Goal: Task Accomplishment & Management: Use online tool/utility

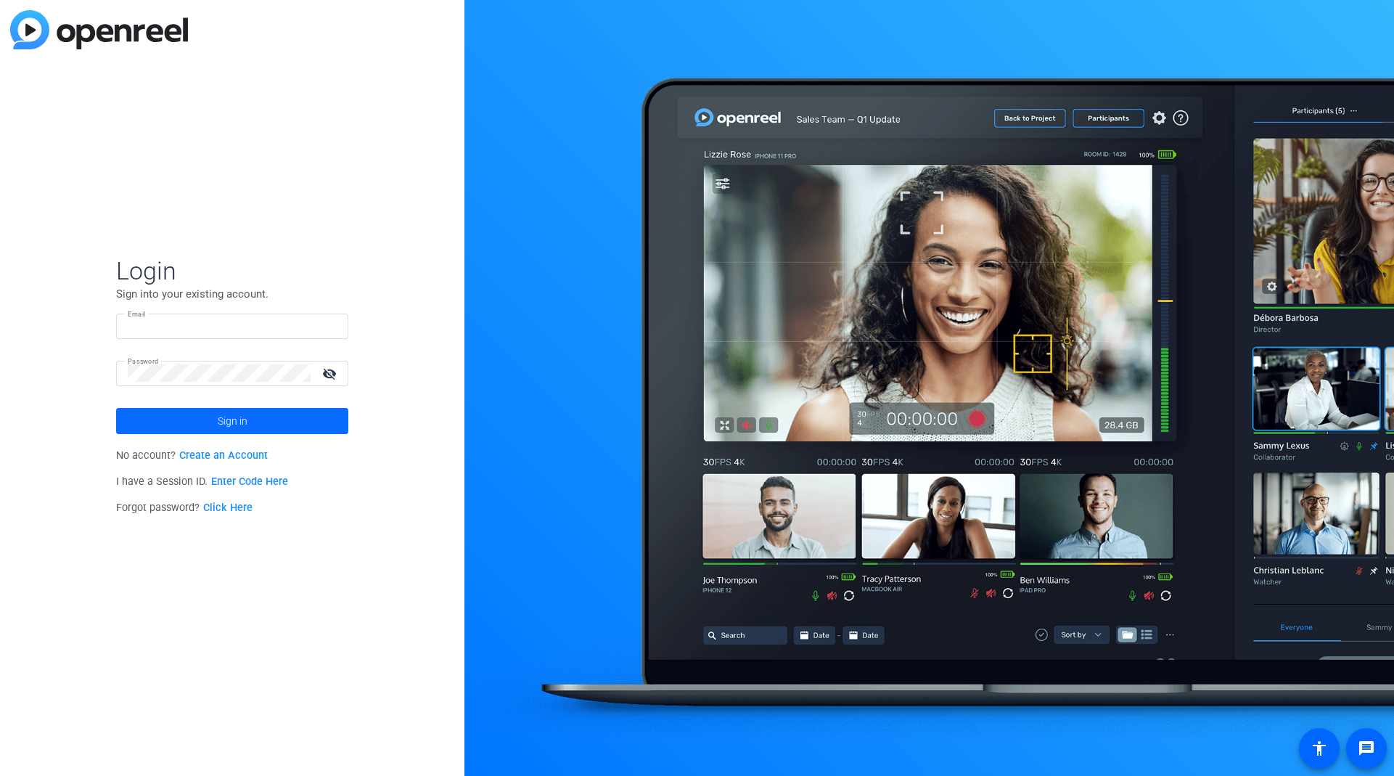
type input "james@alteredimage.com"
click at [256, 408] on span at bounding box center [232, 420] width 232 height 35
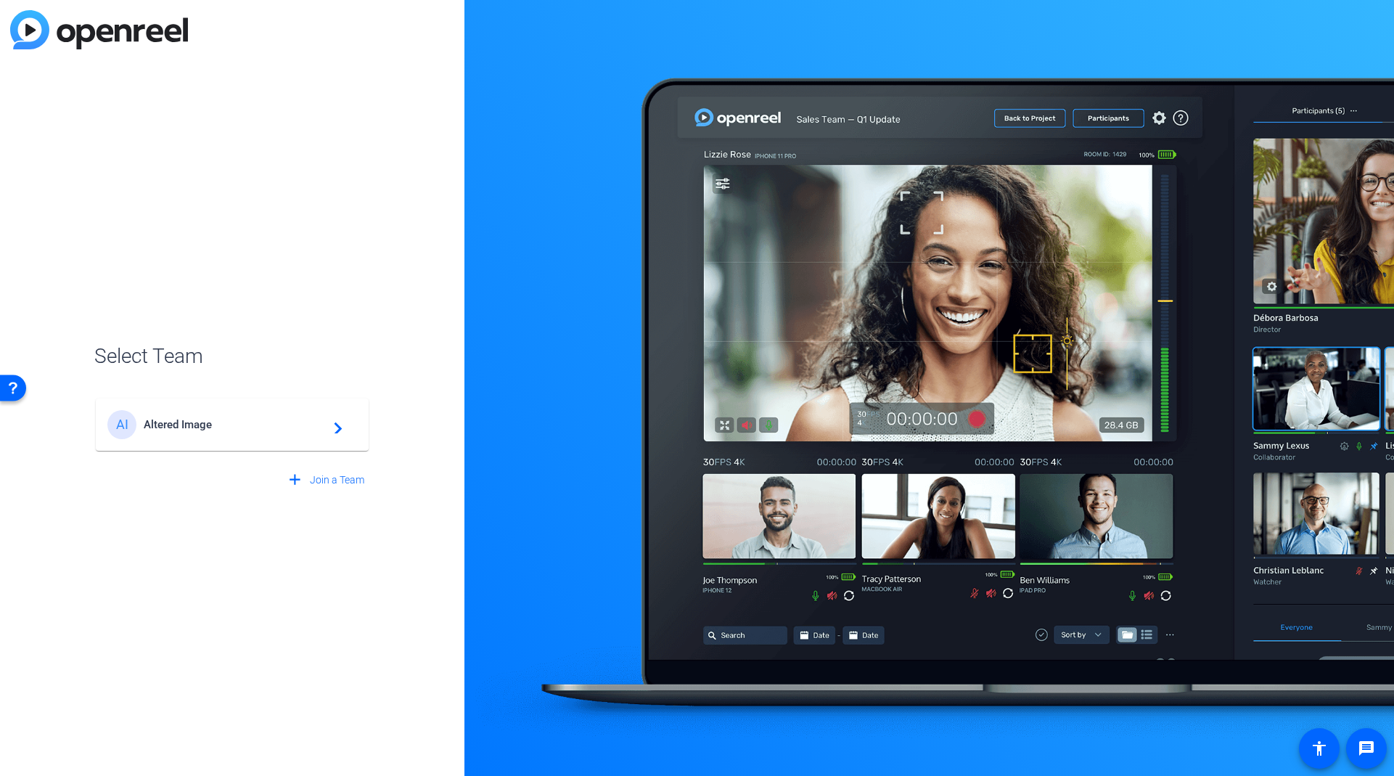
click at [268, 438] on div "AI Altered Image navigate_next" at bounding box center [232, 424] width 250 height 29
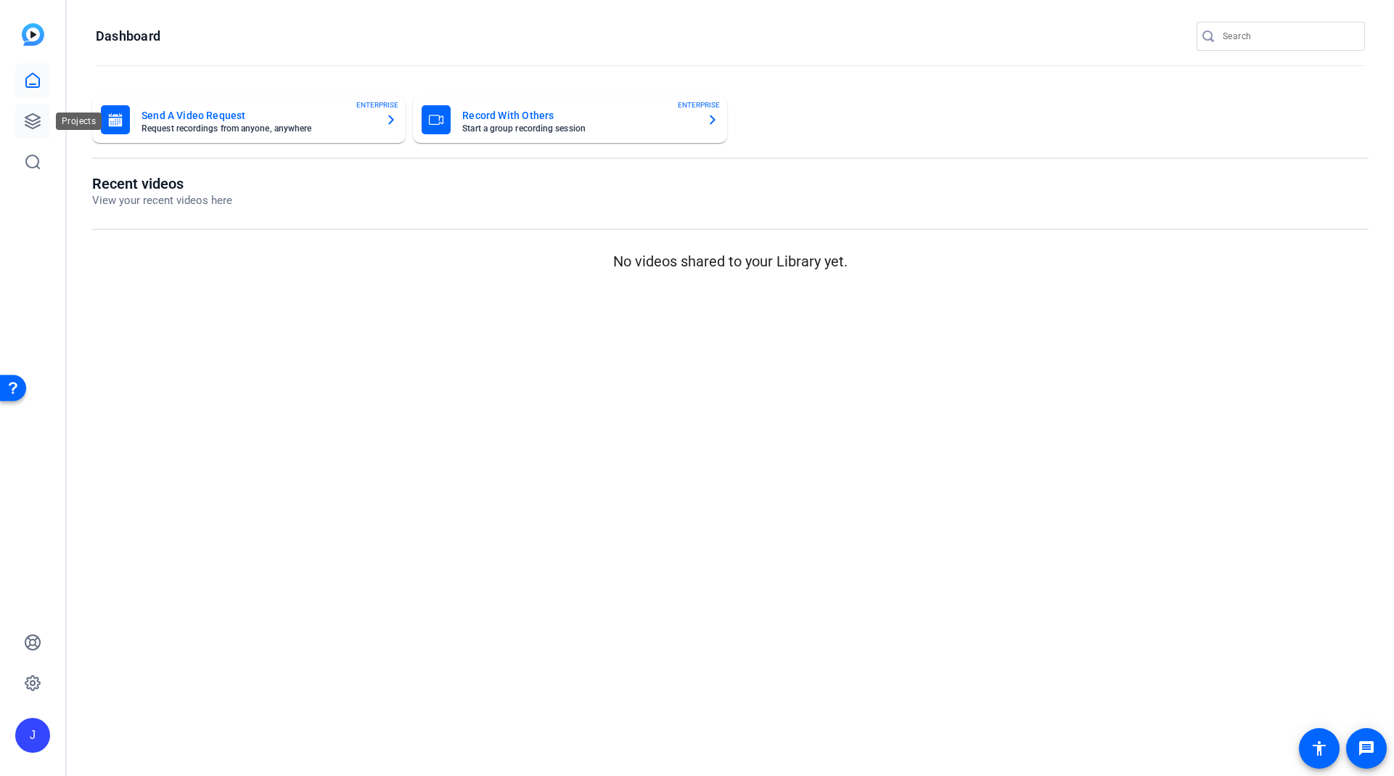
click at [33, 128] on icon at bounding box center [32, 121] width 15 height 15
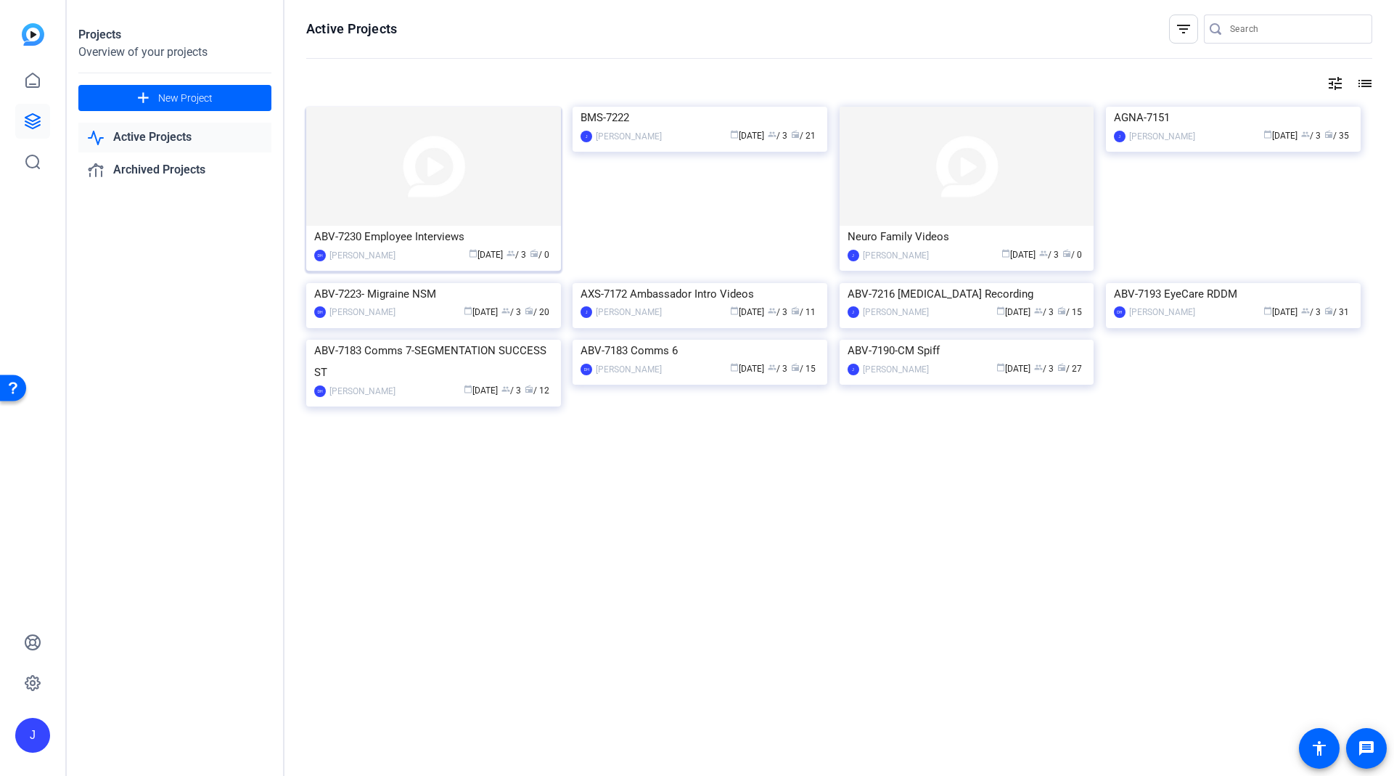
click at [366, 173] on img at bounding box center [433, 166] width 255 height 119
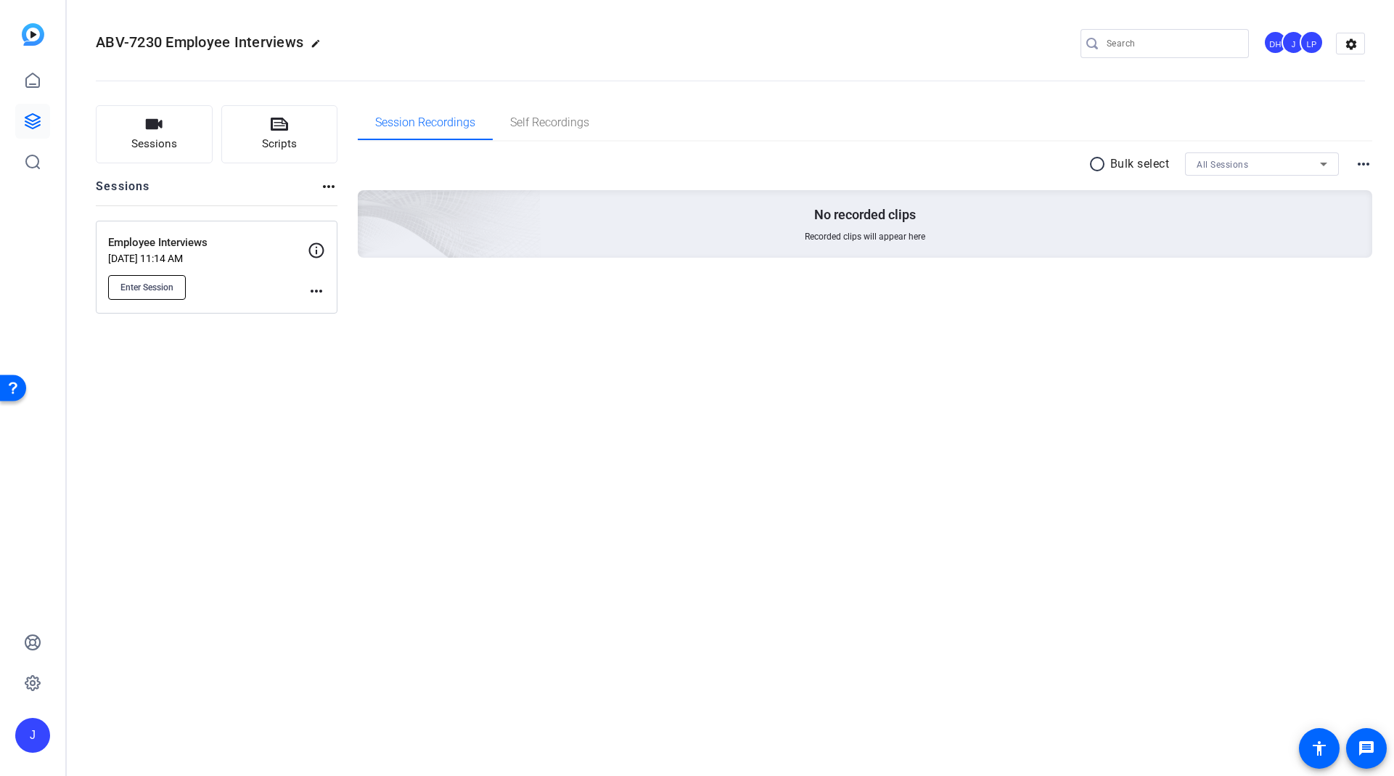
click at [150, 289] on span "Enter Session" at bounding box center [146, 288] width 53 height 12
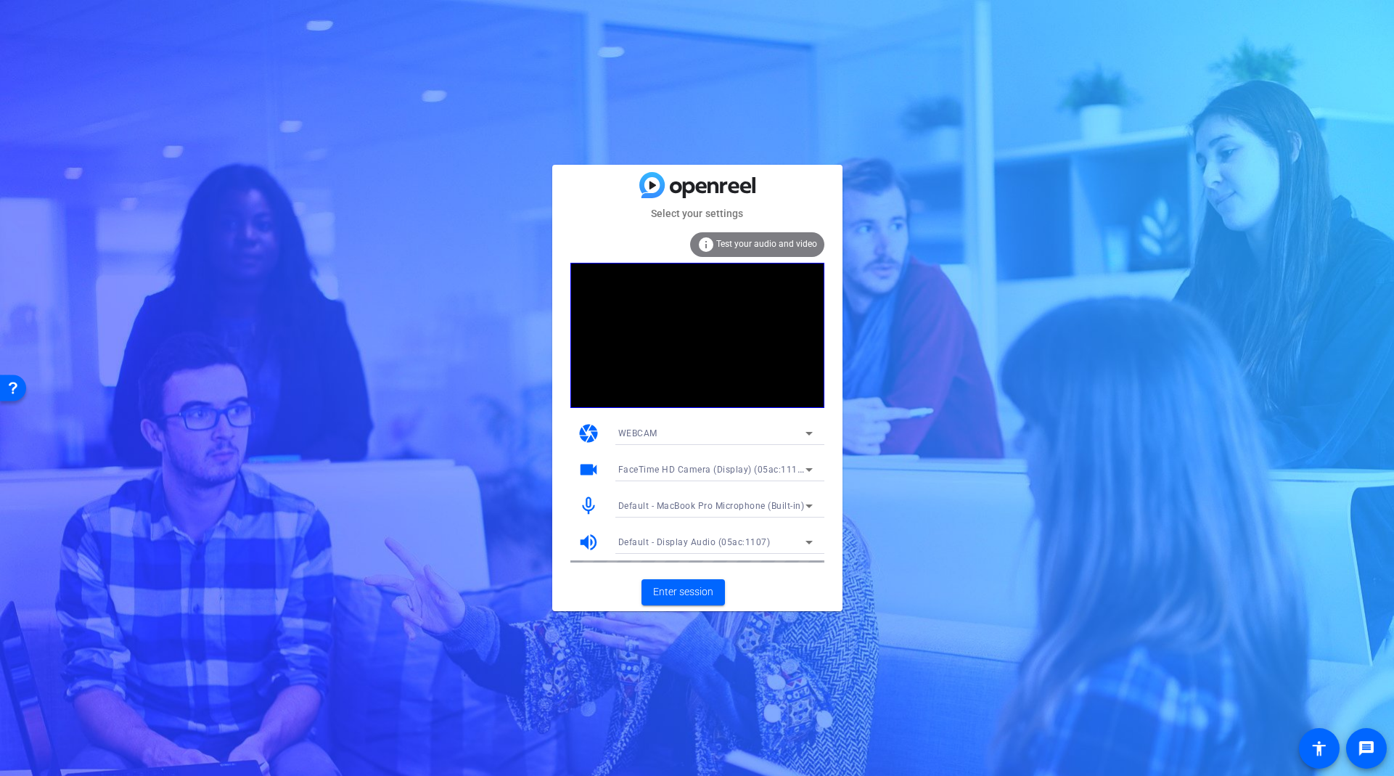
click at [805, 509] on icon at bounding box center [808, 505] width 17 height 17
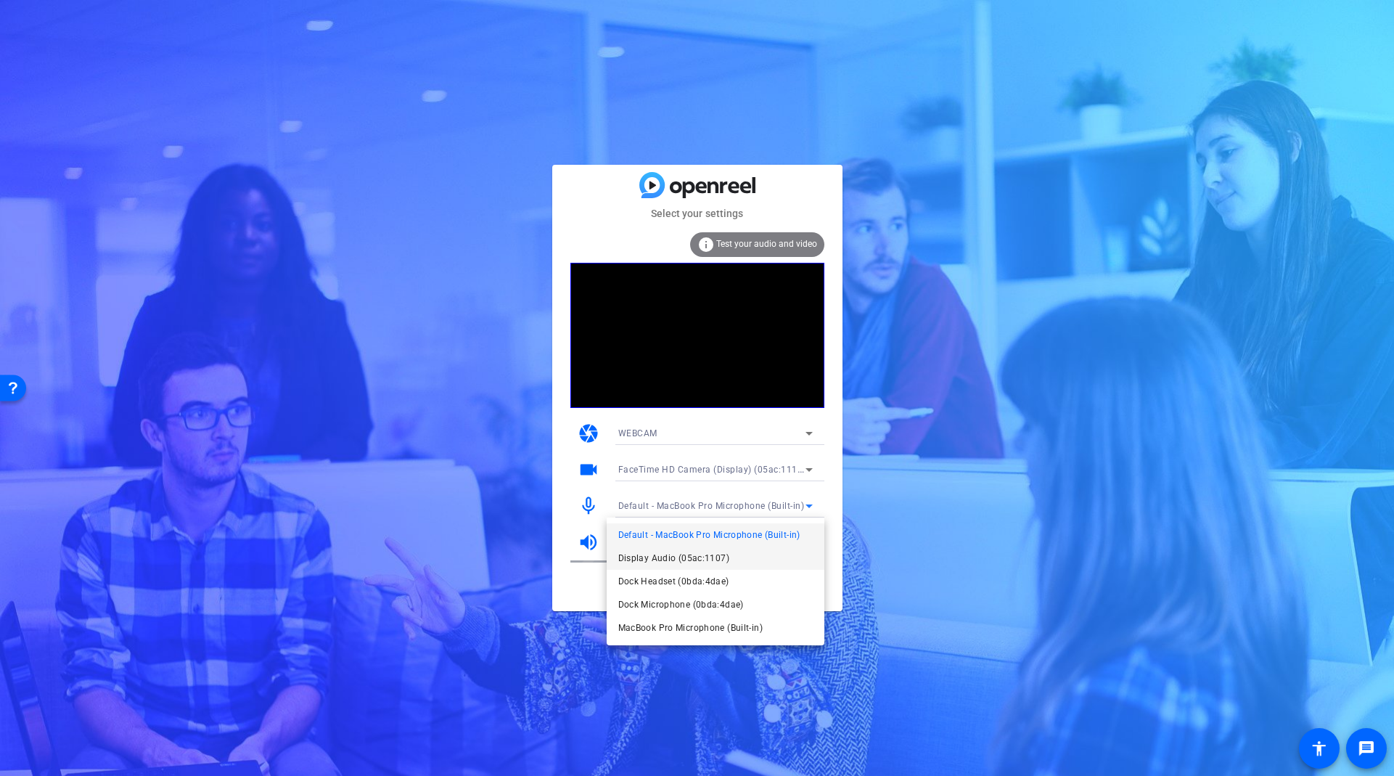
click at [776, 553] on mat-option "Display Audio (05ac:1107)" at bounding box center [716, 557] width 218 height 23
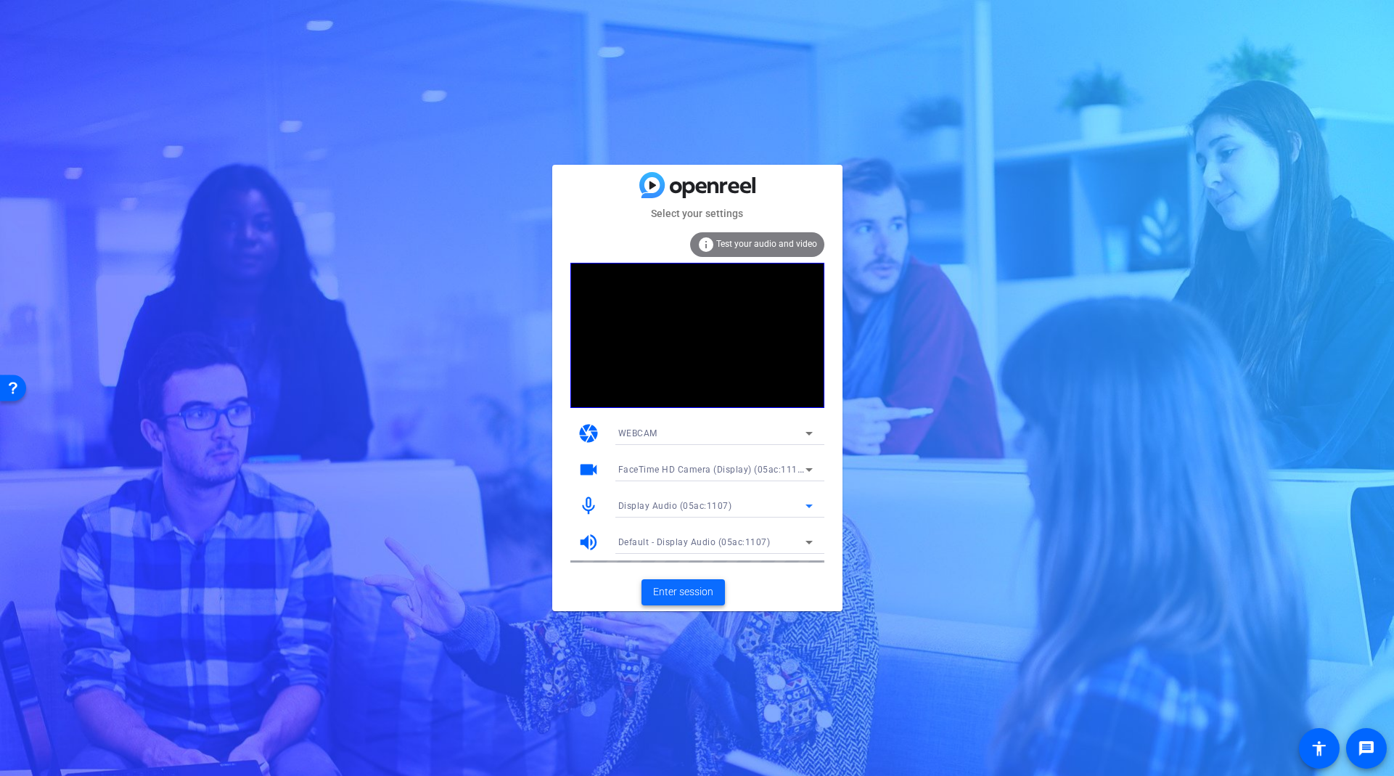
click at [689, 595] on span "Enter session" at bounding box center [683, 591] width 60 height 15
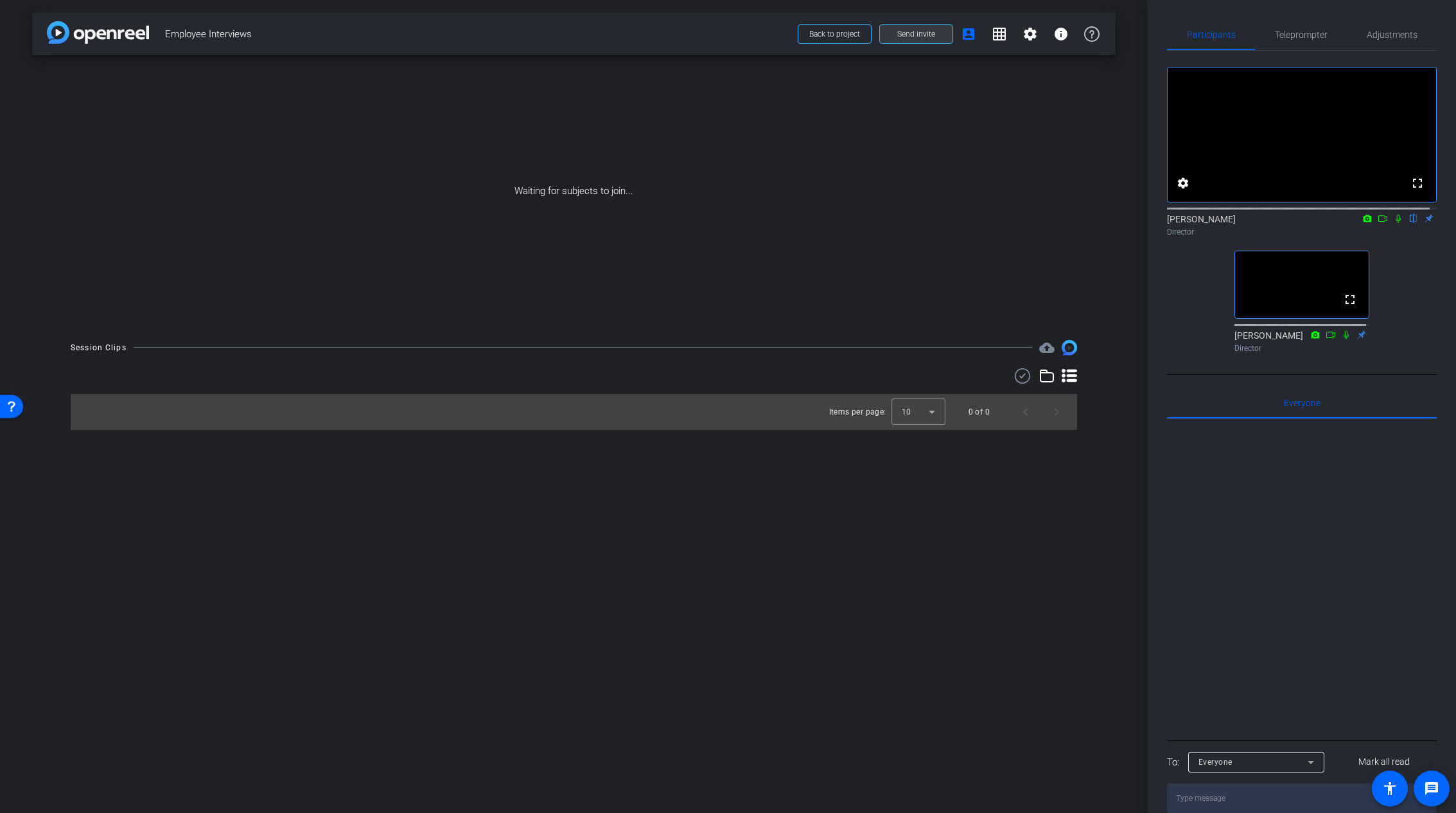
click at [921, 39] on span at bounding box center [916, 34] width 73 height 31
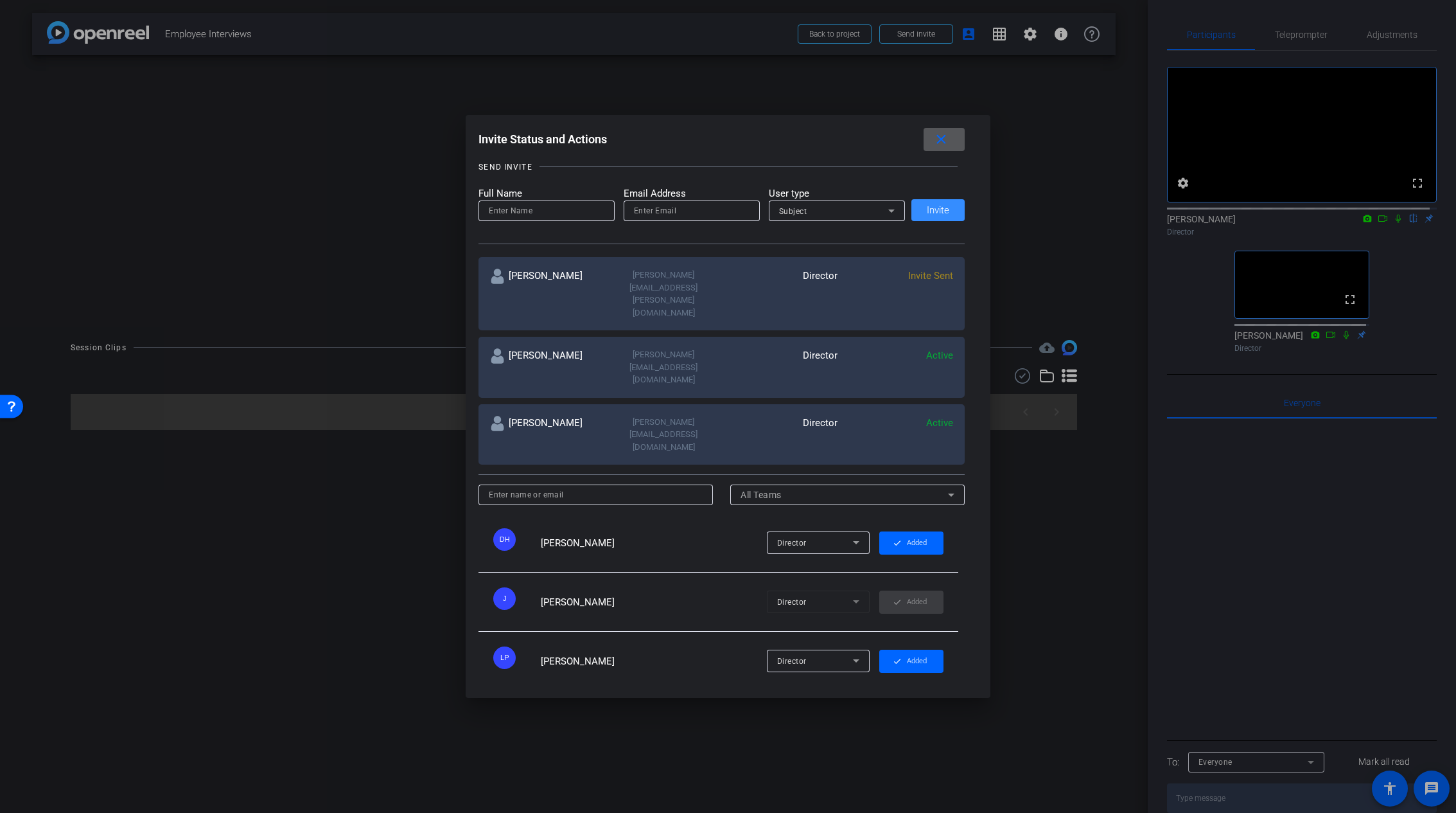
scroll to position [99, 0]
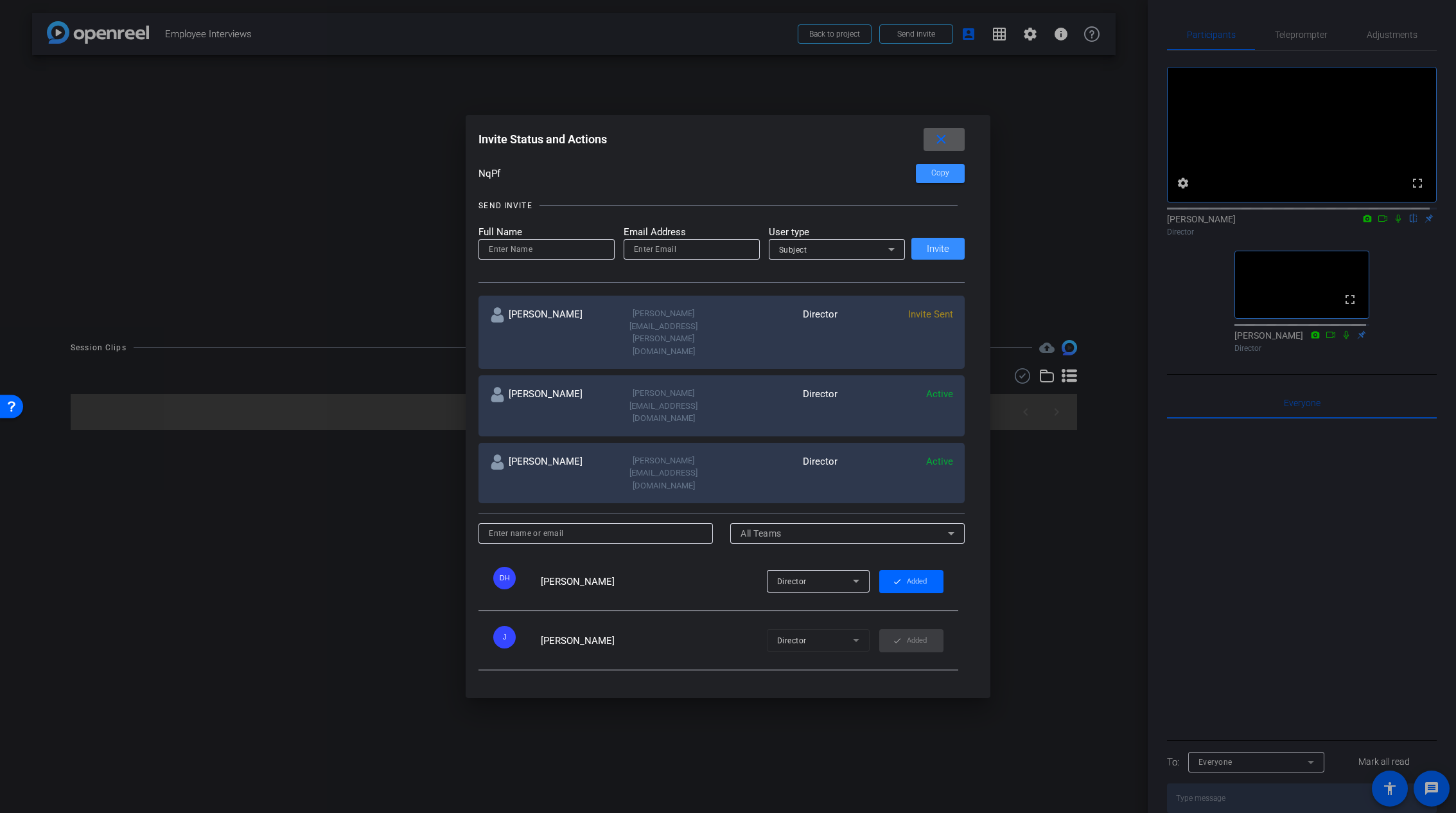
click at [917, 315] on span "Invite Sent" at bounding box center [930, 314] width 45 height 12
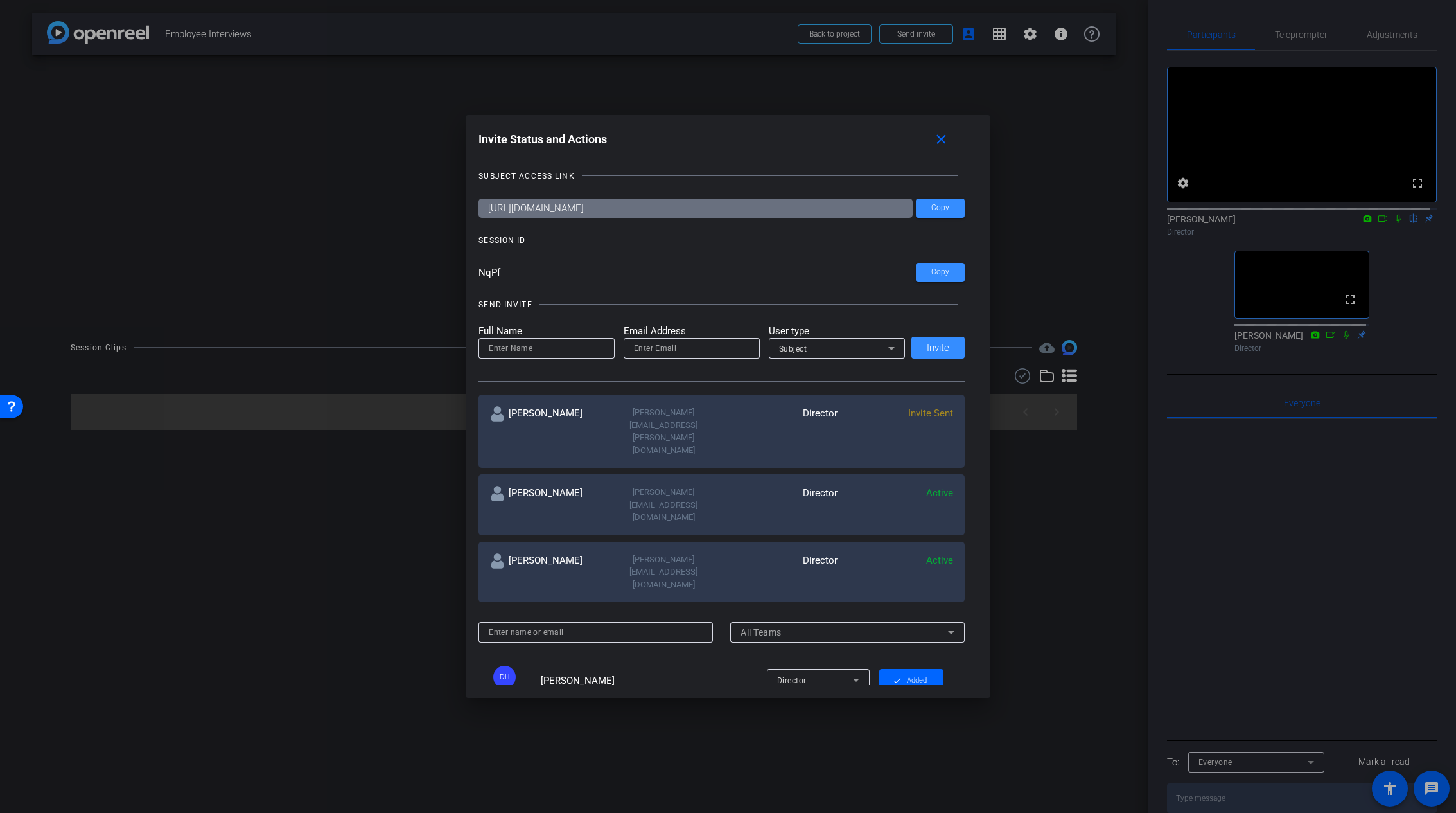
scroll to position [137, 0]
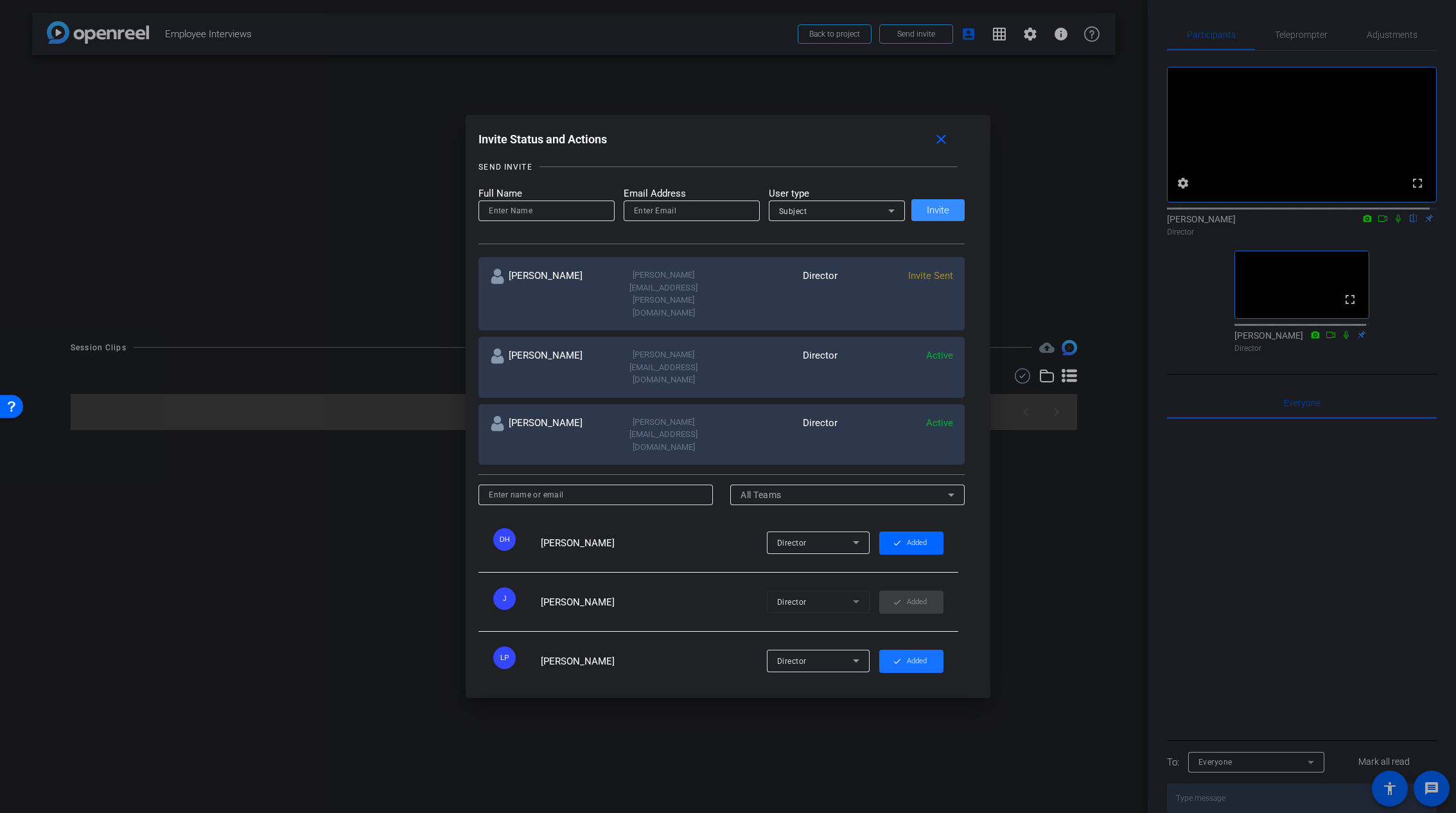
click at [907, 652] on span "Added" at bounding box center [917, 662] width 19 height 19
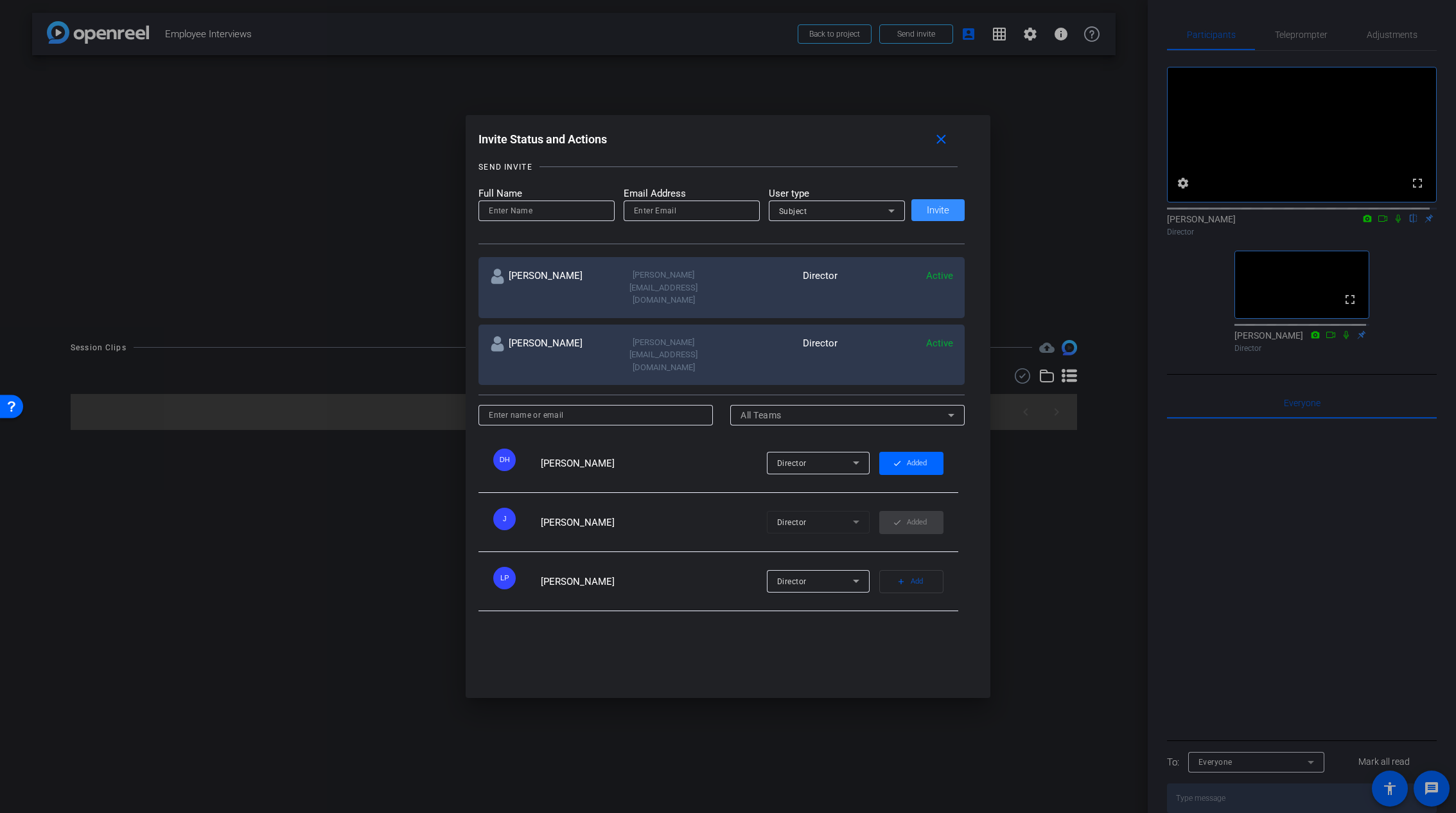
scroll to position [93, 0]
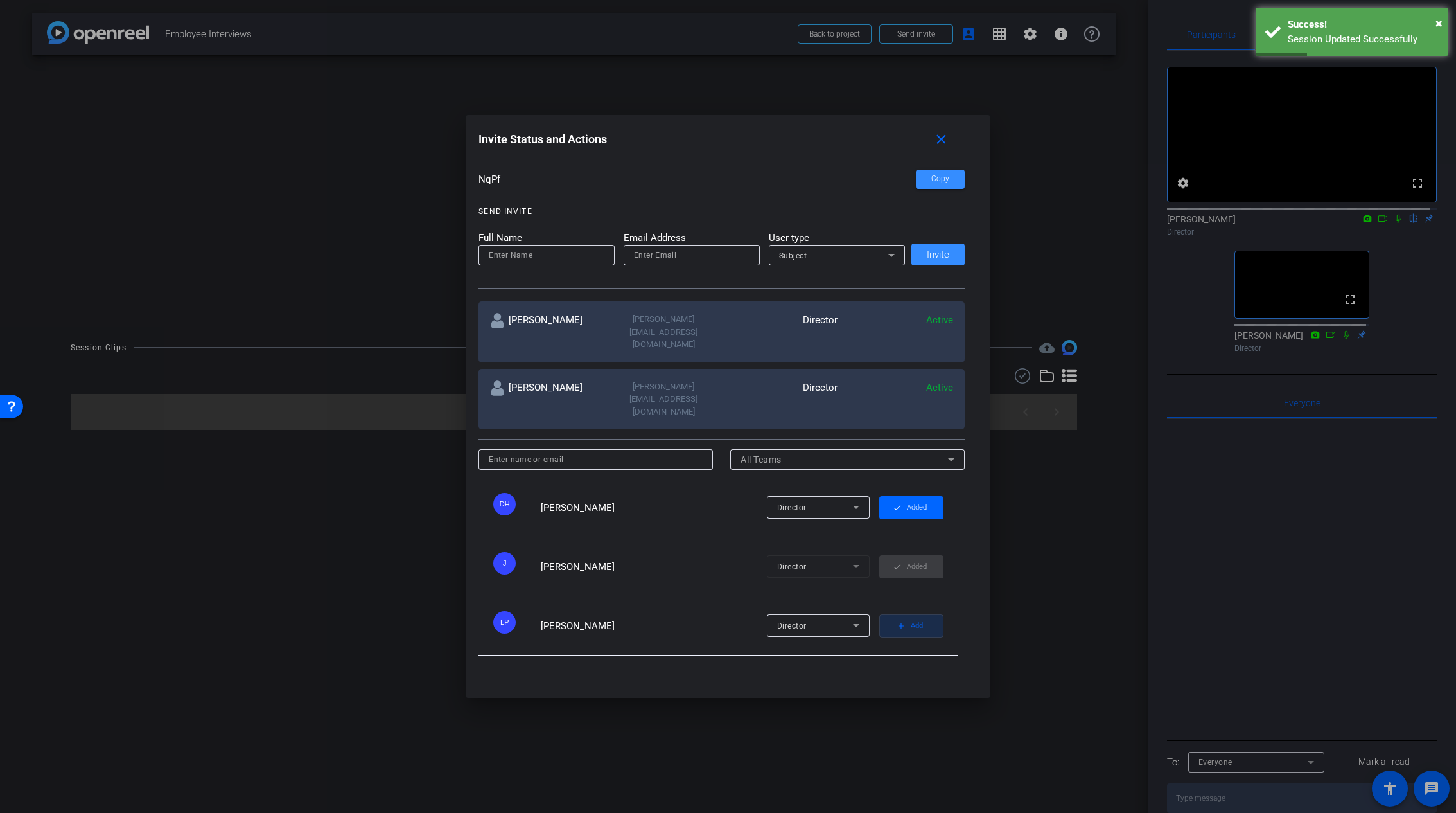
click at [897, 622] on mat-icon "add" at bounding box center [901, 626] width 9 height 9
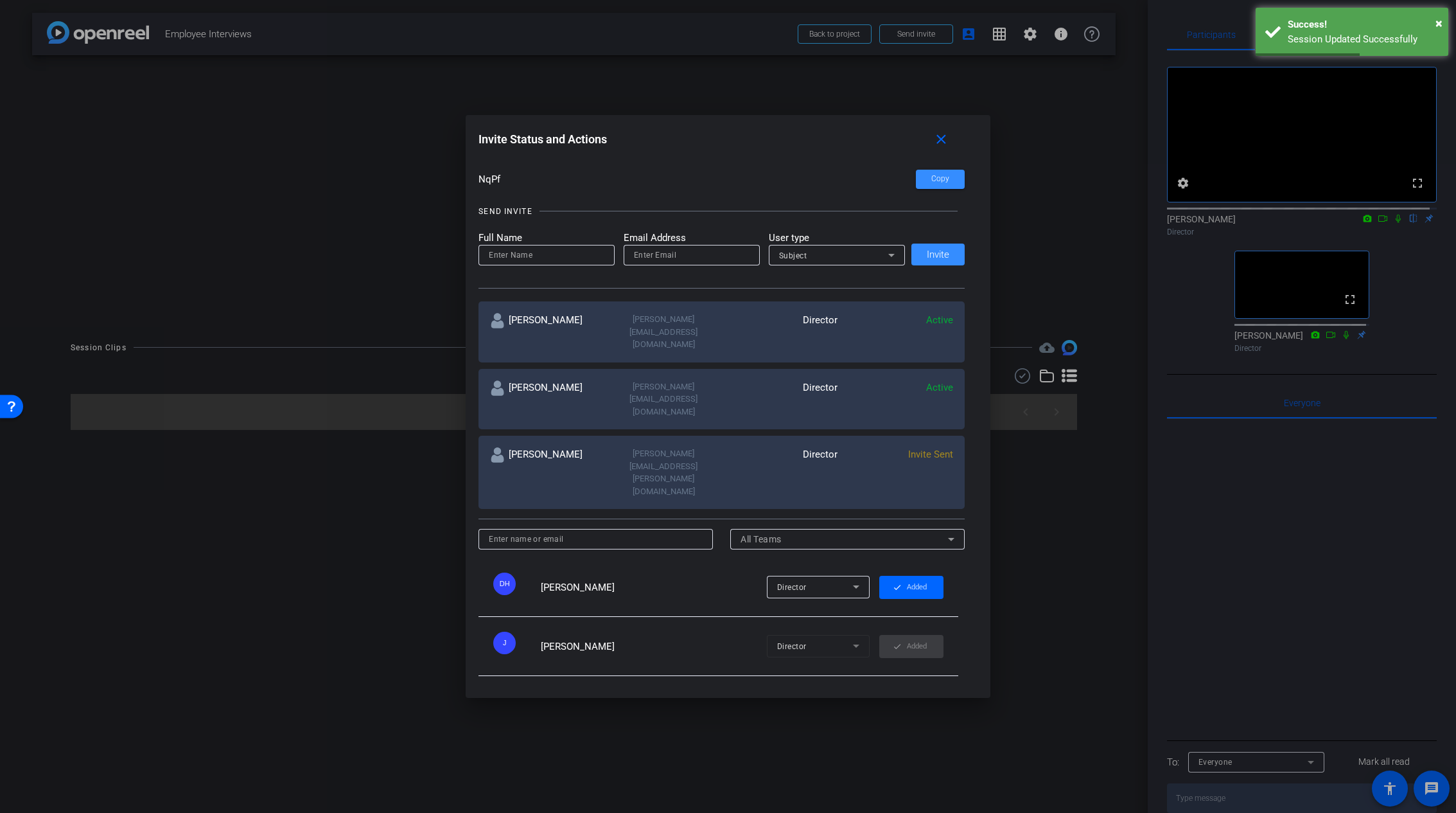
scroll to position [0, 0]
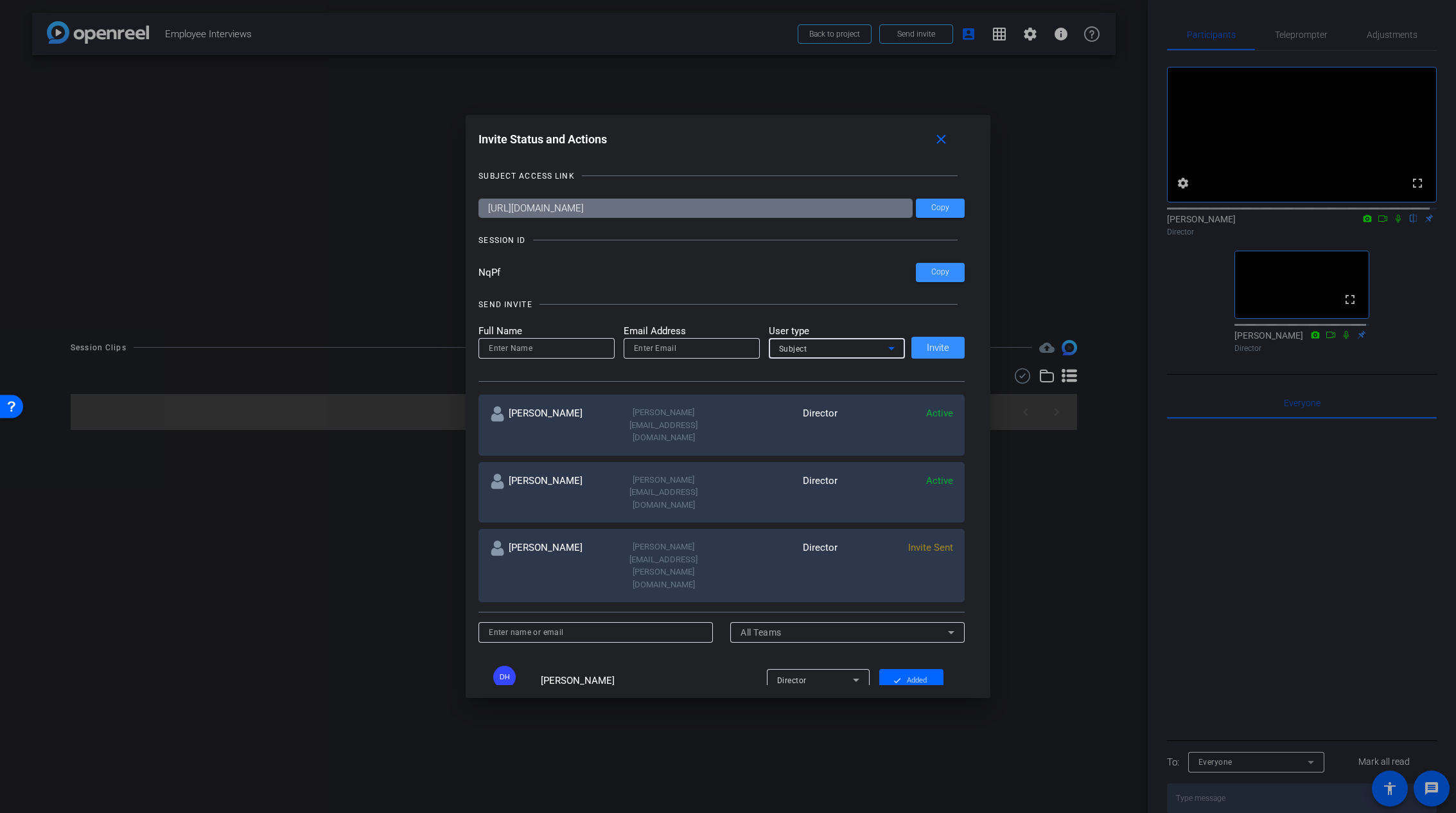
click at [845, 348] on div "Subject" at bounding box center [833, 349] width 109 height 16
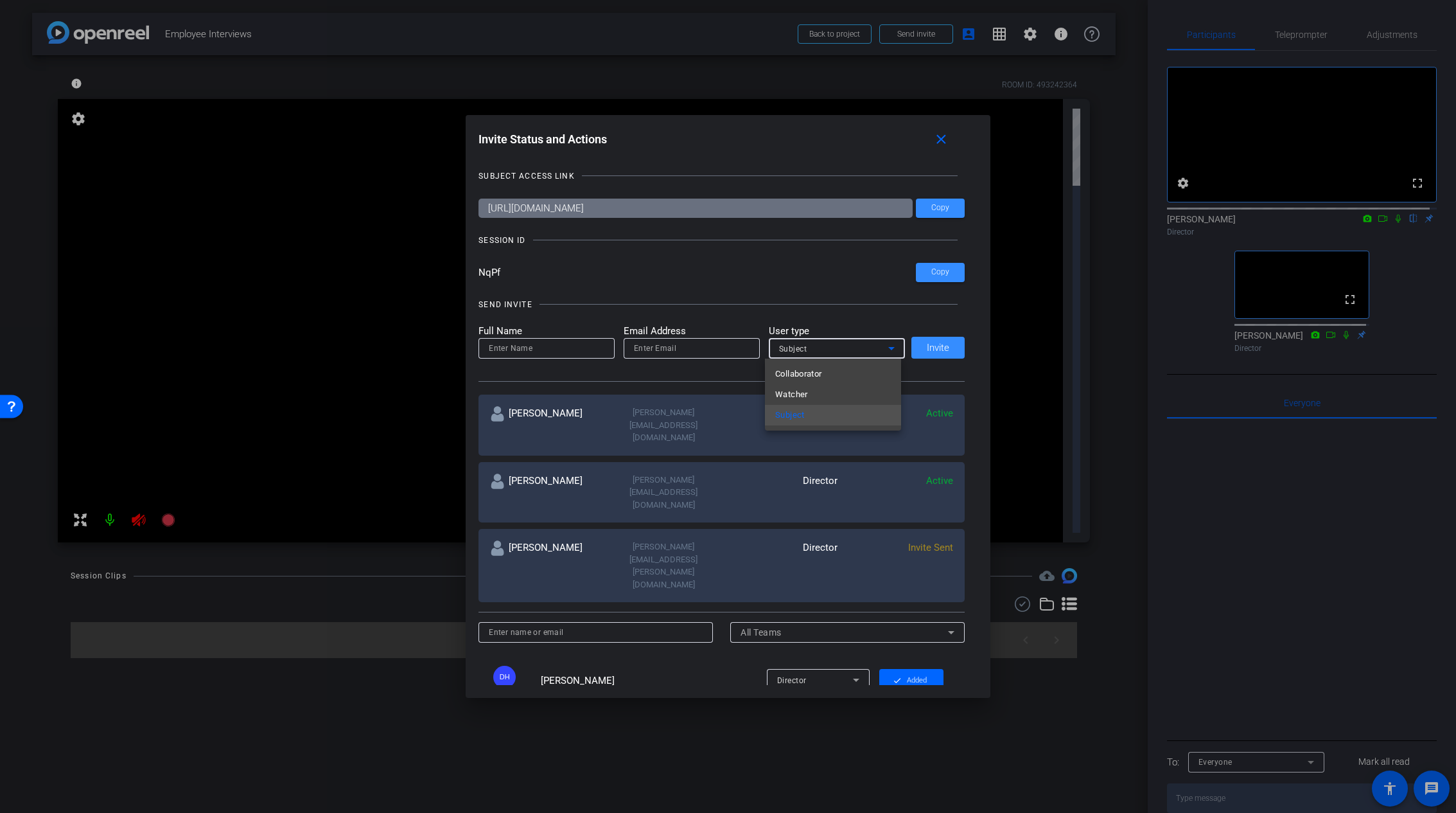
click at [945, 130] on div at bounding box center [728, 406] width 1456 height 813
click at [945, 137] on mat-icon "close" at bounding box center [941, 140] width 16 height 16
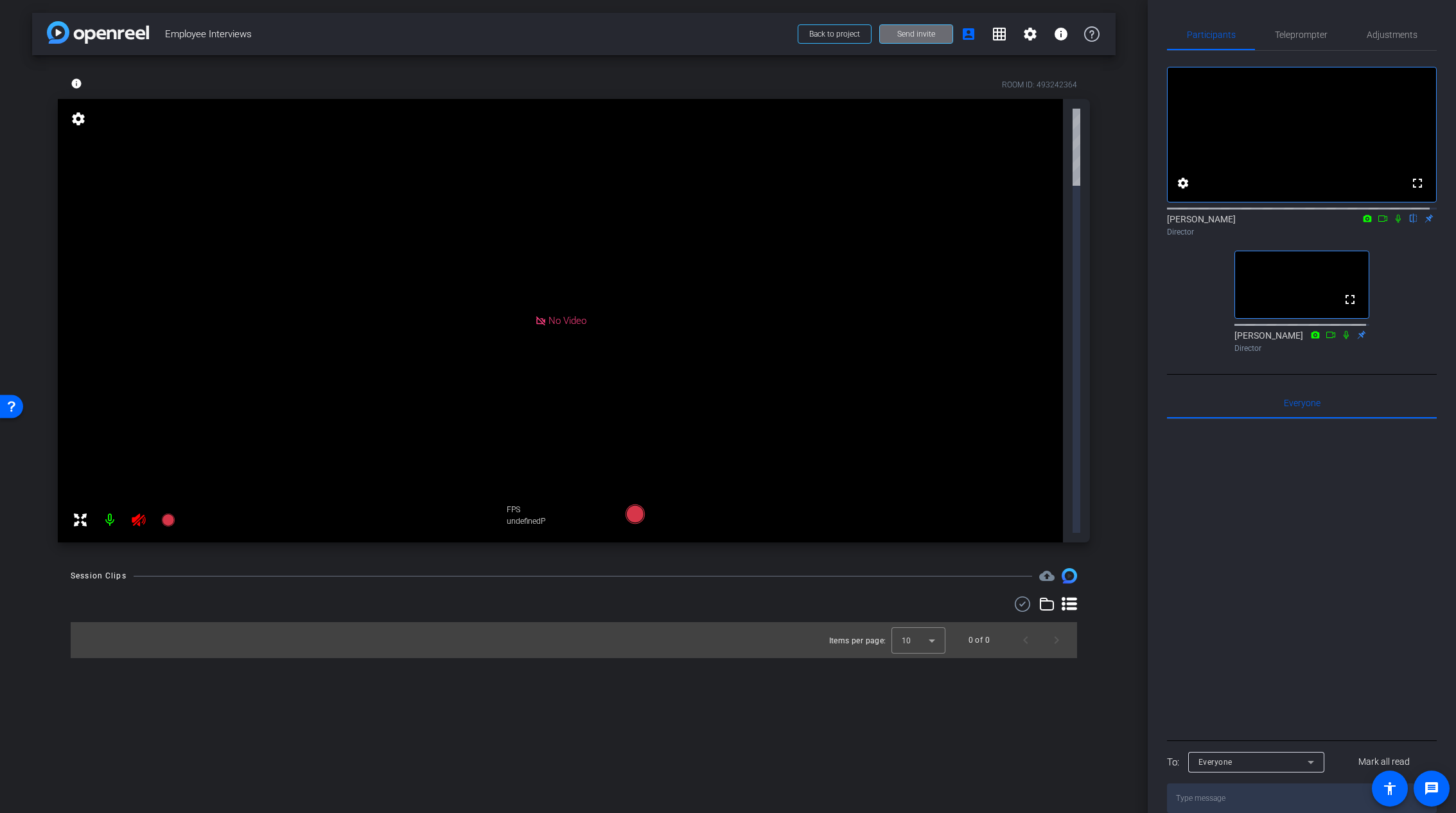
click at [928, 34] on span "Send invite" at bounding box center [916, 35] width 38 height 11
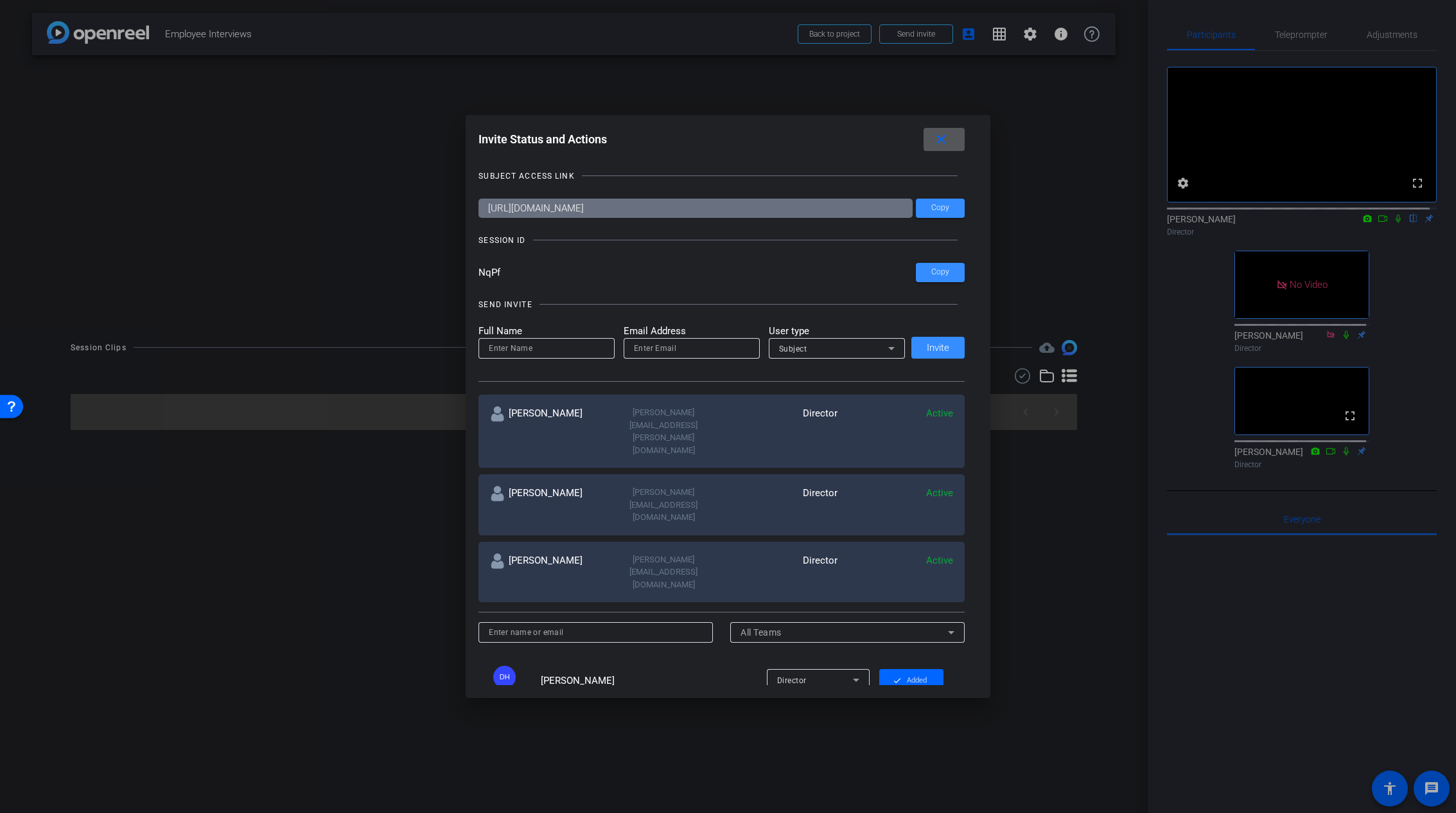
click at [948, 134] on mat-icon "close" at bounding box center [941, 140] width 16 height 16
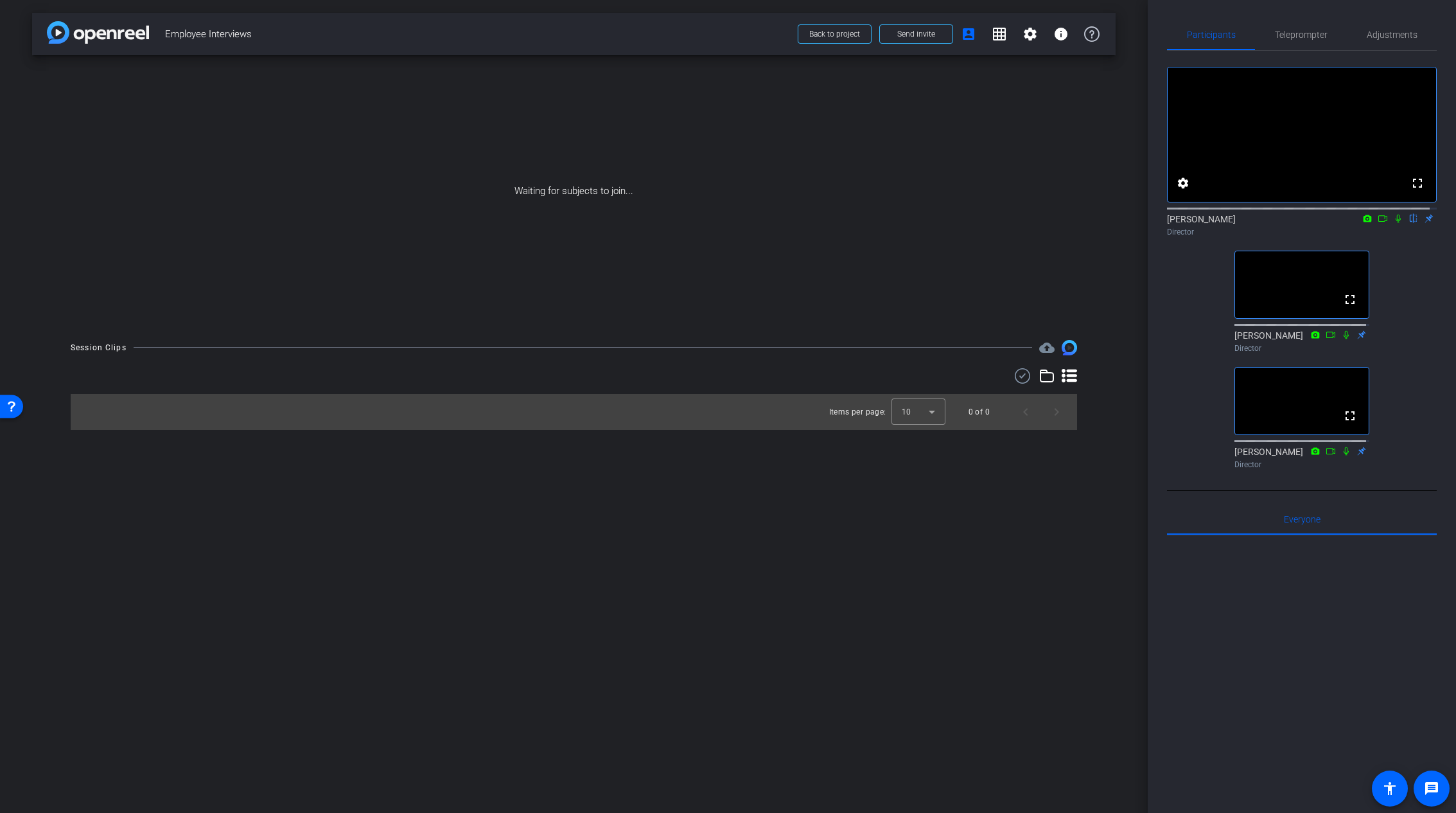
drag, startPoint x: 1235, startPoint y: 368, endPoint x: 1293, endPoint y: 369, distance: 58.0
click at [1233, 354] on div "Director" at bounding box center [1302, 348] width 135 height 12
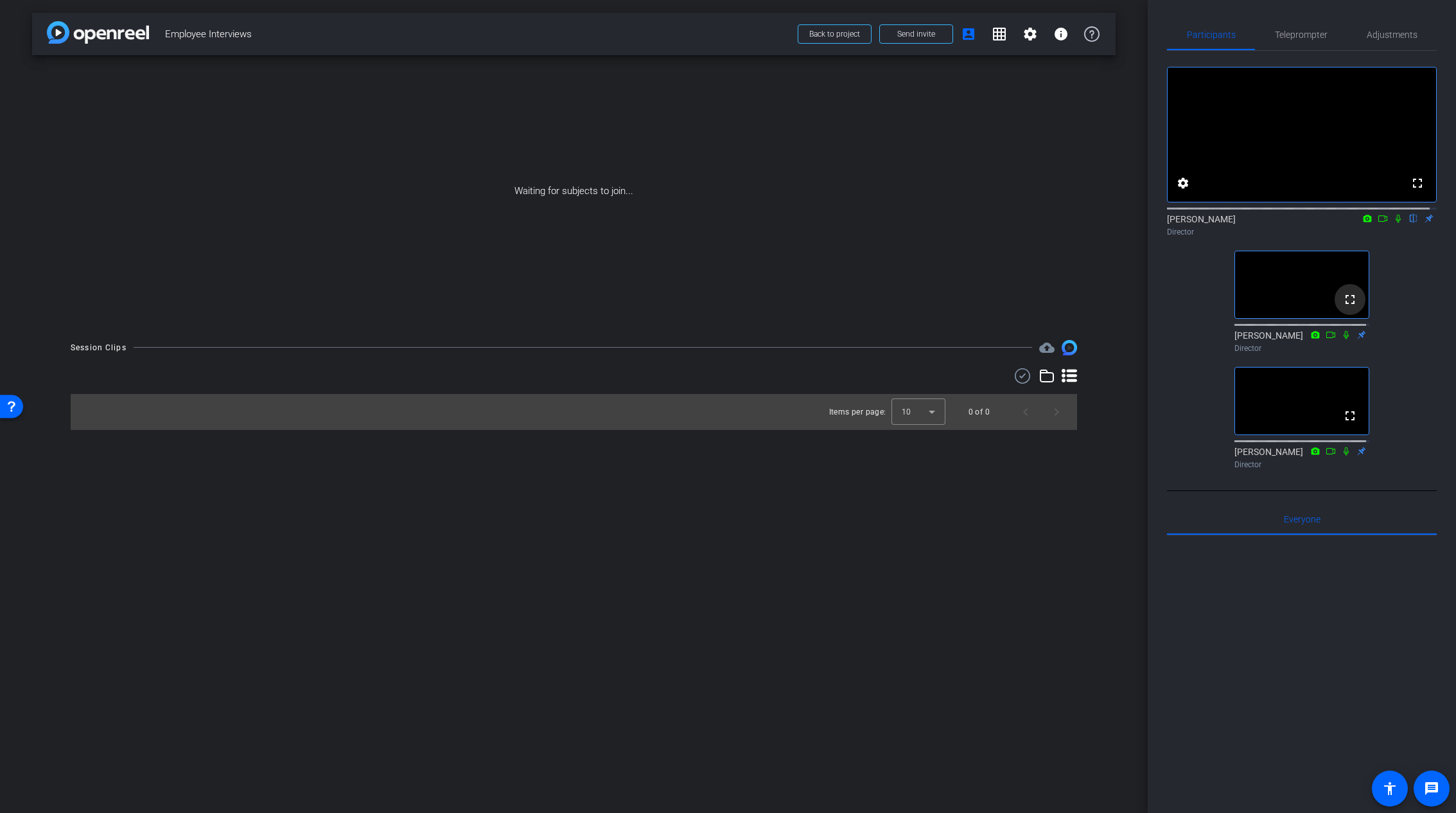
click at [1233, 307] on mat-icon "fullscreen" at bounding box center [1350, 298] width 15 height 15
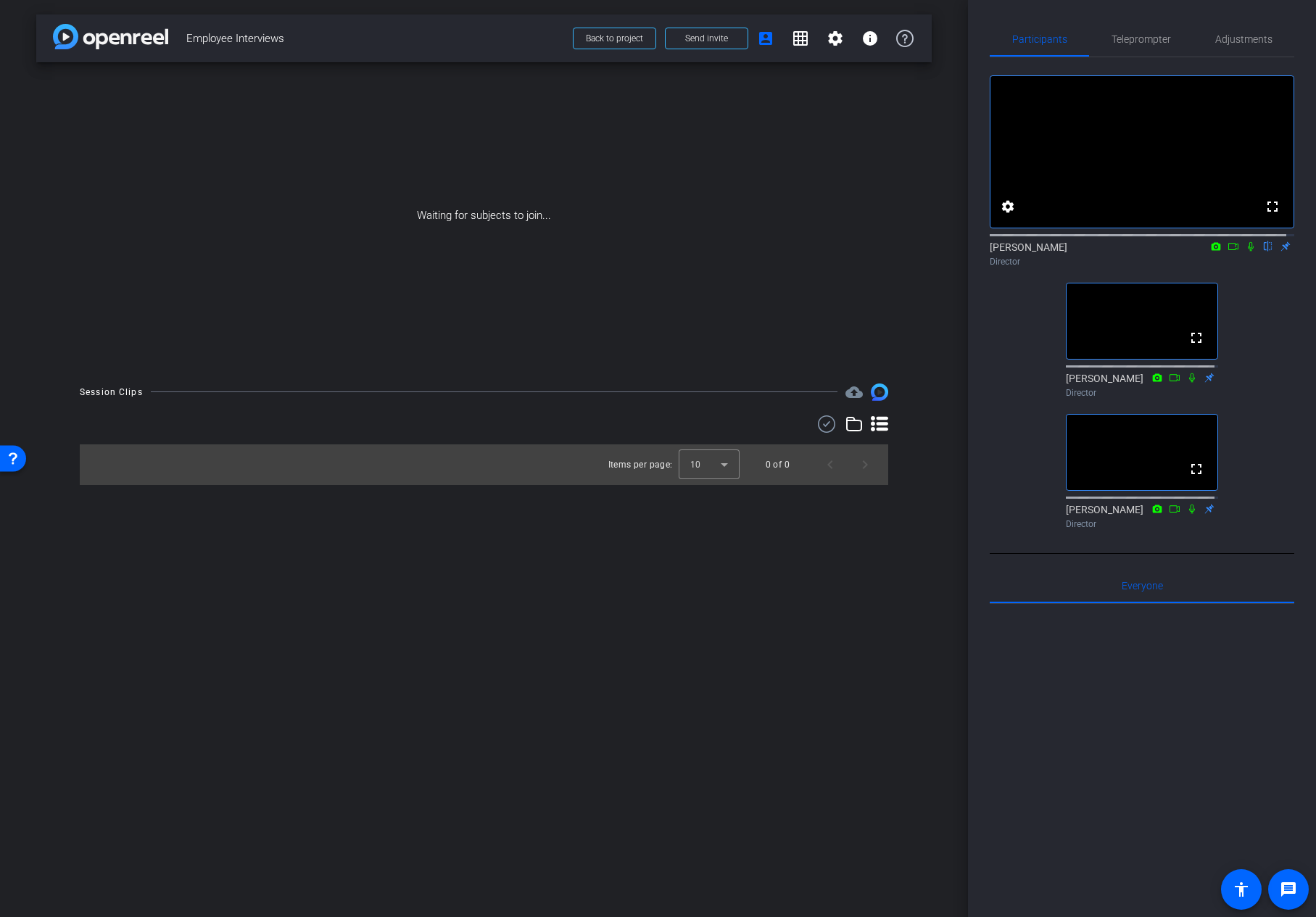
click at [770, 618] on div "arrow_back Employee Interviews Back to project Send invite account_box grid_on …" at bounding box center [484, 458] width 968 height 917
click at [844, 34] on span at bounding box center [835, 38] width 35 height 35
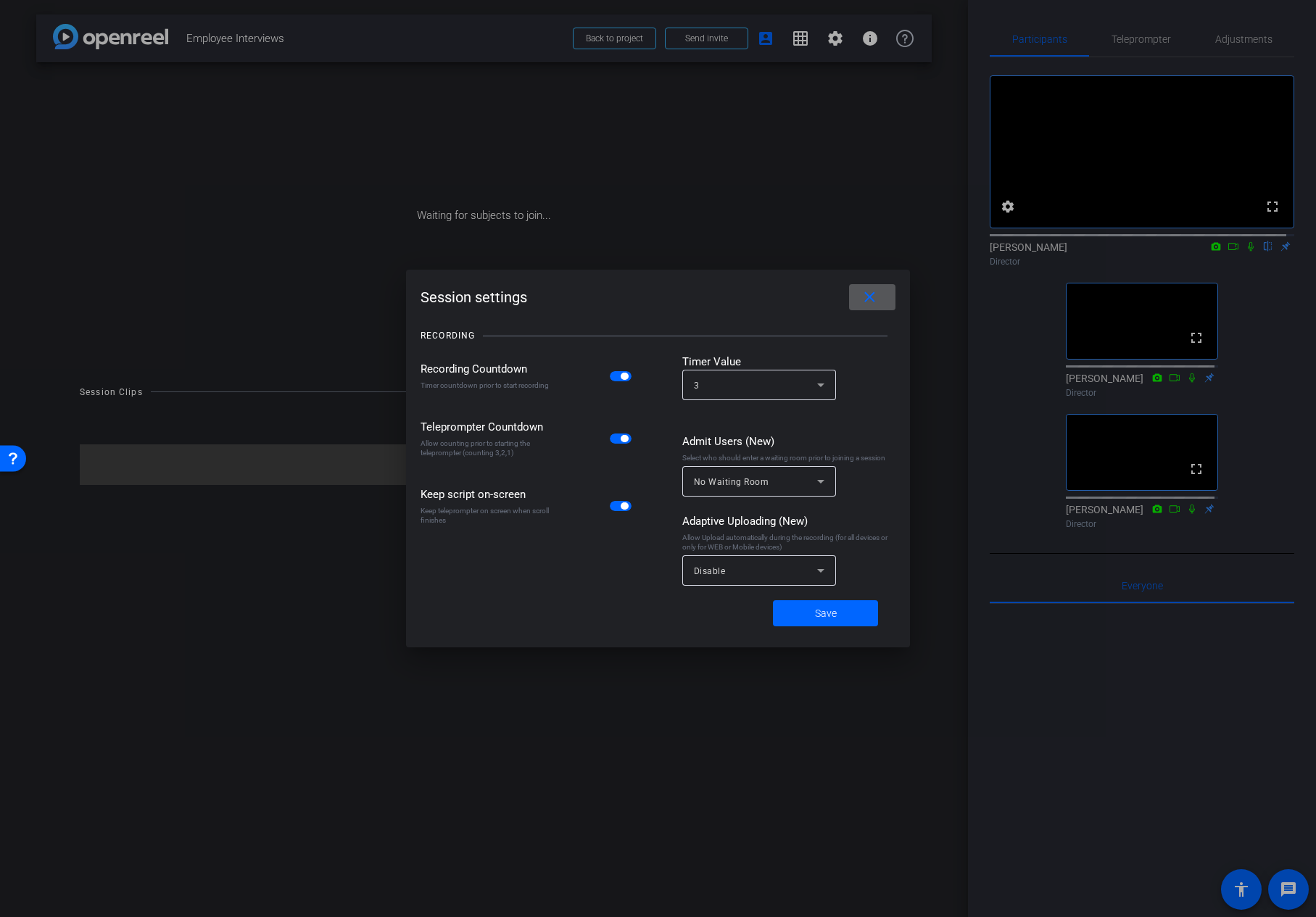
click at [819, 477] on icon at bounding box center [820, 480] width 17 height 17
click at [738, 537] on span "Subjects Only" at bounding box center [723, 536] width 60 height 17
drag, startPoint x: 579, startPoint y: 590, endPoint x: 603, endPoint y: 590, distance: 24.0
click at [581, 590] on div "Recording Countdown Timer countdown prior to start recording Teleprompter Count…" at bounding box center [528, 472] width 214 height 239
click at [810, 613] on span at bounding box center [825, 613] width 105 height 35
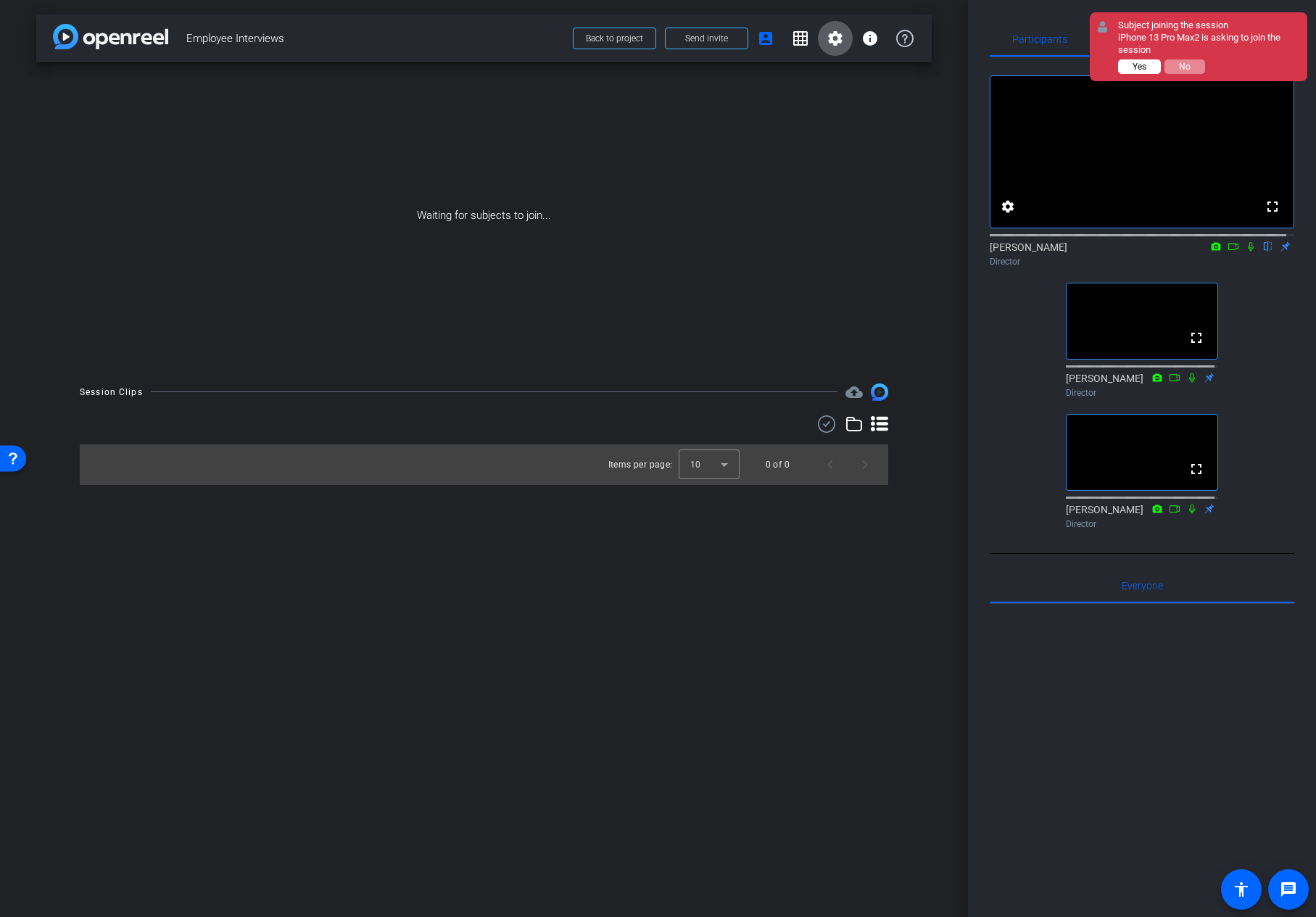
click at [1141, 70] on span "Yes" at bounding box center [1140, 67] width 14 height 10
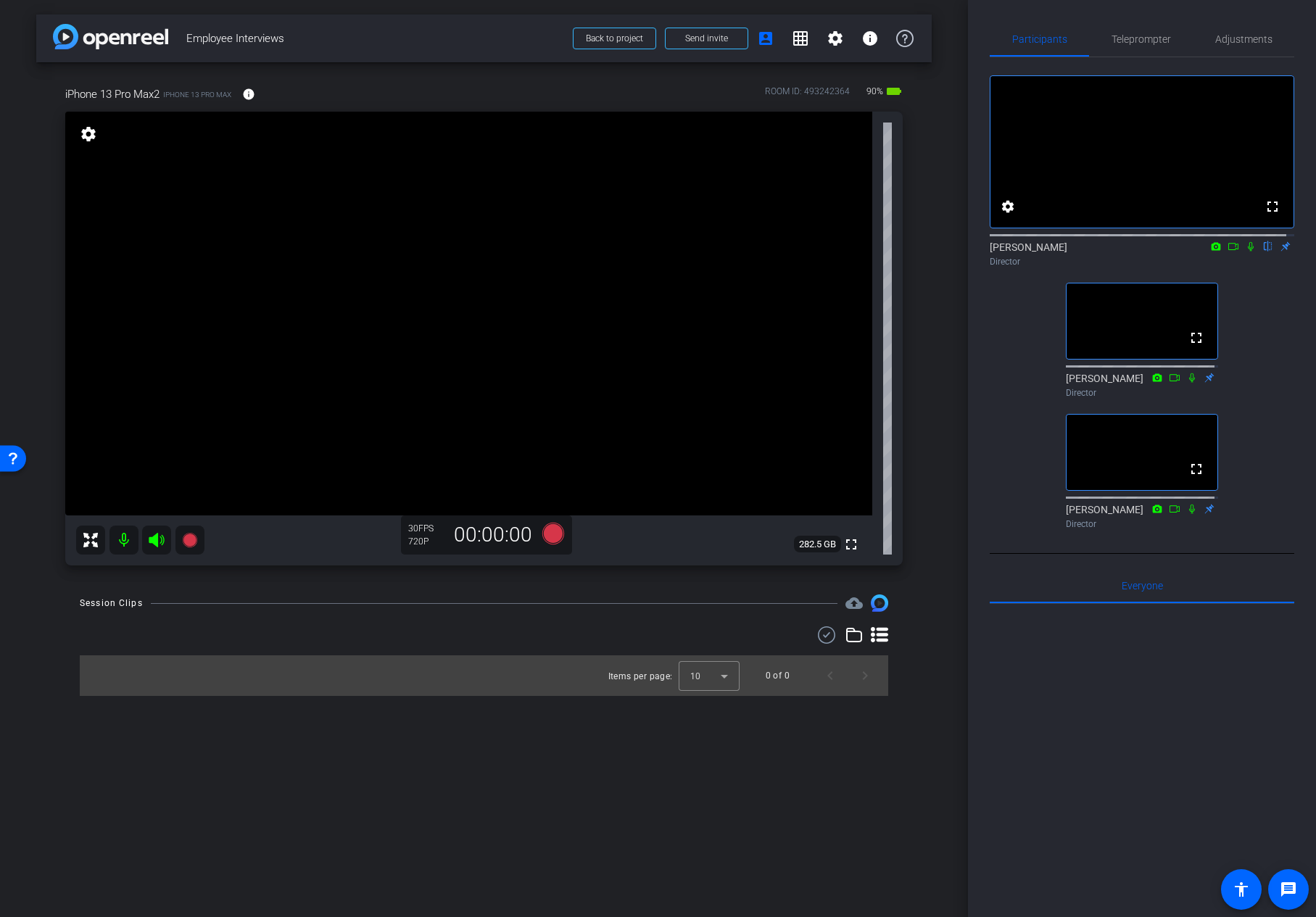
click at [147, 536] on mat-icon at bounding box center [156, 539] width 29 height 29
click at [157, 543] on icon at bounding box center [156, 539] width 15 height 15
click at [1253, 46] on span "Adjustments" at bounding box center [1243, 39] width 57 height 35
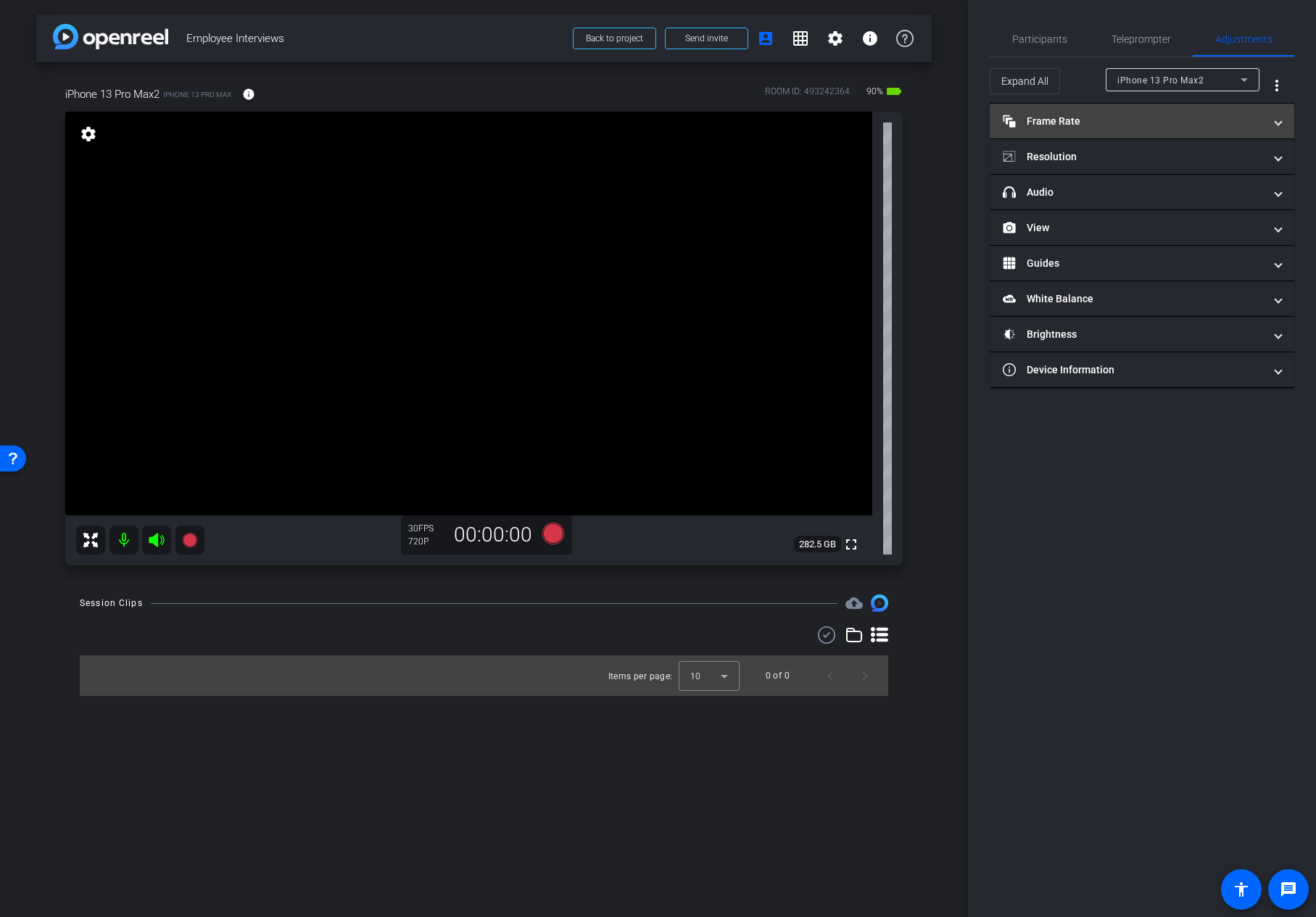
click at [1089, 119] on mat-panel-title "Frame Rate Frame Rate" at bounding box center [1133, 121] width 261 height 15
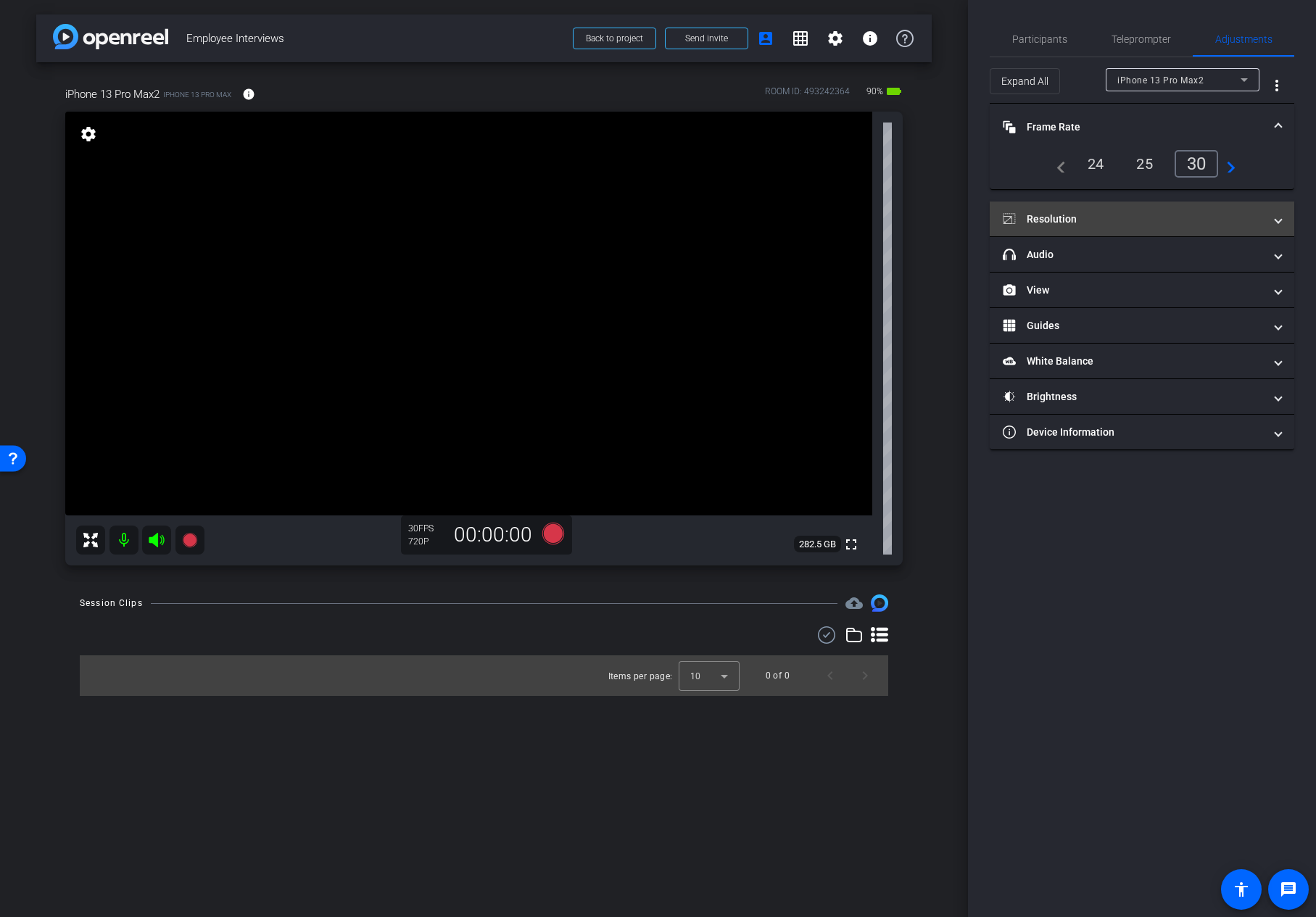
click at [1074, 231] on mat-expansion-panel-header "Resolution" at bounding box center [1142, 219] width 305 height 35
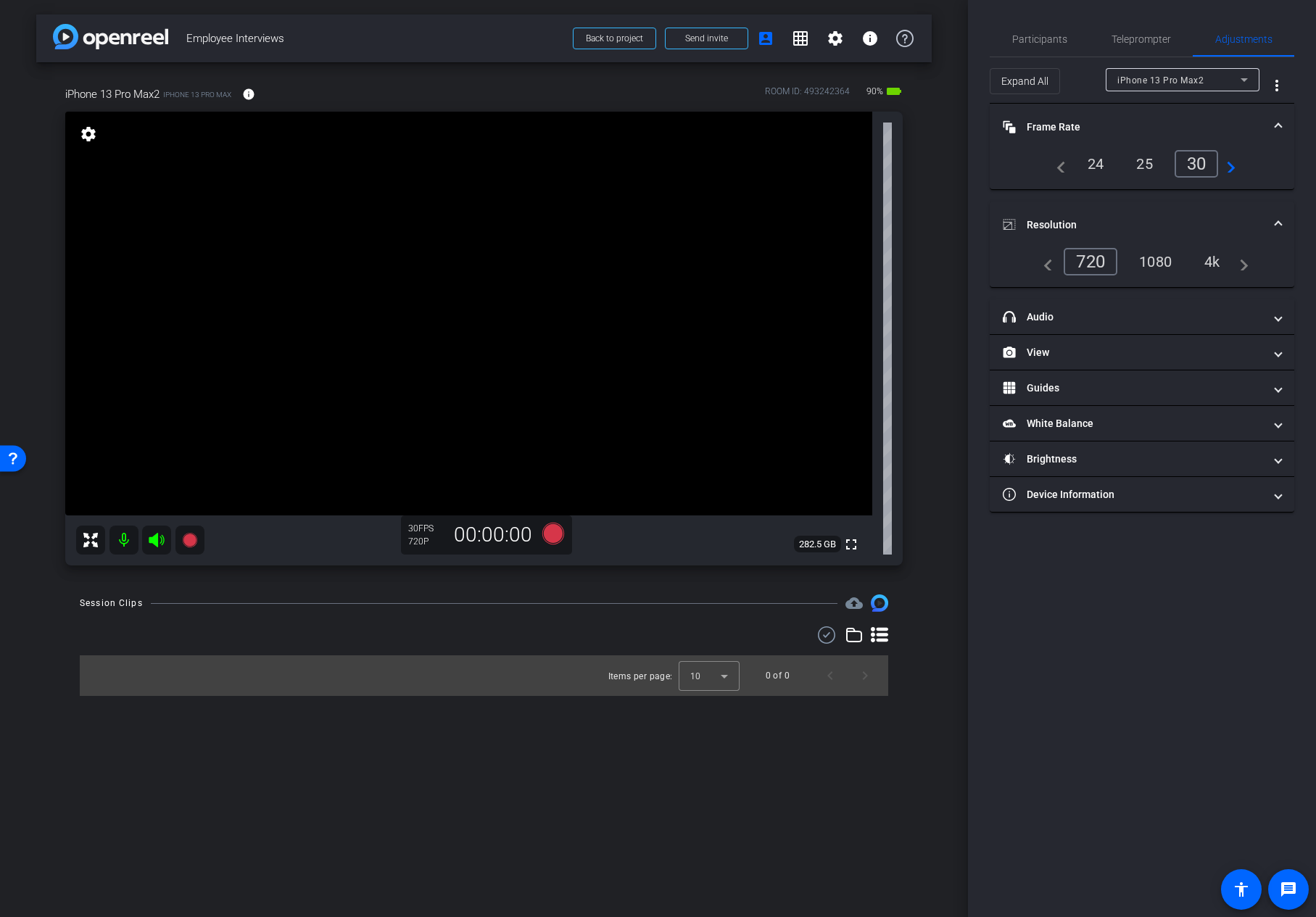
click at [1209, 266] on div "4k" at bounding box center [1212, 262] width 38 height 25
click at [258, 91] on span at bounding box center [248, 94] width 35 height 35
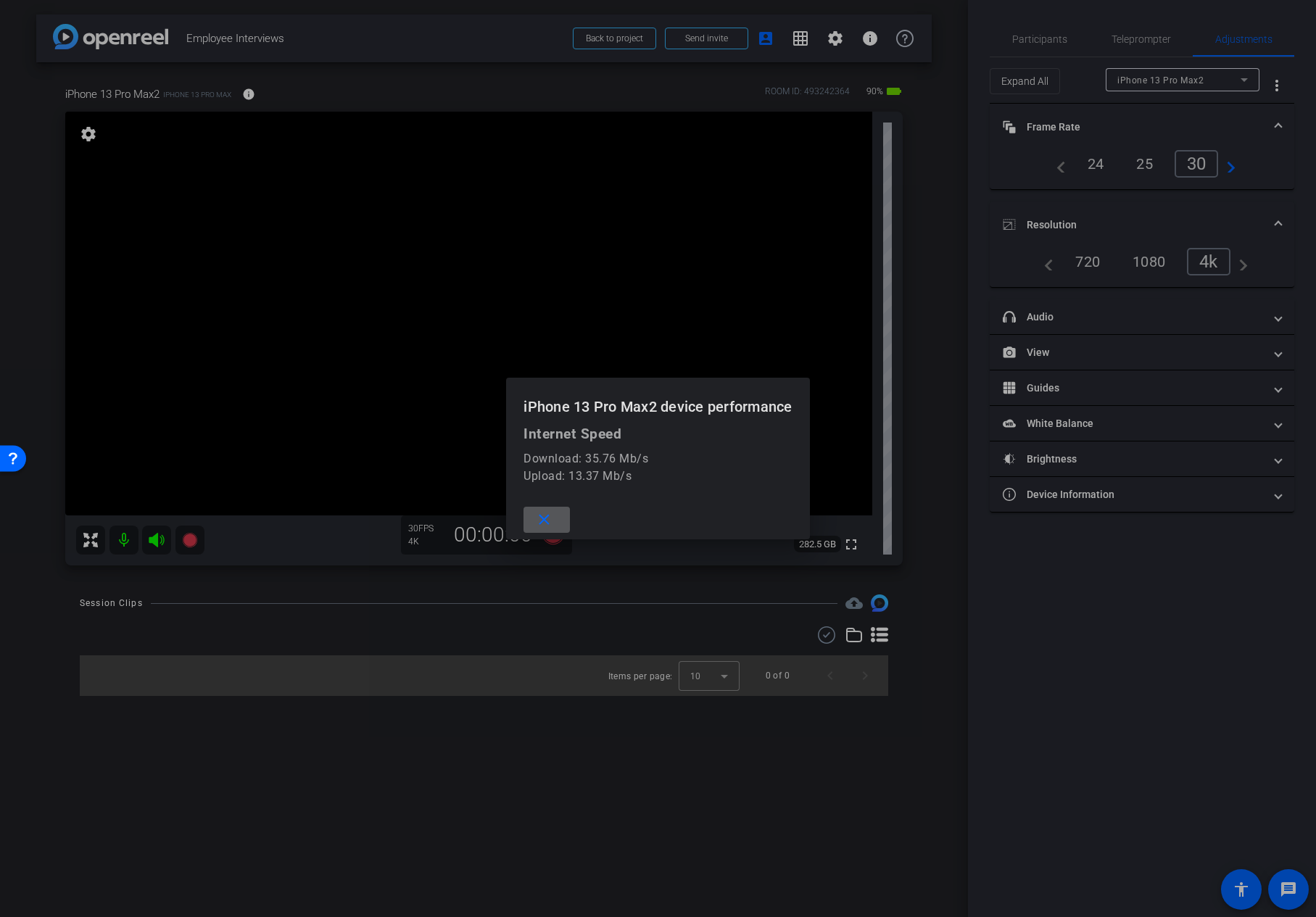
click at [549, 524] on mat-icon "close" at bounding box center [545, 520] width 18 height 18
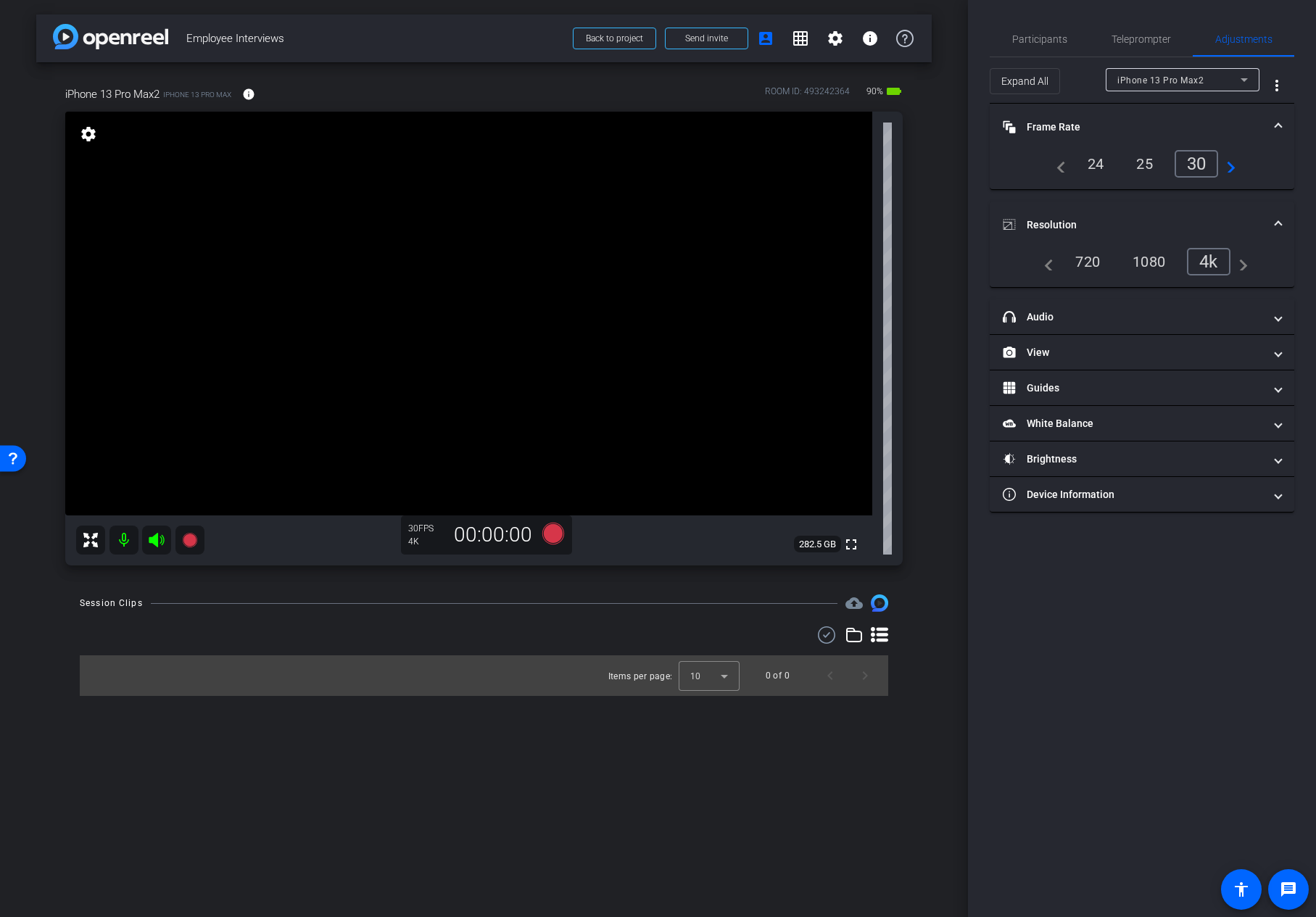
click at [1094, 167] on div "24" at bounding box center [1096, 164] width 38 height 25
click at [1054, 49] on span "Participants" at bounding box center [1039, 39] width 55 height 35
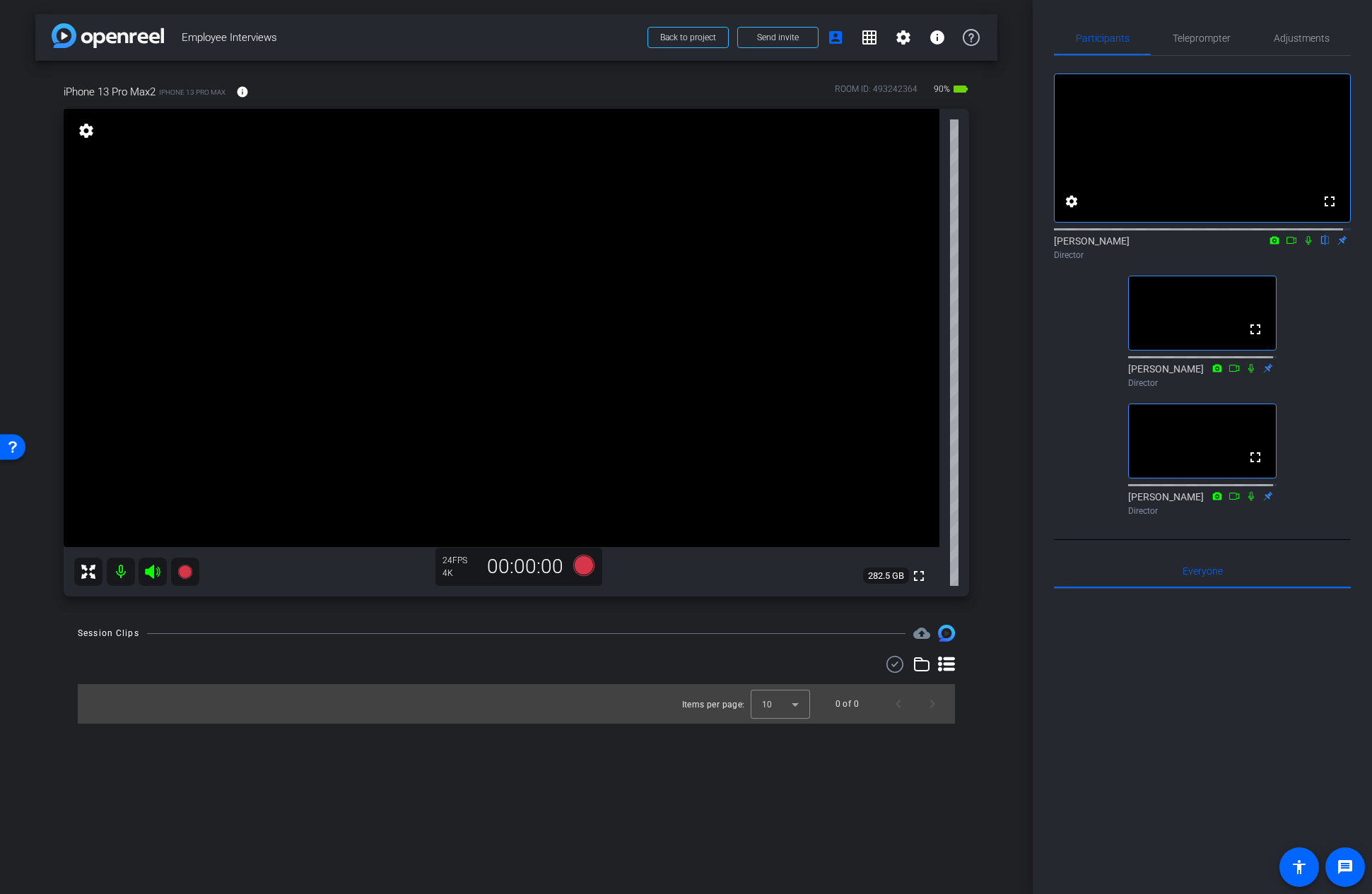
click at [760, 755] on div "arrow_back Employee Interviews Back to project Send invite account_box grid_on …" at bounding box center [516, 447] width 1032 height 894
click at [32, 94] on div "arrow_back Employee Interviews Back to project Send invite account_box grid_on …" at bounding box center [516, 447] width 1032 height 894
click at [560, 755] on div "arrow_back Employee Interviews Back to project Send invite account_box grid_on …" at bounding box center [516, 447] width 1032 height 894
click at [686, 755] on div "arrow_back Employee Interviews Back to project Send invite account_box grid_on …" at bounding box center [516, 447] width 1032 height 894
click at [535, 755] on div "arrow_back Employee Interviews Back to project Send invite account_box grid_on …" at bounding box center [516, 447] width 1032 height 894
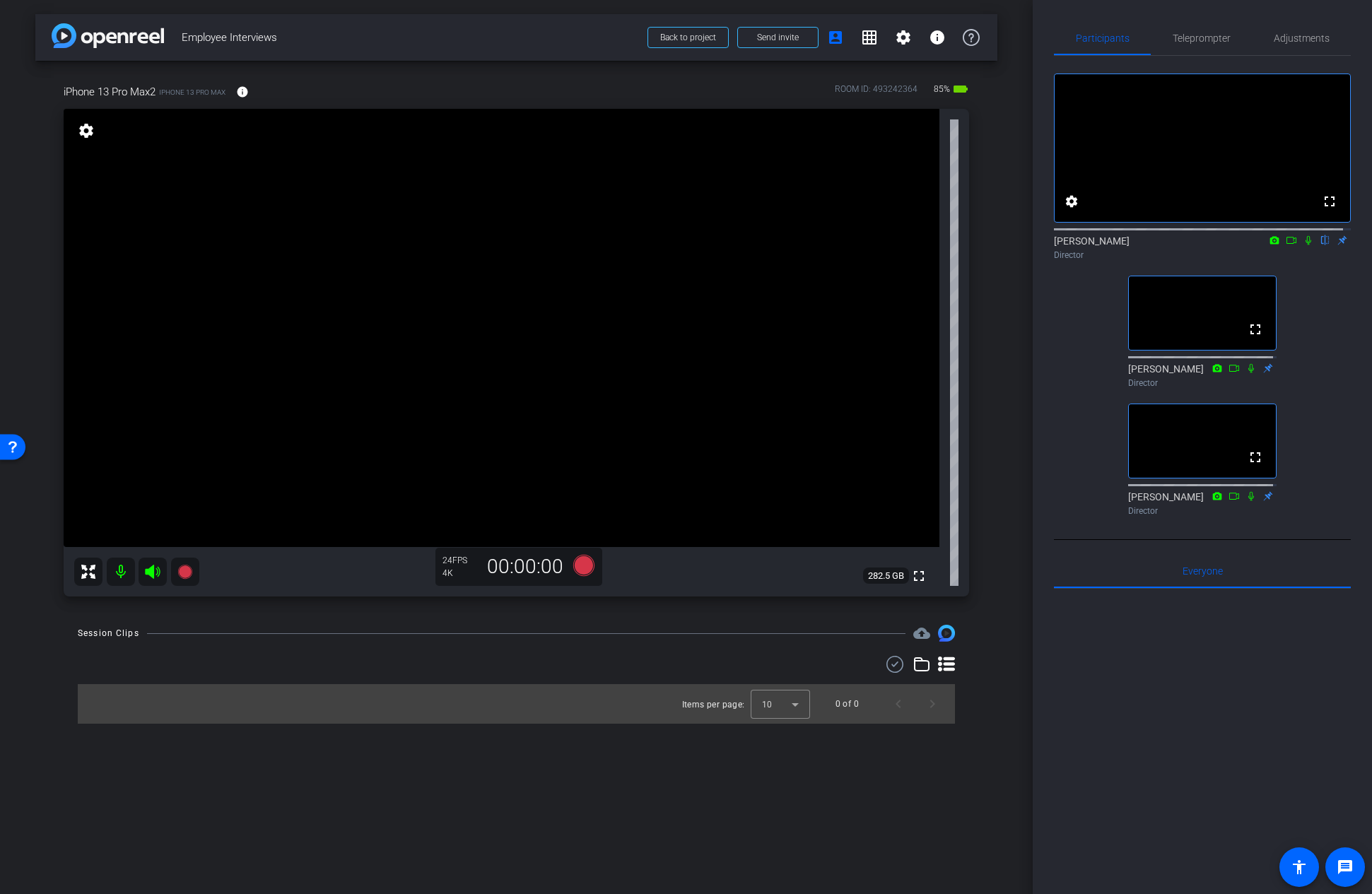
click at [414, 755] on div "arrow_back Employee Interviews Back to project Send invite account_box grid_on …" at bounding box center [516, 447] width 1032 height 894
click at [521, 755] on div "arrow_back Employee Interviews Back to project Send invite account_box grid_on …" at bounding box center [516, 447] width 1032 height 894
click at [558, 755] on div "arrow_back Employee Interviews Back to project Send invite account_box grid_on …" at bounding box center [516, 447] width 1032 height 894
click at [1305, 245] on icon at bounding box center [1308, 240] width 6 height 9
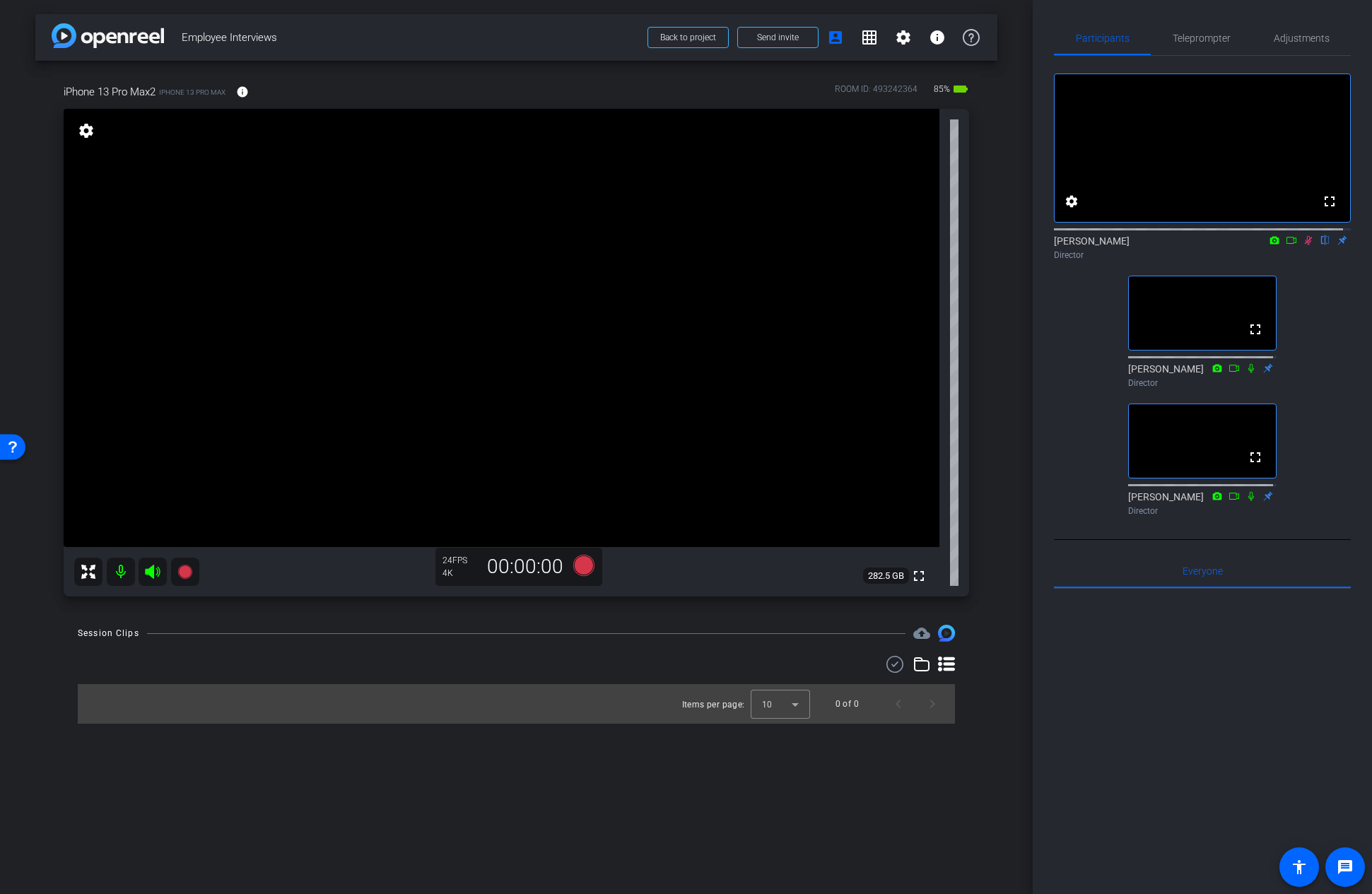
click at [1302, 245] on icon at bounding box center [1308, 241] width 12 height 10
click at [590, 755] on div "arrow_back Employee Interviews Back to project Send invite account_box grid_on …" at bounding box center [516, 447] width 1032 height 894
click at [1111, 15] on div "Participants Teleprompter Adjustments fullscreen settings [PERSON_NAME] flip Di…" at bounding box center [1202, 447] width 339 height 894
click at [1313, 37] on span "Adjustments" at bounding box center [1301, 38] width 56 height 10
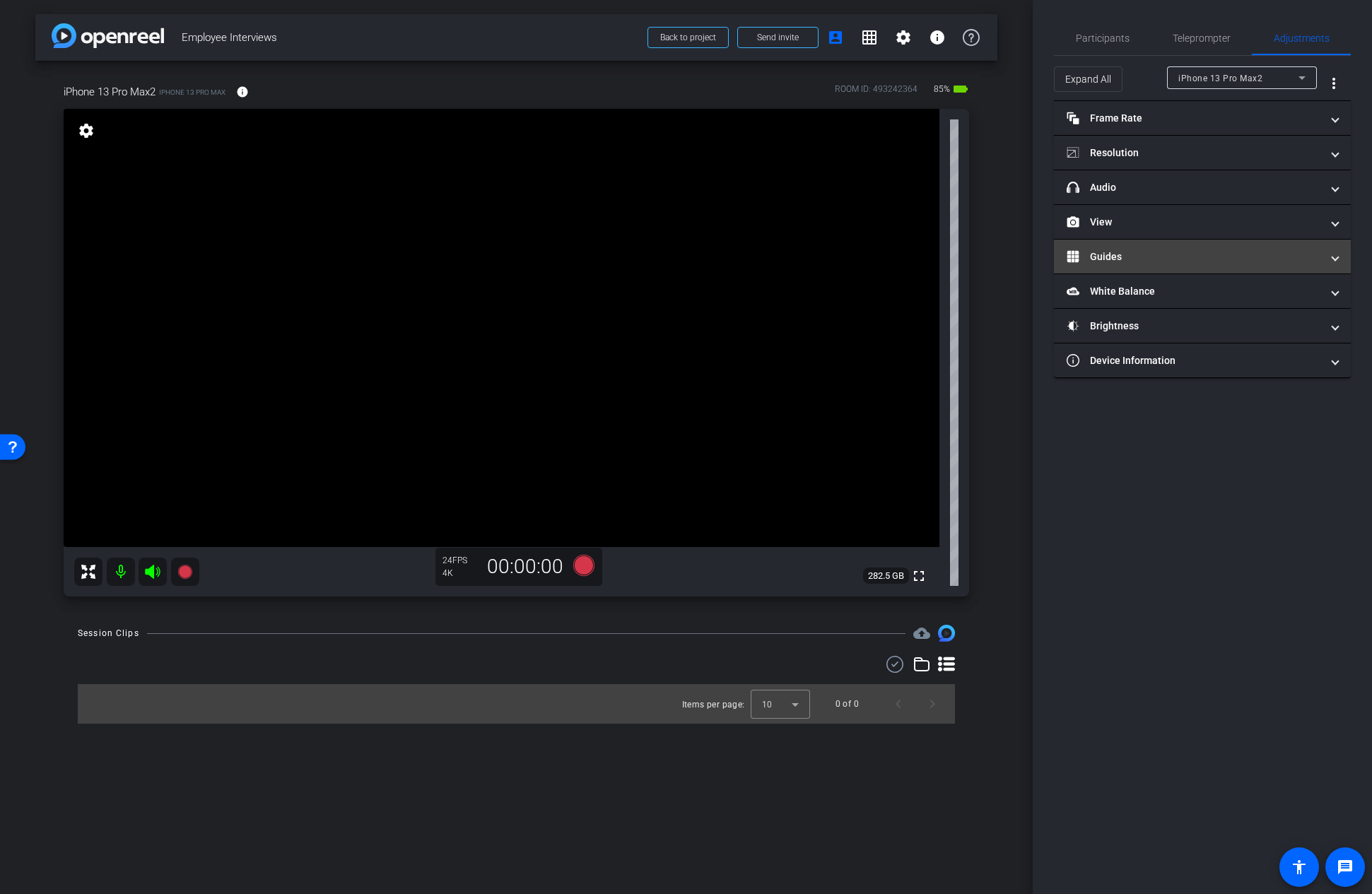
click at [1155, 263] on mat-panel-title "Guides" at bounding box center [1193, 256] width 254 height 15
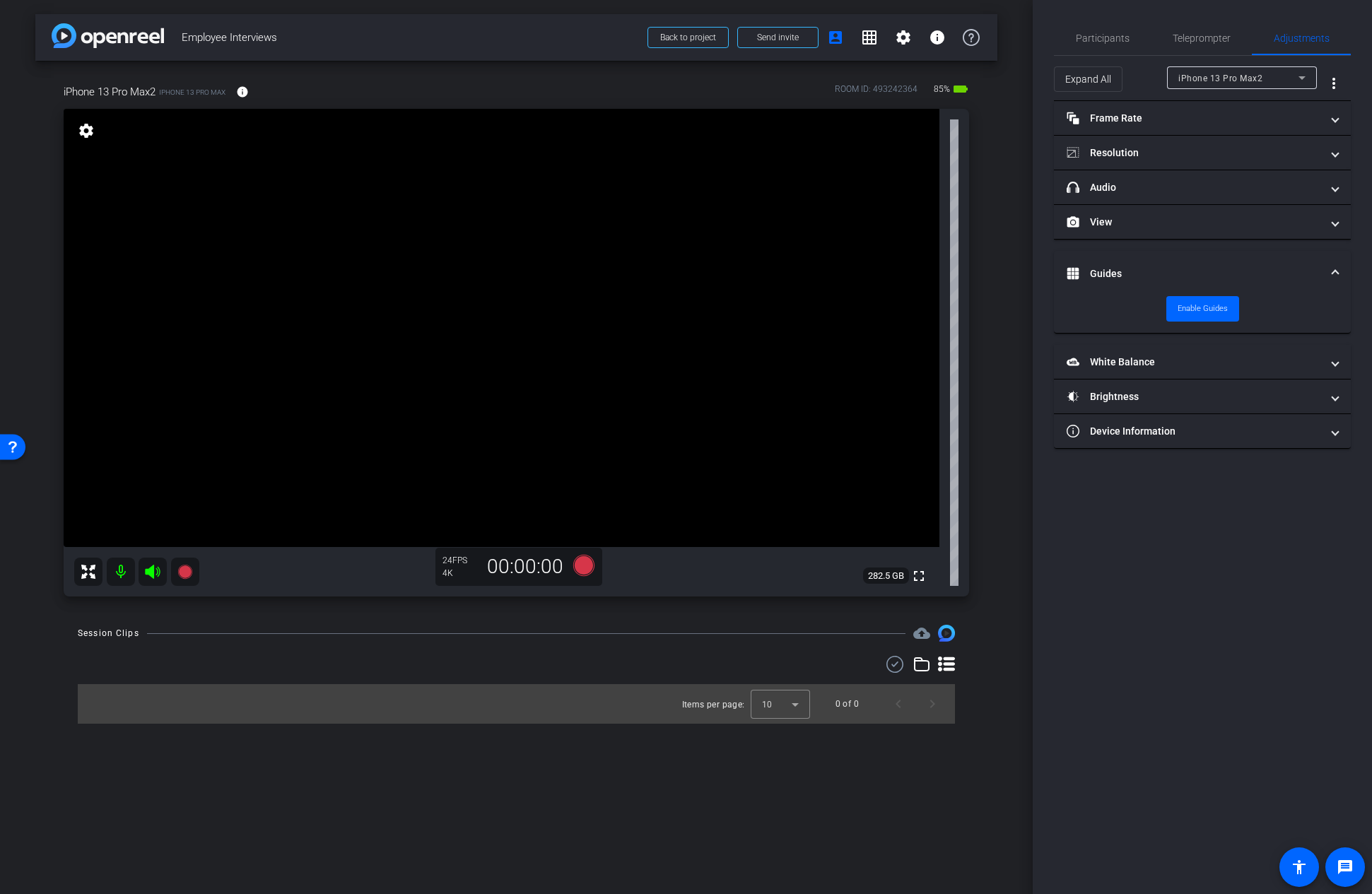
click at [1153, 262] on mat-expansion-panel-header "Guides" at bounding box center [1202, 274] width 297 height 45
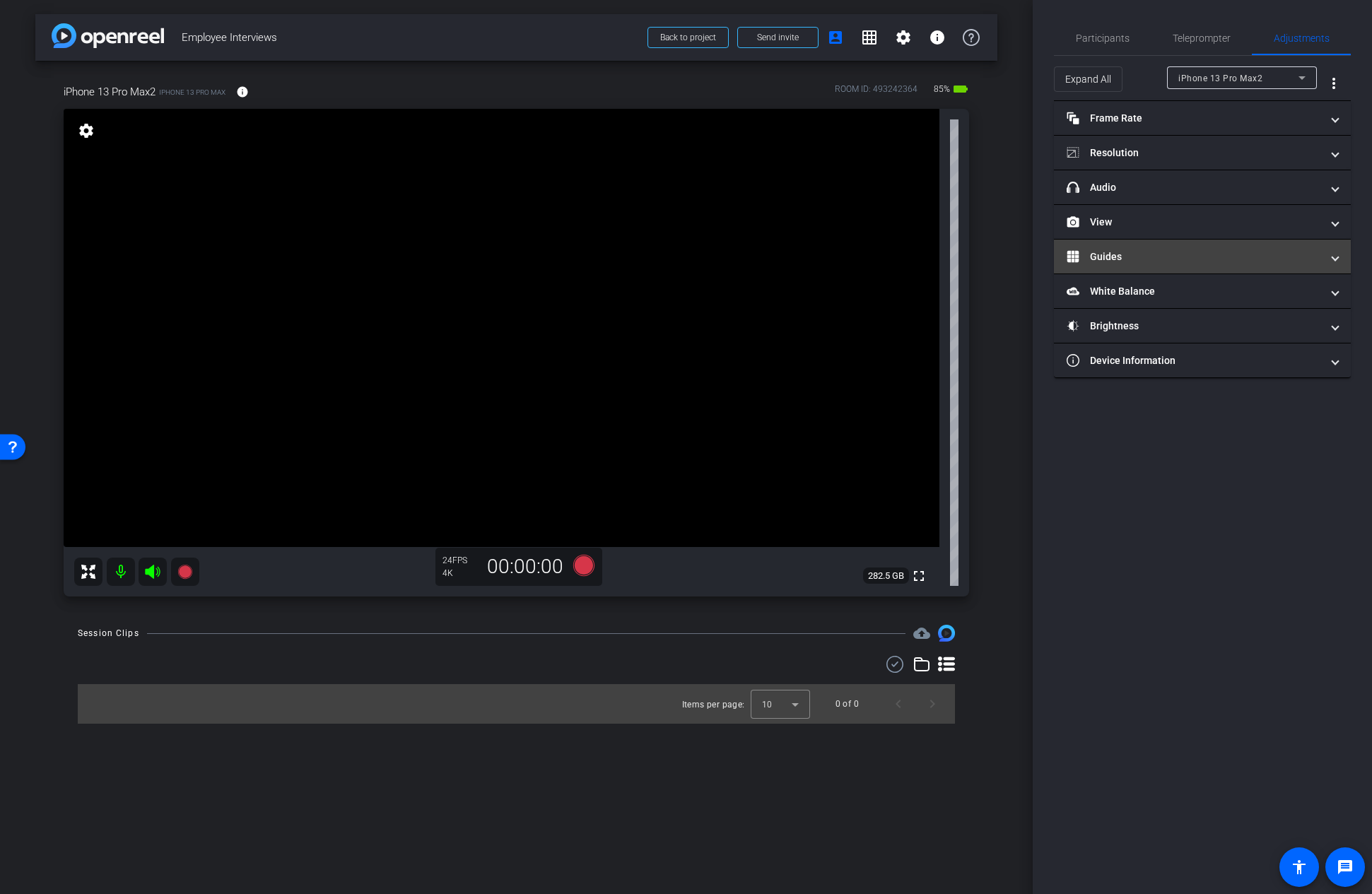
click at [1153, 264] on mat-expansion-panel-header "Guides" at bounding box center [1202, 256] width 297 height 34
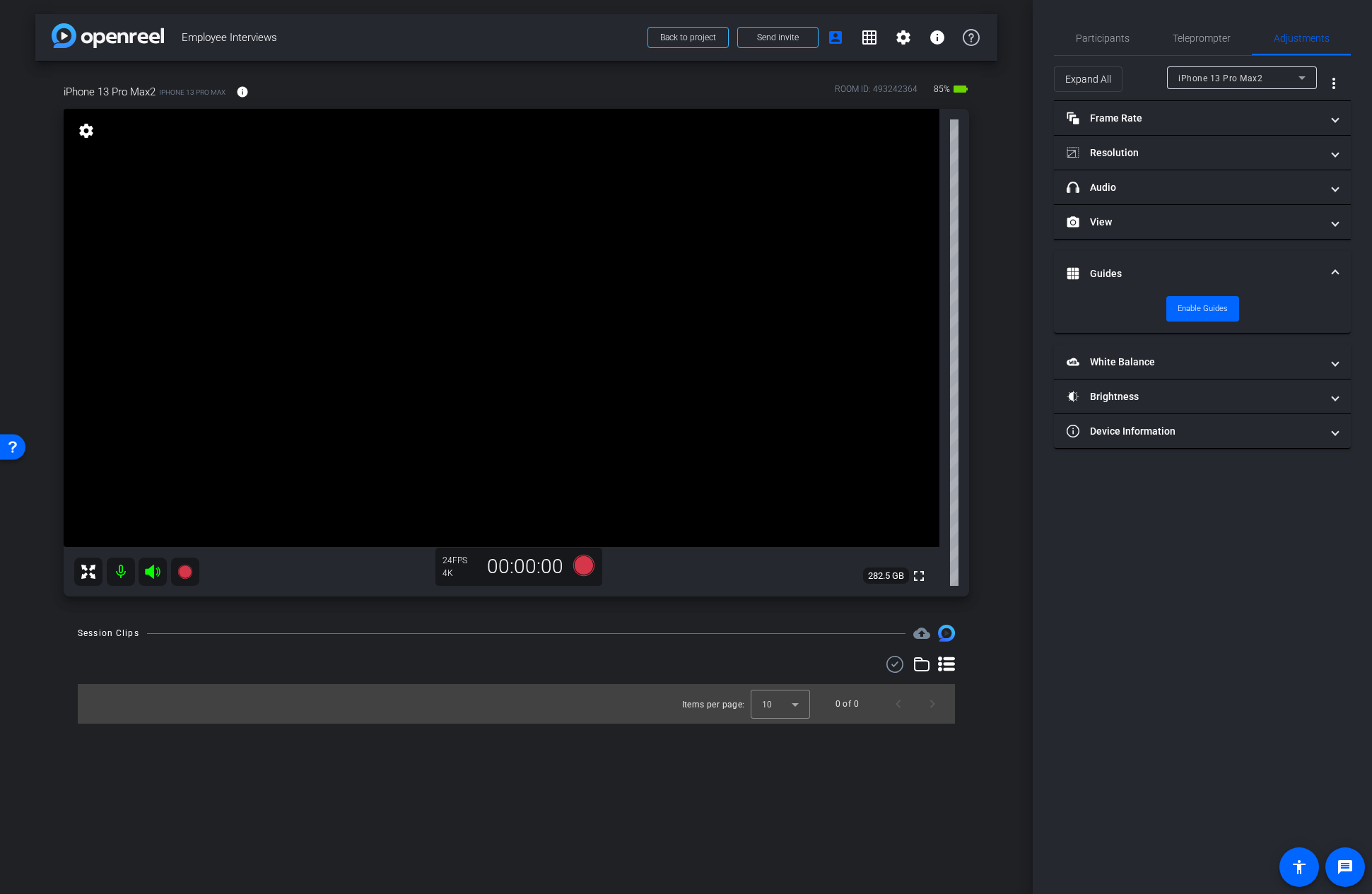
click at [1144, 272] on mat-panel-title "Guides" at bounding box center [1193, 274] width 254 height 15
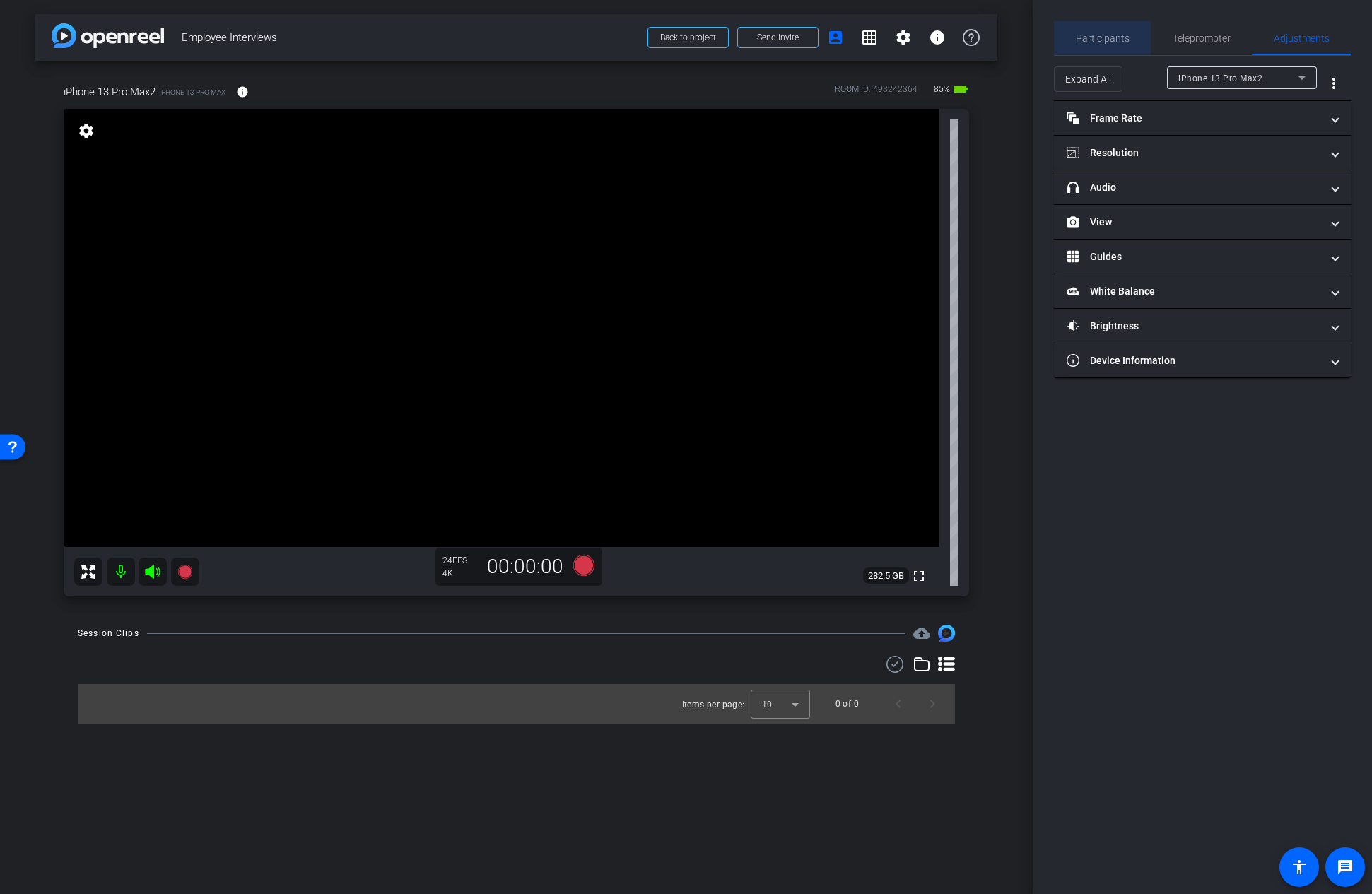
click at [1125, 33] on span "Participants" at bounding box center [1102, 38] width 54 height 10
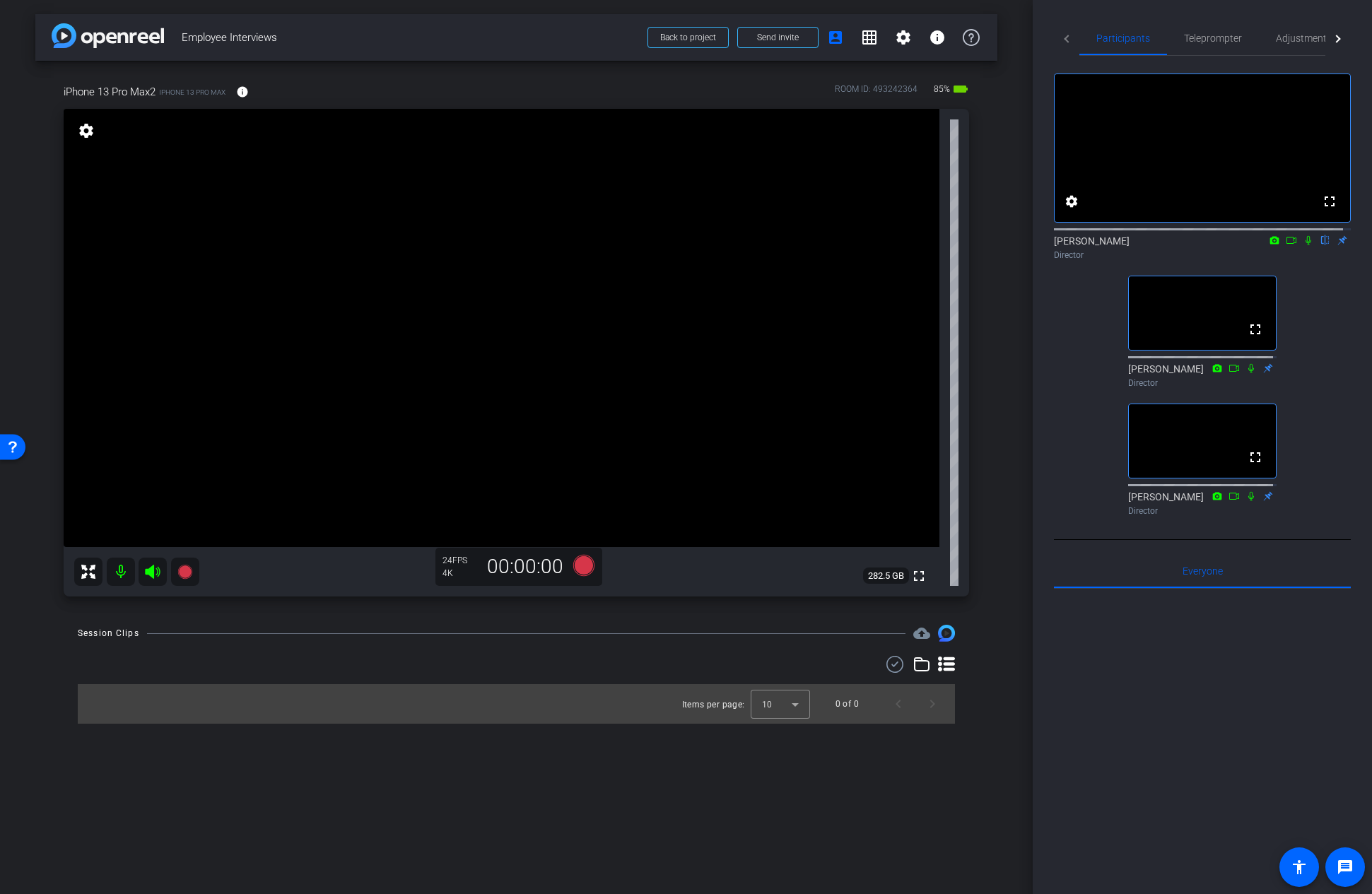
click at [501, 755] on div "arrow_back Employee Interviews Back to project Send invite account_box grid_on …" at bounding box center [516, 447] width 1032 height 894
drag, startPoint x: 60, startPoint y: 89, endPoint x: 287, endPoint y: 89, distance: 227.0
click at [287, 89] on div "iPhone 13 Pro Max2 iPhone 13 Pro Max info ROOM ID: 493242364 85% battery_std fu…" at bounding box center [516, 335] width 962 height 550
click at [287, 89] on div "iPhone 13 Pro Max2 iPhone 13 Pro Max info ROOM ID: 493242364 85% battery_std" at bounding box center [516, 92] width 906 height 34
click at [243, 90] on mat-icon "info" at bounding box center [241, 92] width 13 height 13
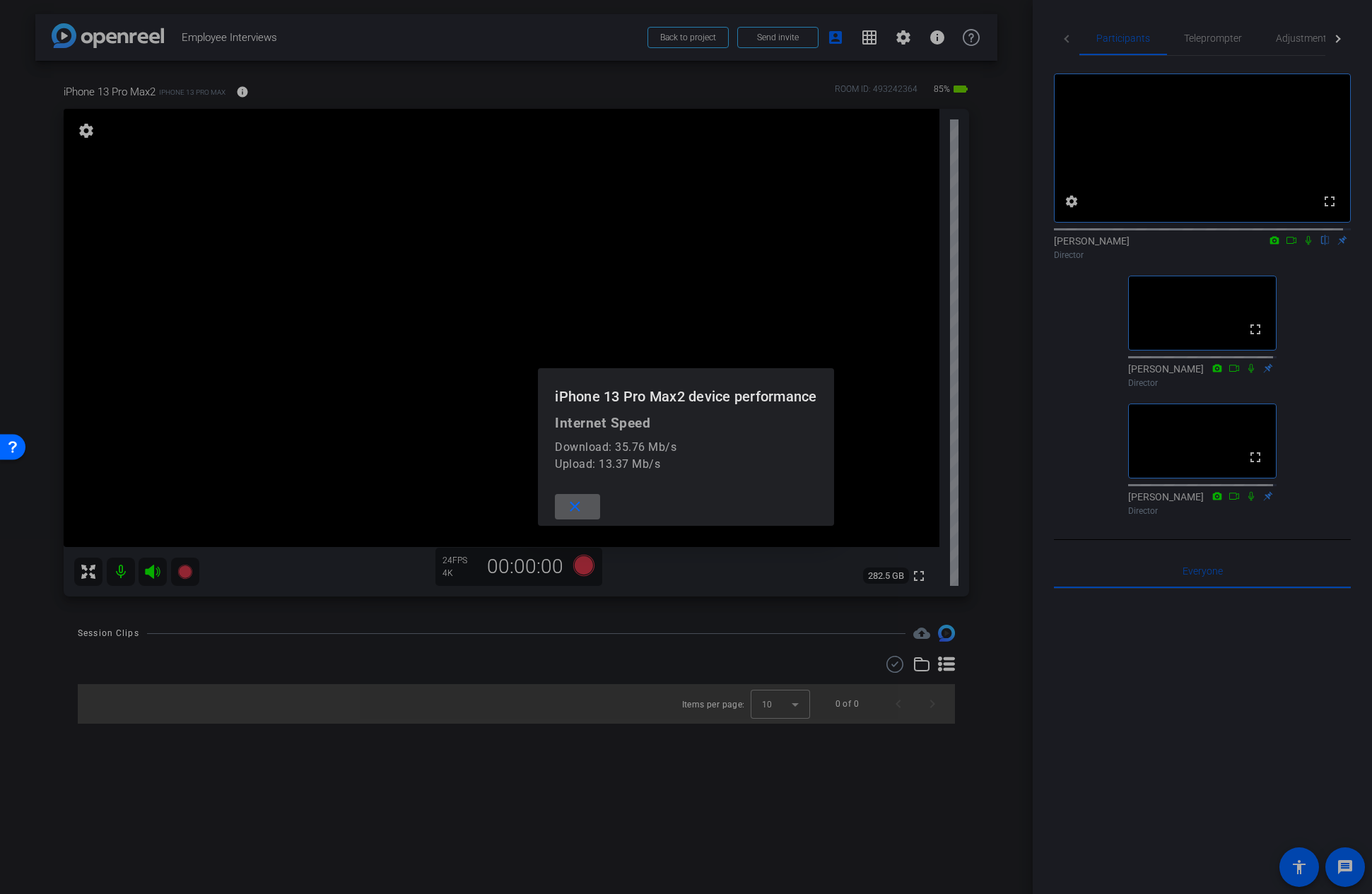
click at [581, 503] on mat-icon "close" at bounding box center [575, 507] width 18 height 18
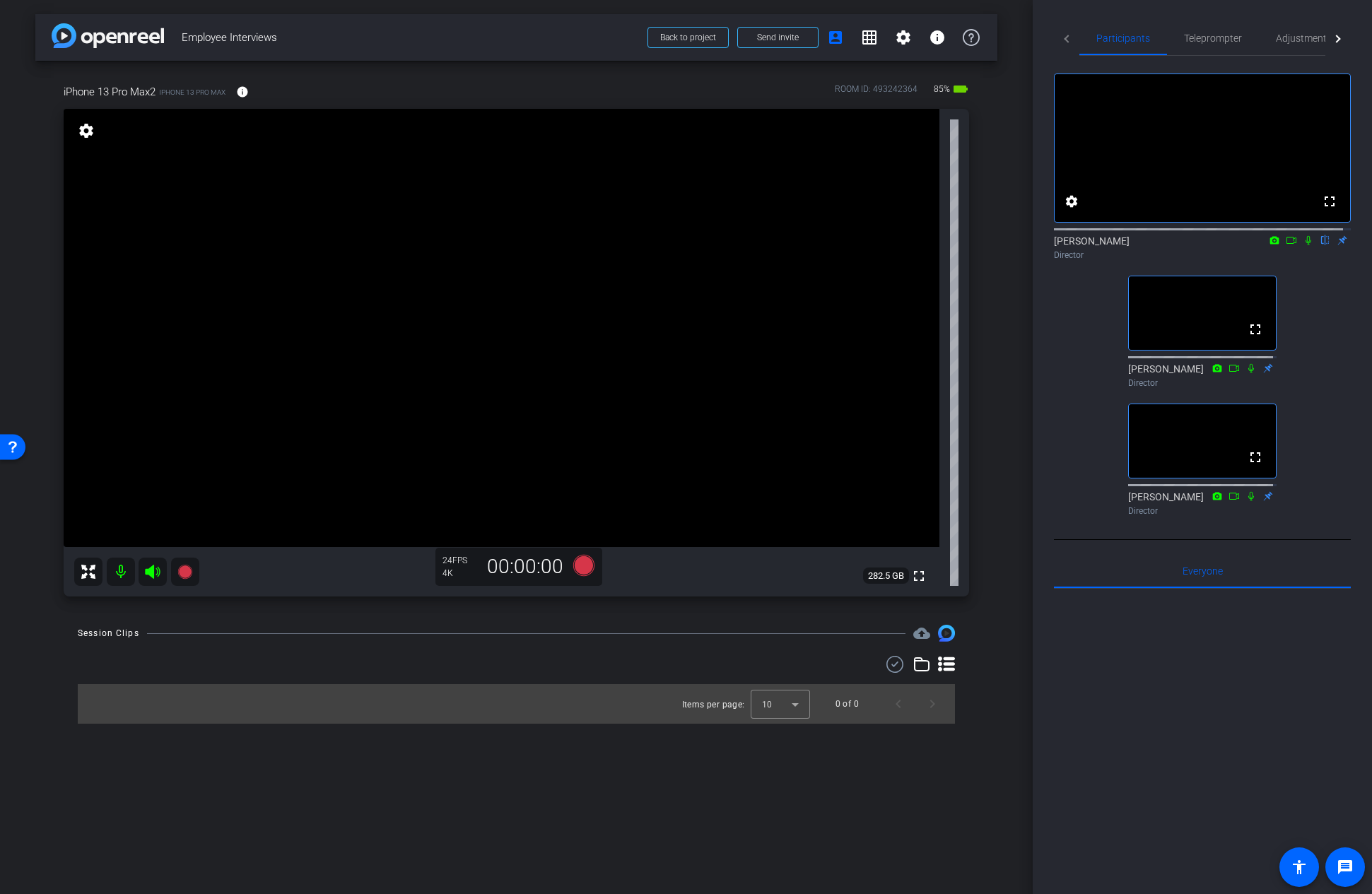
click at [438, 89] on div "iPhone 13 Pro Max2 iPhone 13 Pro Max info ROOM ID: 493242364 85% battery_std" at bounding box center [516, 92] width 906 height 34
click at [613, 755] on div "arrow_back Employee Interviews Back to project Send invite account_box grid_on …" at bounding box center [516, 447] width 1032 height 894
click at [706, 755] on div "arrow_back Employee Interviews Back to project Send invite account_box grid_on …" at bounding box center [516, 447] width 1032 height 894
click at [500, 755] on div "arrow_back Employee Interviews Back to project Send invite account_box grid_on …" at bounding box center [516, 447] width 1032 height 894
click at [699, 755] on div "arrow_back Employee Interviews Back to project Send invite account_box grid_on …" at bounding box center [516, 447] width 1032 height 894
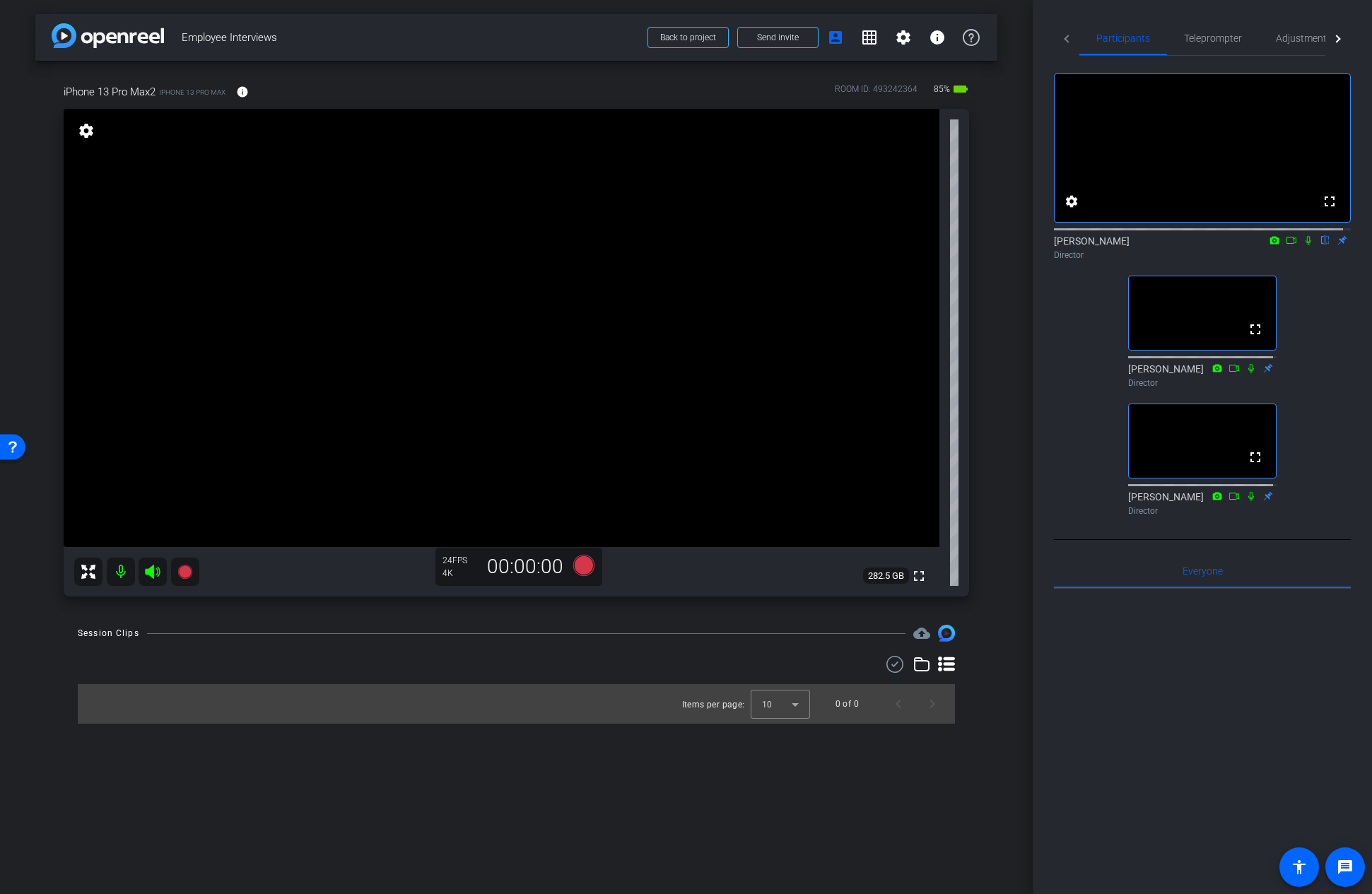
click at [661, 755] on div "arrow_back Employee Interviews Back to project Send invite account_box grid_on …" at bounding box center [516, 447] width 1032 height 894
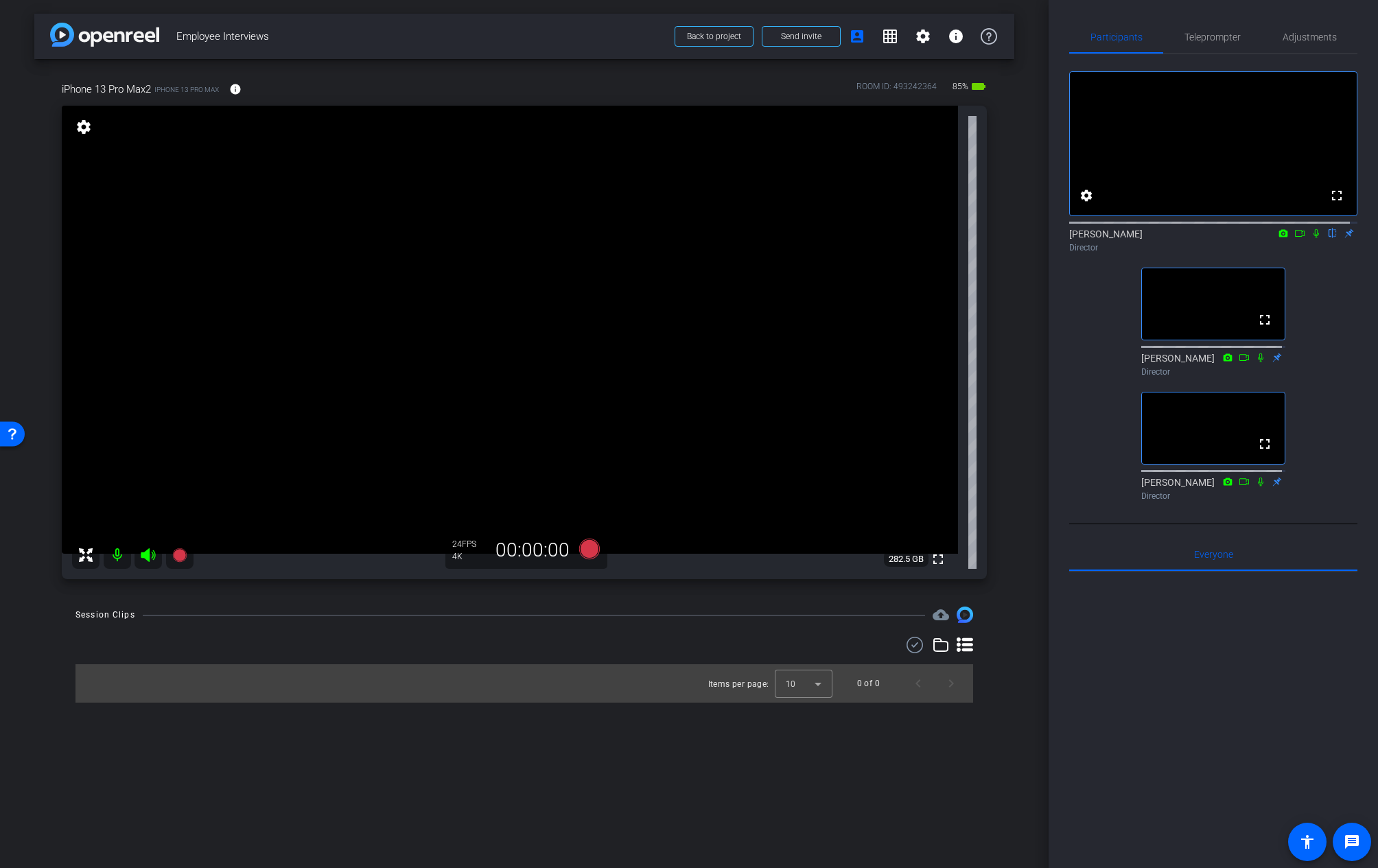
click at [116, 733] on div "arrow_back Employee Interviews Back to project Send invite account_box grid_on …" at bounding box center [524, 434] width 1049 height 868
click at [343, 733] on div "arrow_back Employee Interviews Back to project Send invite account_box grid_on …" at bounding box center [524, 434] width 1049 height 868
click at [253, 733] on div "arrow_back Employee Interviews Back to project Send invite account_box grid_on …" at bounding box center [524, 434] width 1049 height 868
click at [93, 127] on mat-icon "settings" at bounding box center [83, 127] width 19 height 16
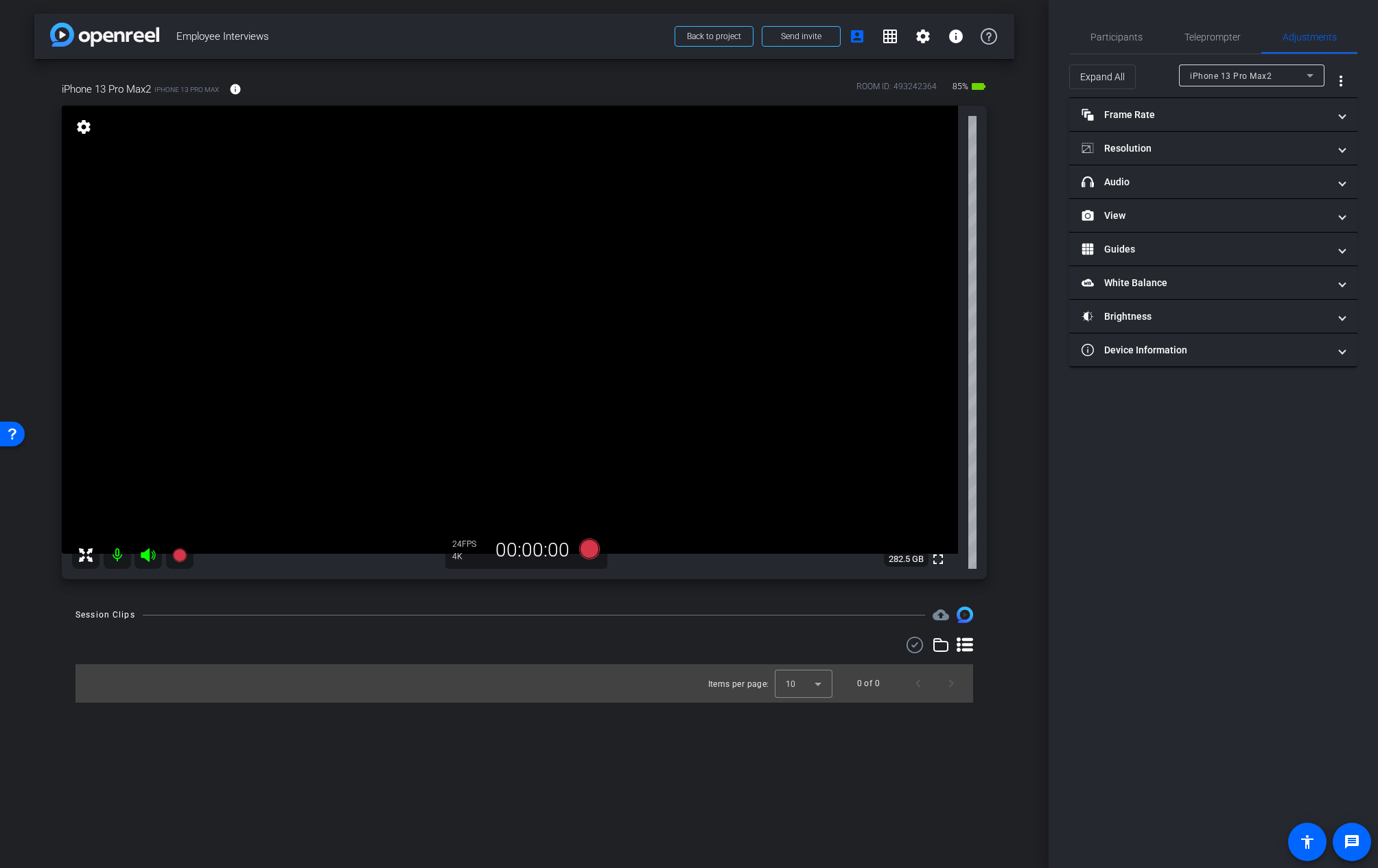
click at [93, 127] on mat-icon "settings" at bounding box center [83, 127] width 19 height 16
click at [1111, 36] on span "Participants" at bounding box center [1116, 37] width 52 height 9
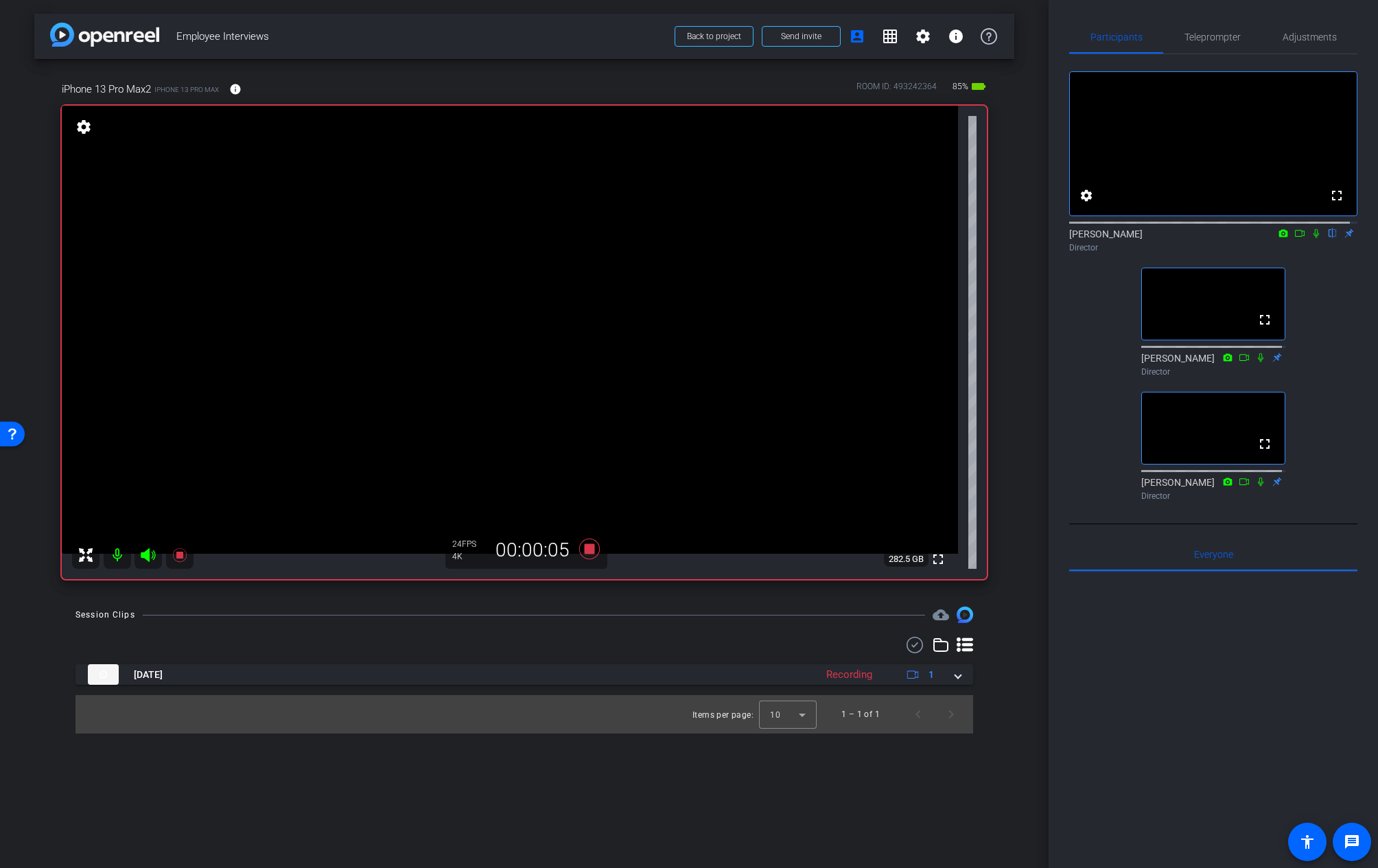
drag, startPoint x: 615, startPoint y: 824, endPoint x: 605, endPoint y: 823, distance: 10.0
click at [605, 733] on div "arrow_back Employee Interviews Back to project Send invite account_box grid_on …" at bounding box center [524, 434] width 1049 height 868
click at [598, 733] on div "arrow_back Employee Interviews Back to project Send invite account_box grid_on …" at bounding box center [524, 434] width 1049 height 868
click at [985, 733] on div "arrow_back Employee Interviews Back to project Send invite account_box grid_on …" at bounding box center [524, 434] width 1049 height 868
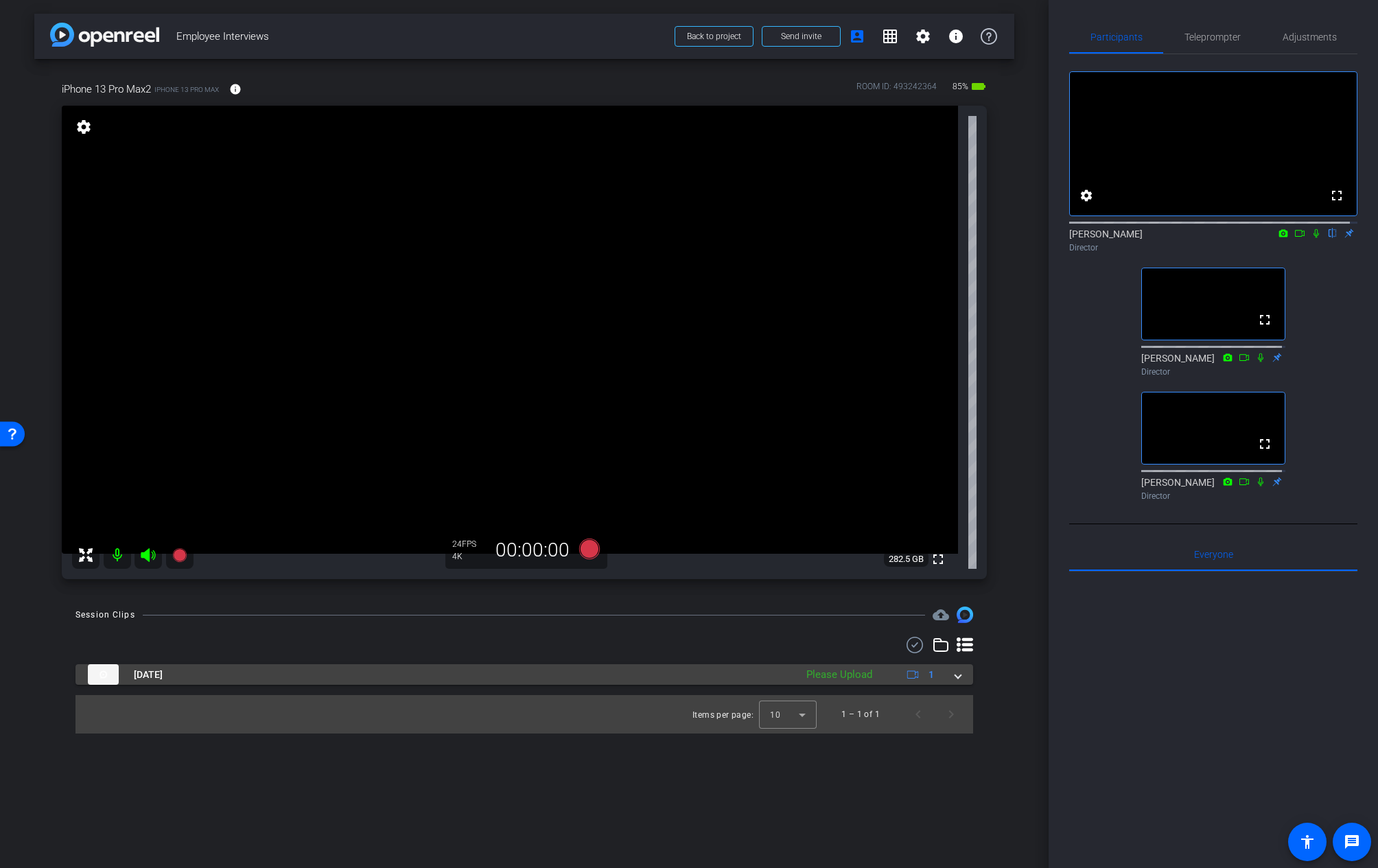
drag, startPoint x: 951, startPoint y: 674, endPoint x: 956, endPoint y: 701, distance: 27.5
click at [952, 674] on div "[DATE] Please Upload 1" at bounding box center [521, 674] width 867 height 21
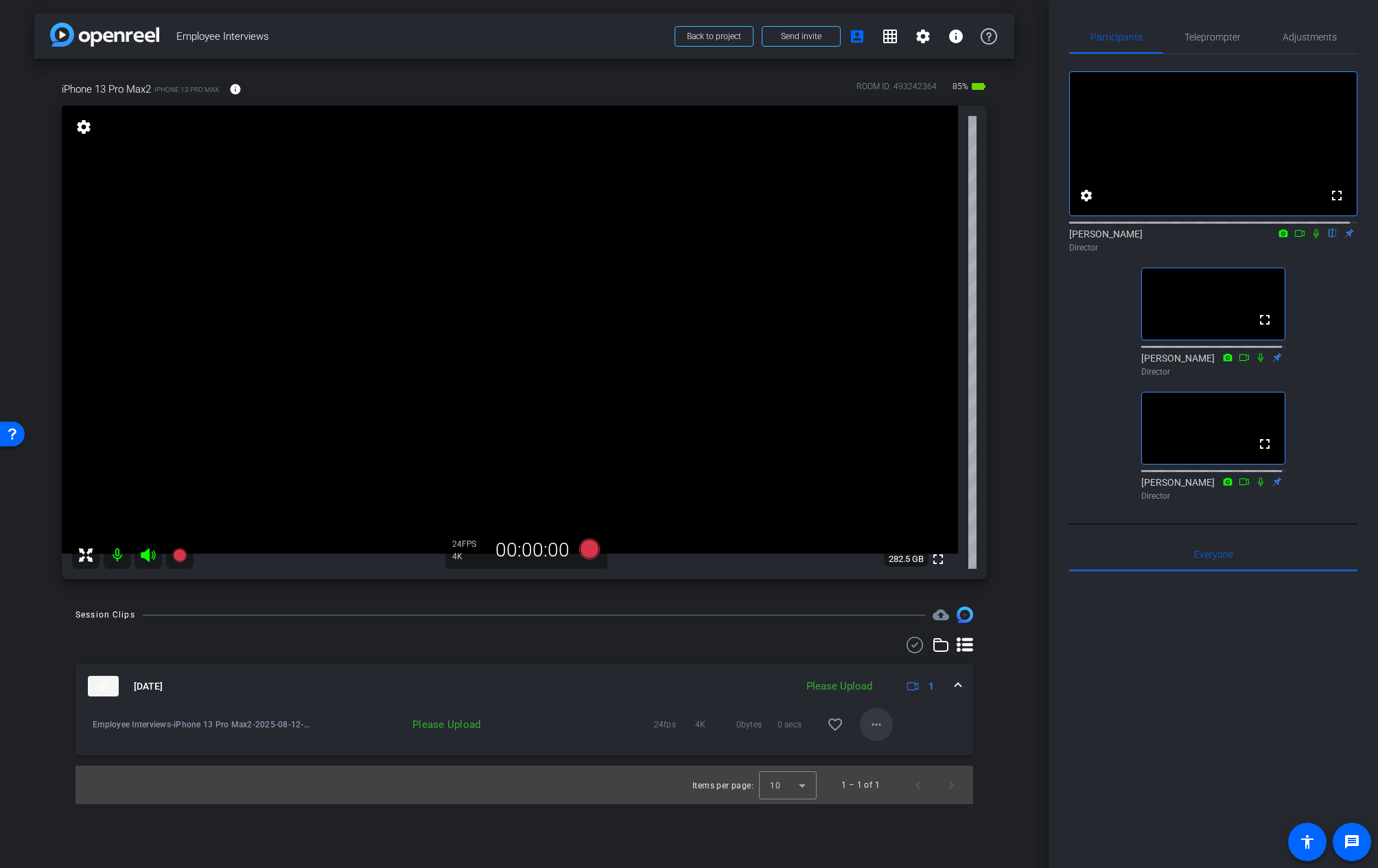
click at [876, 720] on mat-icon "more_horiz" at bounding box center [876, 724] width 16 height 16
click at [897, 733] on span "Upload" at bounding box center [898, 753] width 55 height 16
click at [922, 34] on mat-icon "settings" at bounding box center [922, 36] width 16 height 16
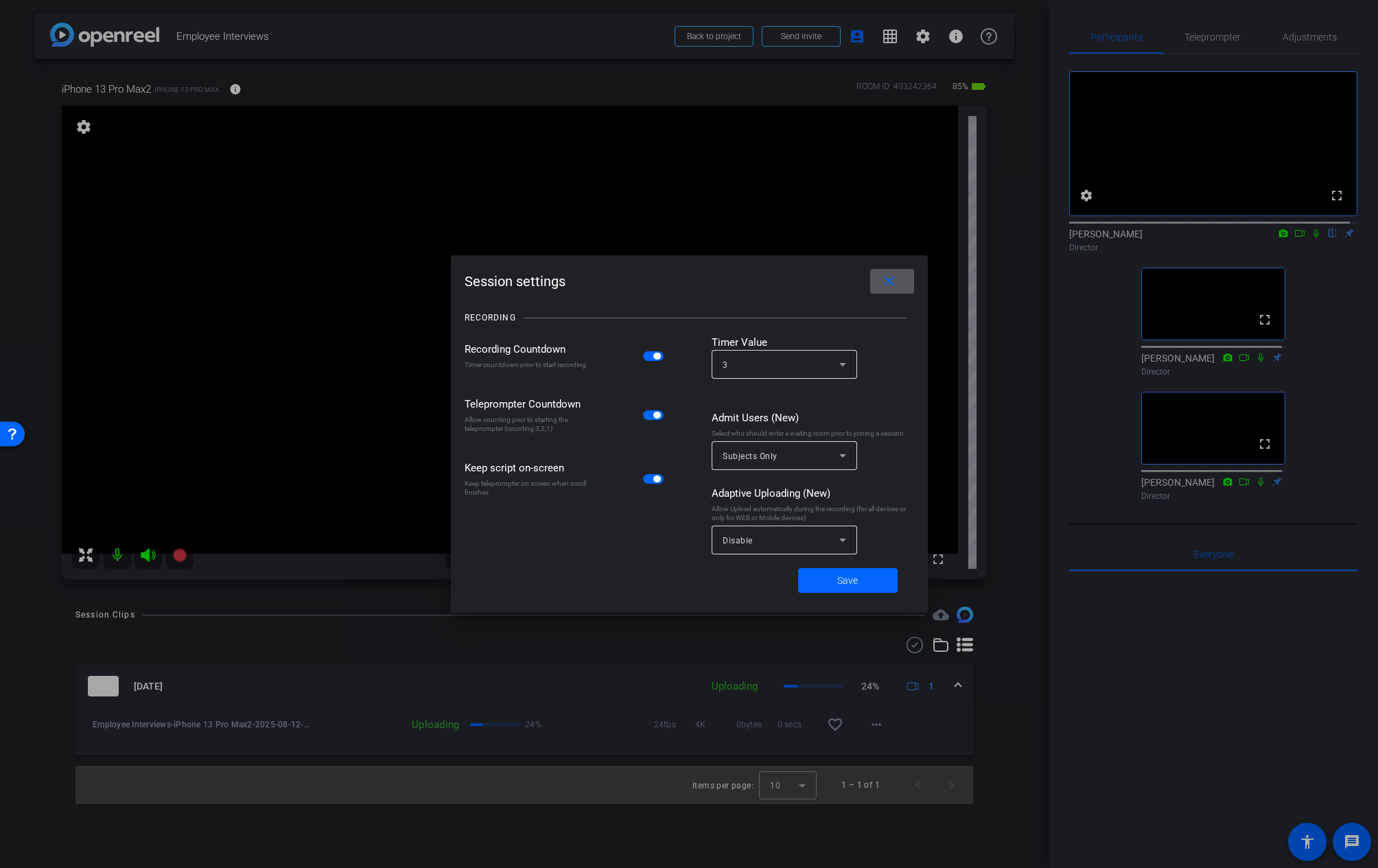
click at [814, 538] on div "Disable" at bounding box center [780, 540] width 116 height 17
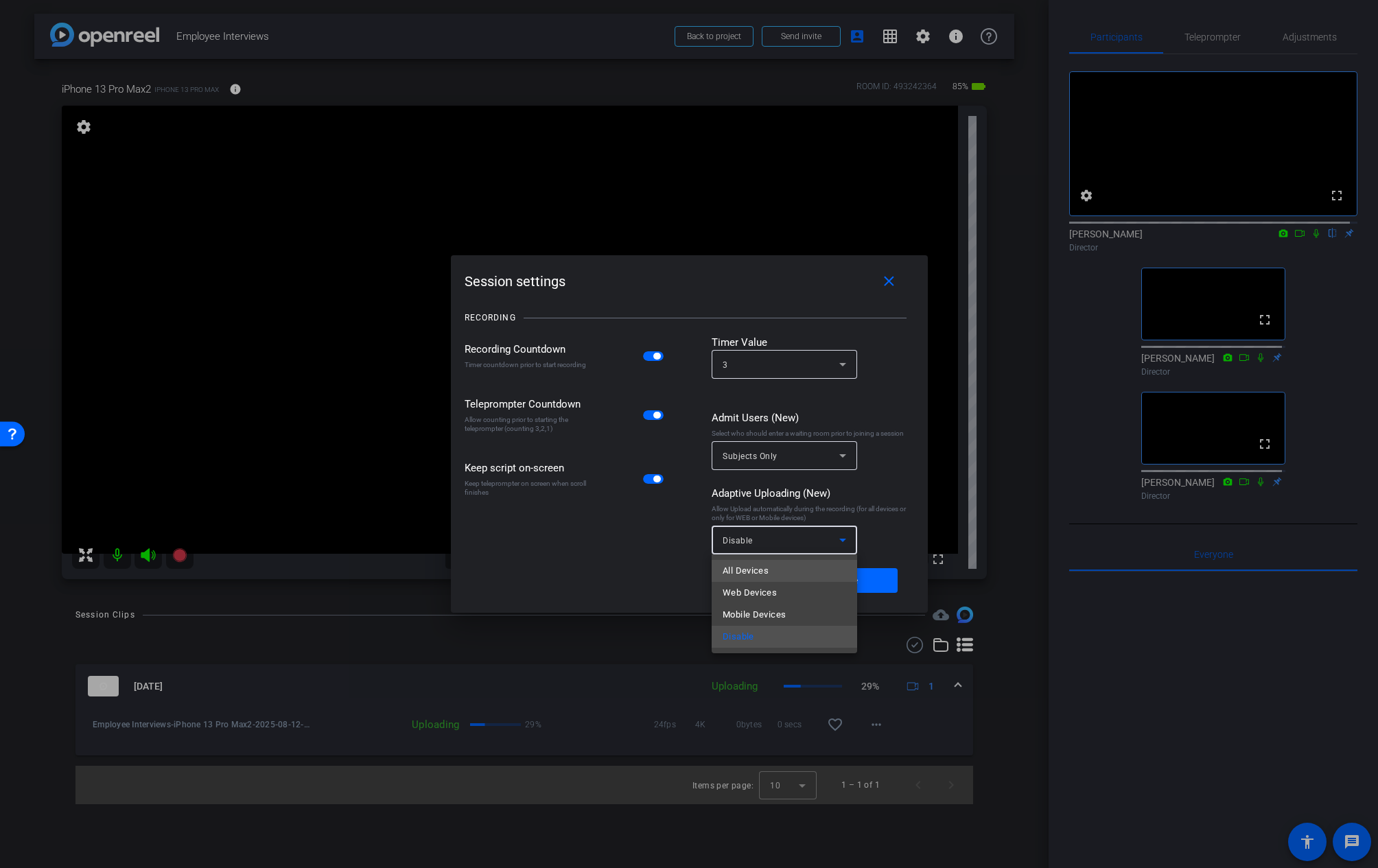
click at [773, 569] on mat-option "All Devices" at bounding box center [785, 570] width 146 height 22
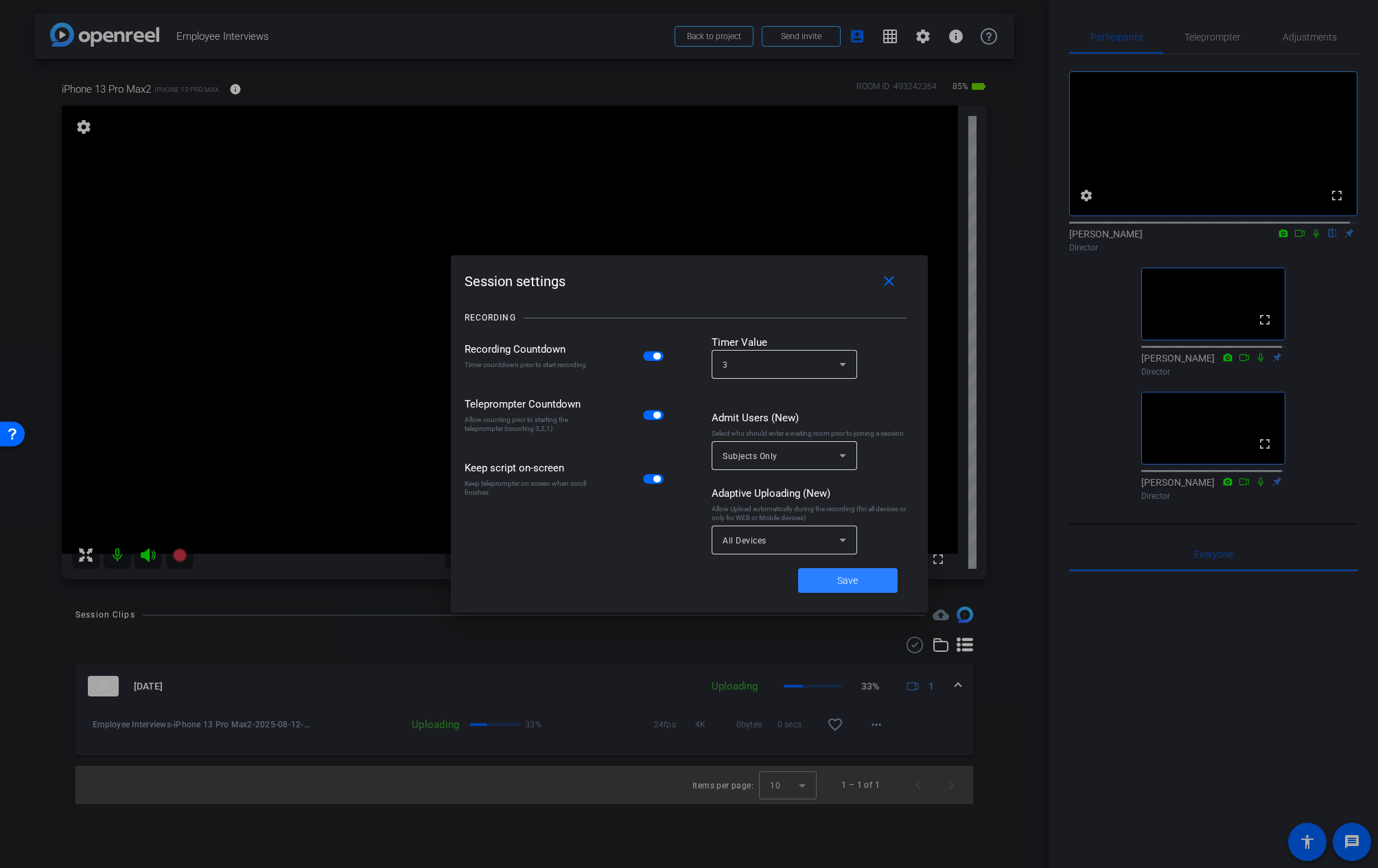
click at [851, 574] on span "Save" at bounding box center [847, 581] width 21 height 14
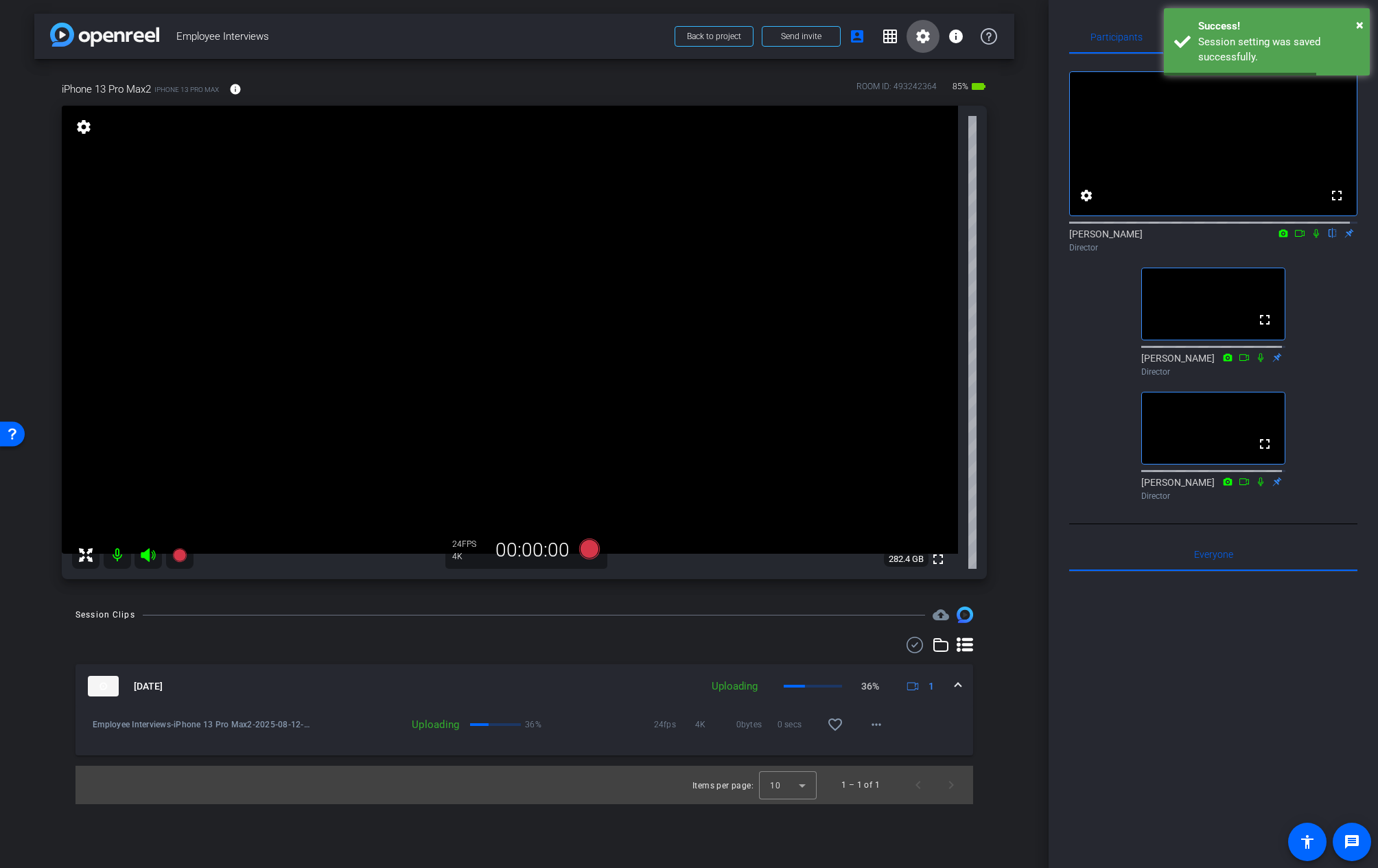
click at [595, 660] on div "[DATE] Uploading 36% 1 Employee Interviews-iPhone 13 Pro Max2-2025-08-12-12-59-…" at bounding box center [524, 720] width 898 height 167
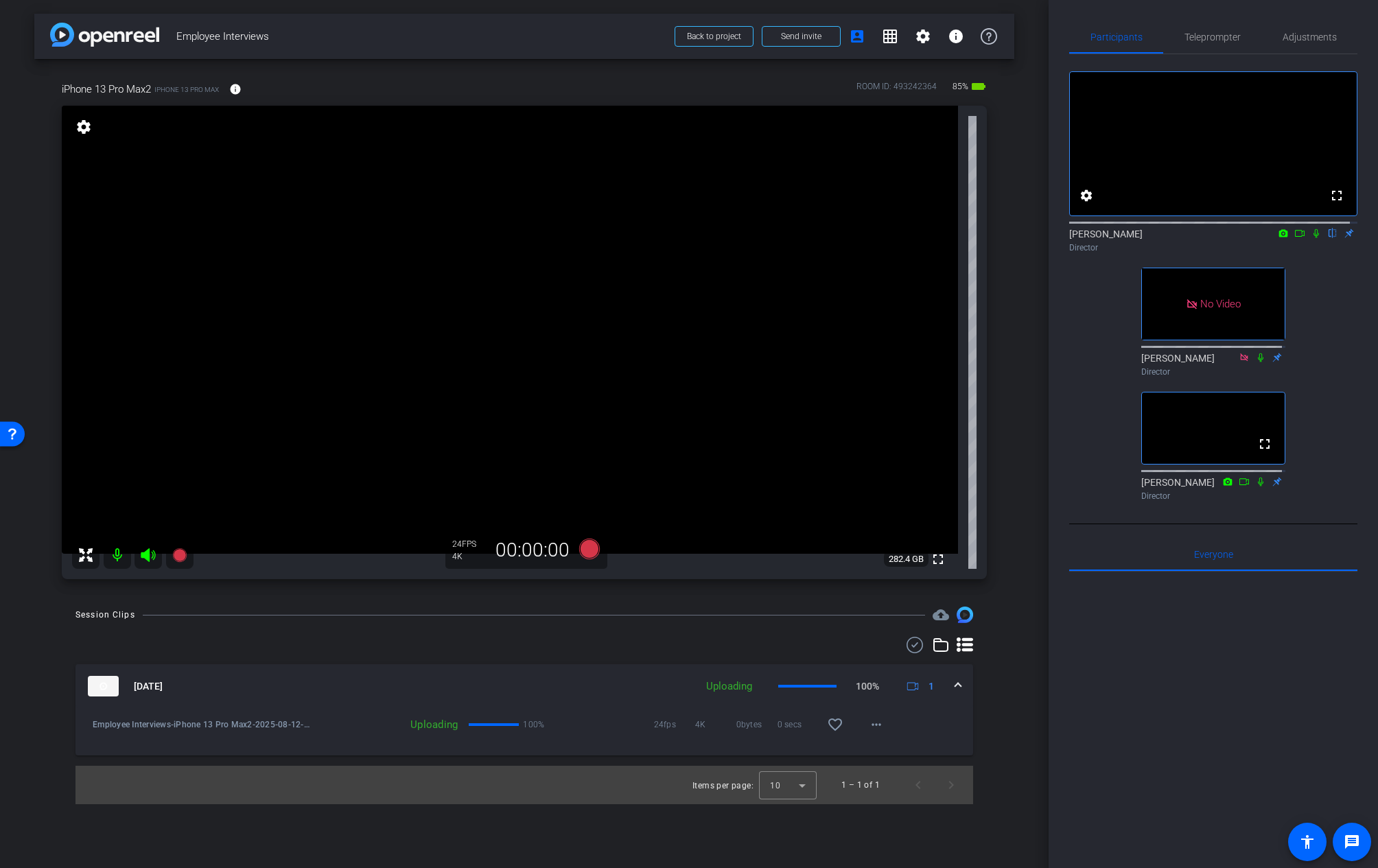
click at [954, 716] on div "Employee Interviews-iPhone 13 Pro Max2-2025-08-12-12-59-48-767-0 Uploading 100%…" at bounding box center [524, 716] width 877 height 16
click at [883, 727] on mat-icon "more_horiz" at bounding box center [876, 724] width 16 height 16
click at [961, 720] on div at bounding box center [689, 434] width 1378 height 868
click at [879, 727] on mat-icon "more_horiz" at bounding box center [876, 724] width 16 height 16
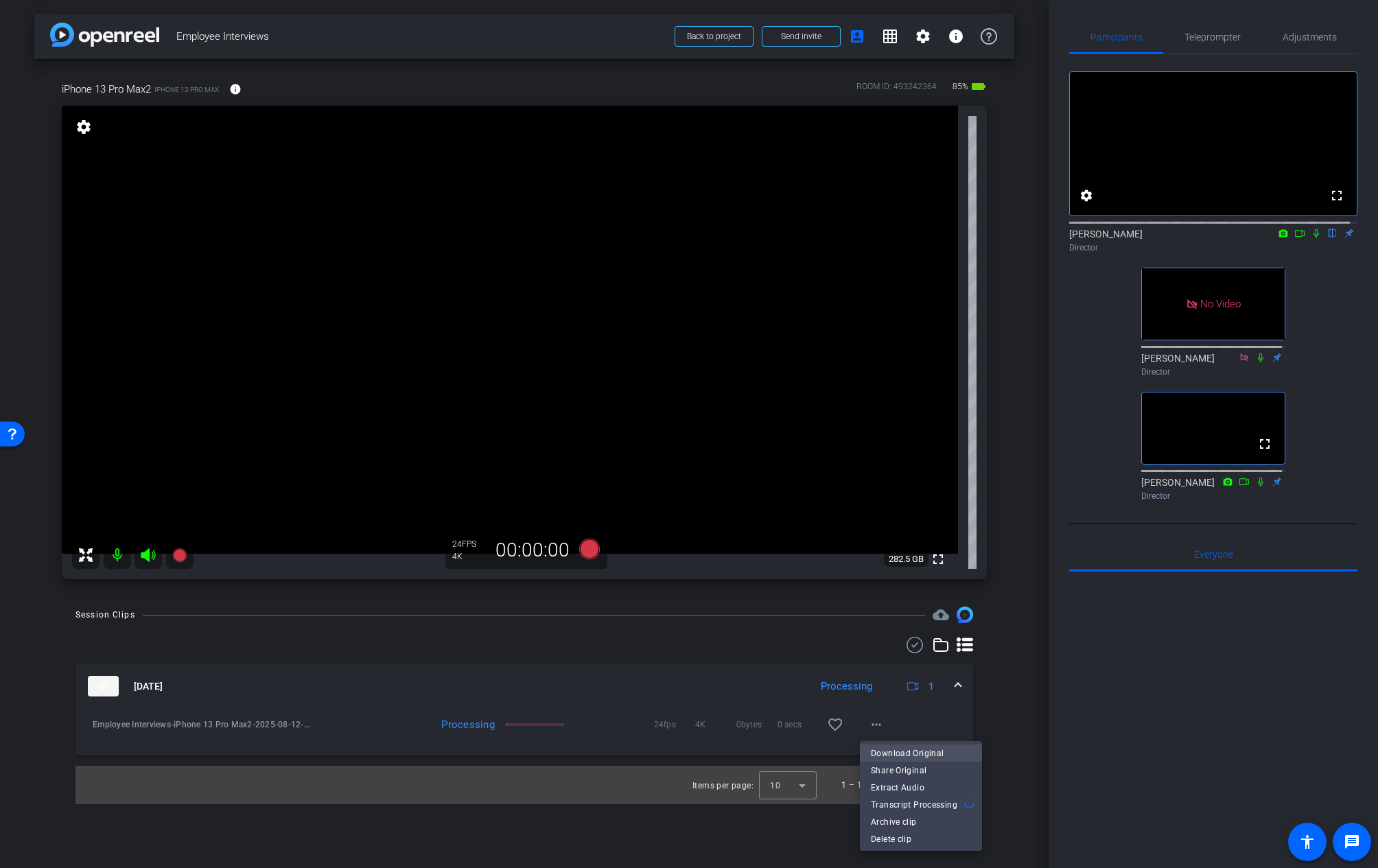
click at [900, 733] on span "Download Original" at bounding box center [921, 753] width 100 height 16
click at [1312, 258] on div "[PERSON_NAME] flip Director" at bounding box center [1213, 237] width 288 height 42
click at [1311, 238] on icon at bounding box center [1317, 234] width 11 height 9
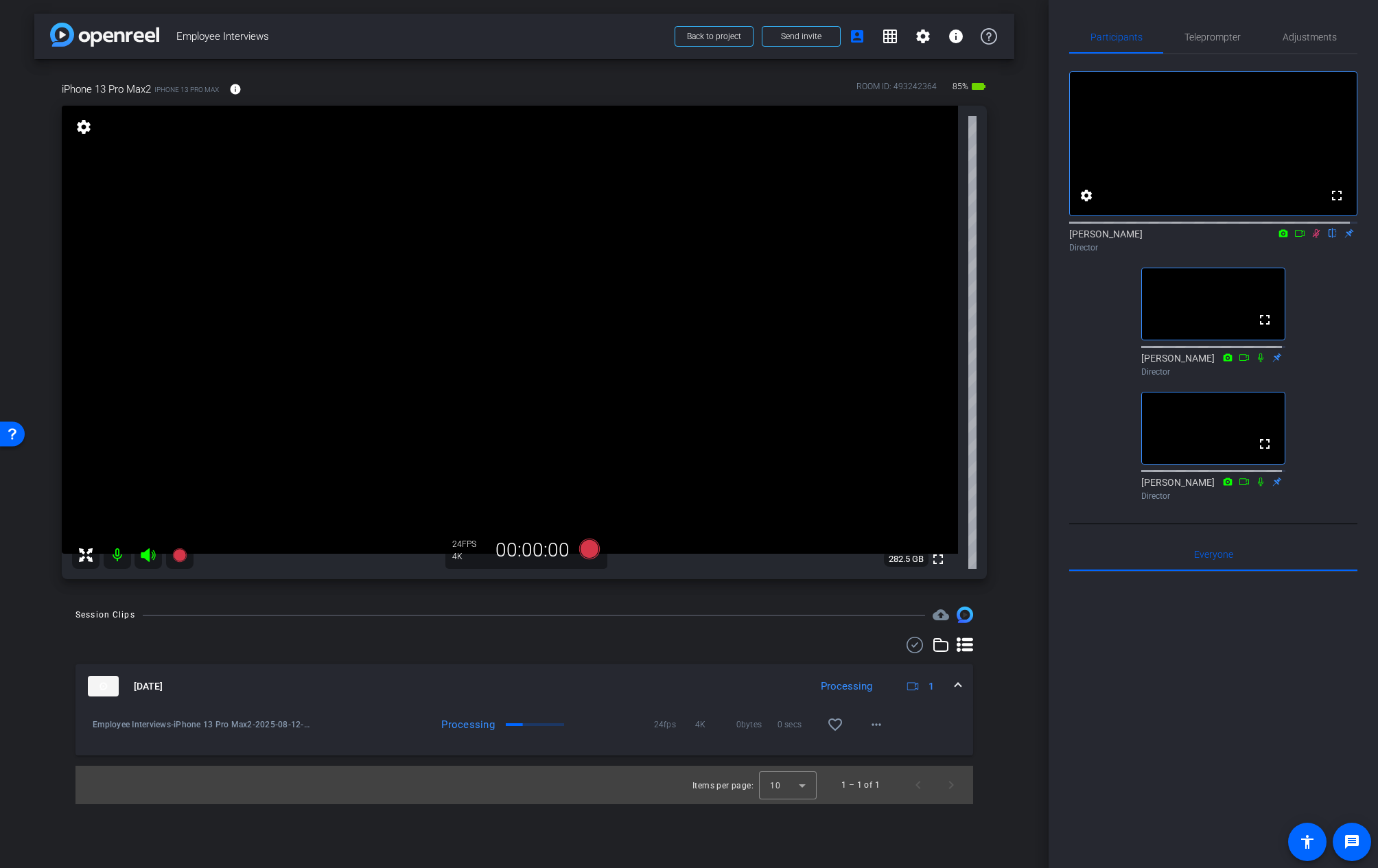
click at [1313, 238] on icon at bounding box center [1317, 233] width 8 height 9
click at [1101, 374] on div "fullscreen settings [PERSON_NAME] flip Director fullscreen [PERSON_NAME] Direct…" at bounding box center [1213, 280] width 288 height 452
click at [477, 733] on div "arrow_back Employee Interviews Back to project Send invite account_box grid_on …" at bounding box center [524, 434] width 1049 height 868
click at [660, 653] on div "[DATE] Processing 1 play_circle_outline Employee Interviews-iPhone 13 Pro Max2-…" at bounding box center [524, 720] width 898 height 167
click at [654, 650] on div at bounding box center [524, 644] width 898 height 16
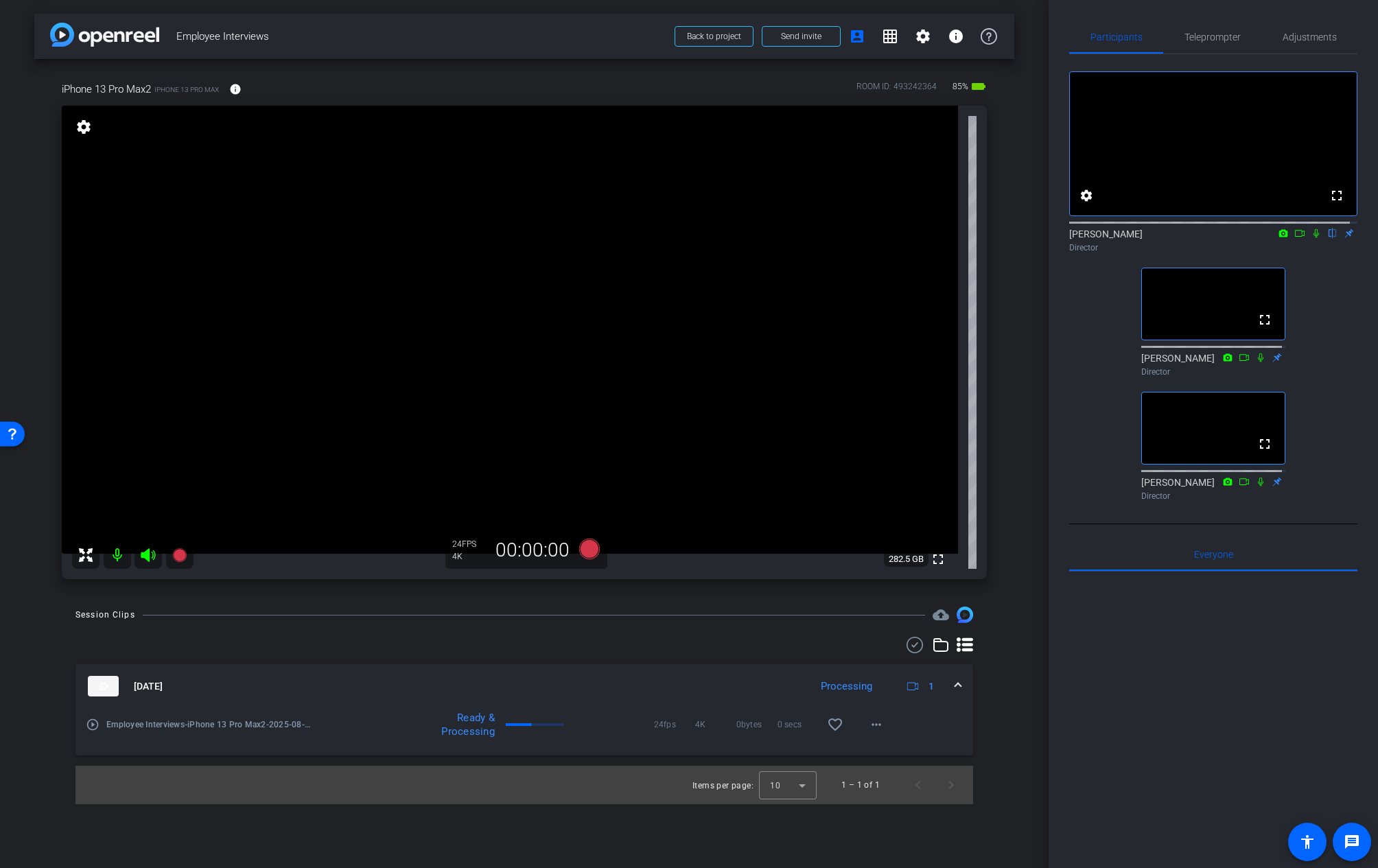
click at [1317, 361] on div "fullscreen settings [PERSON_NAME] flip Director fullscreen [PERSON_NAME] Direct…" at bounding box center [1213, 280] width 288 height 452
click at [1311, 238] on icon at bounding box center [1317, 234] width 11 height 9
click at [1313, 238] on icon at bounding box center [1317, 234] width 11 height 9
drag, startPoint x: 1021, startPoint y: 689, endPoint x: 1053, endPoint y: 724, distance: 47.4
click at [1020, 686] on div "arrow_back Employee Interviews Back to project Send invite account_box grid_on …" at bounding box center [524, 434] width 1049 height 868
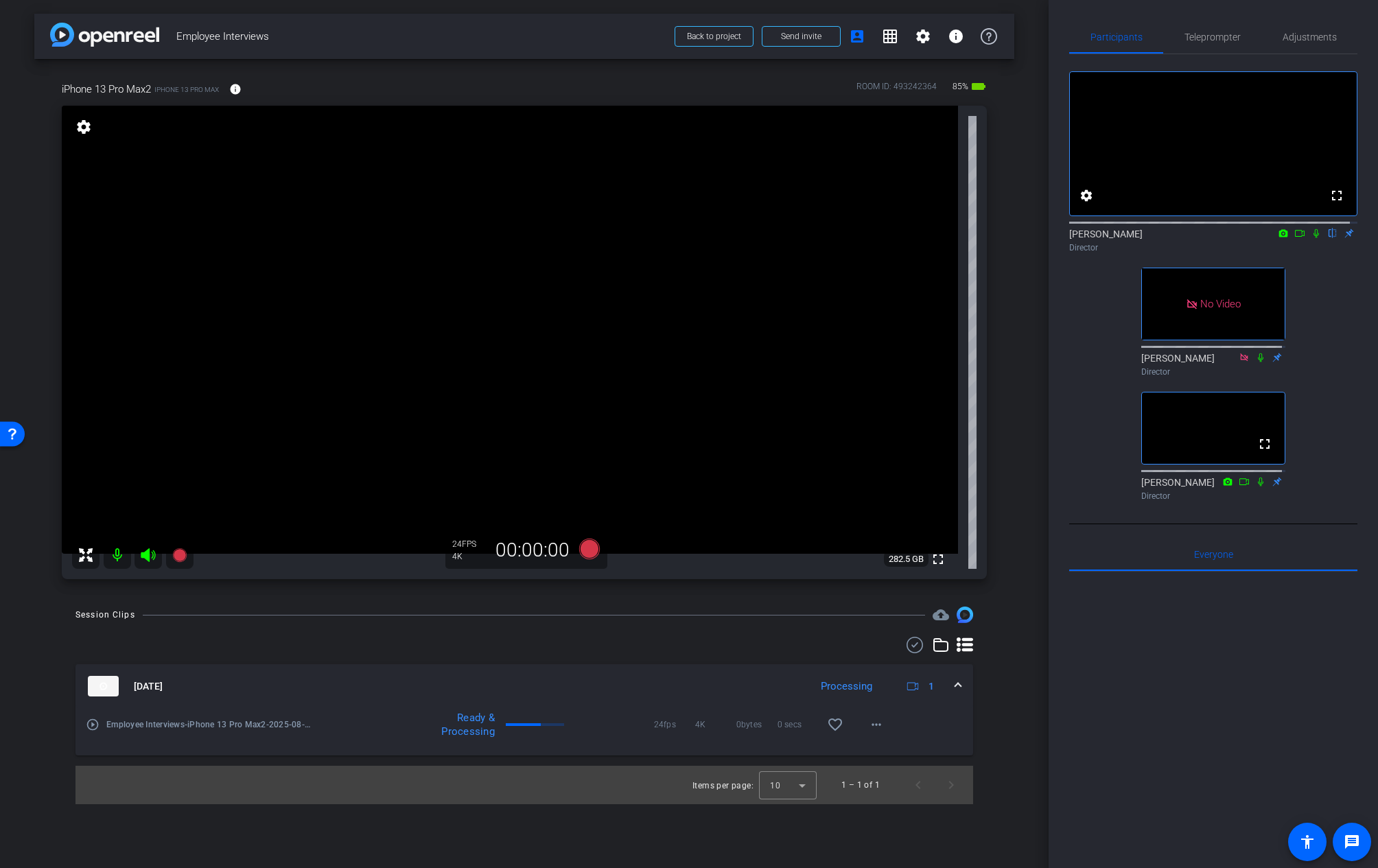
click at [1045, 731] on div "arrow_back Employee Interviews Back to project Send invite account_box grid_on …" at bounding box center [524, 434] width 1049 height 868
drag, startPoint x: 1198, startPoint y: 262, endPoint x: 1274, endPoint y: 230, distance: 82.5
click at [1198, 254] on div "Director" at bounding box center [1213, 247] width 288 height 12
click at [1295, 238] on icon at bounding box center [1300, 234] width 11 height 9
click at [1317, 238] on icon at bounding box center [1333, 233] width 6 height 9
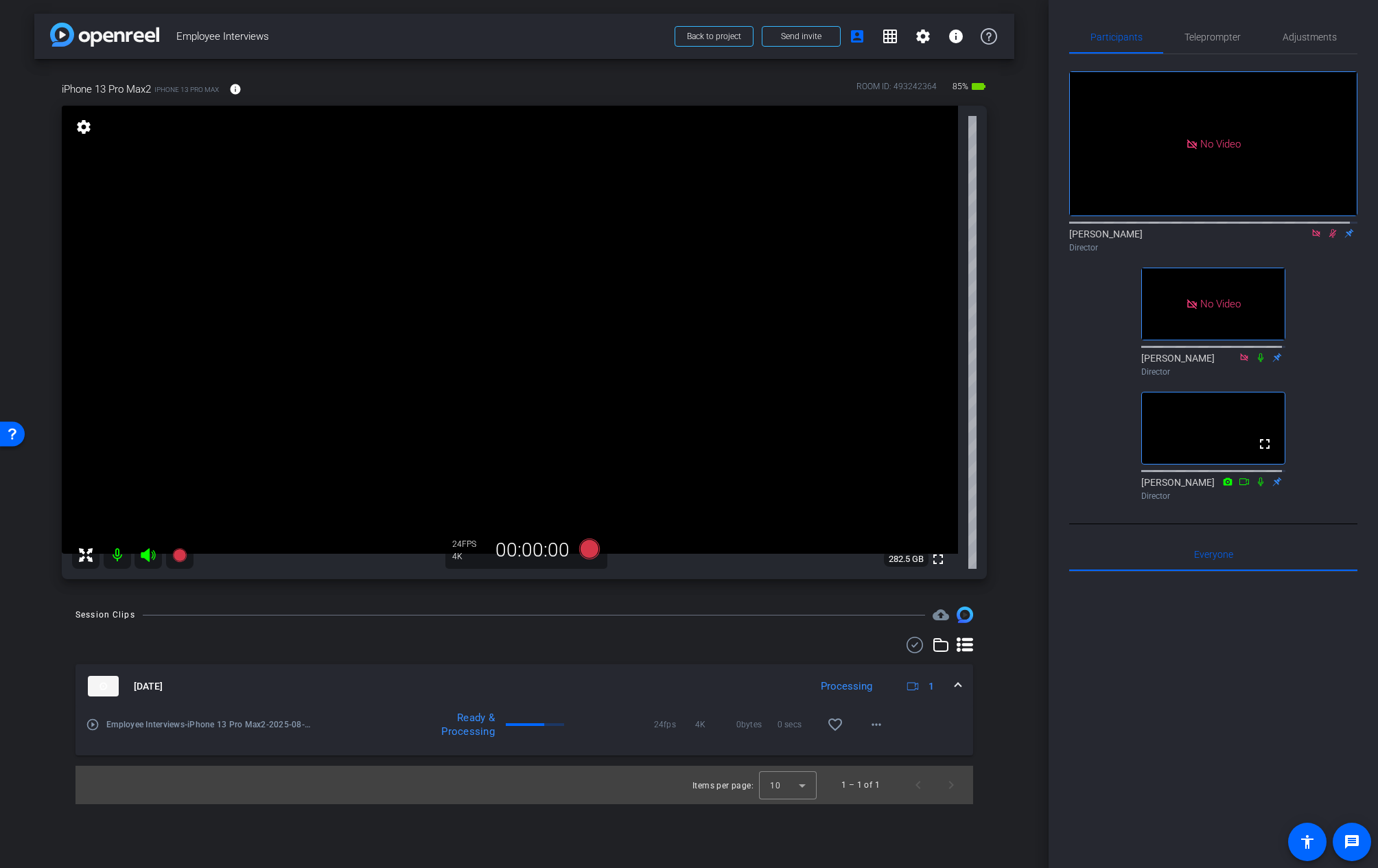
click at [1022, 709] on div "arrow_back Employee Interviews Back to project Send invite account_box grid_on …" at bounding box center [524, 434] width 1049 height 868
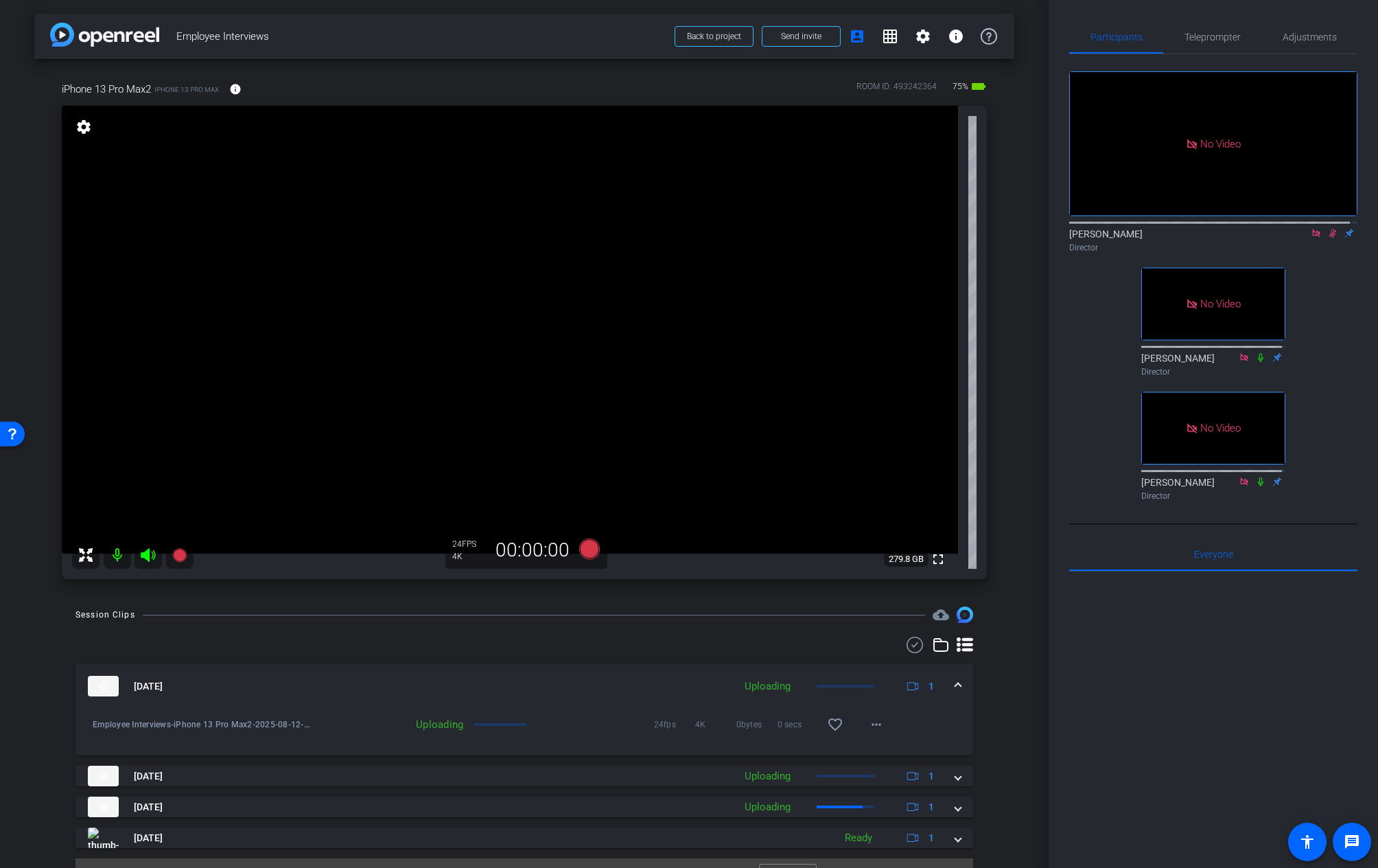
scroll to position [28, 0]
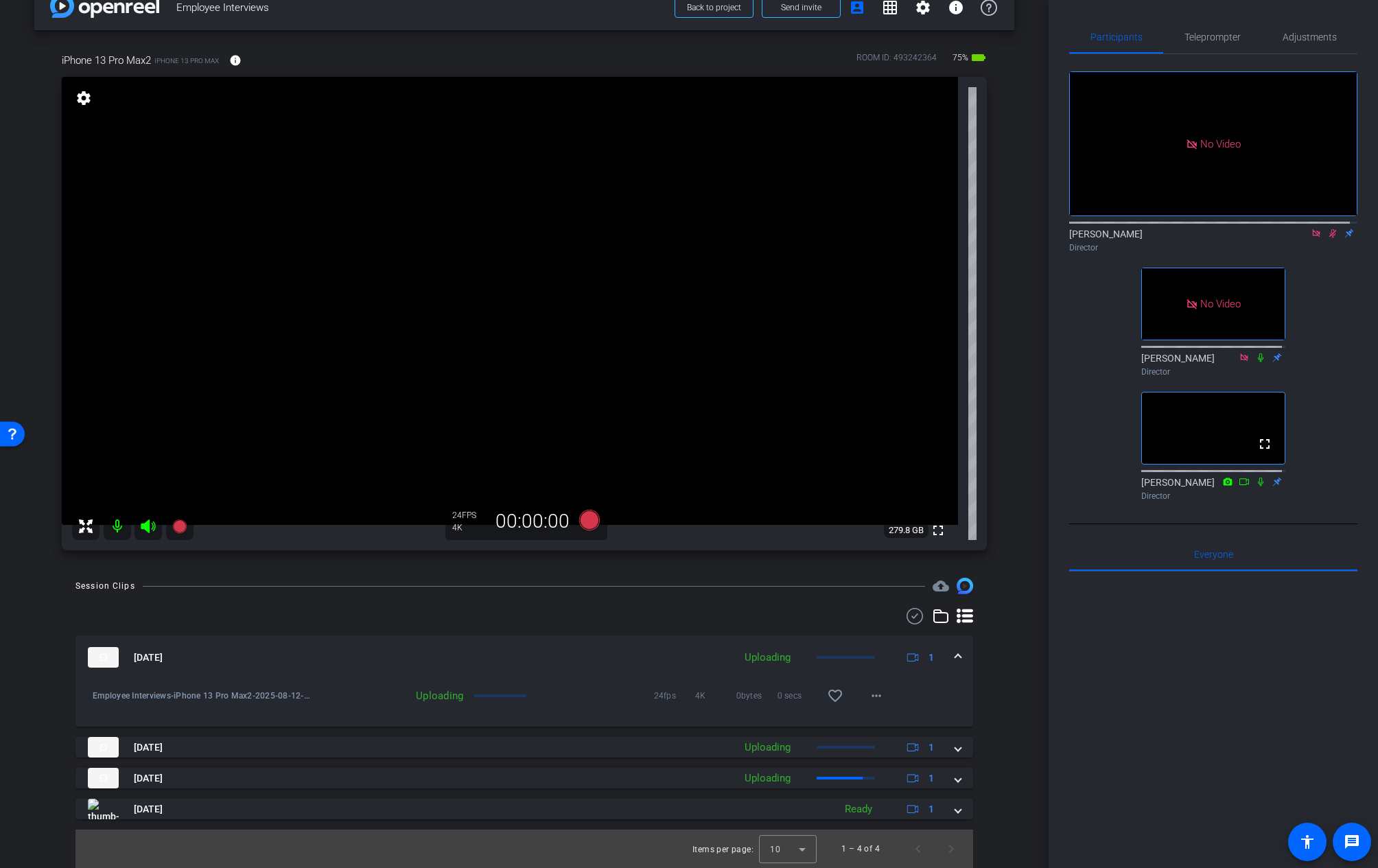
click at [1317, 238] on icon at bounding box center [1333, 234] width 11 height 9
click at [1311, 238] on icon at bounding box center [1317, 234] width 11 height 9
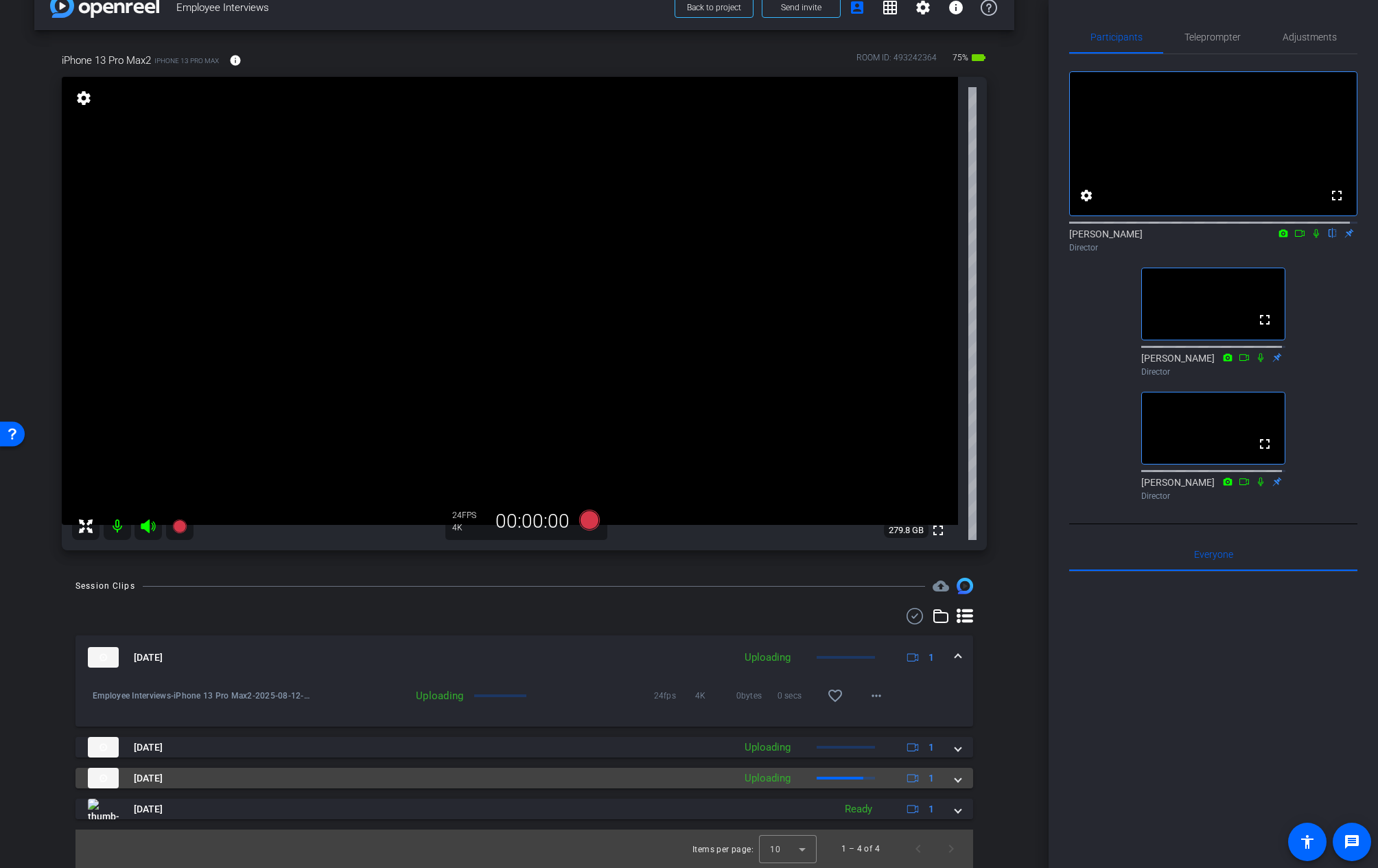
click at [957, 733] on mat-expansion-panel-header "[DATE] Uploading 1" at bounding box center [524, 778] width 898 height 21
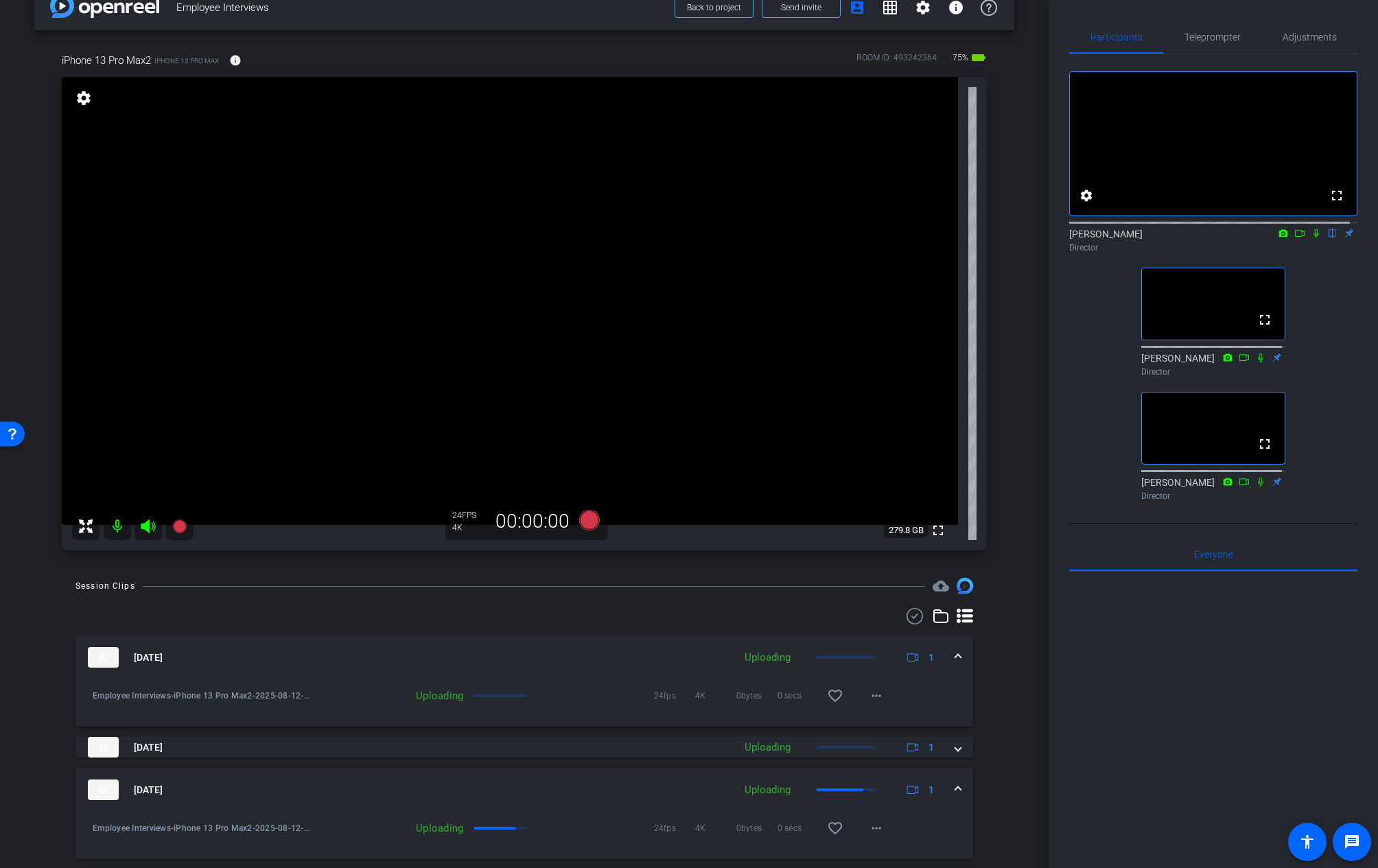
scroll to position [99, 0]
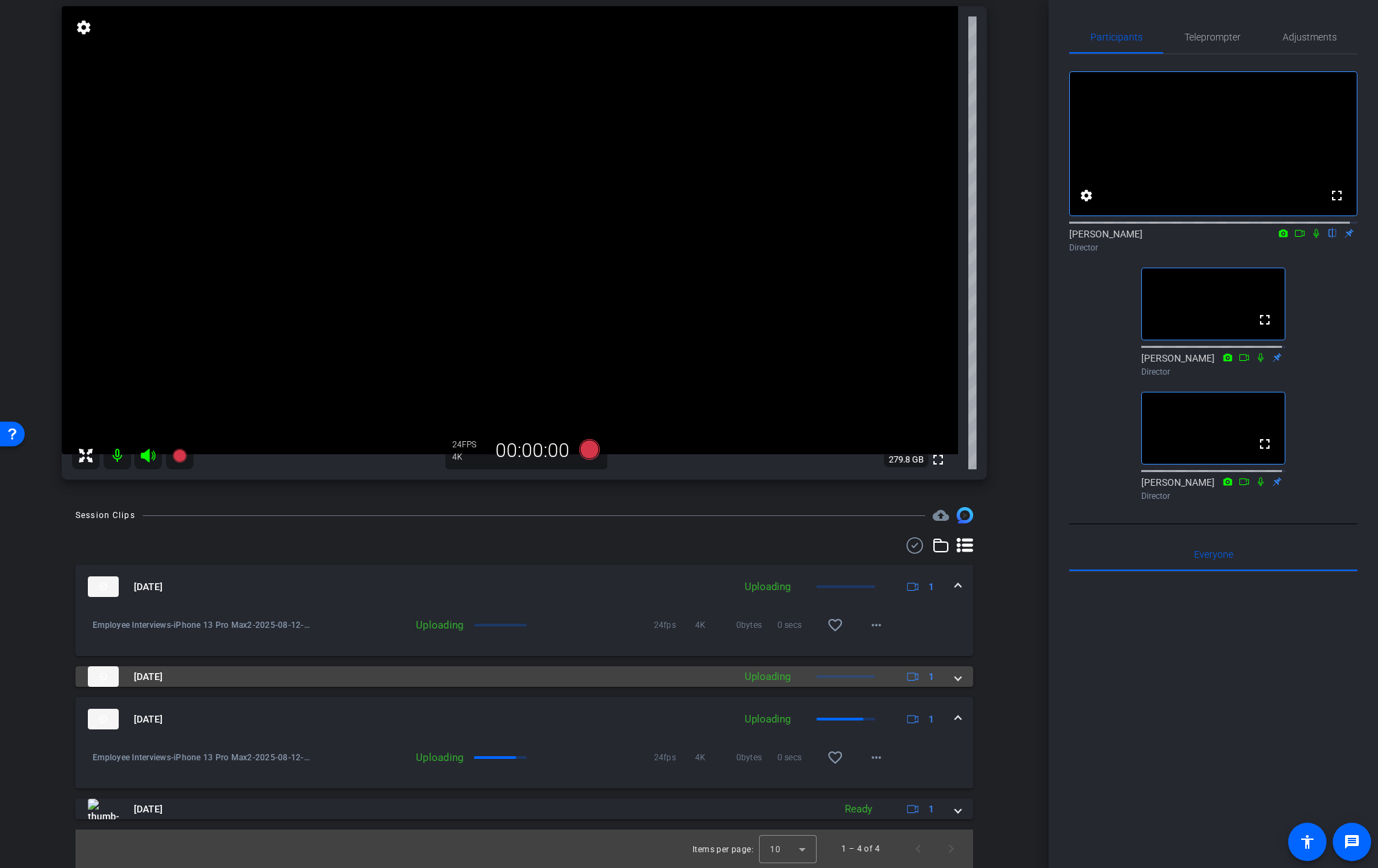
click at [945, 674] on div "[DATE] Uploading 1" at bounding box center [521, 677] width 867 height 21
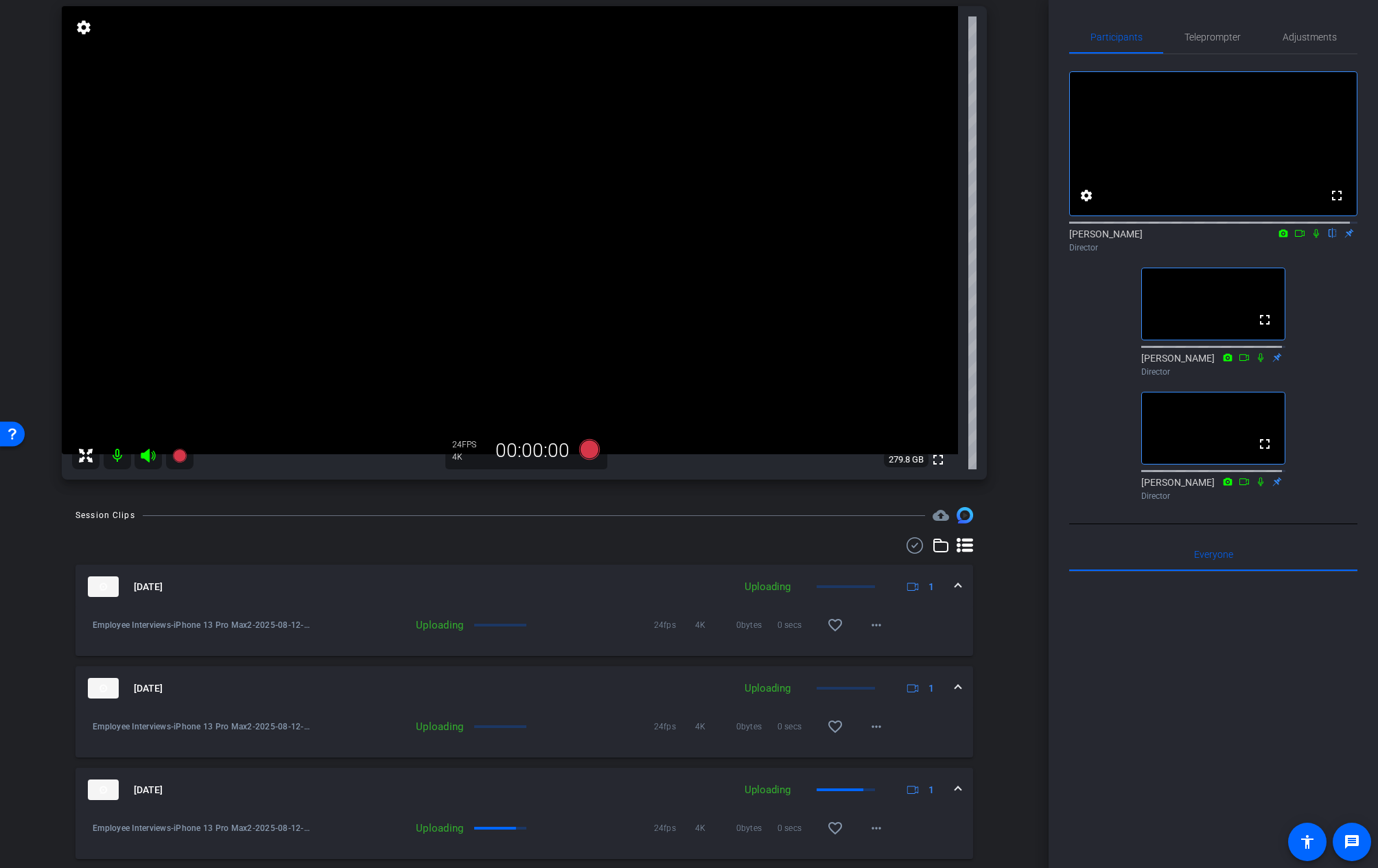
scroll to position [170, 0]
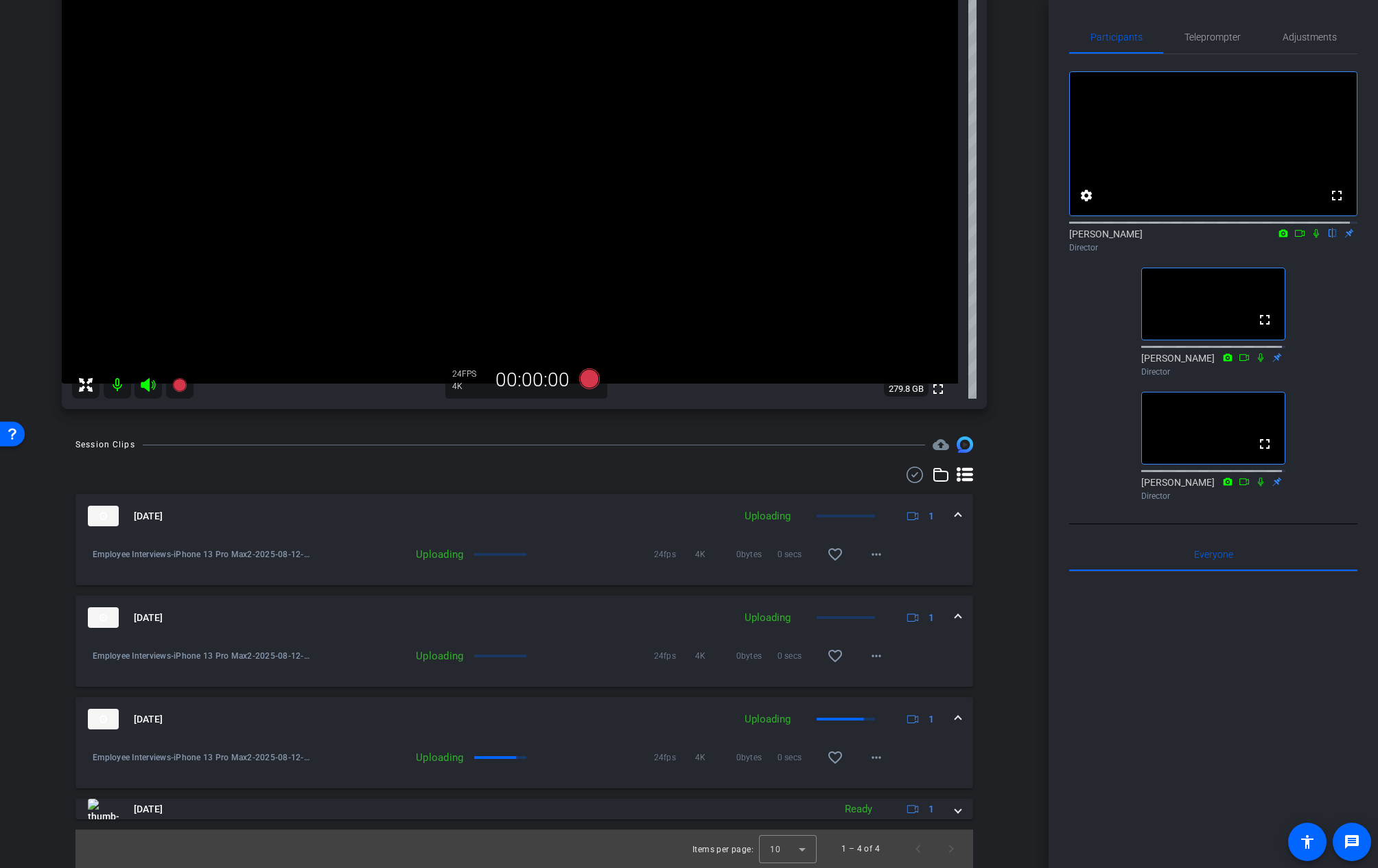
click at [1010, 592] on div "arrow_back Employee Interviews Back to project Send invite account_box grid_on …" at bounding box center [524, 264] width 1049 height 868
drag, startPoint x: 919, startPoint y: 449, endPoint x: 524, endPoint y: 442, distance: 395.1
click at [575, 439] on div "Session Clips cloud_upload" at bounding box center [524, 444] width 898 height 16
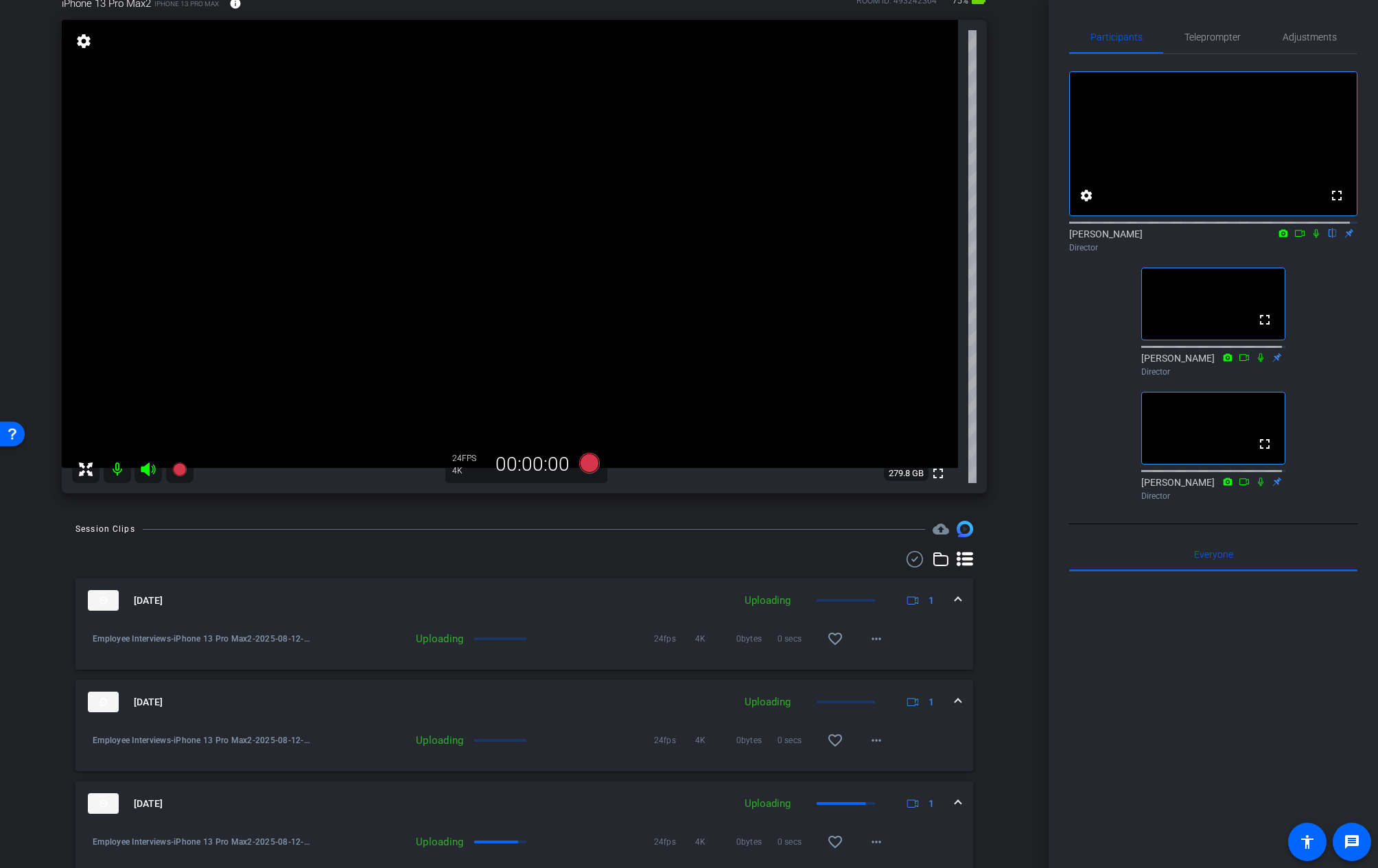
scroll to position [0, 0]
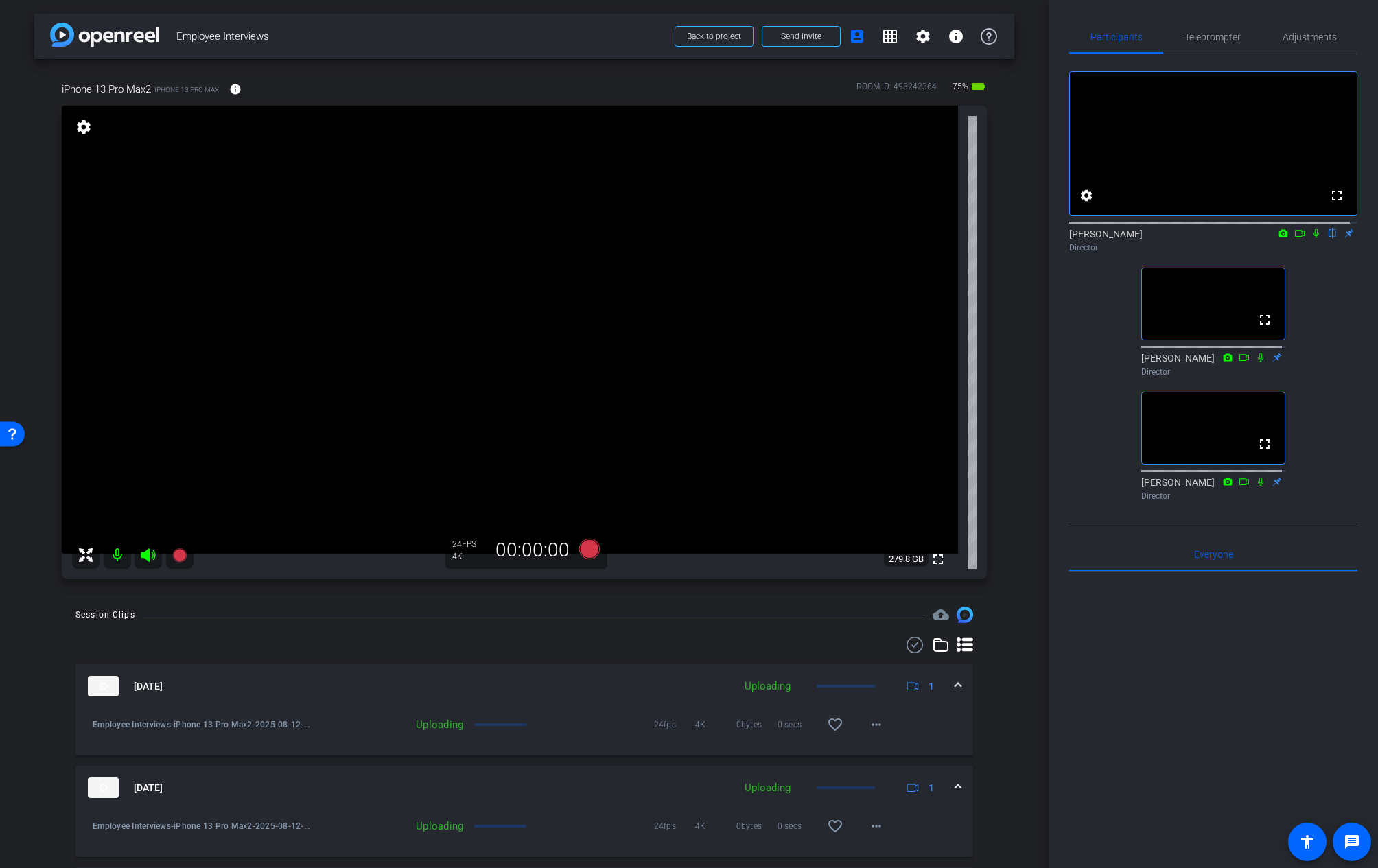
drag, startPoint x: 1049, startPoint y: 232, endPoint x: 1051, endPoint y: 320, distance: 88.0
click at [1051, 320] on div "Participants Teleprompter Adjustments fullscreen settings [PERSON_NAME] flip Di…" at bounding box center [1213, 434] width 329 height 868
drag, startPoint x: 1039, startPoint y: 302, endPoint x: 1054, endPoint y: 404, distance: 103.1
click at [1054, 404] on div "arrow_back Employee Interviews Back to project Send invite account_box grid_on …" at bounding box center [689, 434] width 1378 height 868
click at [1027, 374] on div "arrow_back Employee Interviews Back to project Send invite account_box grid_on …" at bounding box center [524, 434] width 1049 height 868
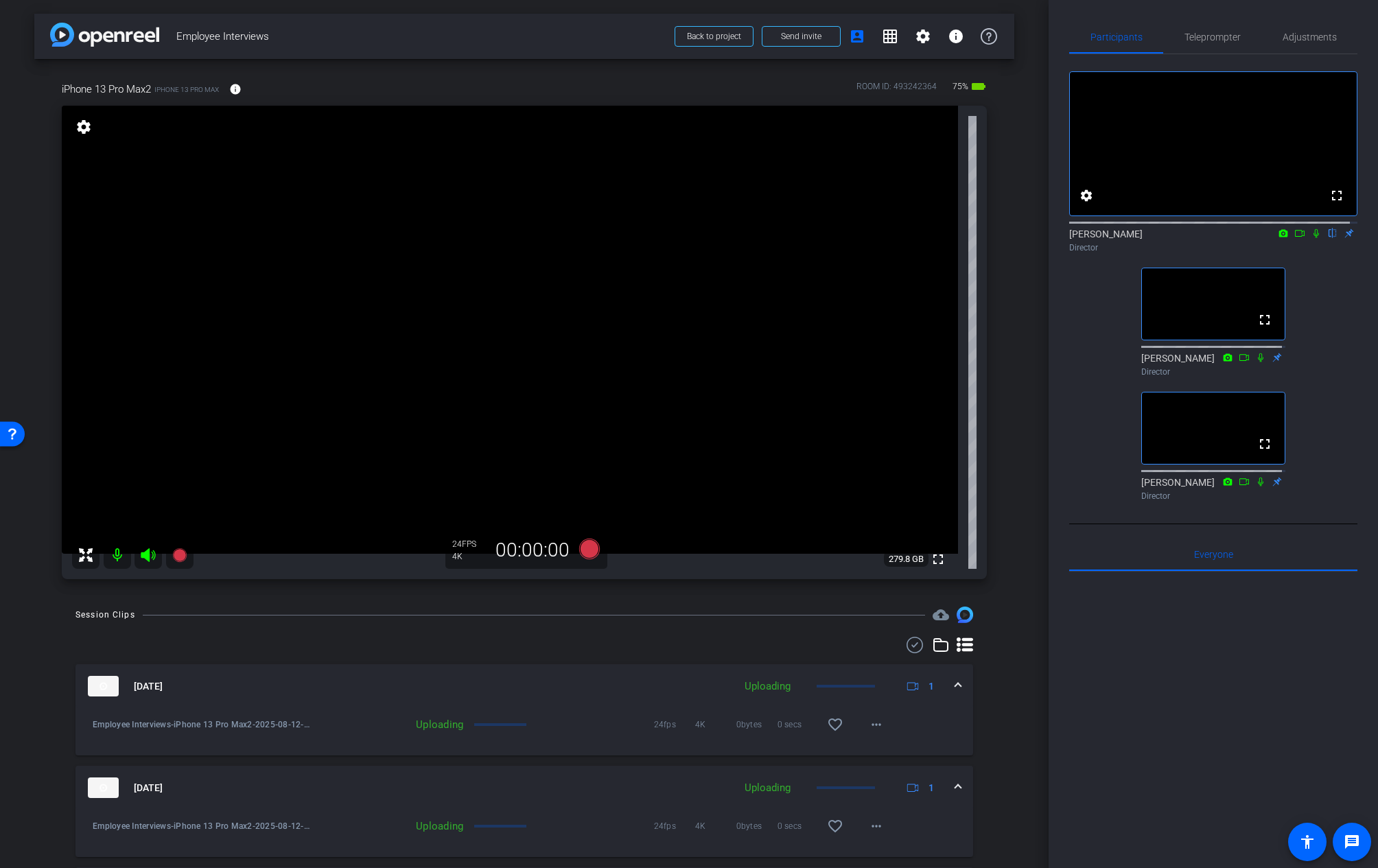
click at [1019, 252] on div "arrow_back Employee Interviews Back to project Send invite account_box grid_on …" at bounding box center [524, 434] width 1049 height 868
click at [1039, 259] on div "arrow_back Employee Interviews Back to project Send invite account_box grid_on …" at bounding box center [524, 434] width 1049 height 868
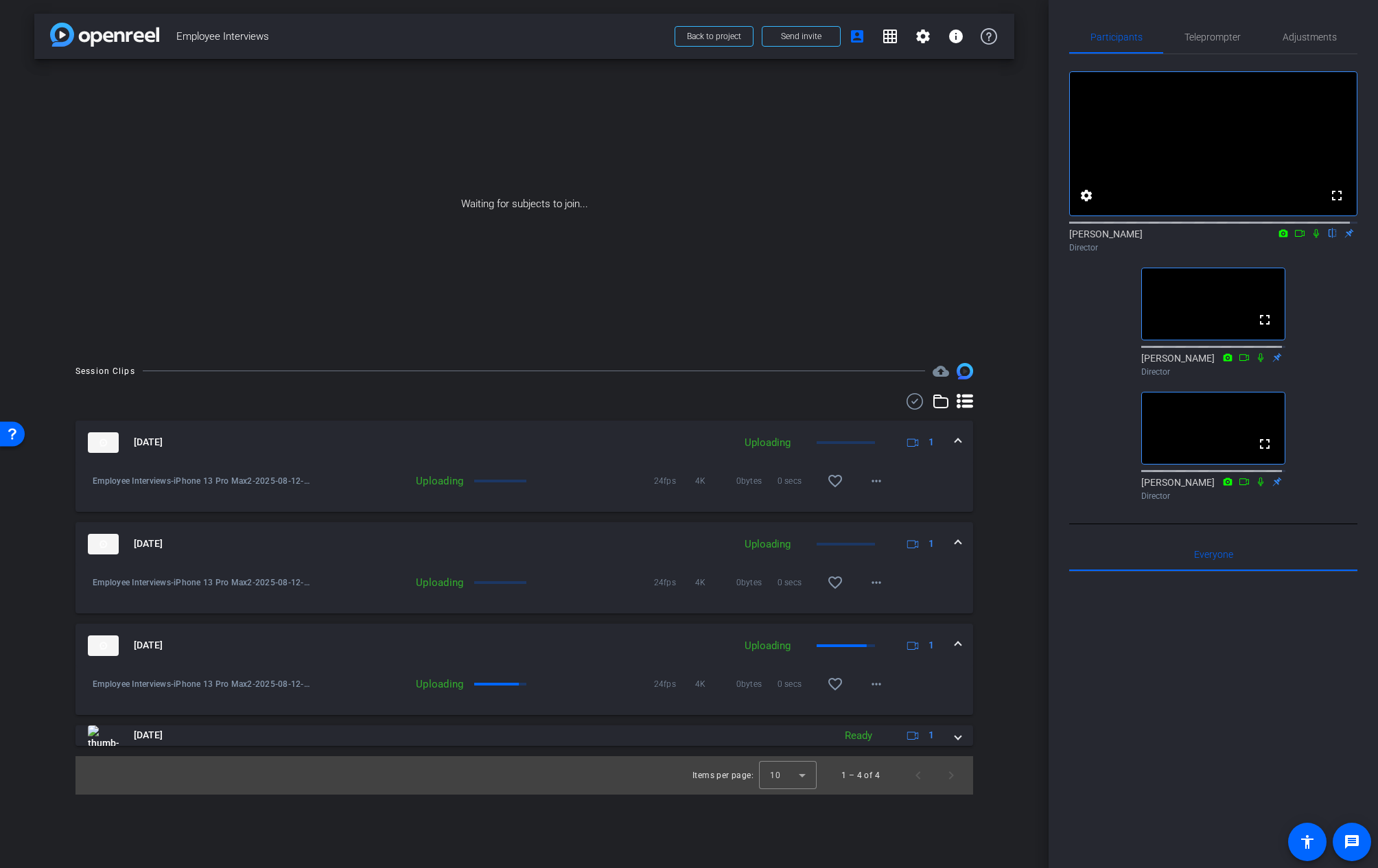
drag, startPoint x: 1047, startPoint y: 334, endPoint x: 1045, endPoint y: 255, distance: 79.0
click at [1052, 261] on div "arrow_back Employee Interviews Back to project Send invite account_box grid_on …" at bounding box center [689, 434] width 1378 height 868
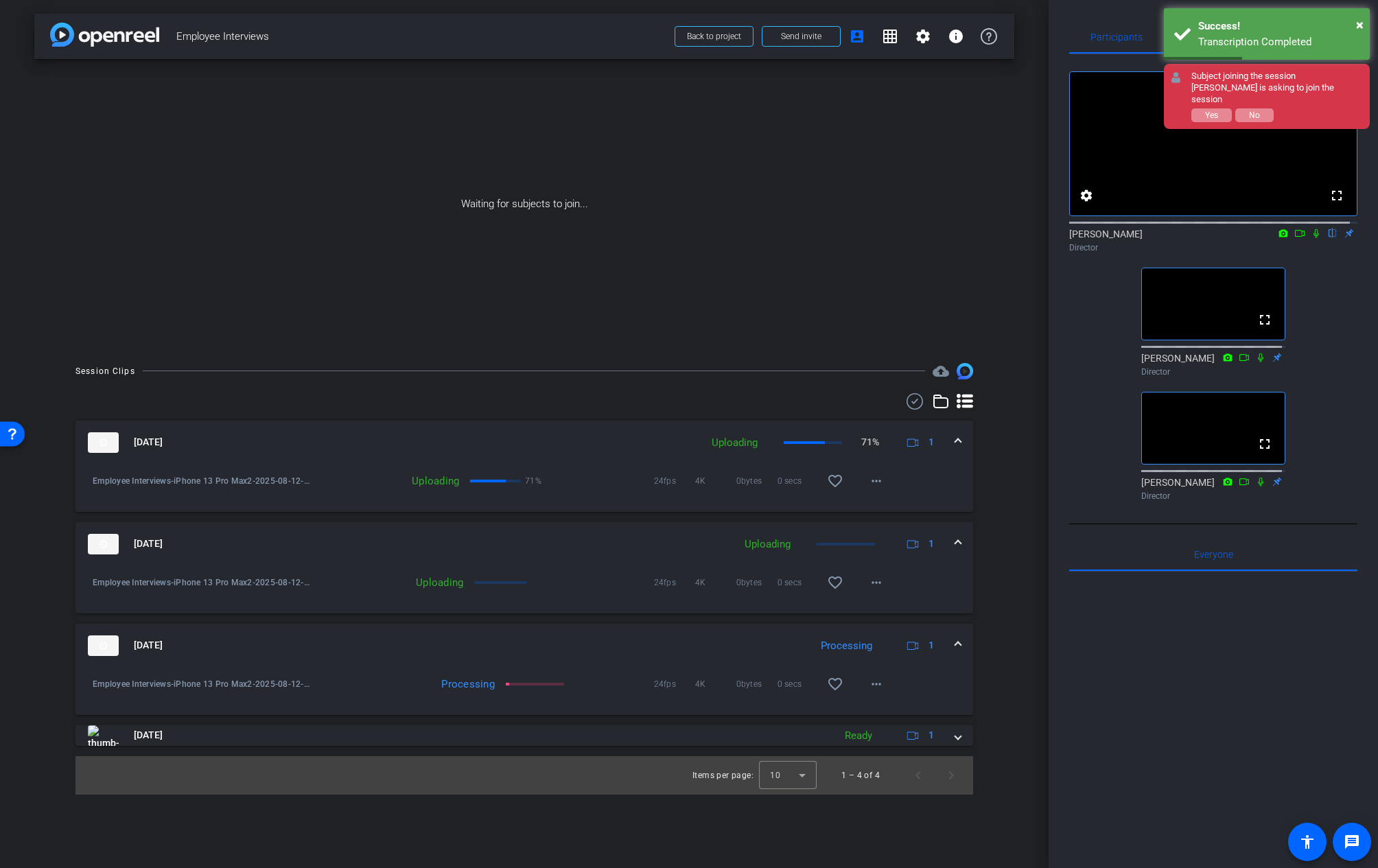
click at [1210, 85] on div "[PERSON_NAME] is asking to join the session" at bounding box center [1277, 94] width 171 height 24
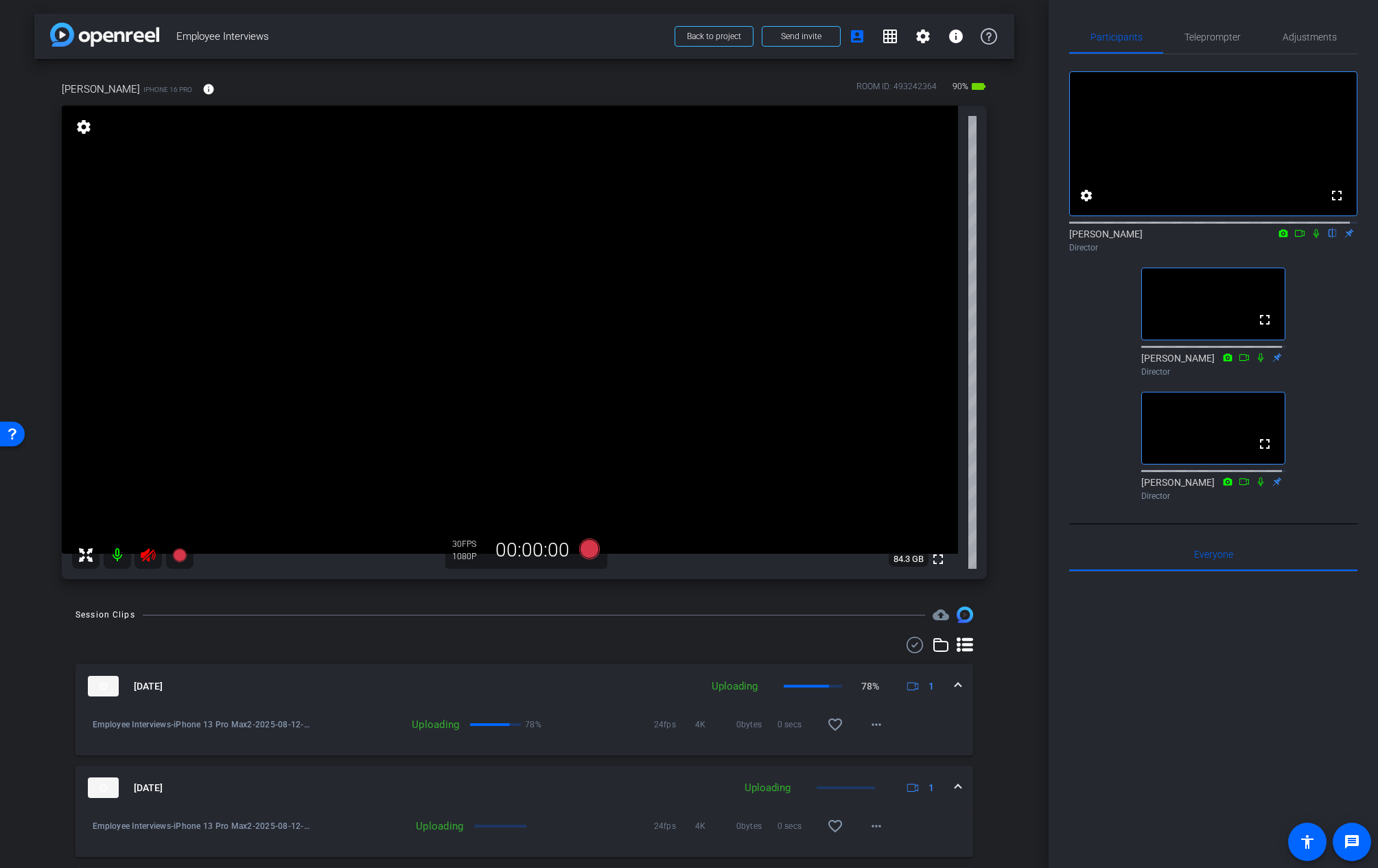
click at [145, 559] on icon at bounding box center [148, 555] width 14 height 14
click at [503, 640] on div at bounding box center [524, 644] width 898 height 16
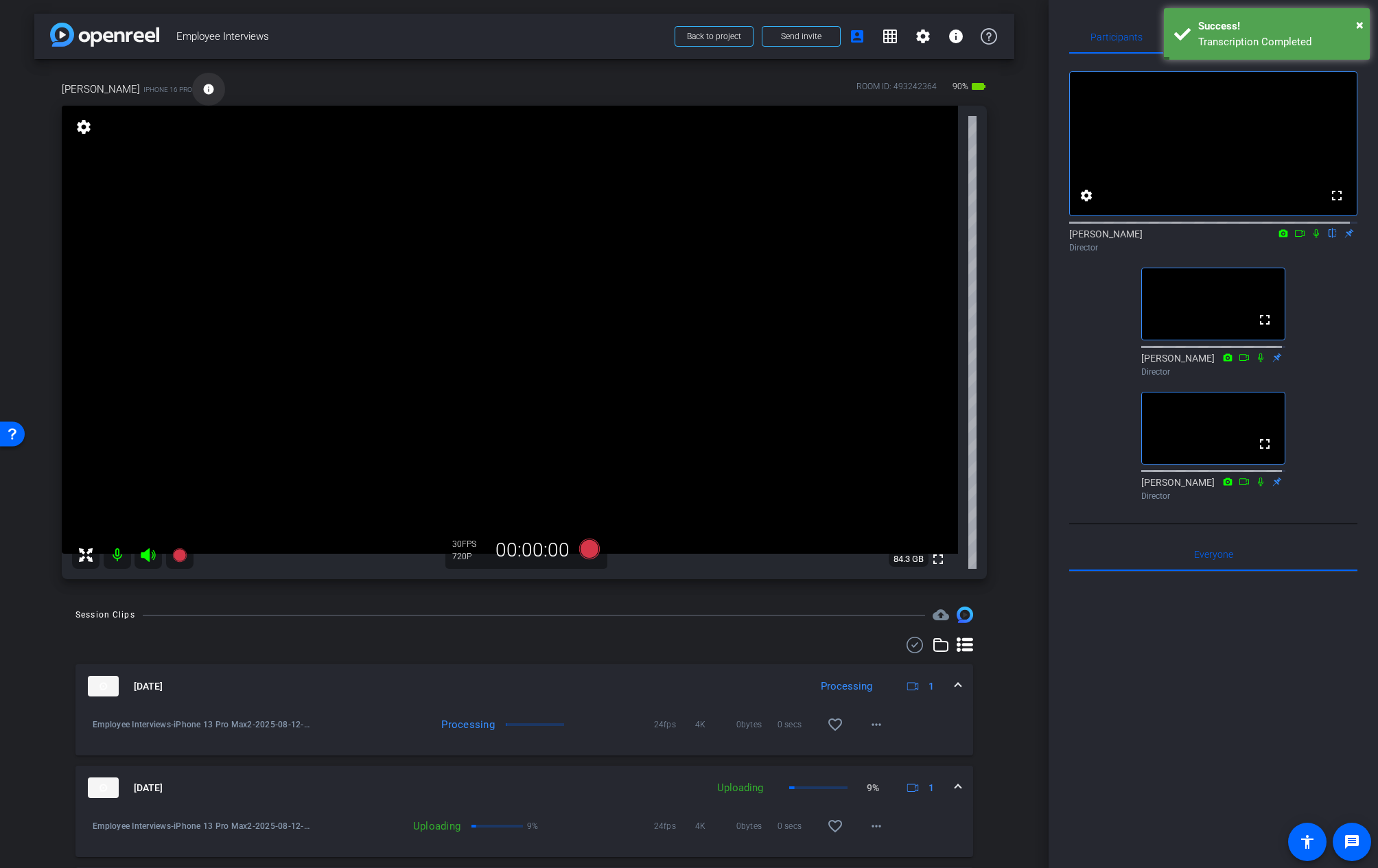
click at [215, 94] on mat-icon "info" at bounding box center [208, 89] width 12 height 12
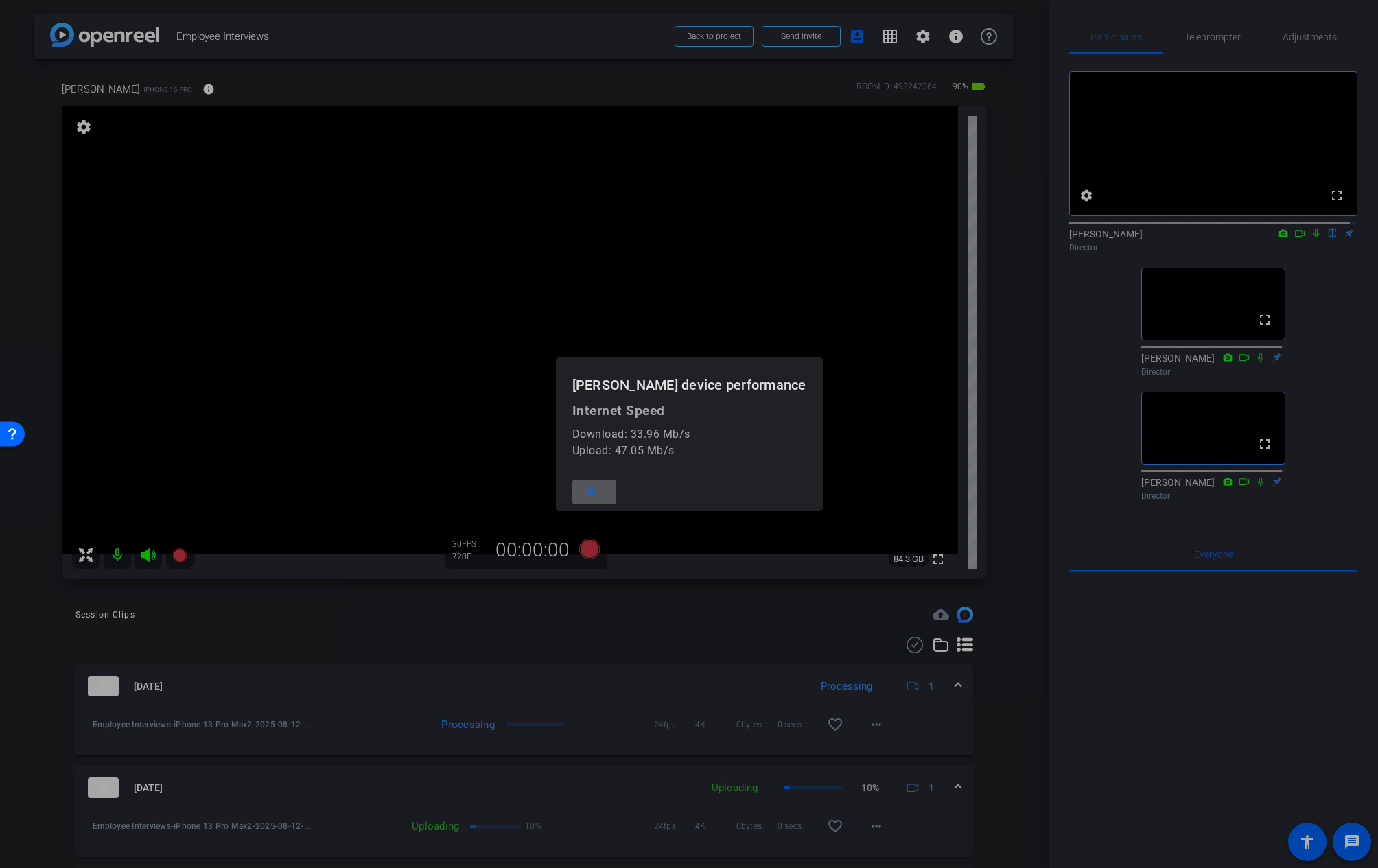
click at [594, 460] on mat-dialog-content "Internet Speed Download: 33.96 Mb/s Upload: 47.05 Mb/s" at bounding box center [689, 438] width 267 height 70
click at [1282, 17] on div at bounding box center [689, 434] width 1378 height 868
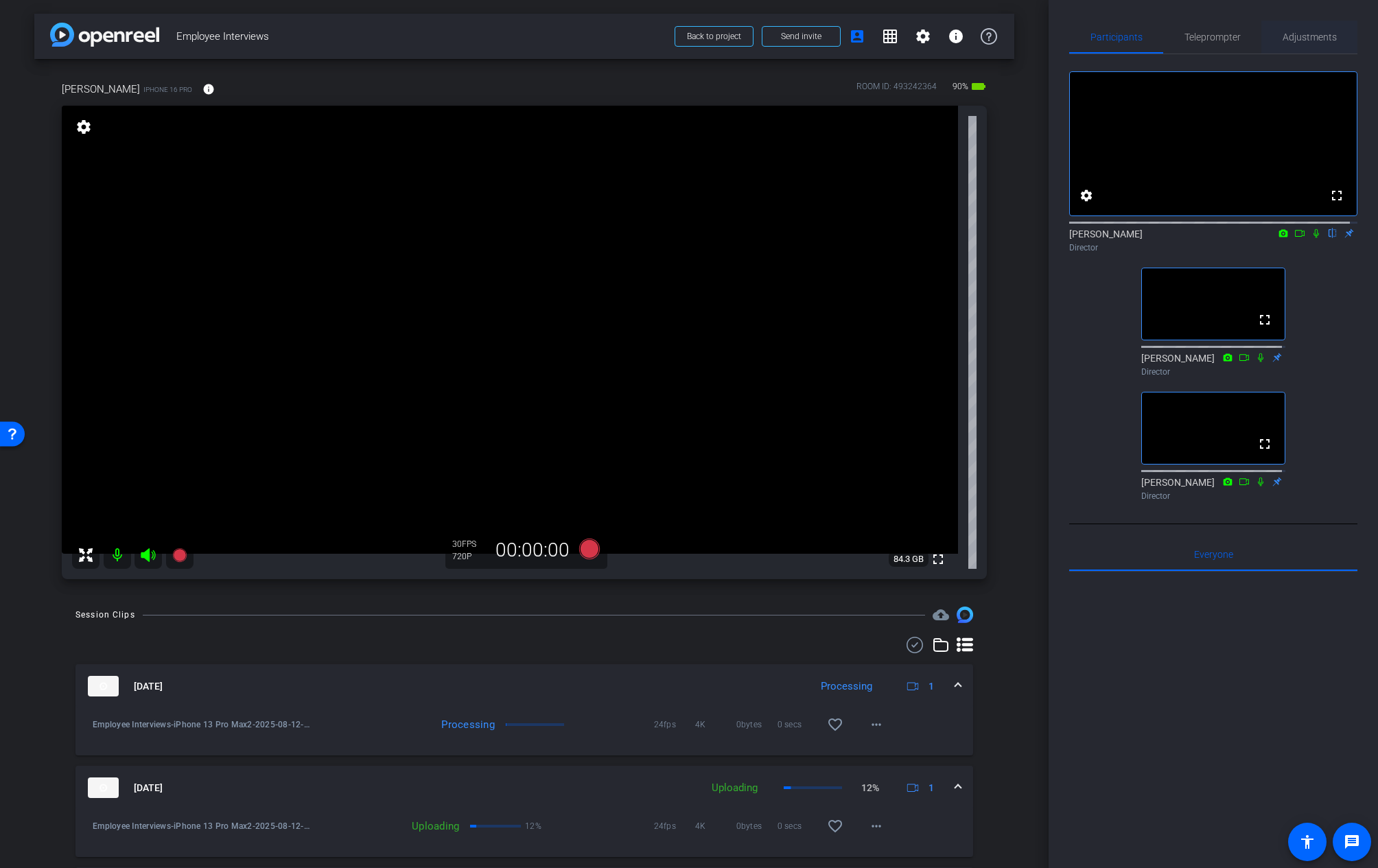
click at [1295, 35] on span "Adjustments" at bounding box center [1309, 37] width 54 height 9
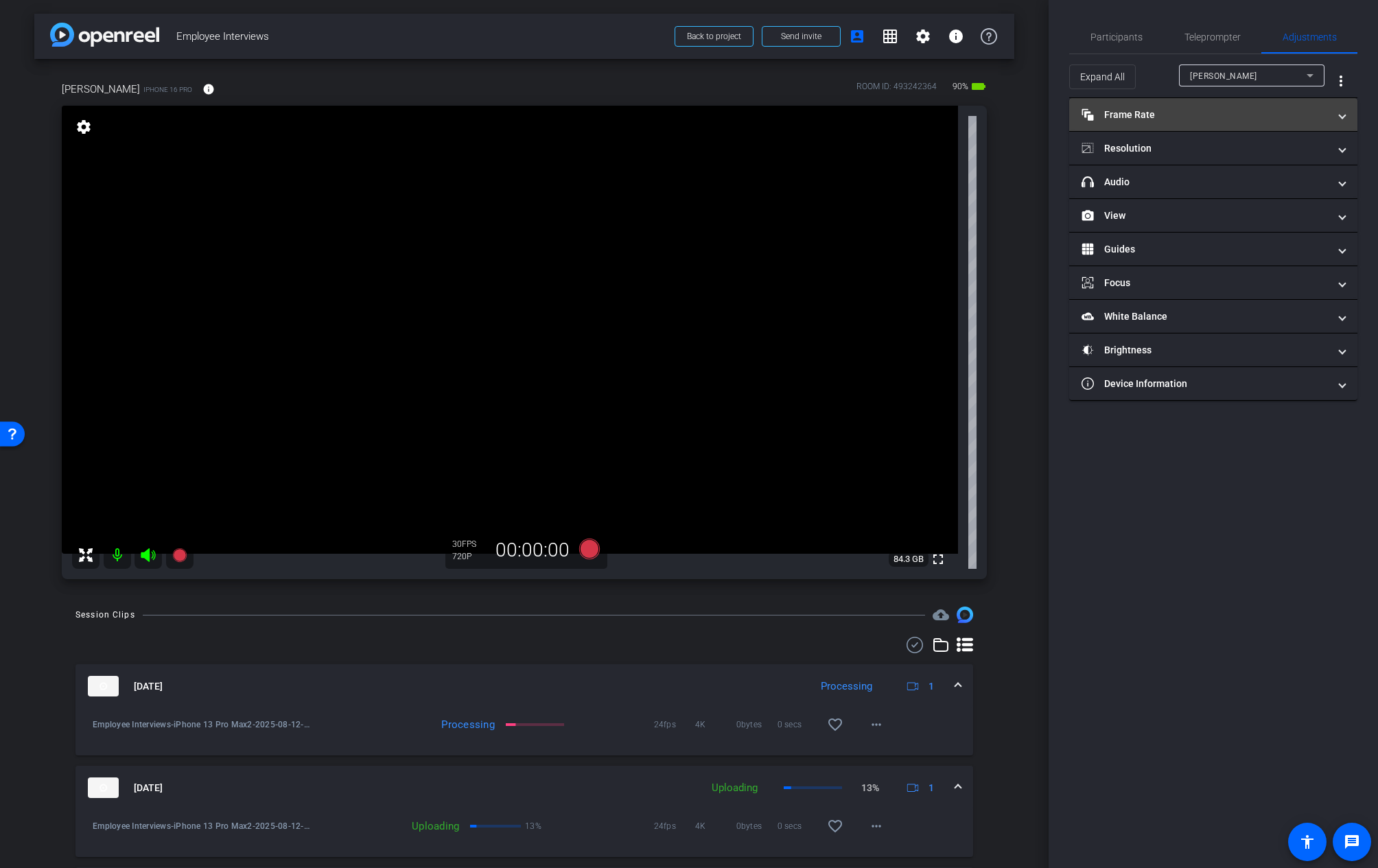
click at [1152, 126] on mat-expansion-panel-header "Frame Rate Frame Rate" at bounding box center [1213, 114] width 288 height 33
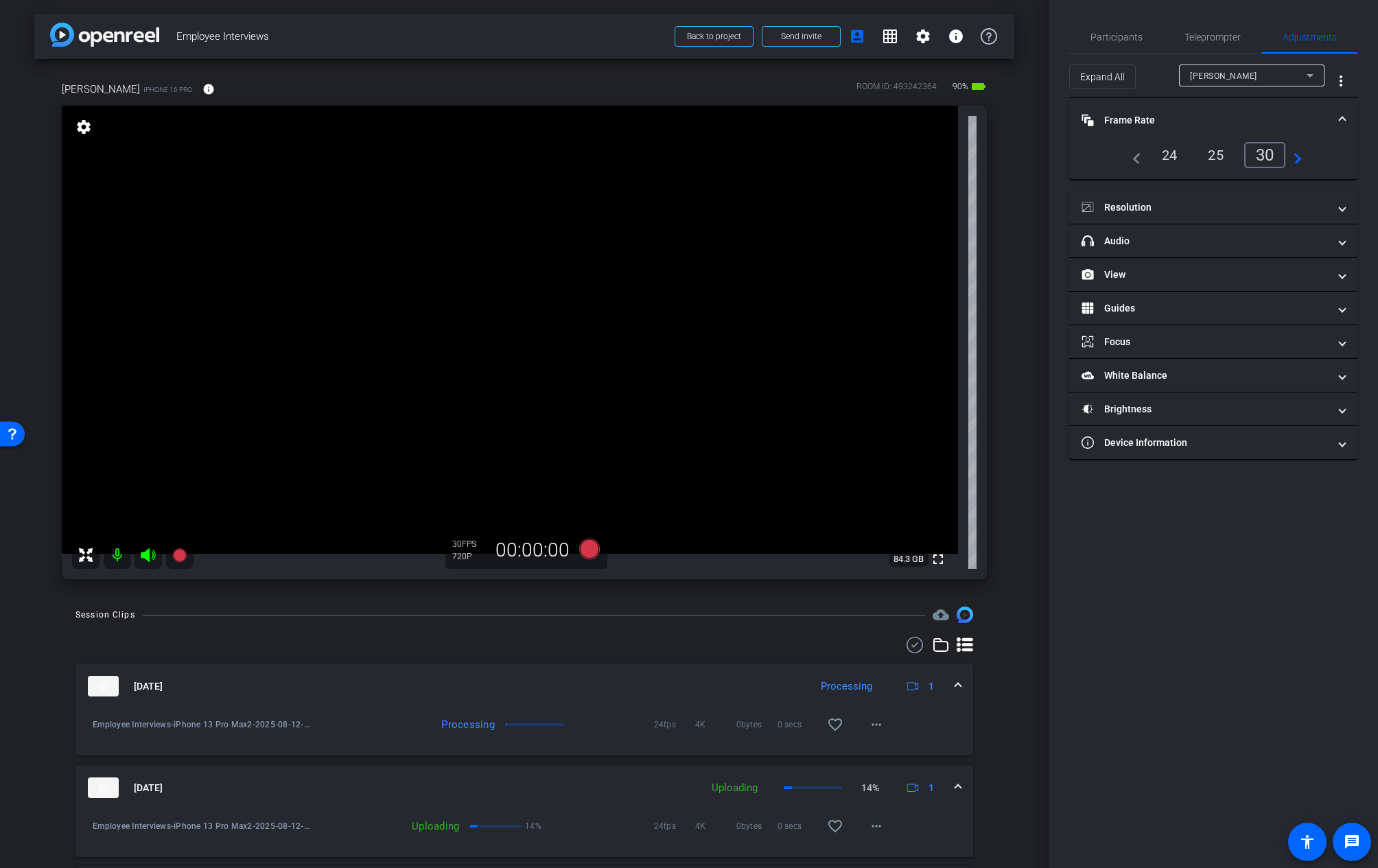
click at [1176, 151] on div "24" at bounding box center [1170, 155] width 36 height 24
click at [1164, 214] on mat-panel-title "Resolution" at bounding box center [1205, 207] width 247 height 14
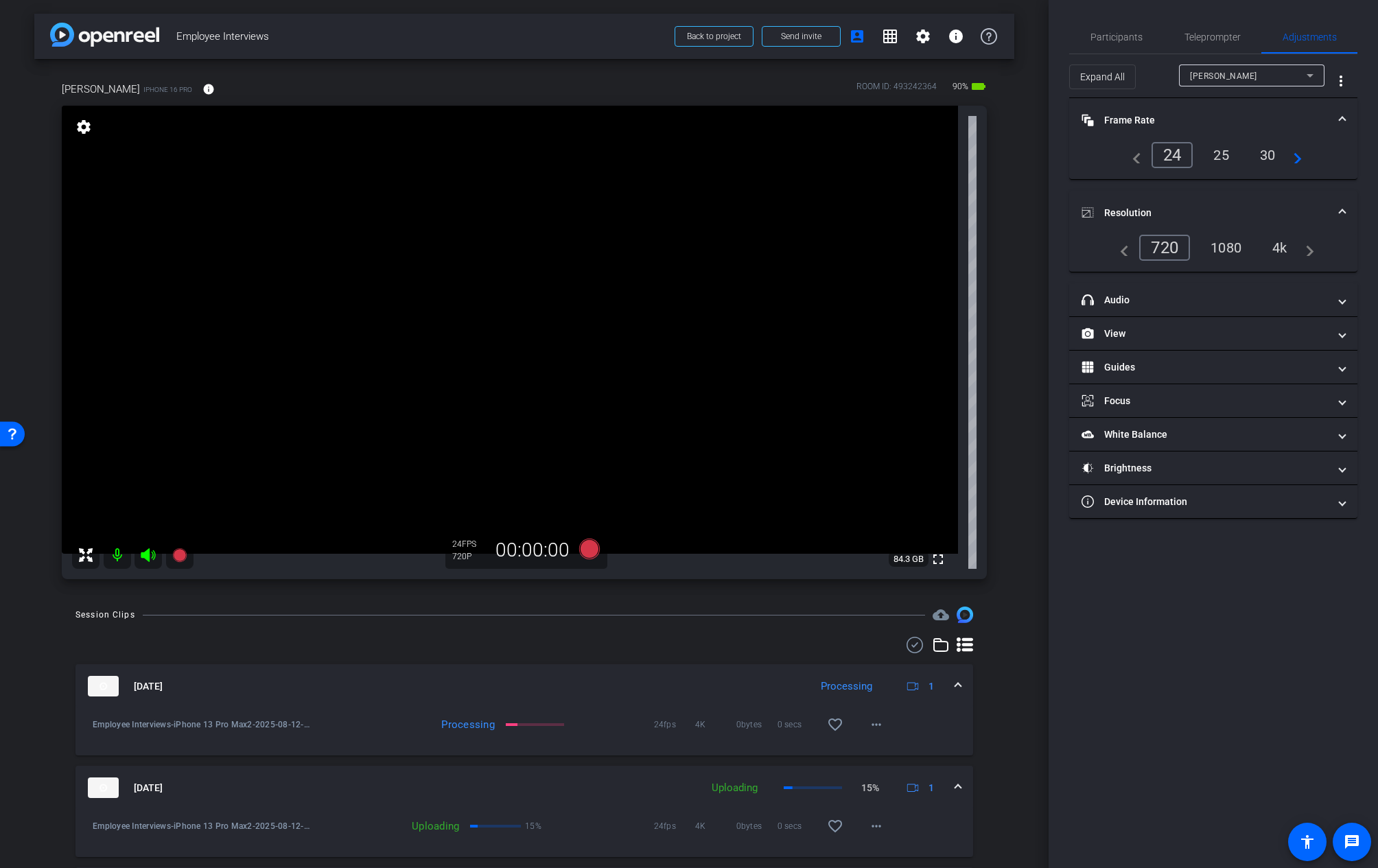
click at [1272, 254] on div "4k" at bounding box center [1281, 248] width 36 height 24
click at [1280, 253] on div "4k" at bounding box center [1281, 248] width 36 height 24
click at [1317, 117] on mat-expansion-panel-header "Frame Rate Frame Rate" at bounding box center [1213, 120] width 288 height 43
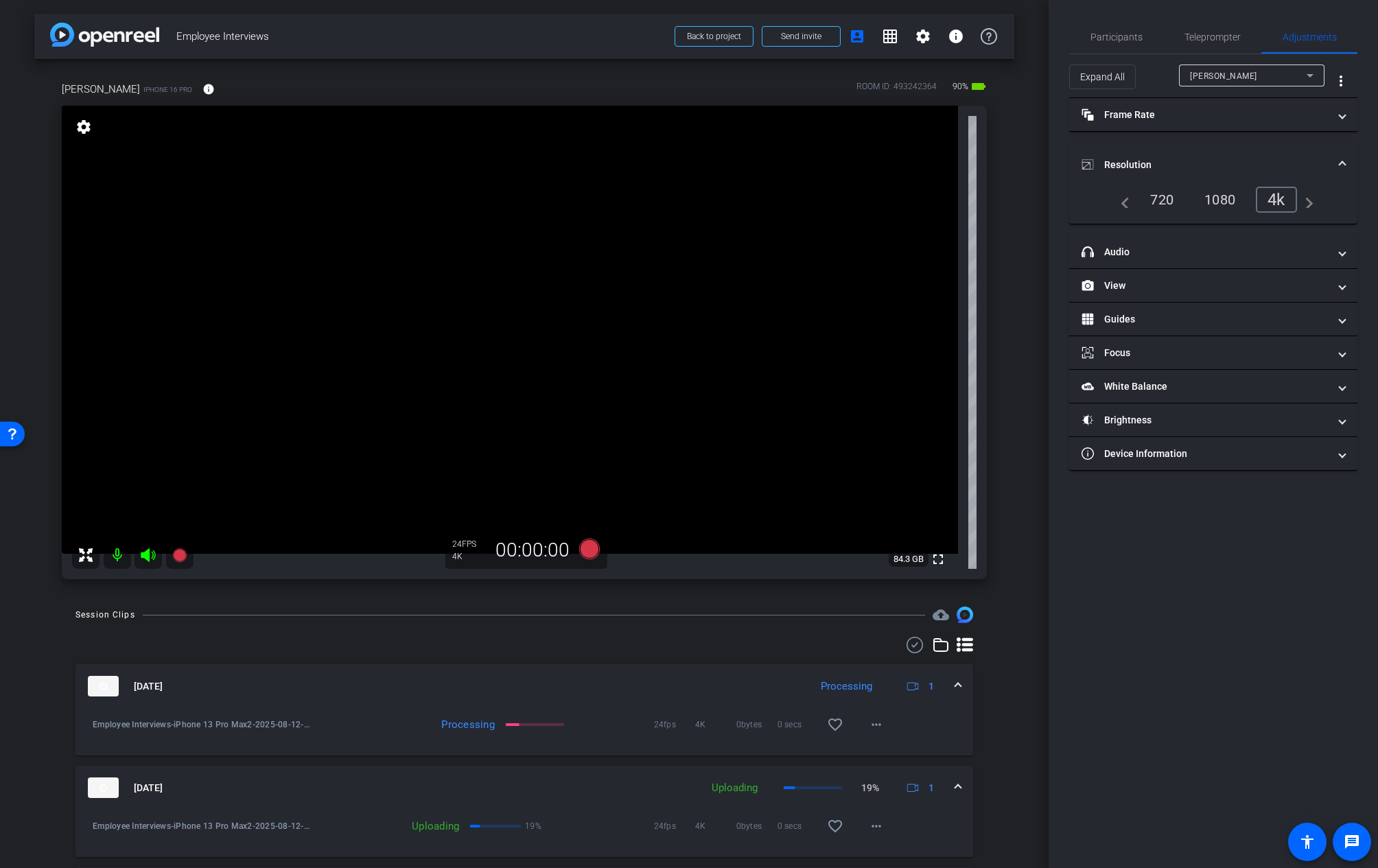
click at [1317, 154] on mat-expansion-panel-header "Resolution" at bounding box center [1213, 165] width 288 height 43
click at [516, 659] on div "[DATE] Processing 1 Employee Interviews-iPhone 13 Pro Max2-2025-08-12-13-15-23-…" at bounding box center [524, 837] width 898 height 402
click at [447, 642] on div at bounding box center [524, 644] width 898 height 16
click at [1142, 33] on div "Participants" at bounding box center [1116, 37] width 94 height 33
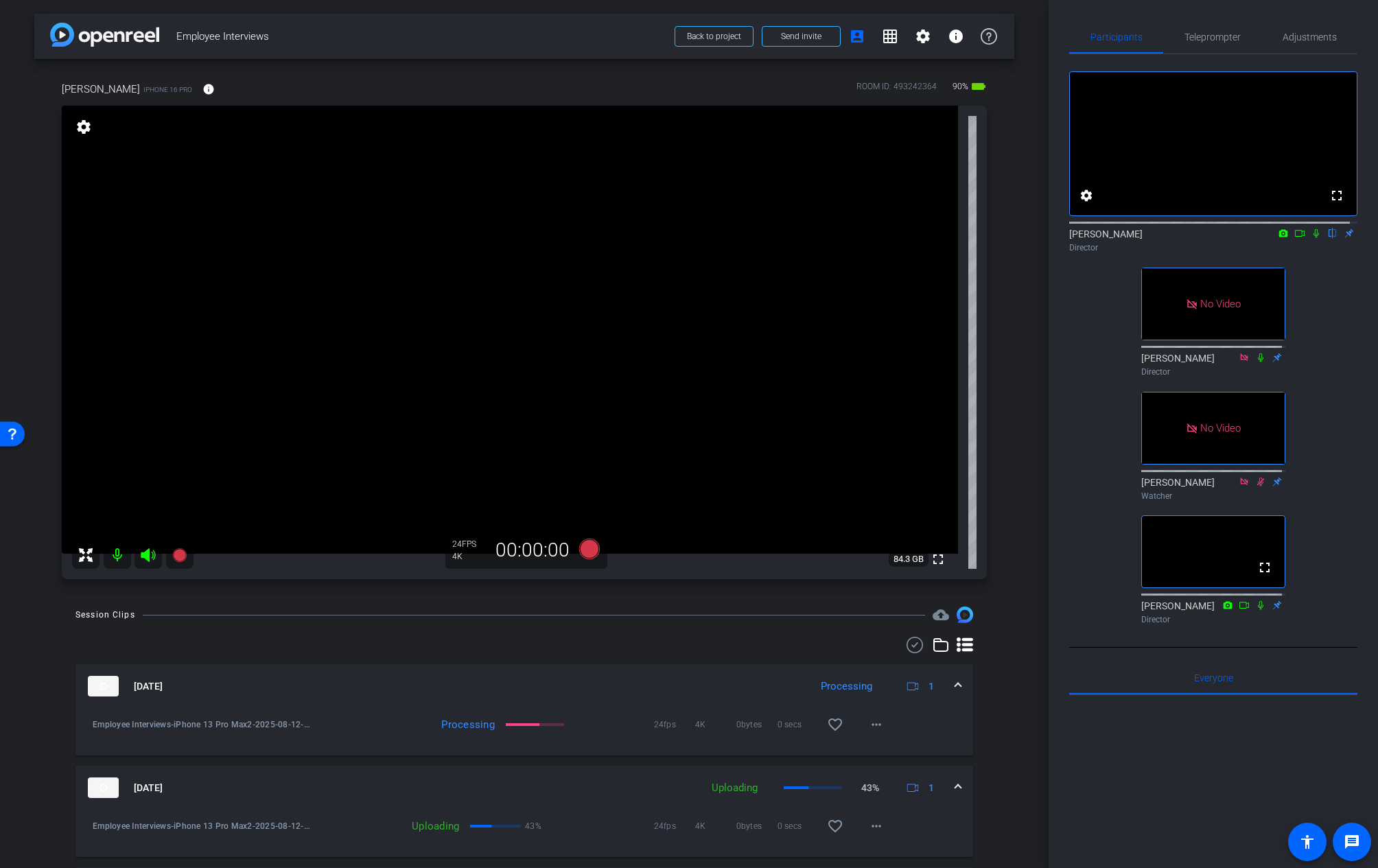
click at [1101, 394] on div "fullscreen settings [PERSON_NAME] flip Director No Video [PERSON_NAME] Director…" at bounding box center [1213, 341] width 288 height 576
click at [1081, 432] on div "fullscreen settings [PERSON_NAME] flip Director No Video [PERSON_NAME] Director…" at bounding box center [1213, 341] width 288 height 576
click at [1090, 328] on div "fullscreen settings [PERSON_NAME] flip Director No Video [PERSON_NAME] Director…" at bounding box center [1213, 341] width 288 height 576
click at [1090, 330] on div "fullscreen settings [PERSON_NAME] flip Director No Video [PERSON_NAME] Director…" at bounding box center [1213, 341] width 288 height 576
click at [1302, 337] on div "fullscreen settings [PERSON_NAME] flip Director No Video [PERSON_NAME] Director…" at bounding box center [1213, 341] width 288 height 576
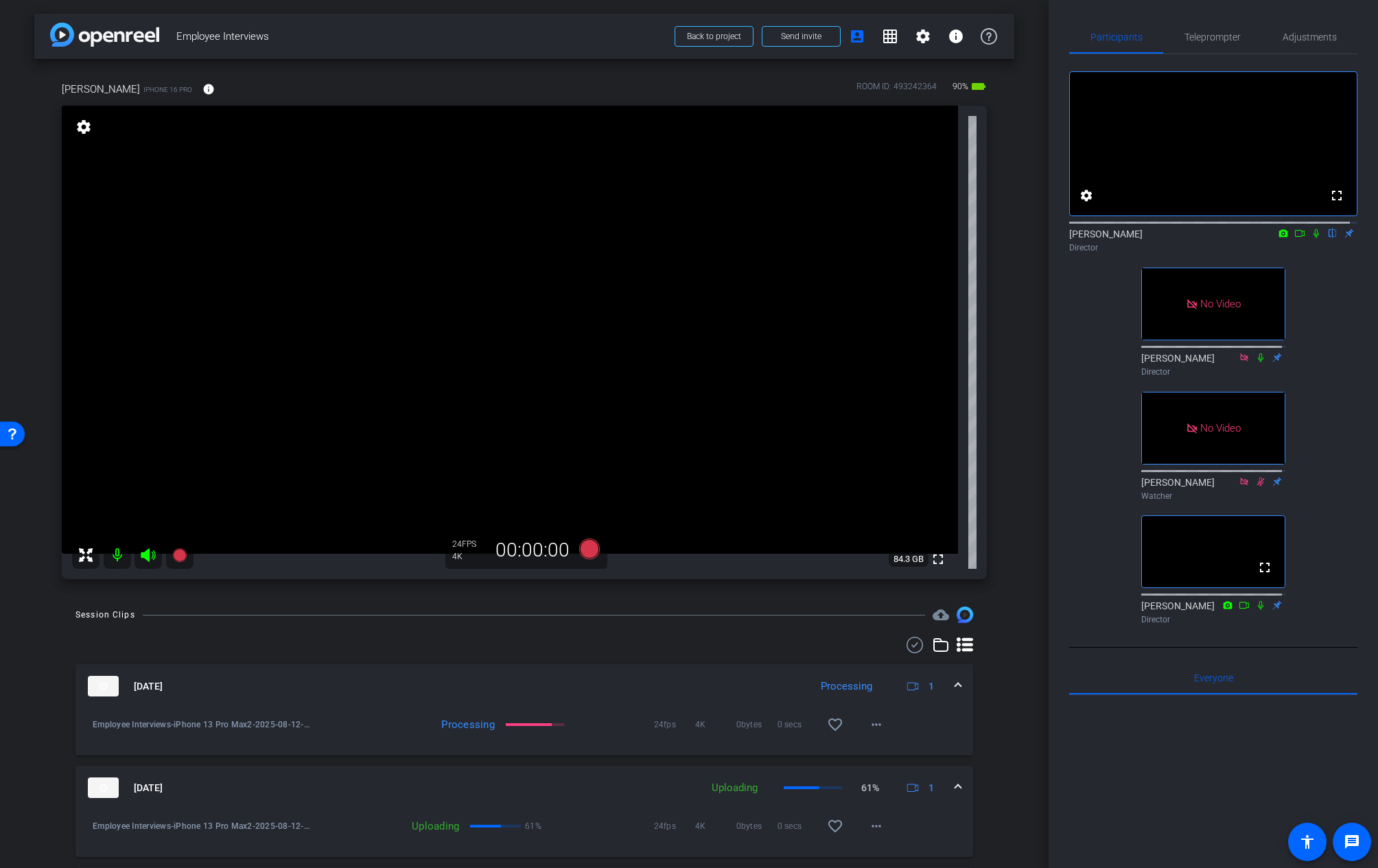
click at [1317, 416] on div "fullscreen settings [PERSON_NAME] flip Director No Video [PERSON_NAME] Director…" at bounding box center [1213, 341] width 288 height 576
click at [1108, 533] on div "fullscreen settings [PERSON_NAME] flip Director fullscreen [PERSON_NAME] Direct…" at bounding box center [1213, 341] width 288 height 576
click at [1109, 534] on div "fullscreen settings [PERSON_NAME] flip Director fullscreen [PERSON_NAME] Direct…" at bounding box center [1213, 341] width 288 height 576
click at [1100, 546] on div "fullscreen settings [PERSON_NAME] flip Director fullscreen [PERSON_NAME] Direct…" at bounding box center [1213, 341] width 288 height 576
click at [1118, 424] on div "fullscreen settings [PERSON_NAME] flip Director fullscreen [PERSON_NAME] Direct…" at bounding box center [1213, 341] width 288 height 576
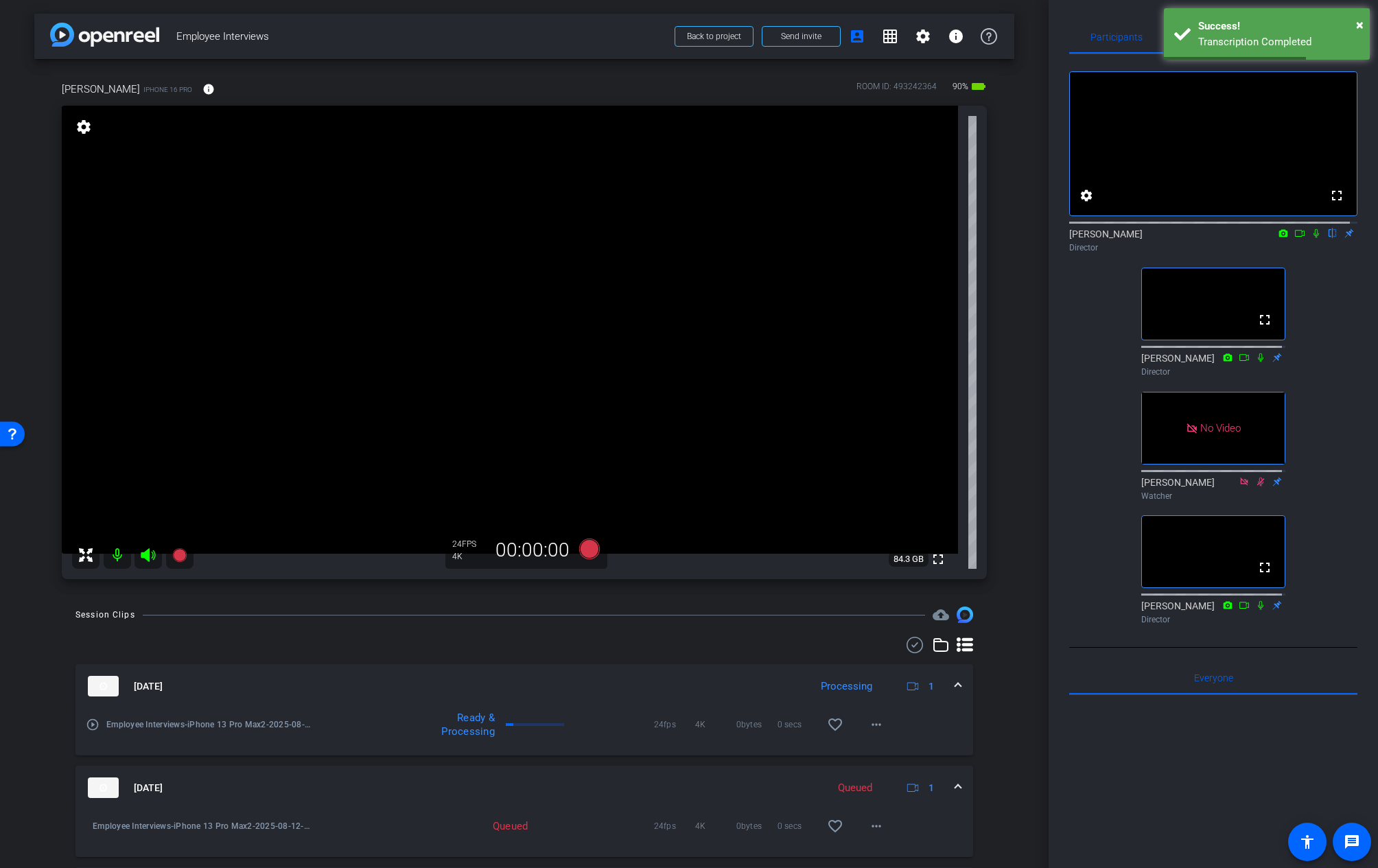
click at [395, 651] on div at bounding box center [524, 644] width 898 height 16
click at [366, 642] on div at bounding box center [524, 644] width 898 height 16
click at [368, 634] on div "Session Clips cloud_upload [DATE] Processing 1 play_circle_outline Employee Int…" at bounding box center [524, 823] width 980 height 431
drag, startPoint x: 377, startPoint y: 667, endPoint x: 387, endPoint y: 646, distance: 23.3
click at [387, 646] on div "[DATE] Processing 1 play_circle_outline Employee Interviews-iPhone 13 Pro Max2-…" at bounding box center [524, 837] width 898 height 402
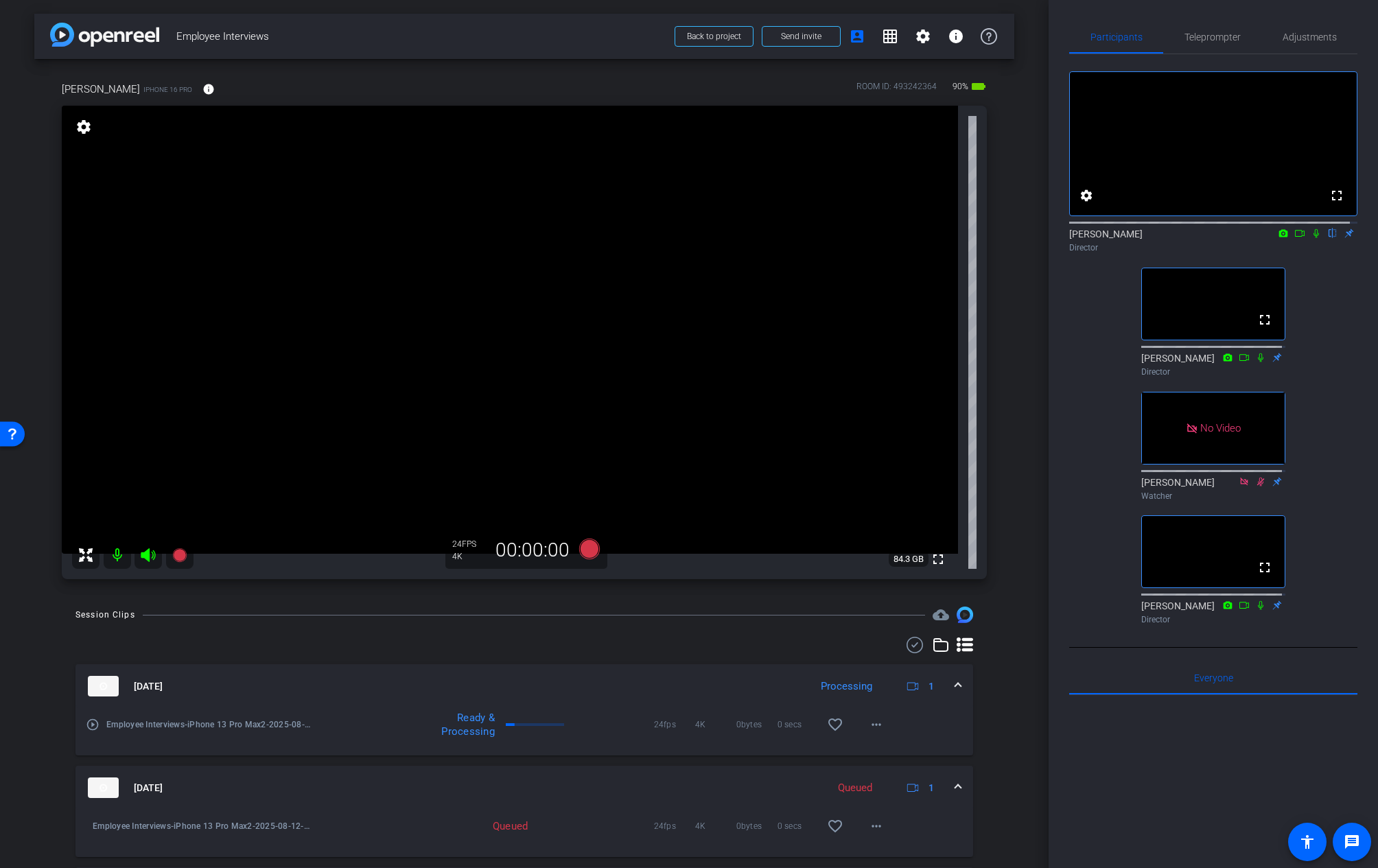
click at [387, 646] on div at bounding box center [524, 644] width 898 height 16
click at [407, 648] on div at bounding box center [524, 644] width 898 height 16
click at [935, 562] on mat-icon "fullscreen" at bounding box center [937, 559] width 16 height 16
click at [620, 640] on div at bounding box center [524, 644] width 898 height 16
click at [602, 644] on div at bounding box center [524, 644] width 898 height 16
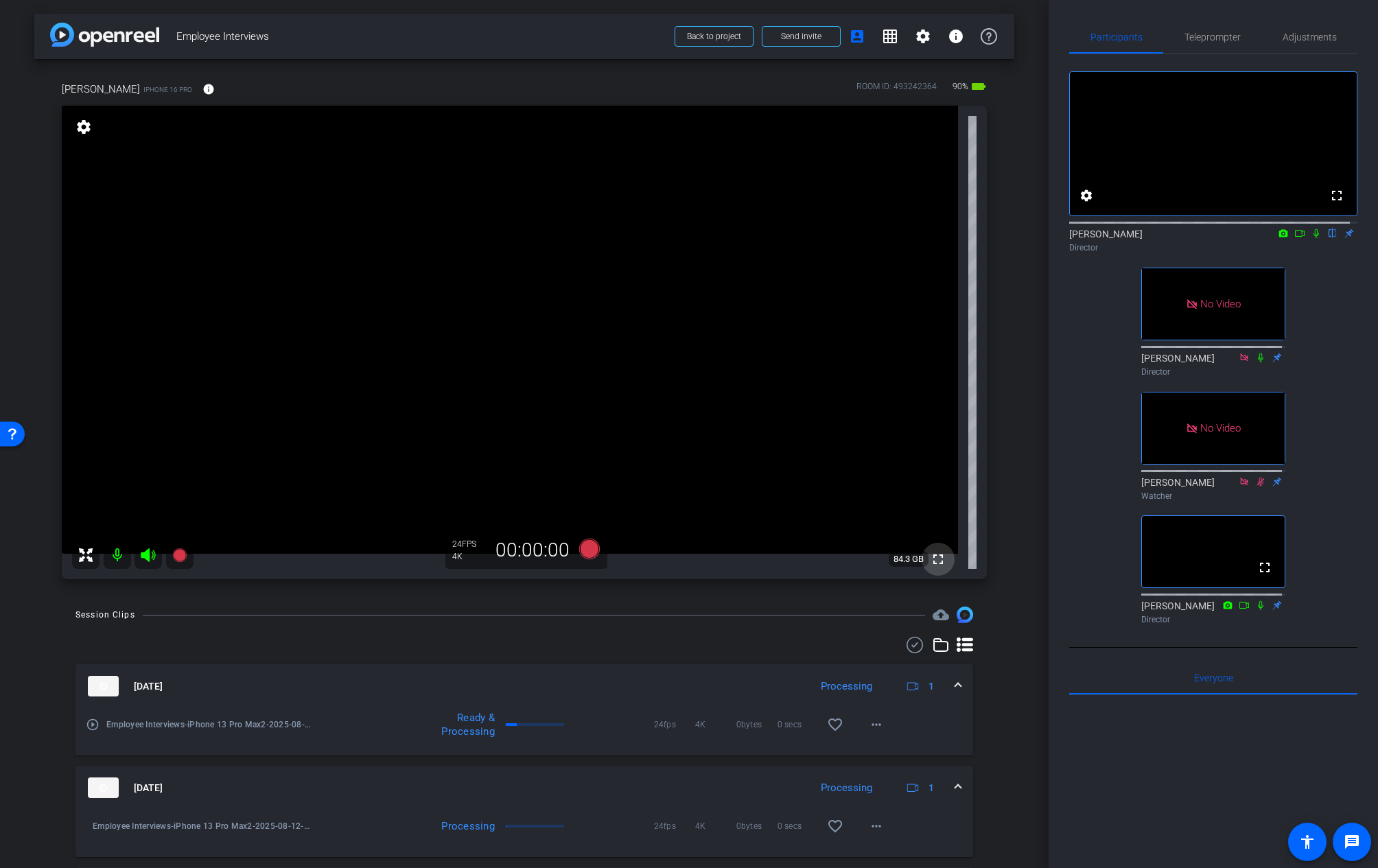
click at [934, 563] on mat-icon "fullscreen" at bounding box center [937, 559] width 16 height 16
click at [224, 631] on div "Session Clips cloud_upload [DATE] Processing 1 play_circle_outline Employee Int…" at bounding box center [524, 823] width 980 height 431
click at [222, 632] on div "Session Clips cloud_upload [DATE] Processing 1 play_circle_outline Employee Int…" at bounding box center [524, 823] width 980 height 431
click at [360, 601] on div "arrow_back Employee Interviews Back to project Send invite account_box grid_on …" at bounding box center [524, 434] width 1049 height 868
click at [360, 604] on div "arrow_back Employee Interviews Back to project Send invite account_box grid_on …" at bounding box center [524, 434] width 1049 height 868
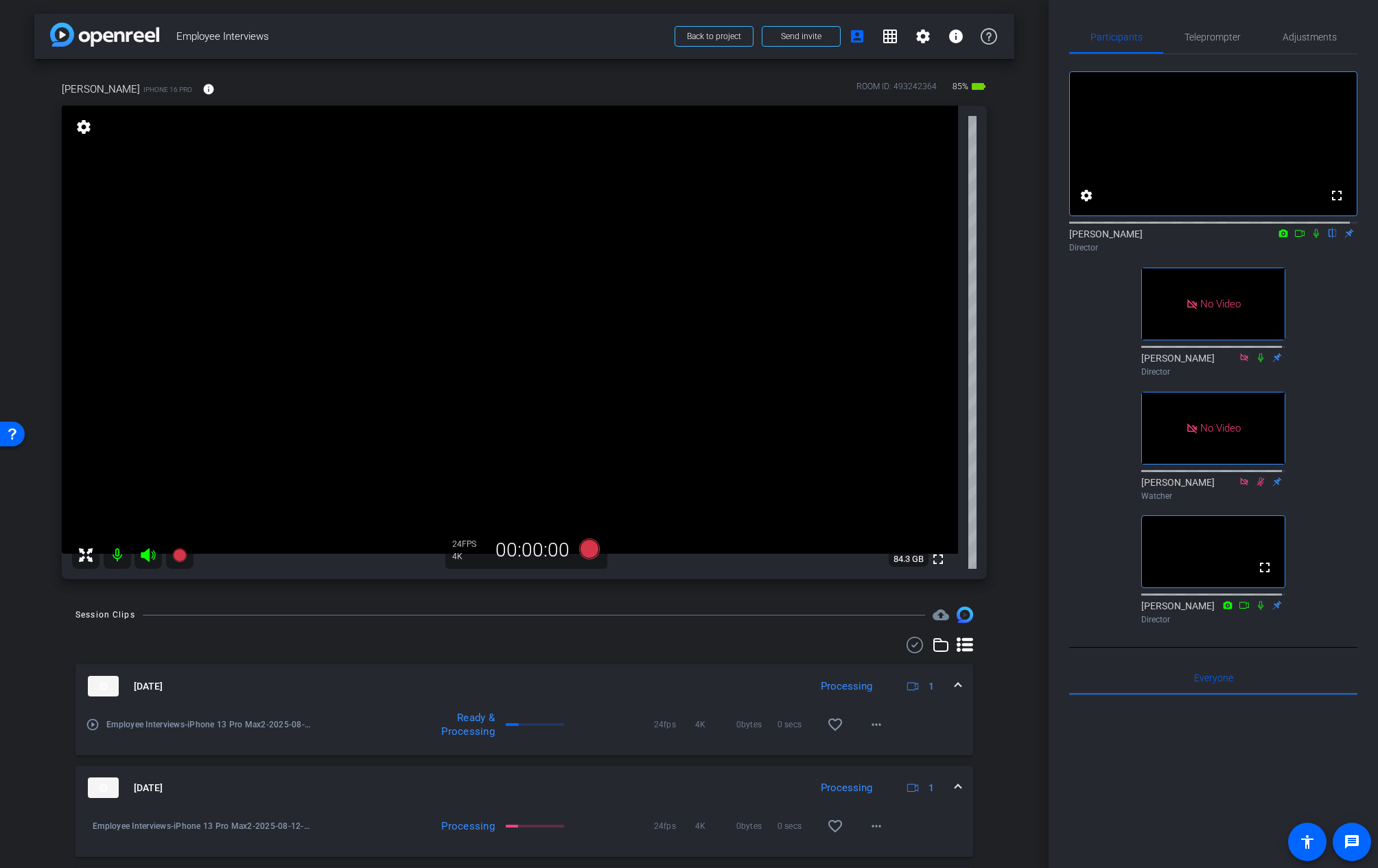
click at [392, 603] on div "arrow_back Employee Interviews Back to project Send invite account_box grid_on …" at bounding box center [524, 434] width 1049 height 868
click at [396, 601] on div "arrow_back Employee Interviews Back to project Send invite account_box grid_on …" at bounding box center [524, 434] width 1049 height 868
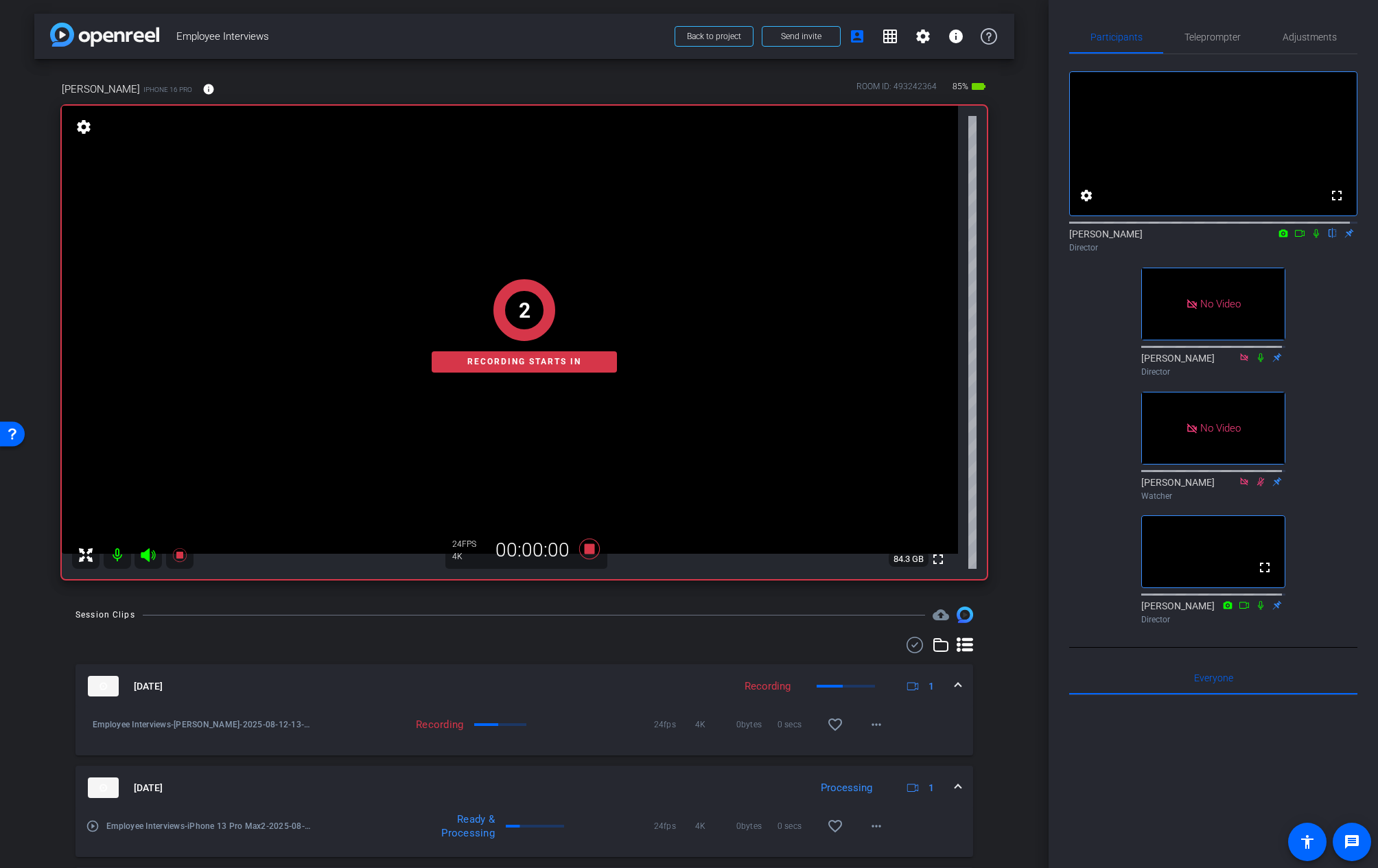
click at [553, 651] on div at bounding box center [524, 644] width 898 height 16
click at [577, 634] on div "Session Clips cloud_upload [DATE] Recording 1 Employee Interviews-[PERSON_NAME]…" at bounding box center [524, 838] width 980 height 462
click at [565, 639] on div at bounding box center [524, 644] width 898 height 16
click at [608, 648] on div at bounding box center [524, 644] width 898 height 16
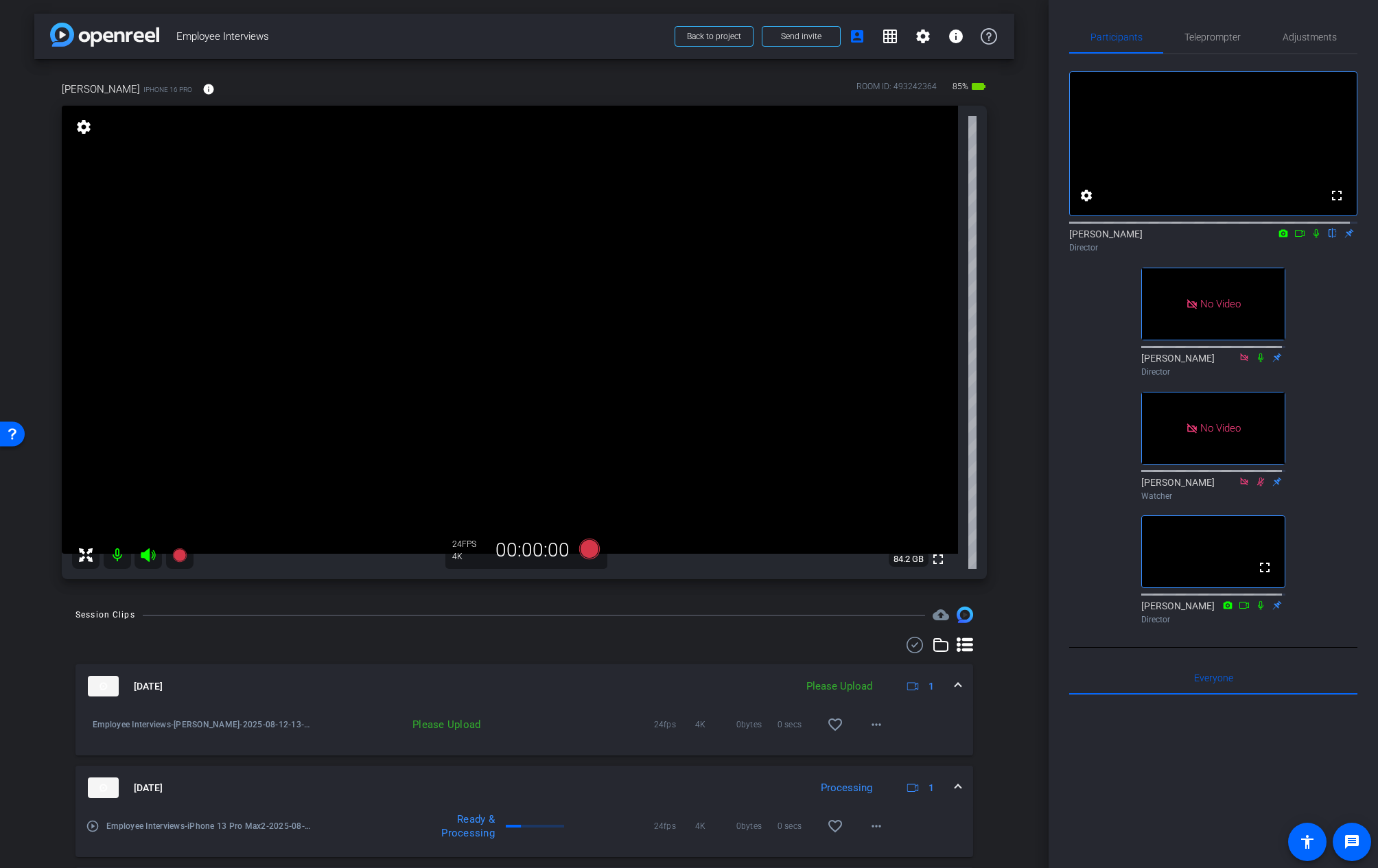
click at [770, 629] on div "Session Clips cloud_upload [DATE] Please Upload 1 Employee Interviews-[PERSON_N…" at bounding box center [524, 838] width 980 height 462
click at [873, 725] on mat-icon "more_horiz" at bounding box center [876, 724] width 16 height 16
click at [902, 704] on div at bounding box center [689, 434] width 1378 height 868
click at [868, 727] on mat-icon "more_horiz" at bounding box center [876, 724] width 16 height 16
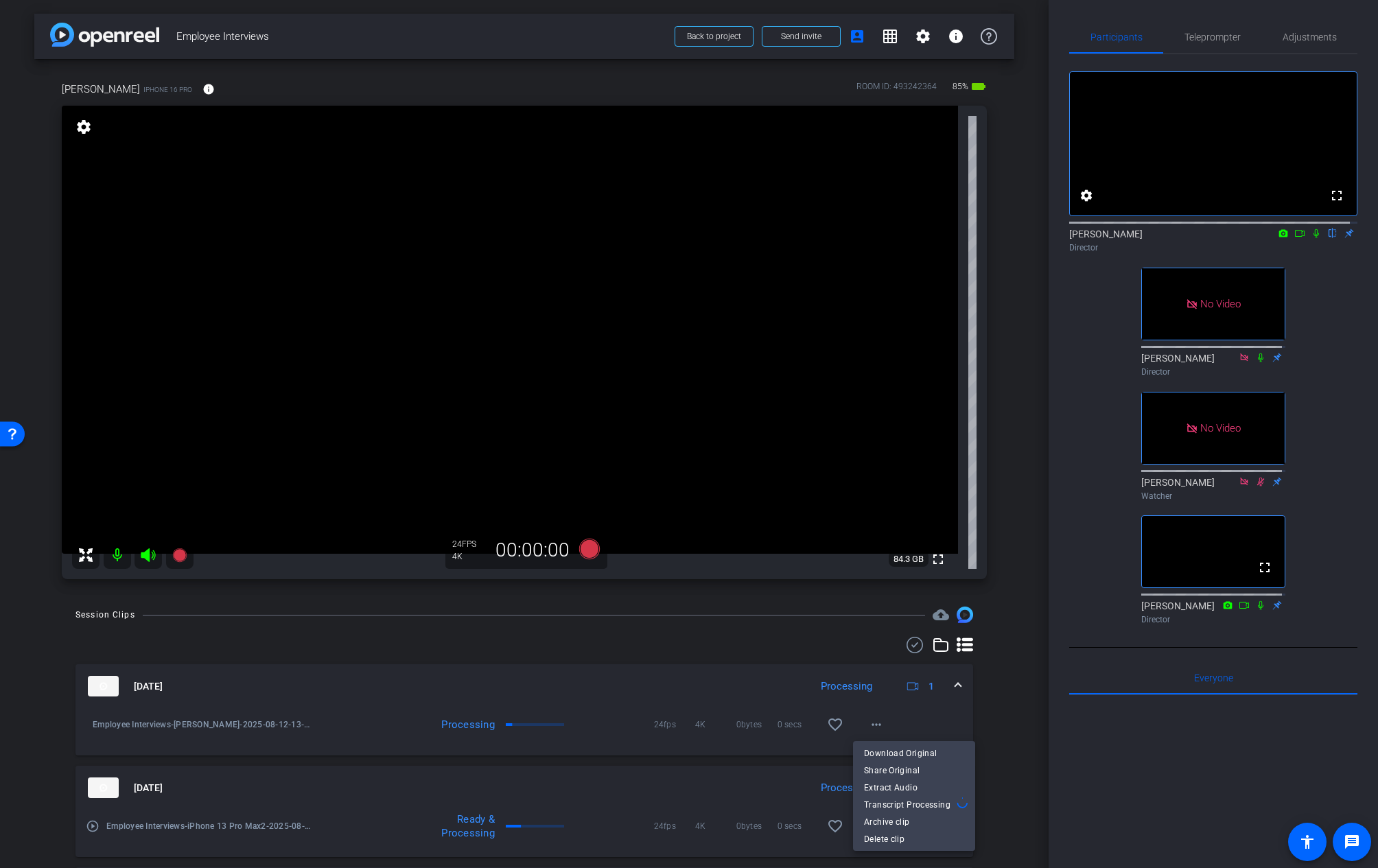
click at [889, 703] on div at bounding box center [689, 434] width 1378 height 868
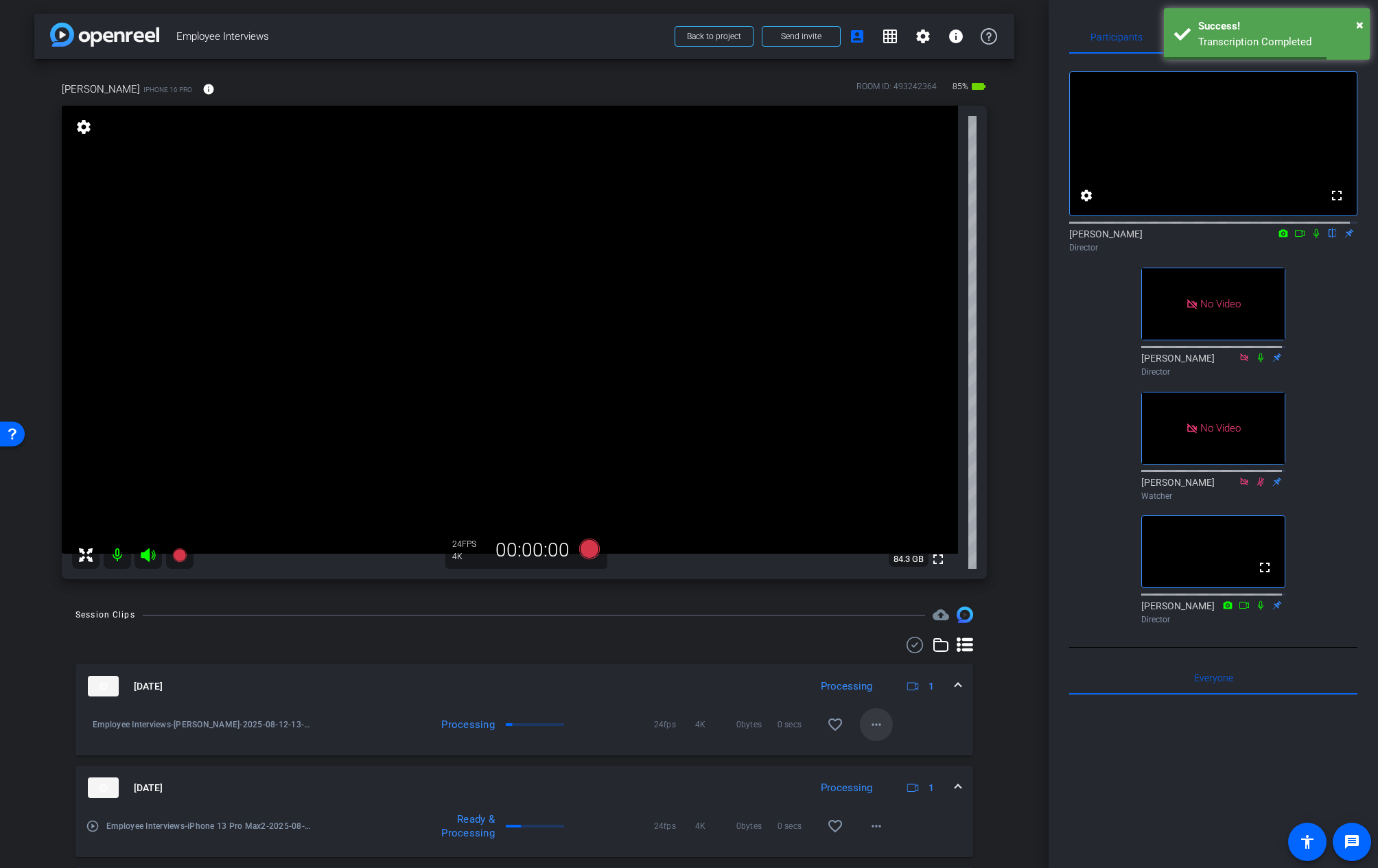
click at [868, 729] on mat-icon "more_horiz" at bounding box center [876, 724] width 16 height 16
click at [892, 546] on div at bounding box center [689, 434] width 1378 height 868
click at [892, 542] on video at bounding box center [510, 330] width 897 height 448
click at [614, 666] on mat-expansion-panel-header "[DATE] Processing 1" at bounding box center [524, 686] width 898 height 43
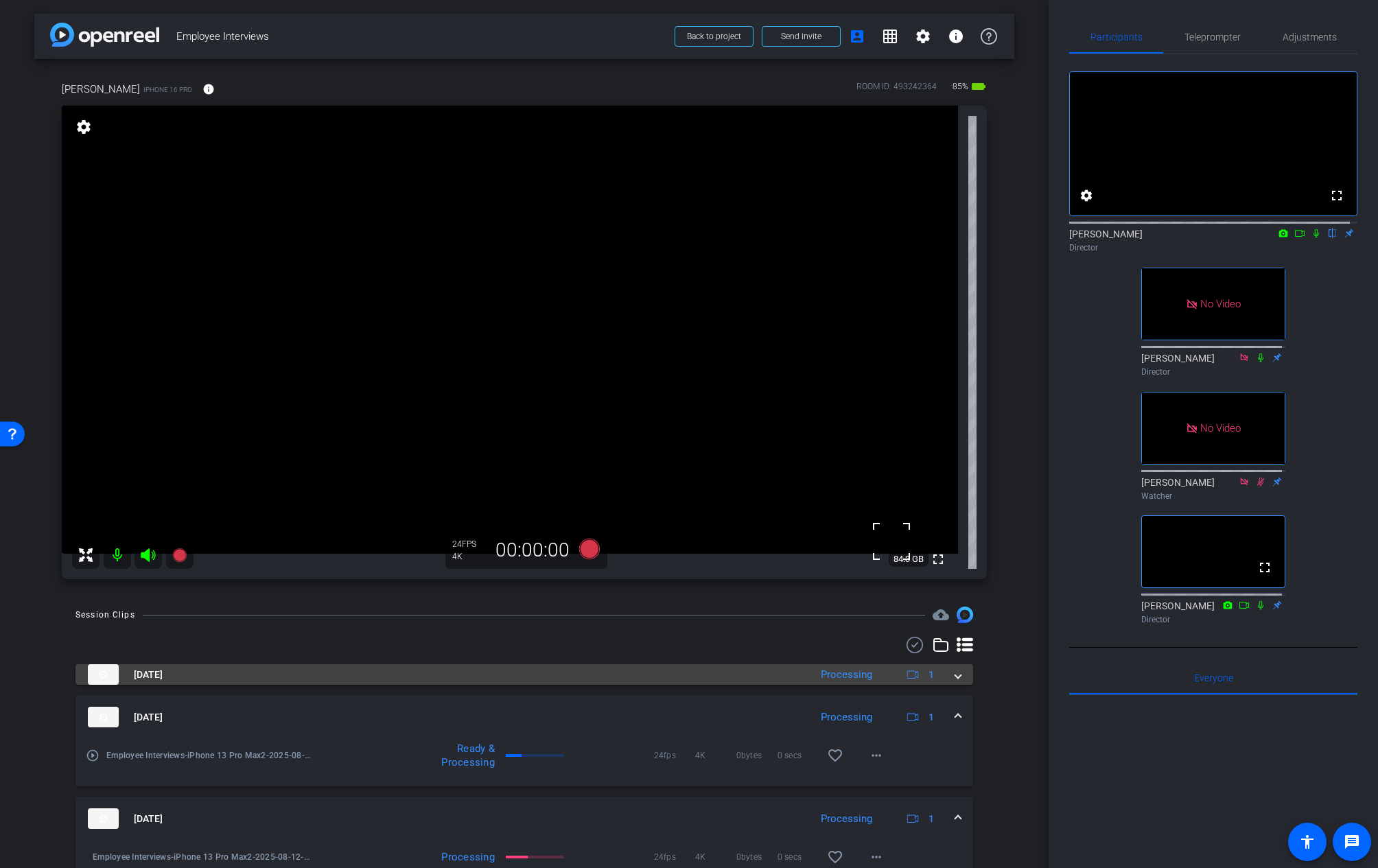
click at [955, 676] on span at bounding box center [958, 674] width 6 height 14
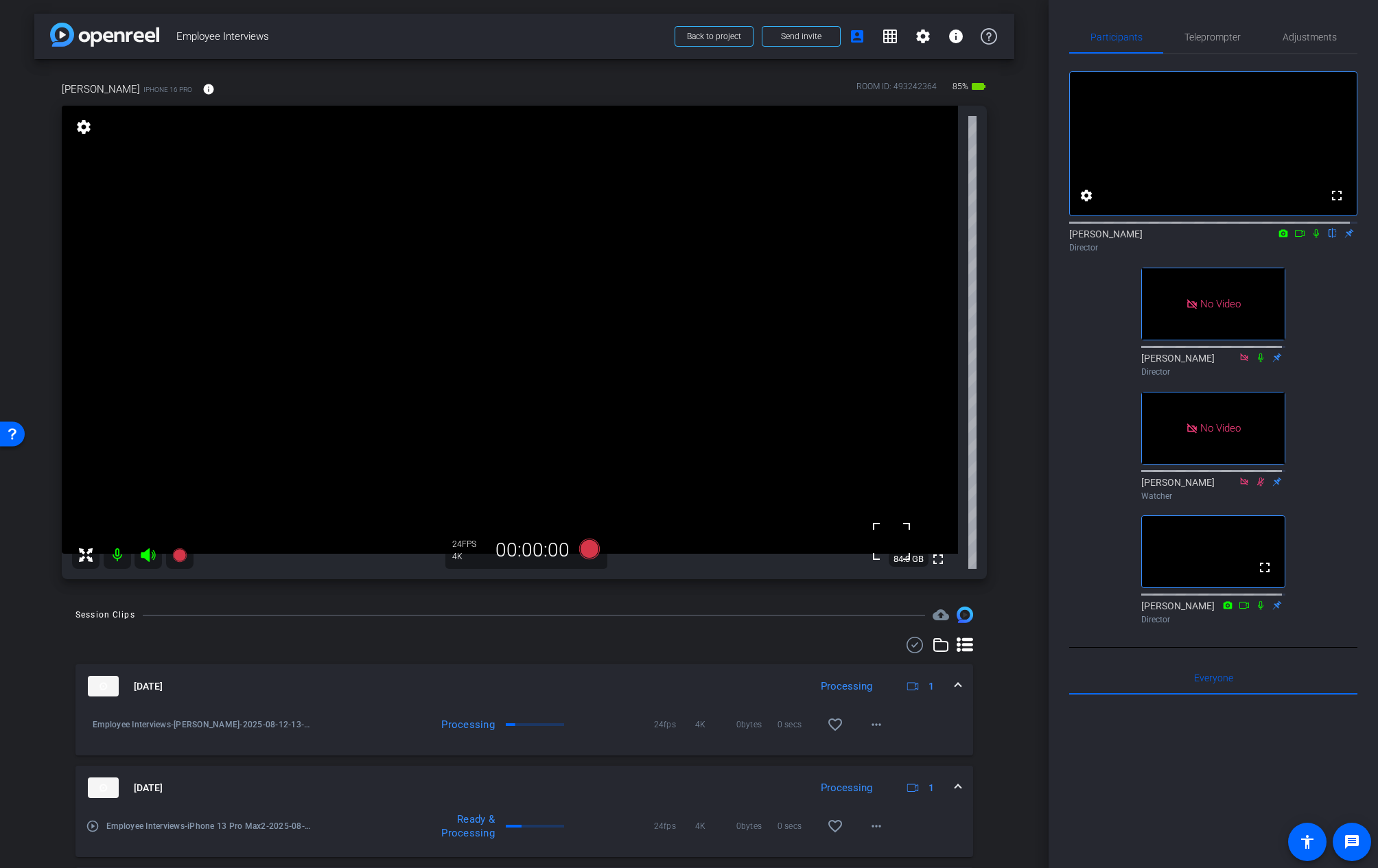
scroll to position [144, 0]
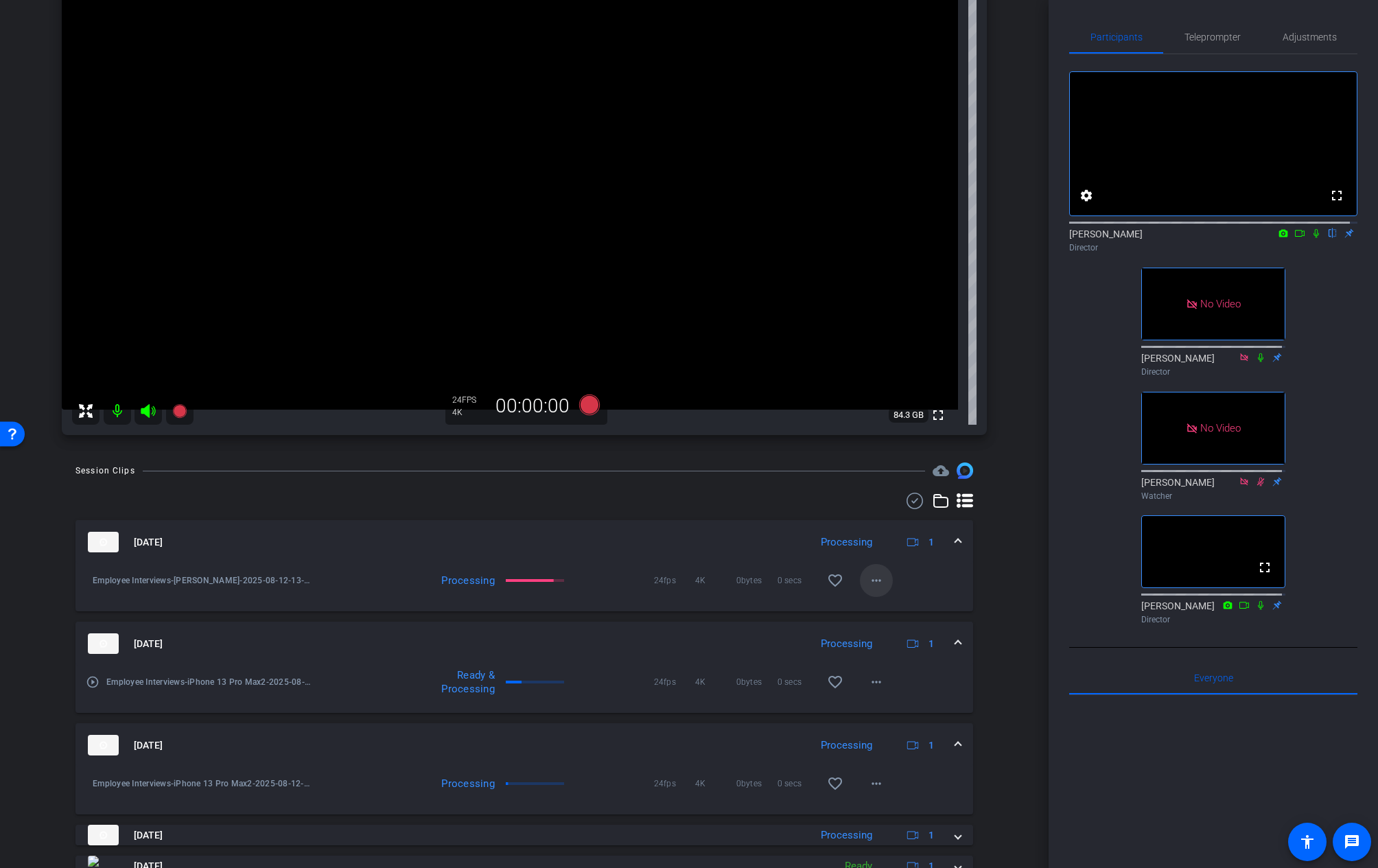
click at [868, 579] on mat-icon "more_horiz" at bounding box center [876, 580] width 16 height 16
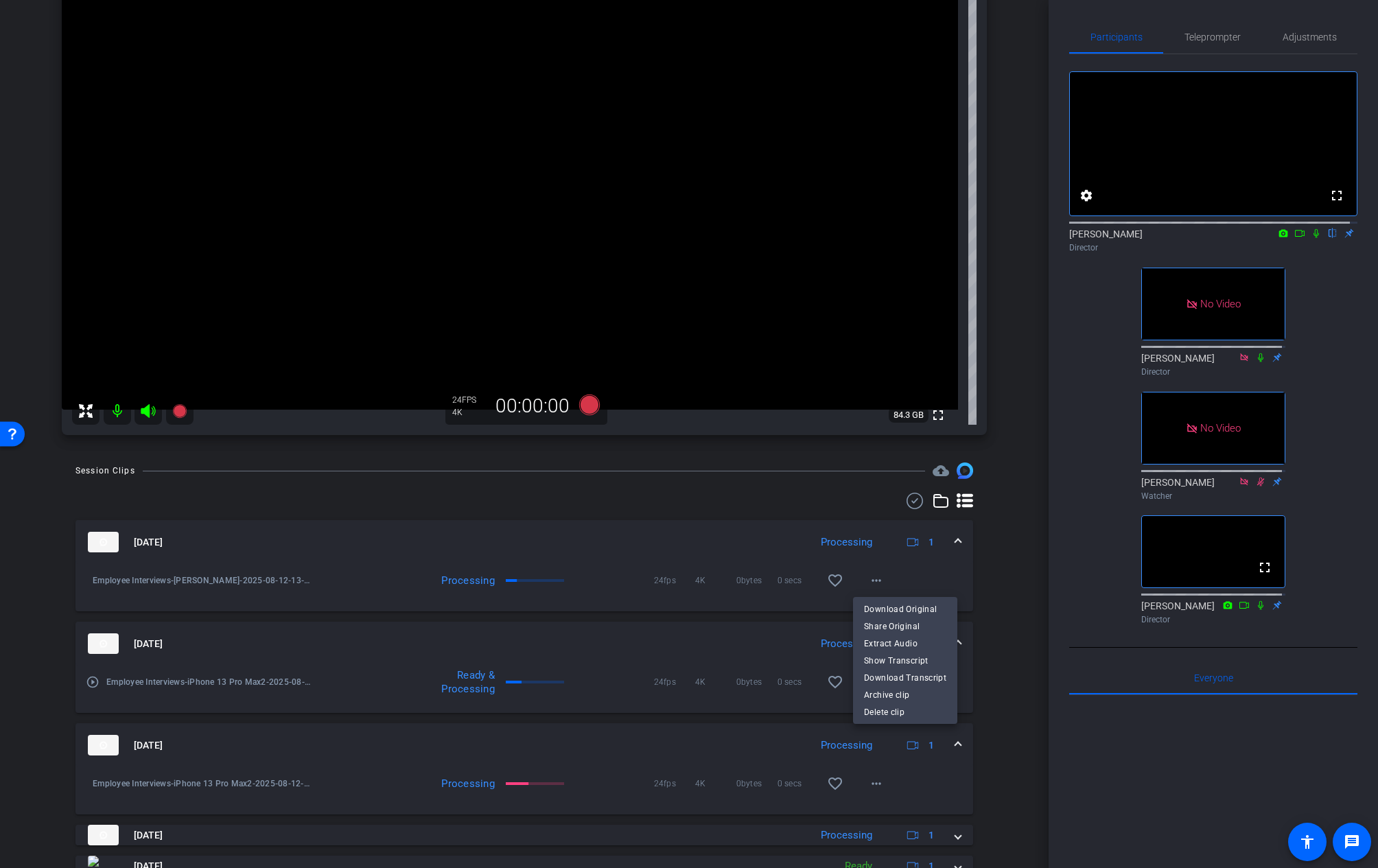
click at [892, 559] on div at bounding box center [689, 434] width 1378 height 868
click at [877, 682] on span at bounding box center [876, 682] width 33 height 33
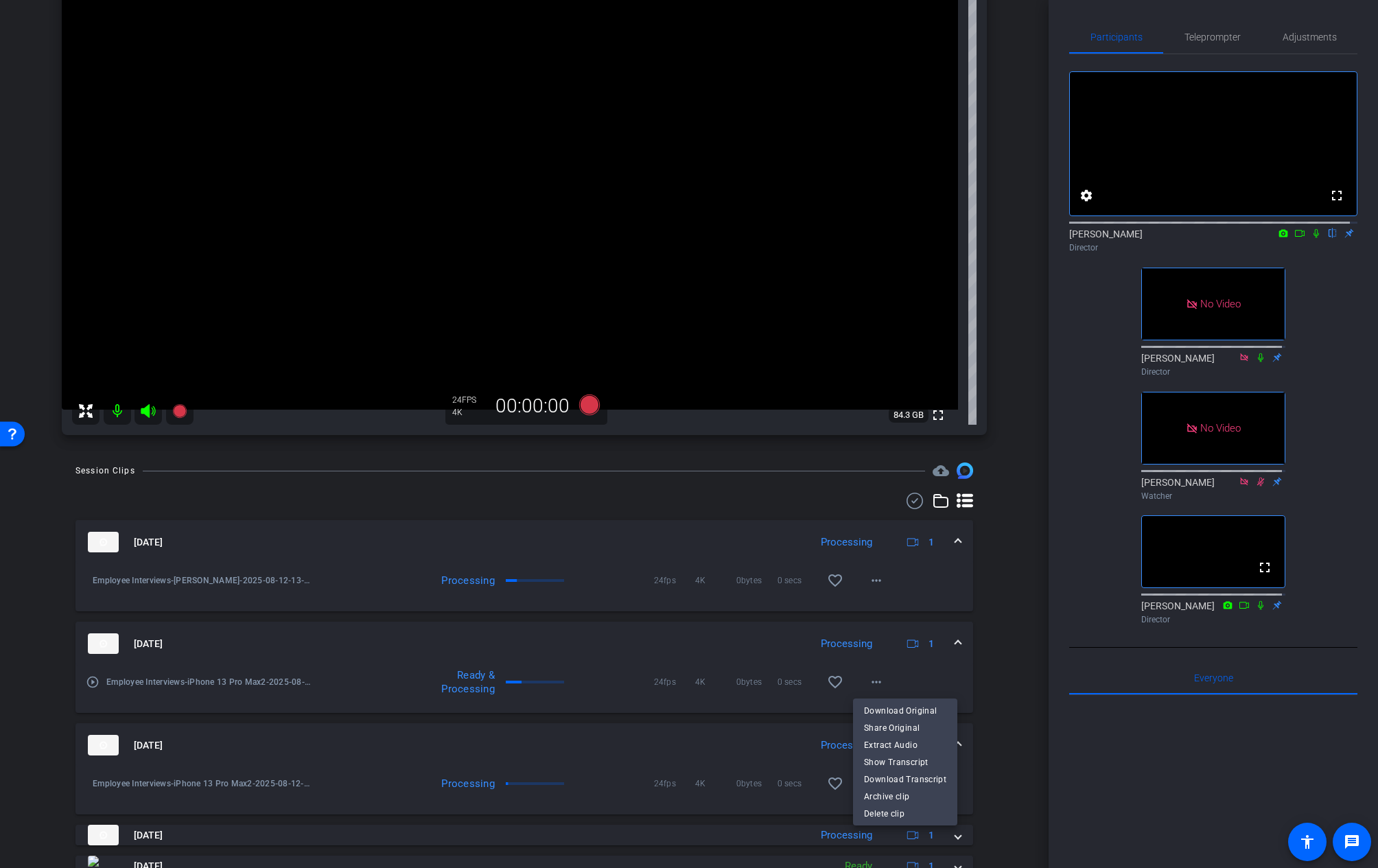
click at [880, 659] on div at bounding box center [689, 434] width 1378 height 868
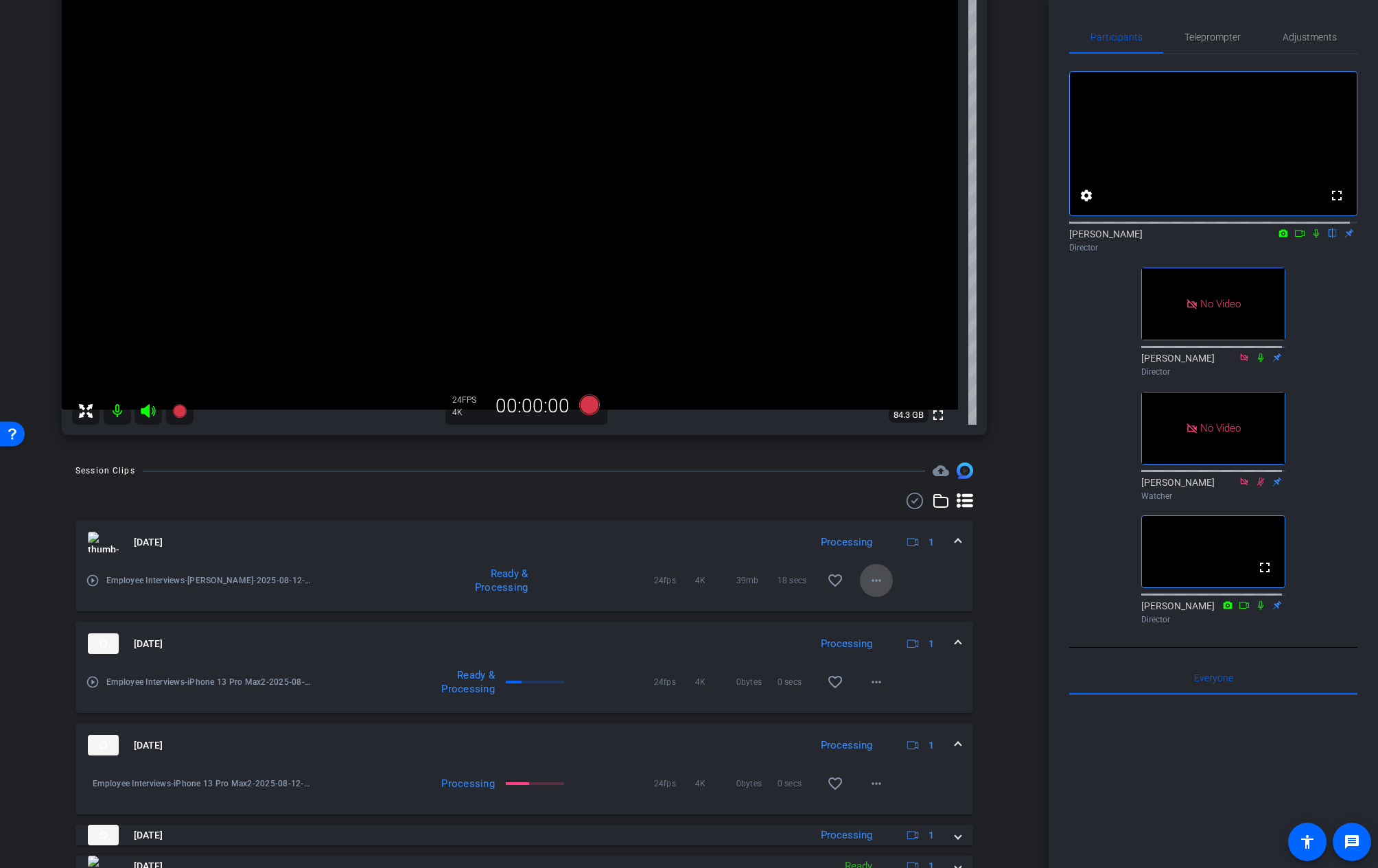
click at [880, 585] on span at bounding box center [876, 581] width 33 height 33
click at [893, 560] on div at bounding box center [689, 434] width 1378 height 868
click at [878, 581] on span at bounding box center [876, 581] width 33 height 33
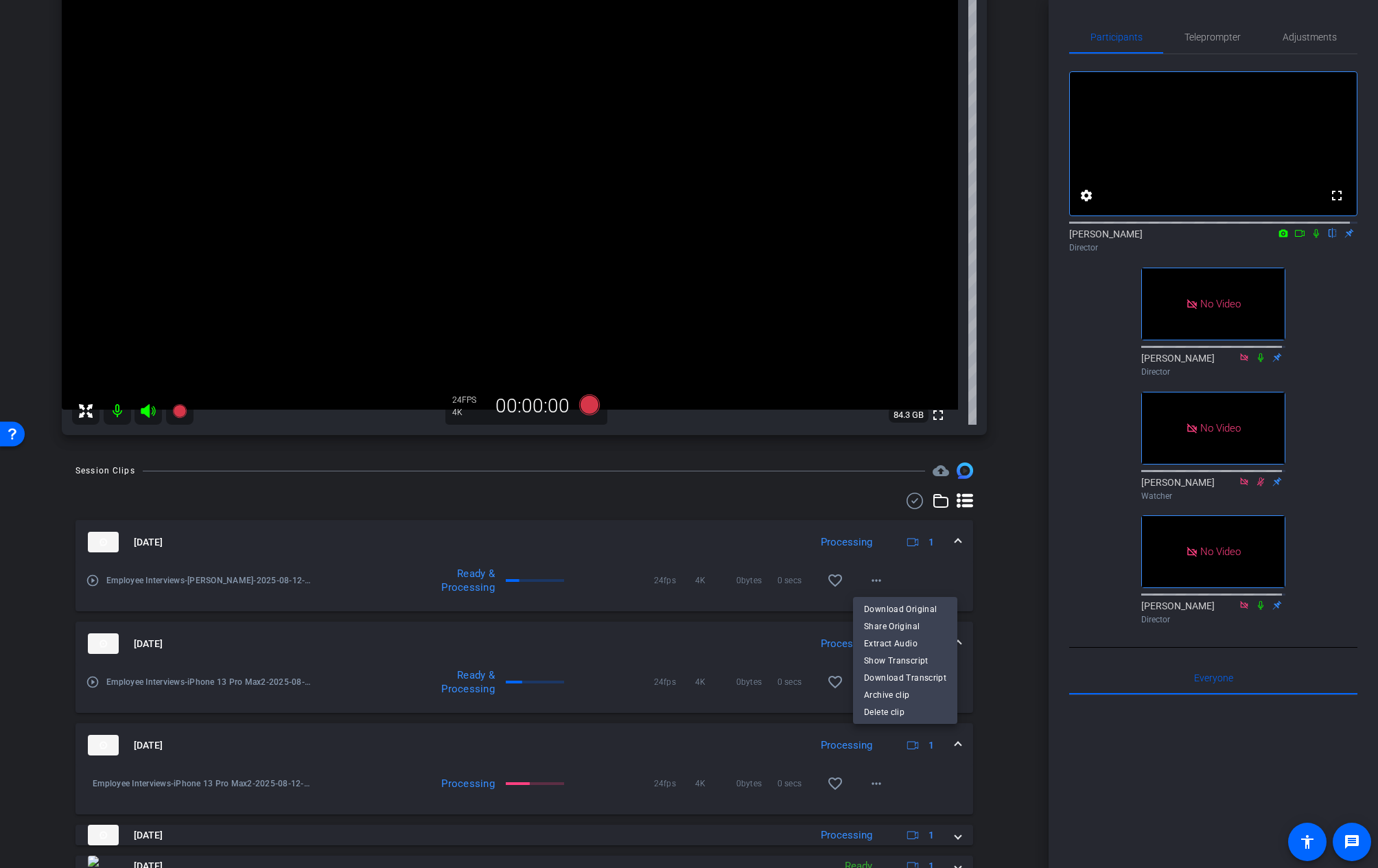
click at [601, 627] on div at bounding box center [689, 434] width 1378 height 868
click at [1295, 236] on icon at bounding box center [1300, 233] width 9 height 7
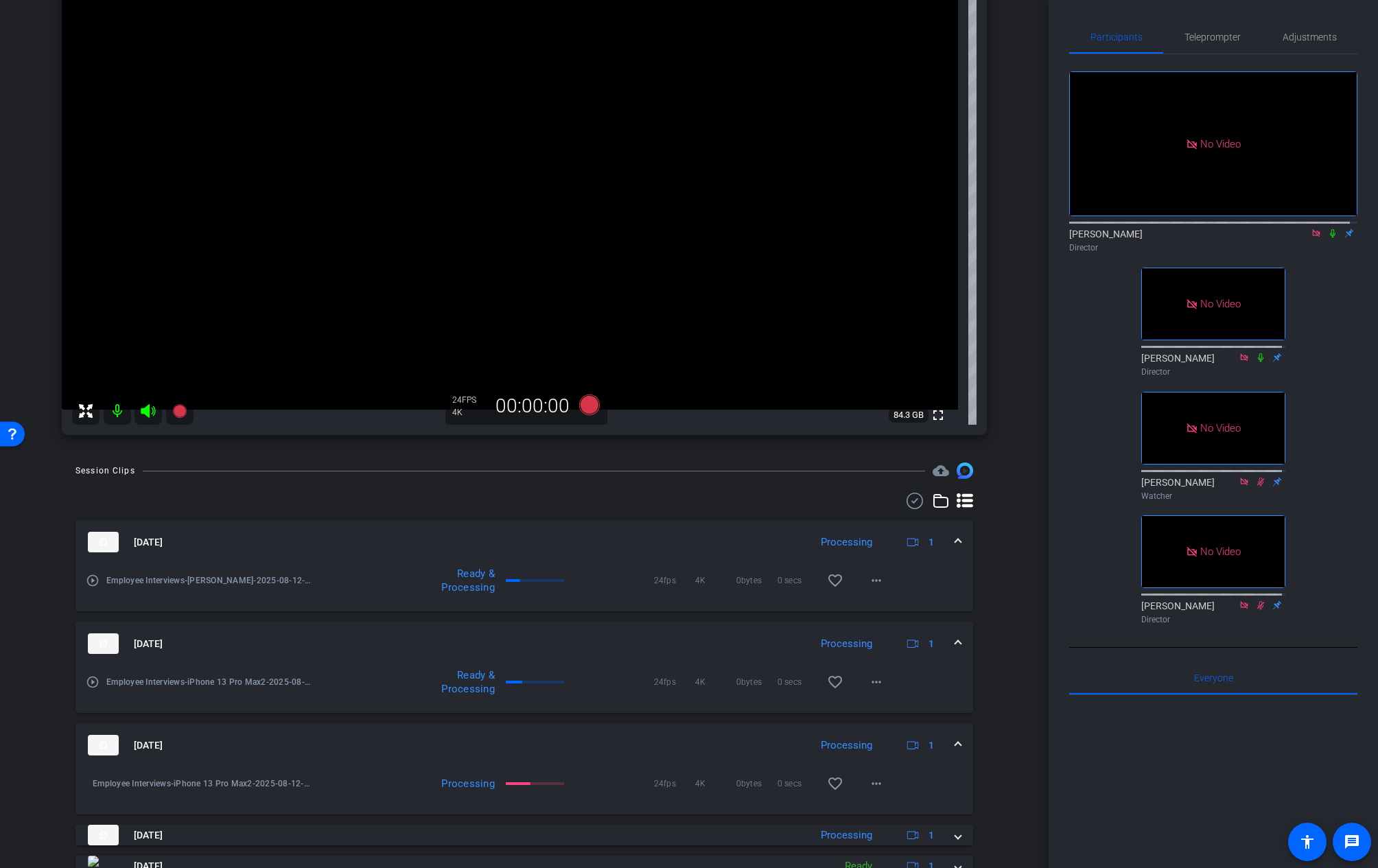
click at [1317, 238] on icon at bounding box center [1333, 234] width 11 height 9
click at [626, 544] on mat-panel-title "[DATE]" at bounding box center [445, 542] width 715 height 21
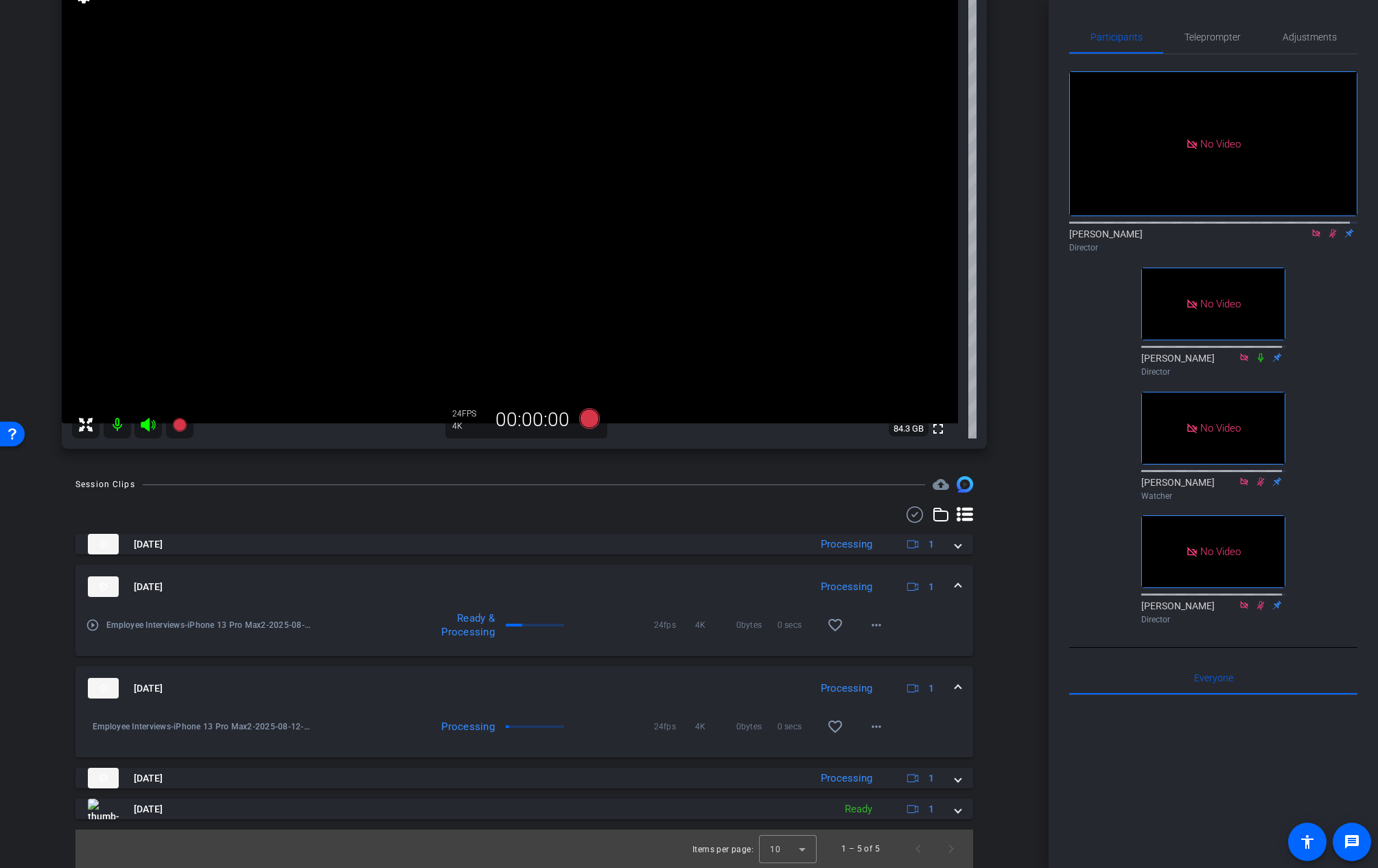
scroll to position [0, 0]
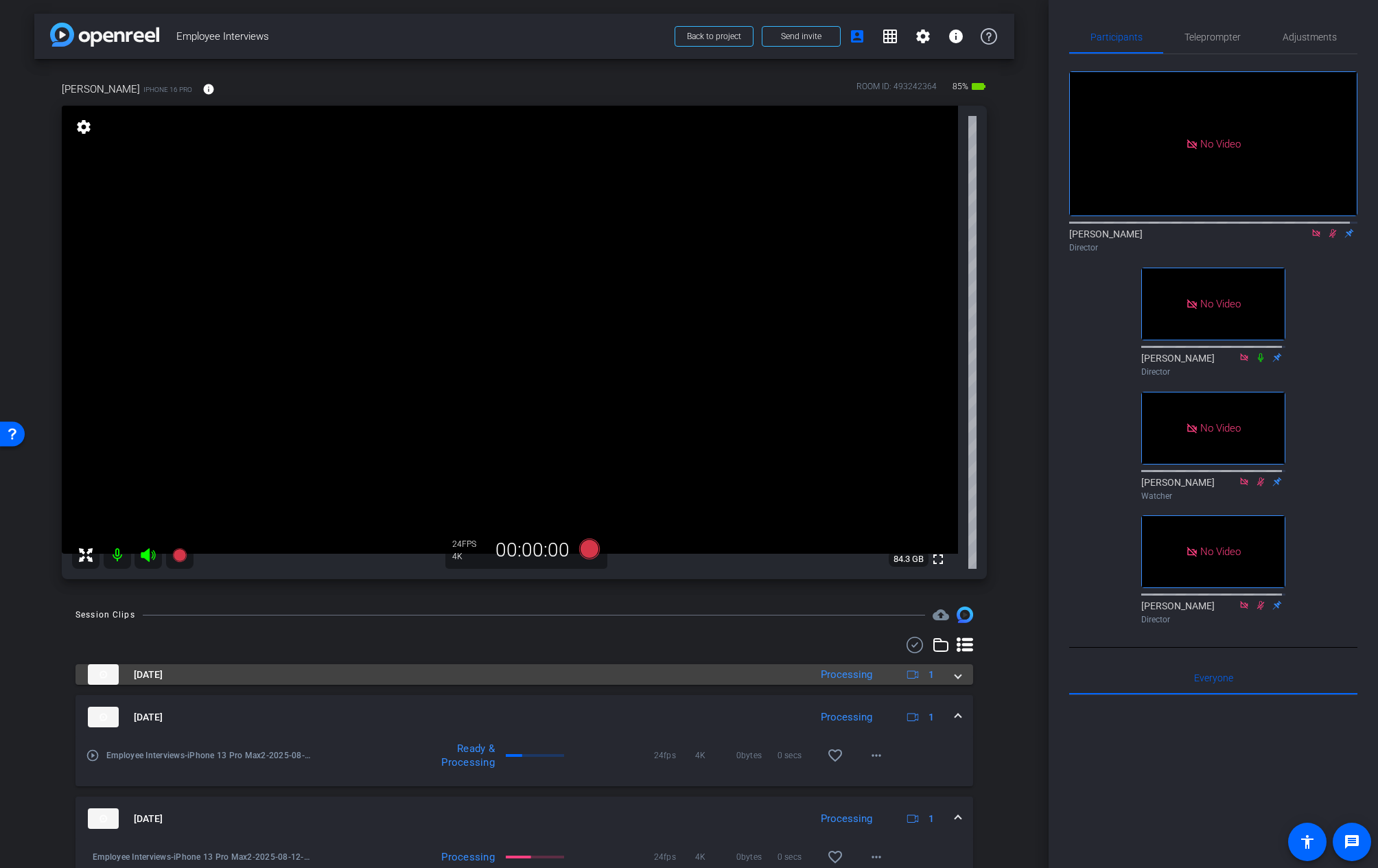
click at [420, 678] on mat-panel-title "[DATE]" at bounding box center [445, 674] width 715 height 21
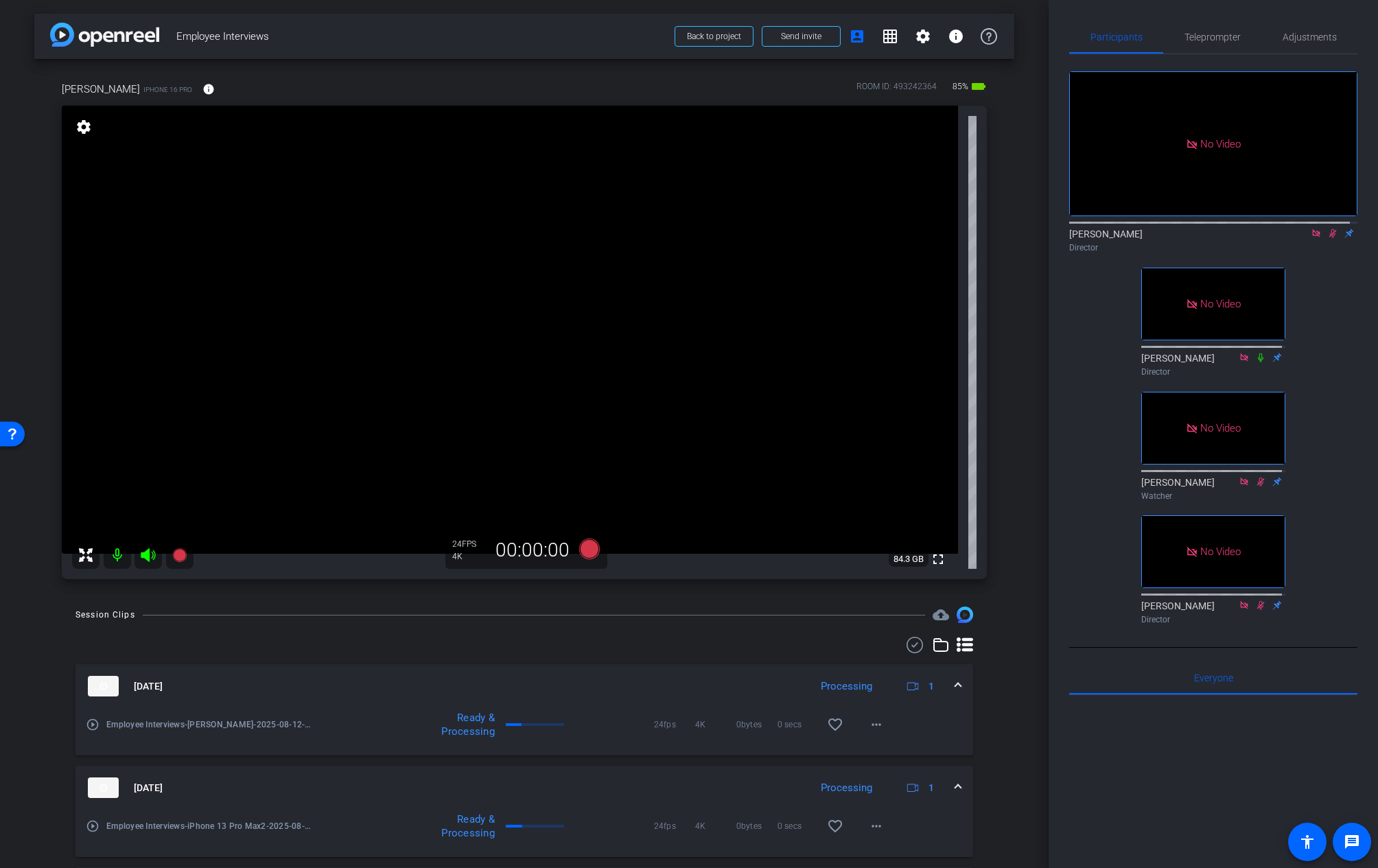
scroll to position [201, 0]
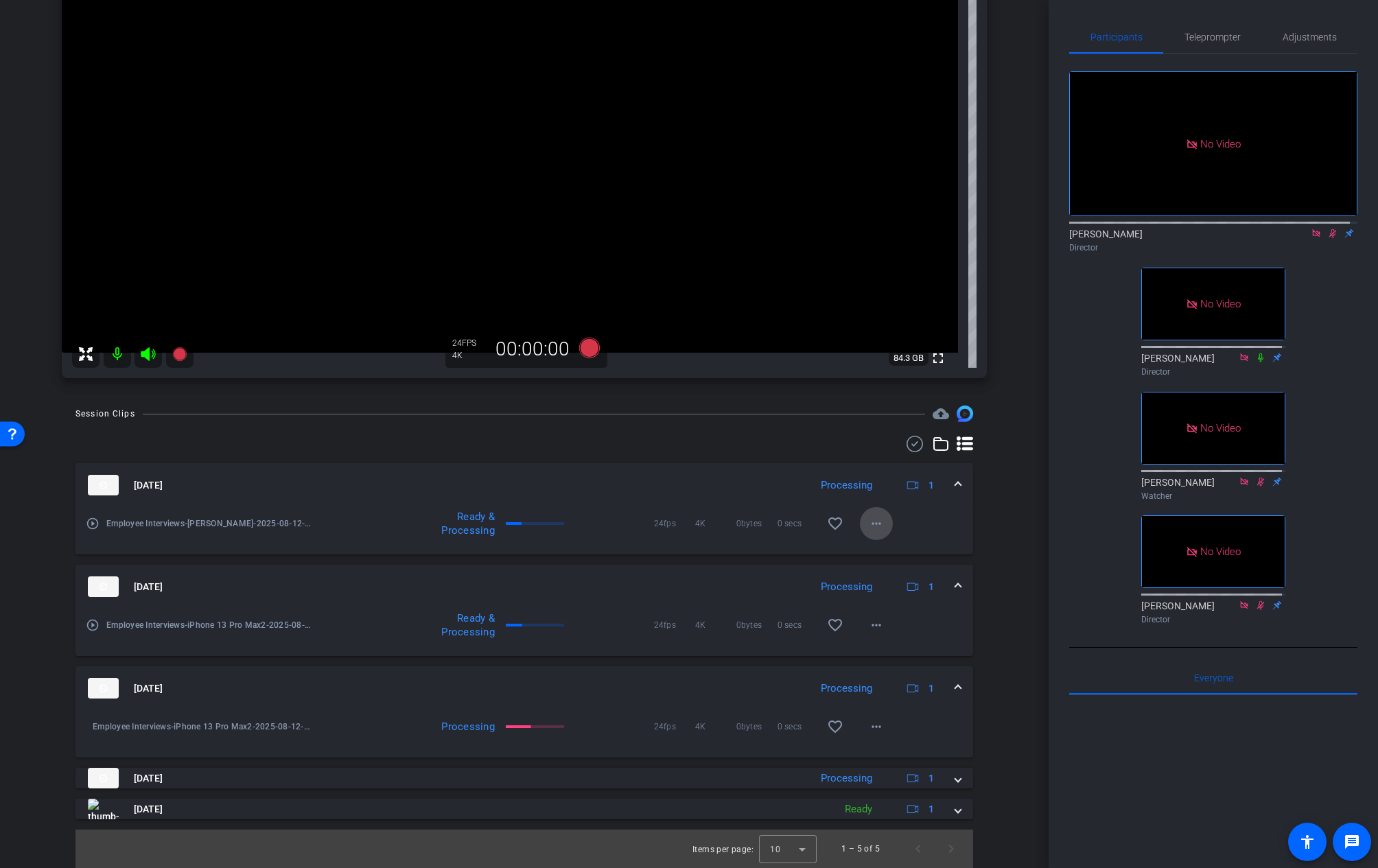
click at [868, 522] on mat-icon "more_horiz" at bounding box center [876, 523] width 16 height 16
click at [901, 509] on div at bounding box center [689, 434] width 1378 height 868
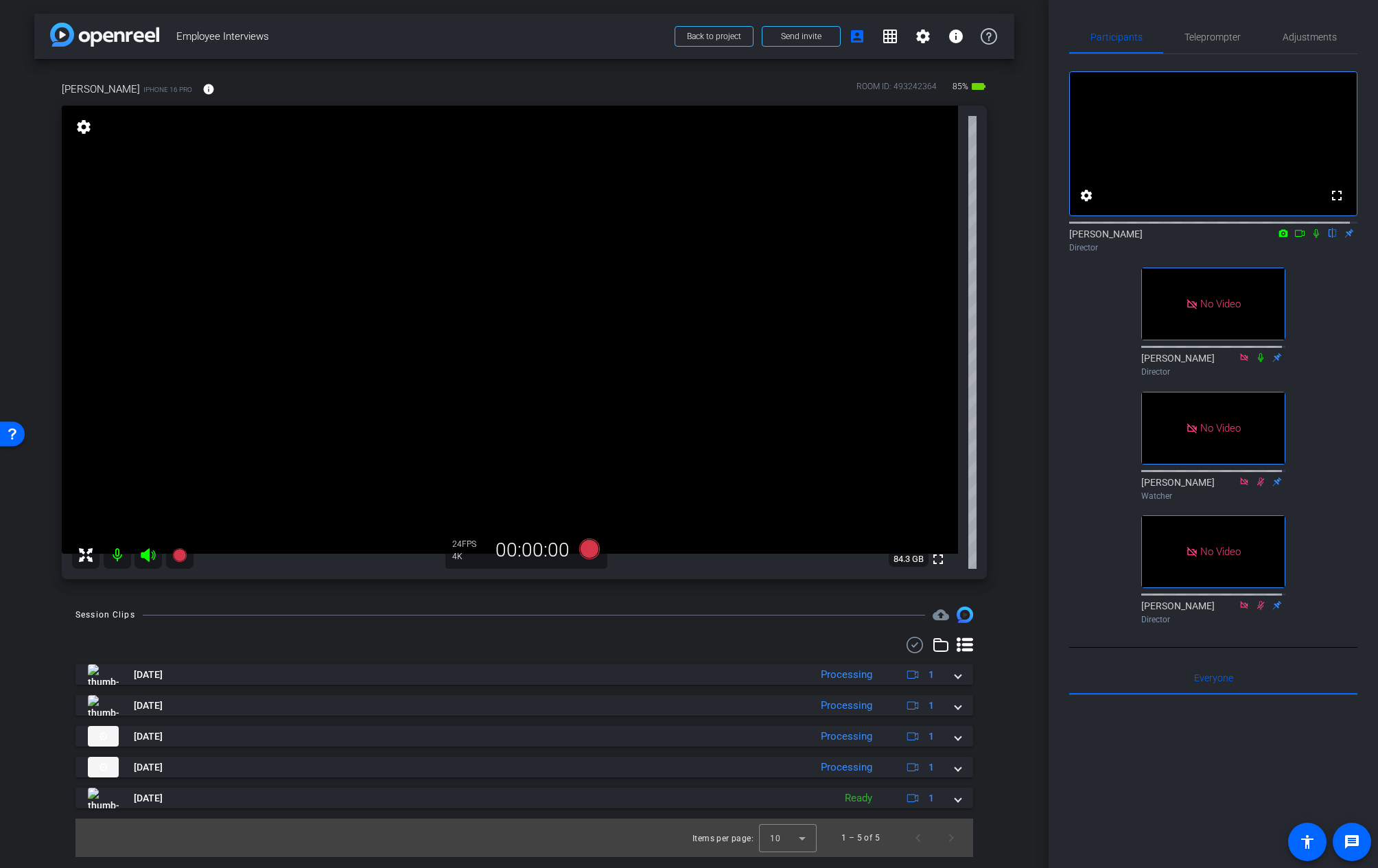
click at [1295, 229] on icon at bounding box center [1300, 234] width 11 height 9
click at [1328, 238] on icon at bounding box center [1333, 234] width 11 height 9
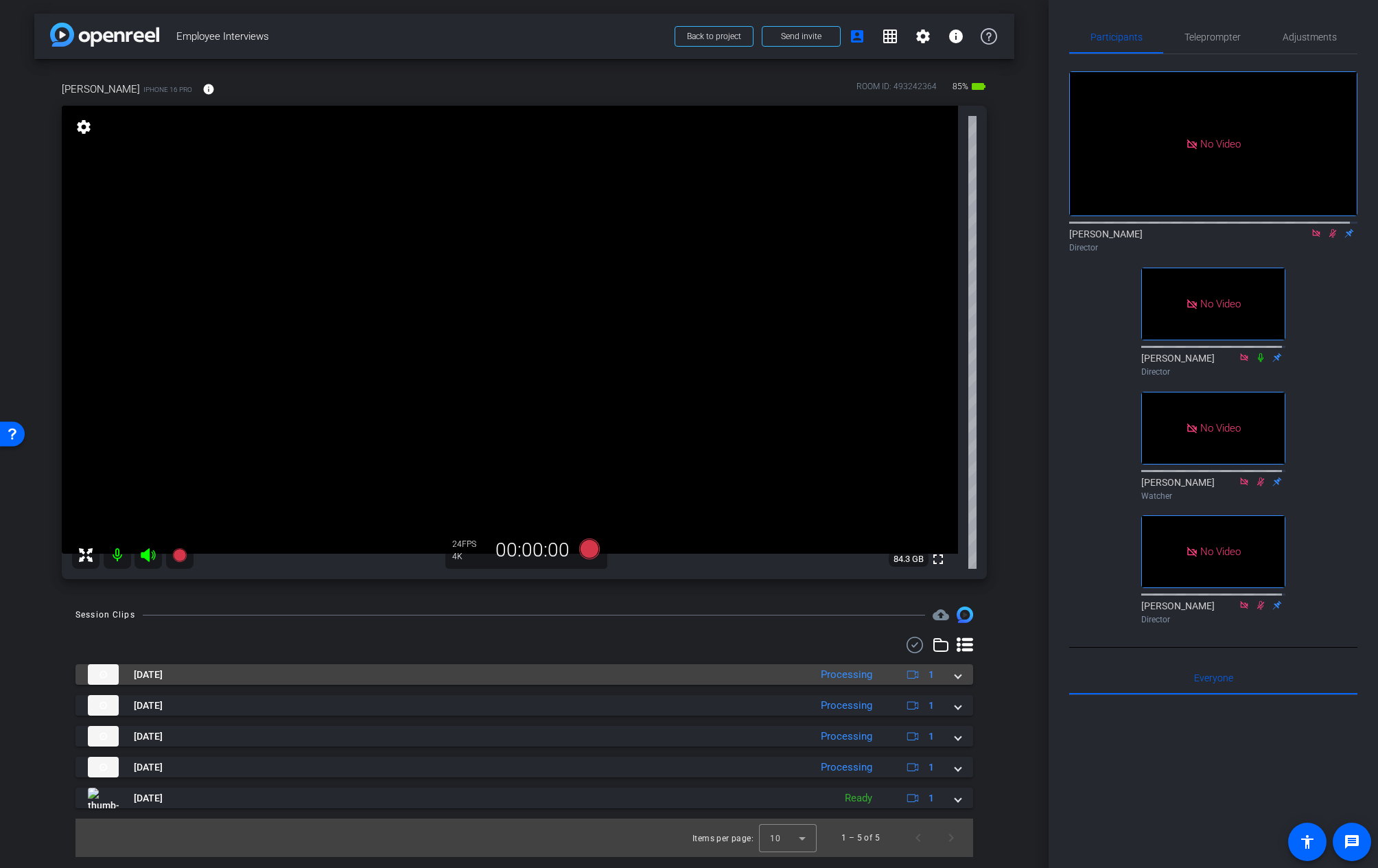
click at [958, 677] on span at bounding box center [958, 674] width 6 height 14
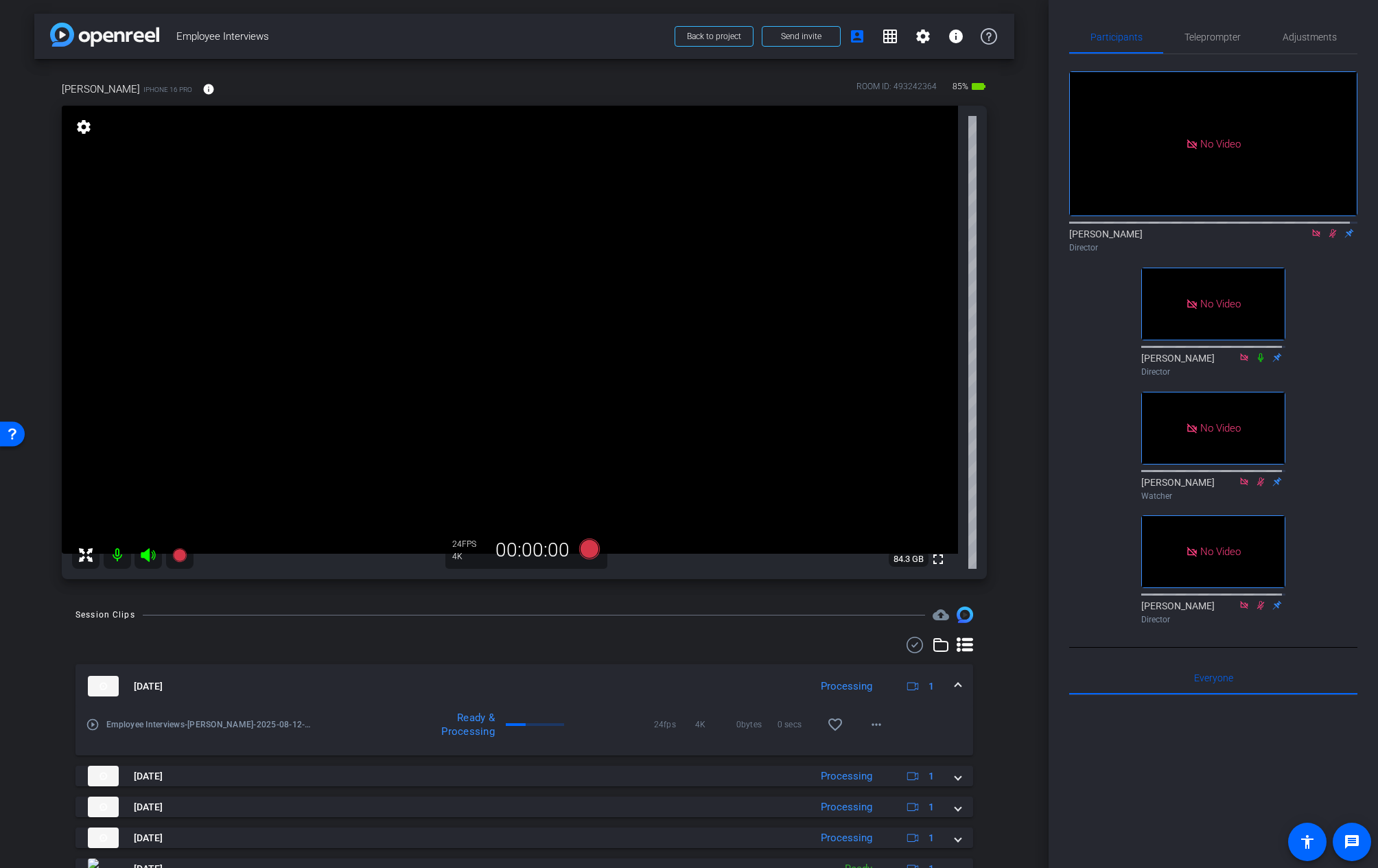
scroll to position [60, 0]
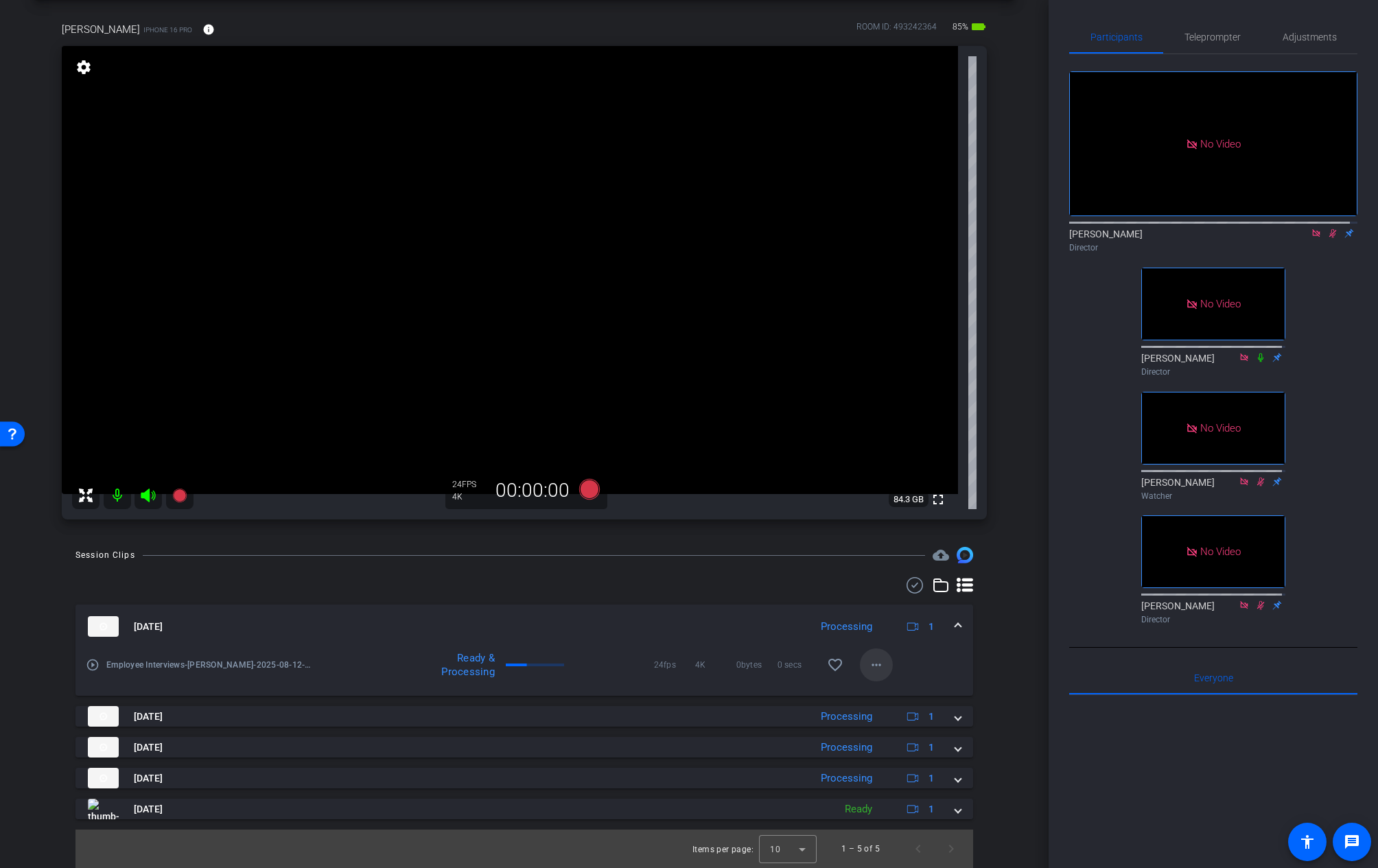
click at [874, 667] on mat-icon "more_horiz" at bounding box center [876, 664] width 16 height 16
click at [899, 691] on span "Download Original" at bounding box center [905, 693] width 82 height 16
click at [1327, 238] on icon at bounding box center [1333, 234] width 11 height 9
click at [1313, 236] on icon at bounding box center [1317, 233] width 8 height 8
click at [634, 579] on div at bounding box center [524, 584] width 898 height 16
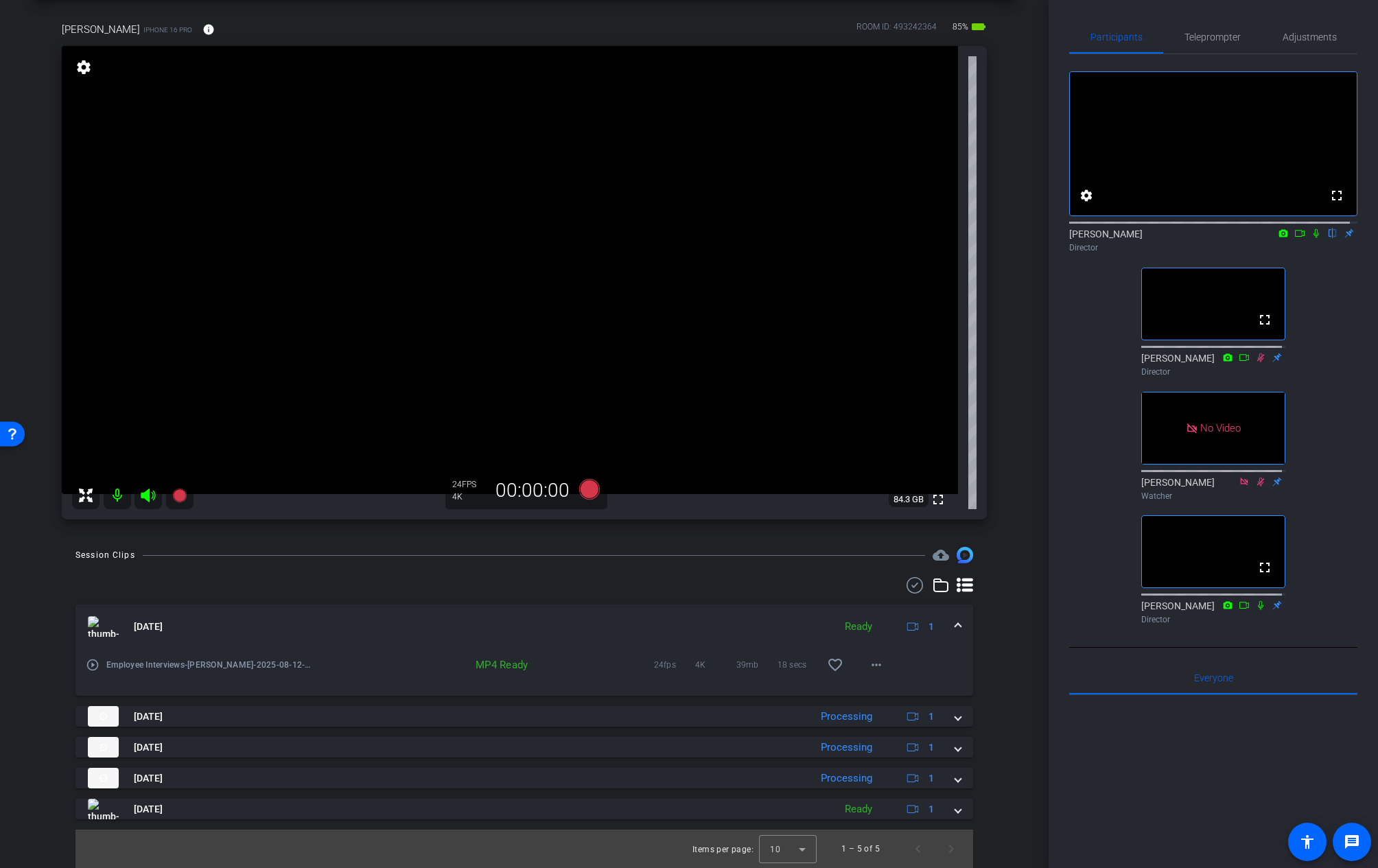
click at [1312, 238] on icon at bounding box center [1317, 234] width 11 height 9
click at [1295, 238] on icon at bounding box center [1300, 234] width 11 height 9
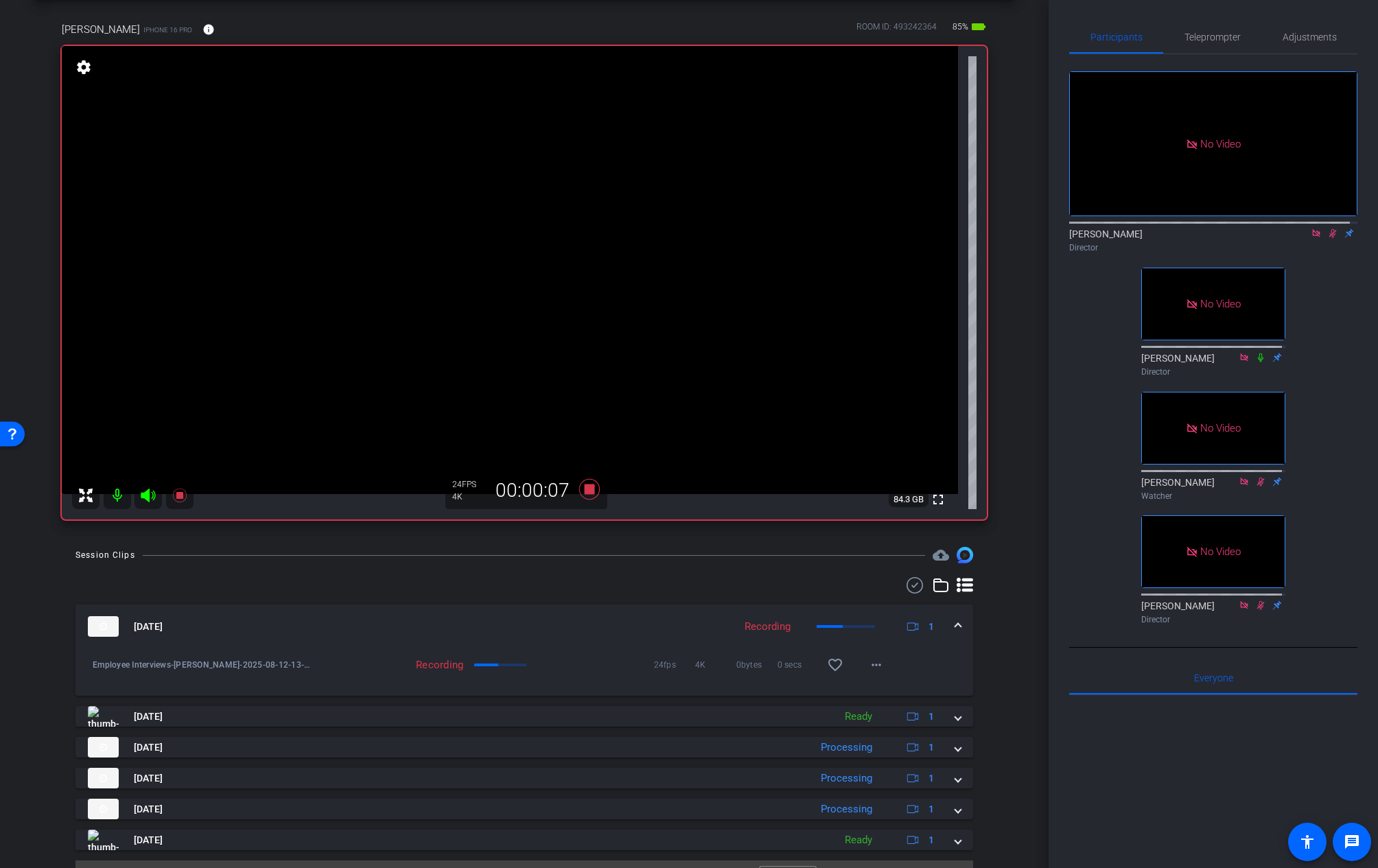
click at [386, 582] on div at bounding box center [524, 584] width 898 height 16
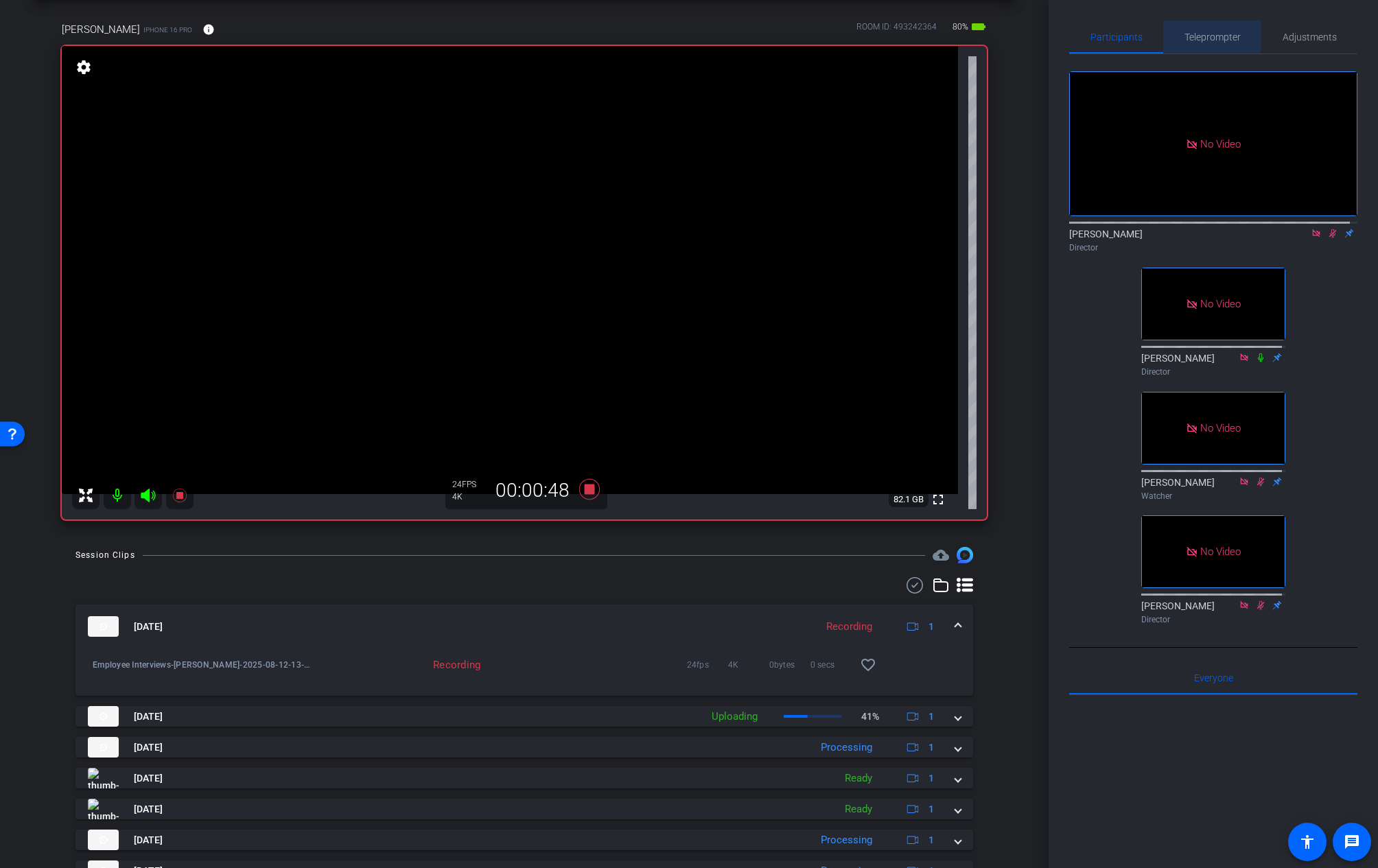
click at [1204, 28] on span "Teleprompter" at bounding box center [1213, 37] width 57 height 33
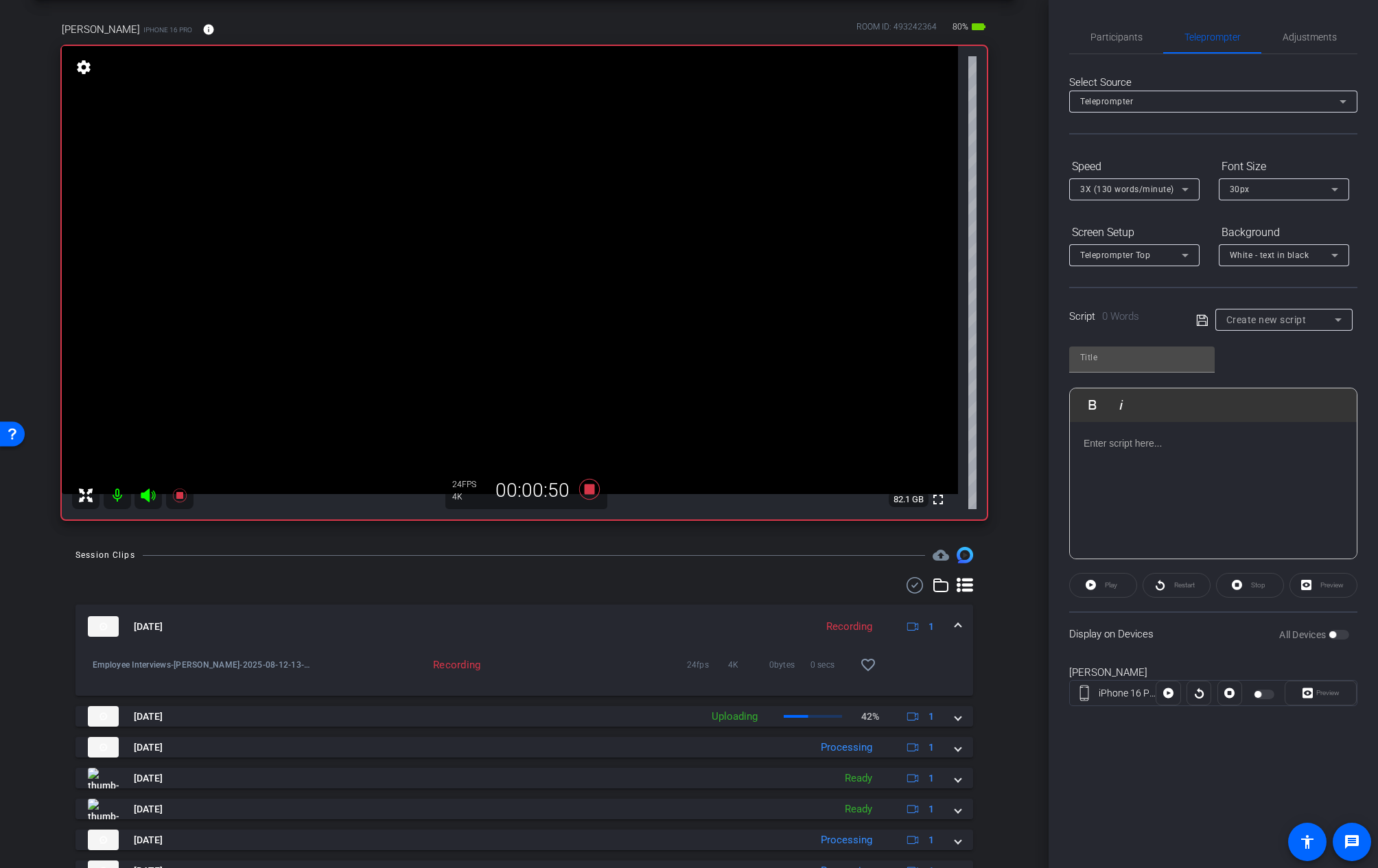
click at [1141, 469] on div at bounding box center [1212, 490] width 287 height 137
click at [1128, 37] on span "Participants" at bounding box center [1116, 37] width 52 height 9
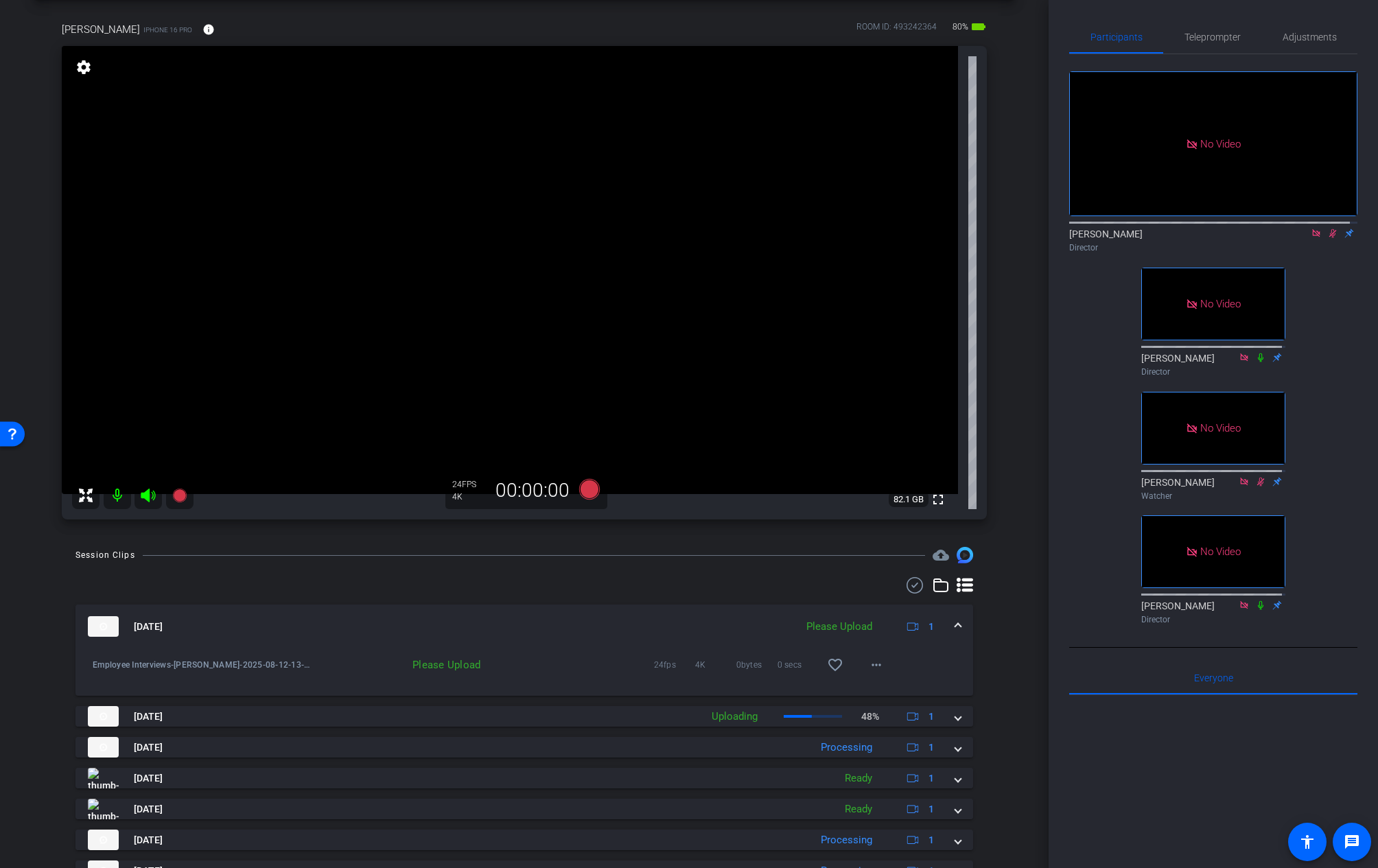
click at [1330, 229] on icon at bounding box center [1334, 233] width 8 height 9
click at [1211, 39] on span "Teleprompter" at bounding box center [1213, 37] width 57 height 9
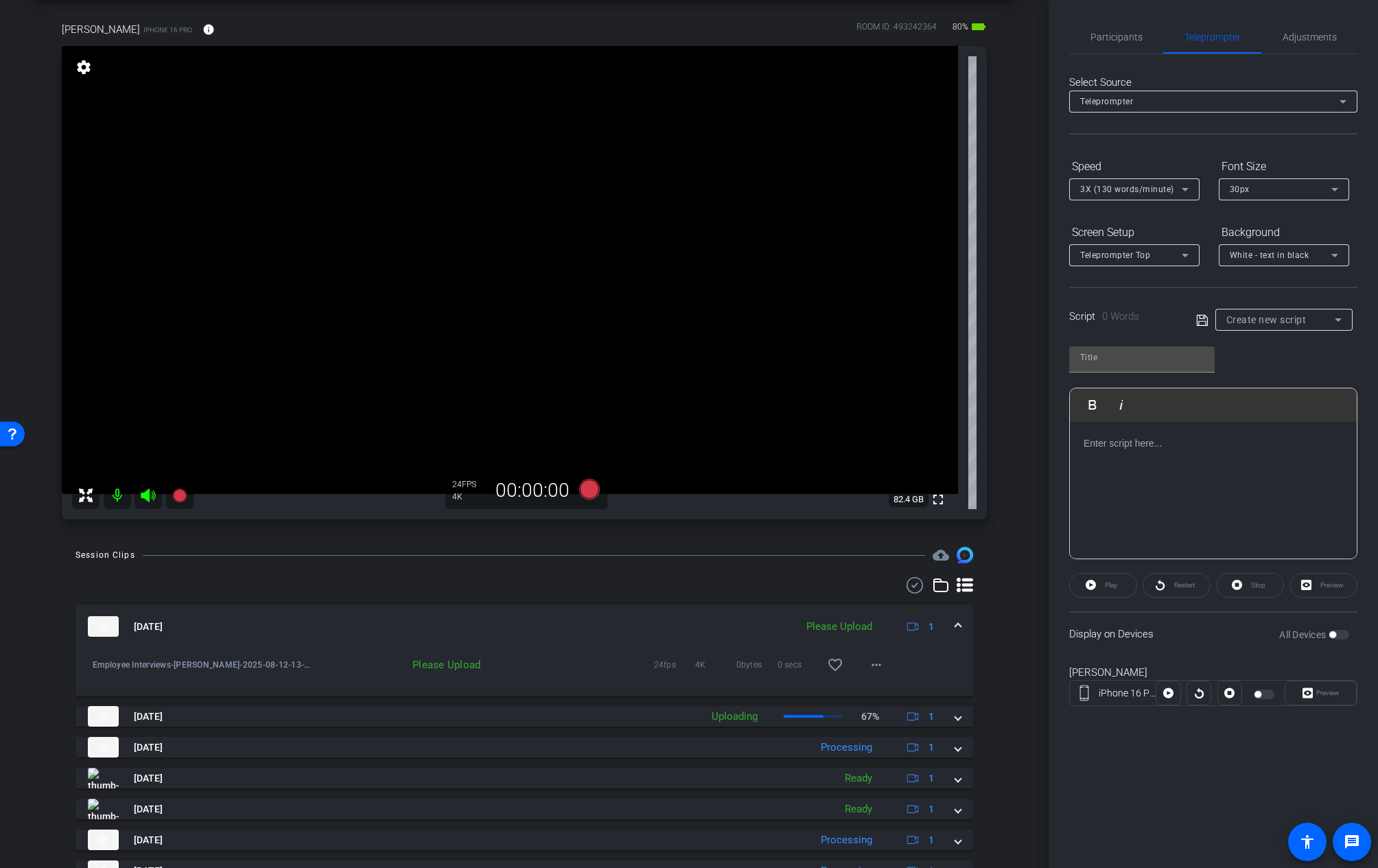
click at [1182, 507] on div at bounding box center [1212, 490] width 287 height 137
click at [1105, 454] on ol "It’s a proud team to be a part of with skills that transcend just working hard……" at bounding box center [1213, 482] width 259 height 77
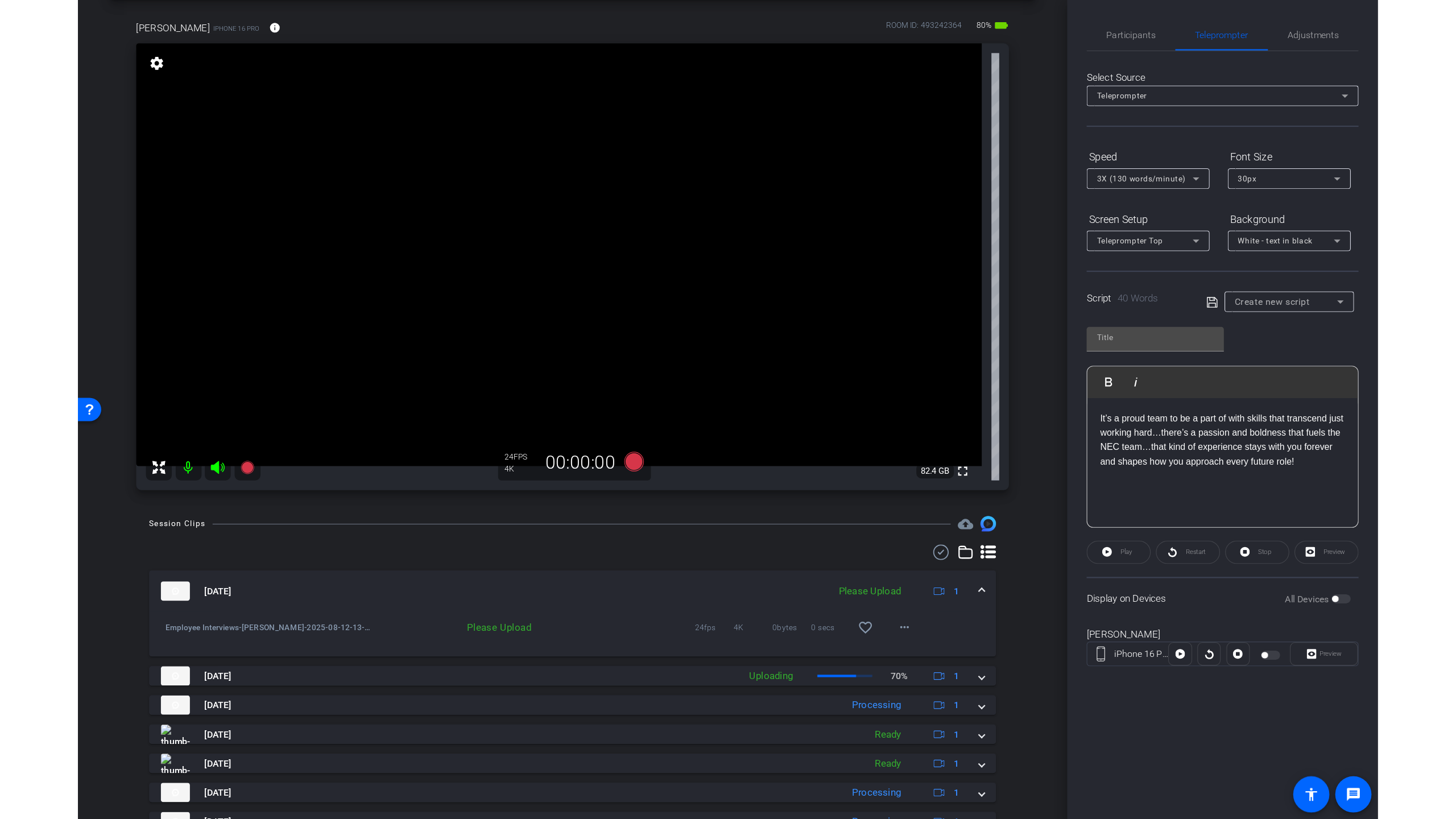
scroll to position [0, 0]
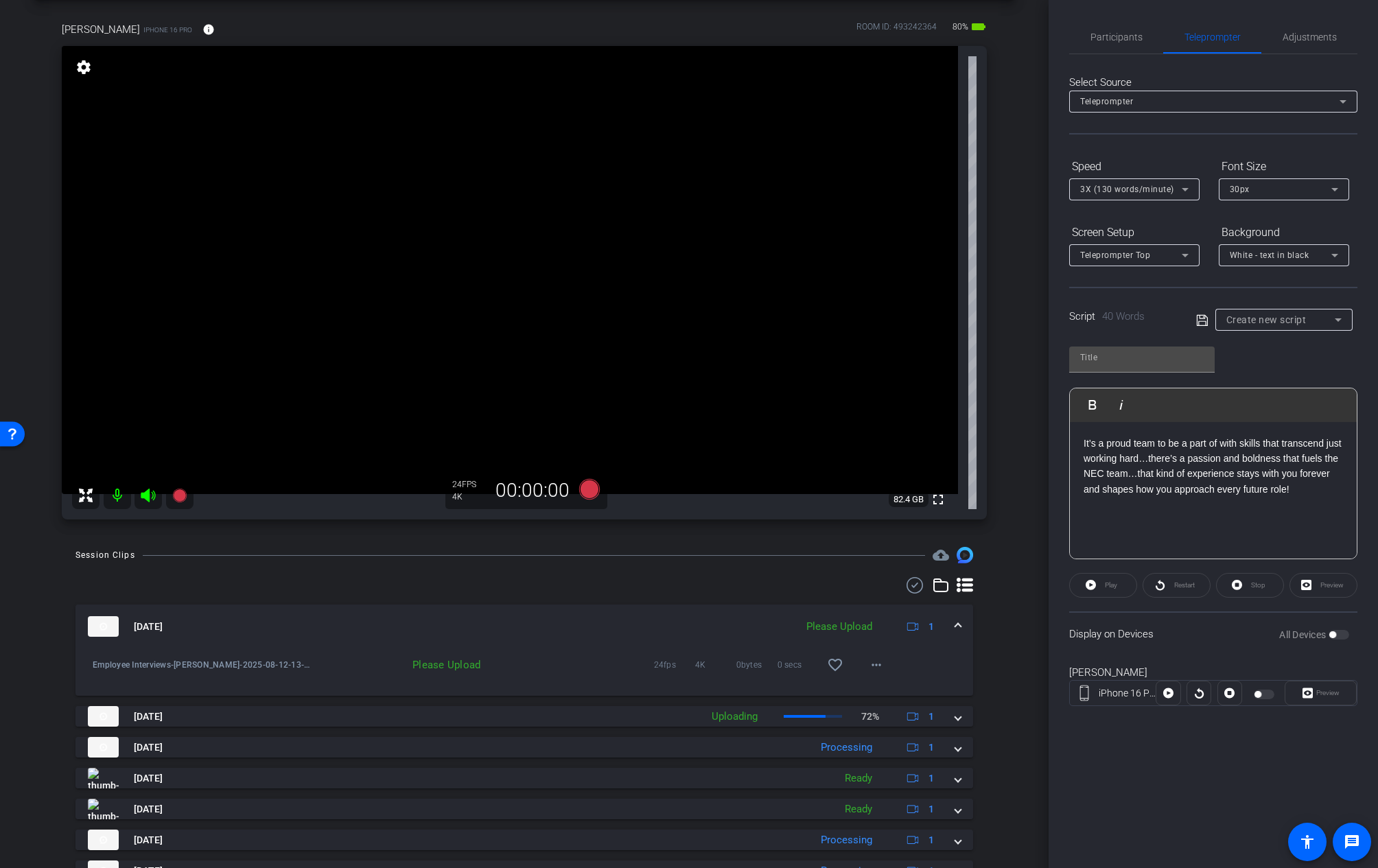
click at [1176, 524] on div "It’s a proud team to be a part of with skills that transcend just working hard……" at bounding box center [1212, 490] width 287 height 137
click at [1128, 356] on input "text" at bounding box center [1142, 356] width 124 height 16
click at [1108, 358] on input "text" at bounding box center [1142, 356] width 124 height 16
type input "Christine"
click at [1201, 314] on icon at bounding box center [1202, 320] width 12 height 16
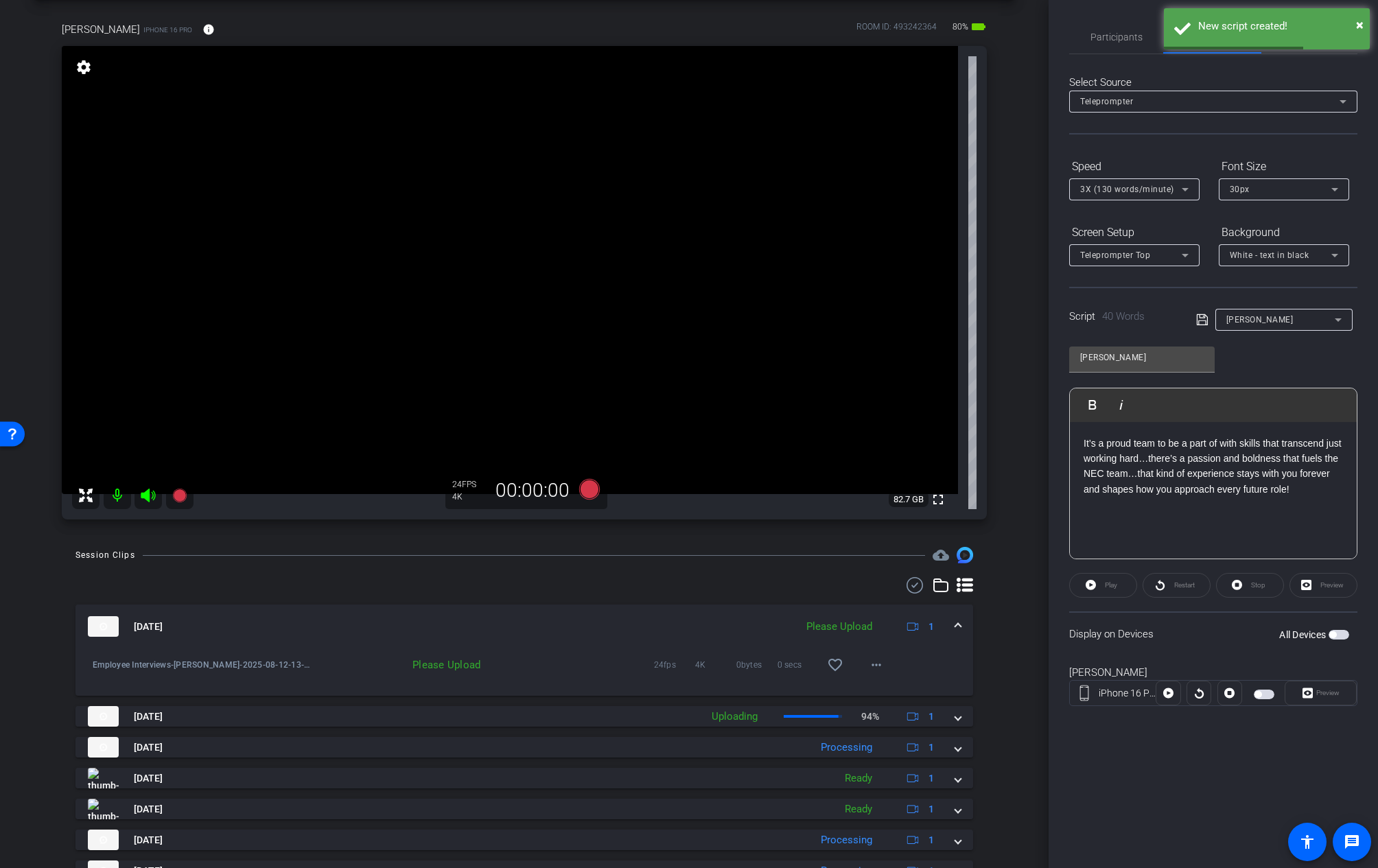
click at [1267, 697] on span "button" at bounding box center [1265, 694] width 21 height 9
click at [1310, 585] on div "Preview" at bounding box center [1324, 585] width 68 height 25
click at [1314, 690] on span "Preview" at bounding box center [1326, 693] width 26 height 19
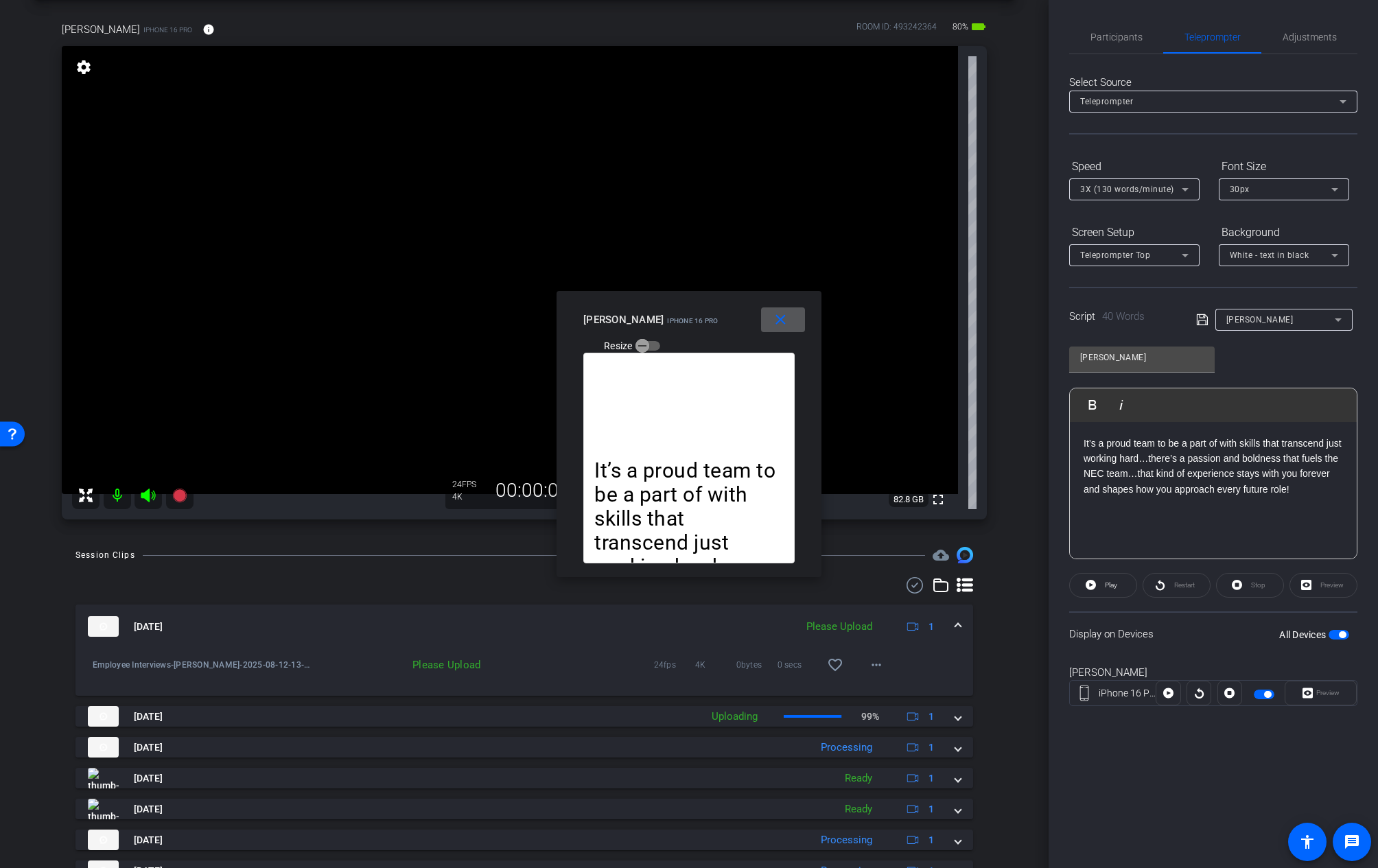
click at [795, 279] on video at bounding box center [510, 270] width 897 height 448
click at [782, 271] on div at bounding box center [795, 278] width 34 height 34
click at [781, 271] on div at bounding box center [795, 278] width 34 height 34
click at [778, 271] on div at bounding box center [795, 278] width 34 height 34
drag, startPoint x: 712, startPoint y: 257, endPoint x: 741, endPoint y: 407, distance: 152.8
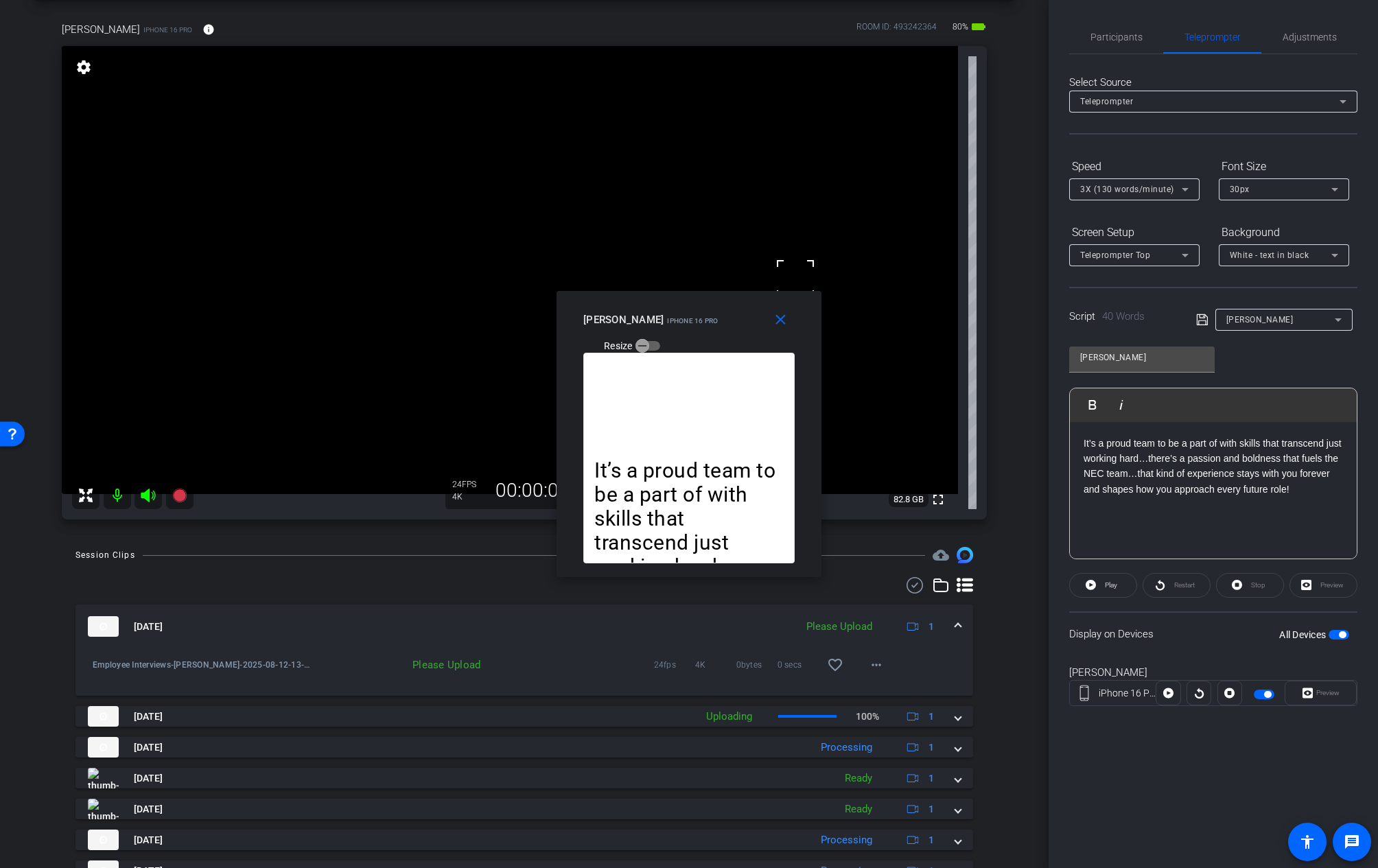
click at [741, 407] on body "Accessibility Screen-Reader Guide, Feedback, and Issue Reporting | New window m…" at bounding box center [689, 434] width 1378 height 868
click at [787, 266] on div at bounding box center [795, 278] width 34 height 34
click at [784, 271] on div at bounding box center [795, 278] width 34 height 34
click at [782, 272] on div at bounding box center [795, 278] width 34 height 34
click at [1314, 690] on div "Preview" at bounding box center [1320, 693] width 72 height 25
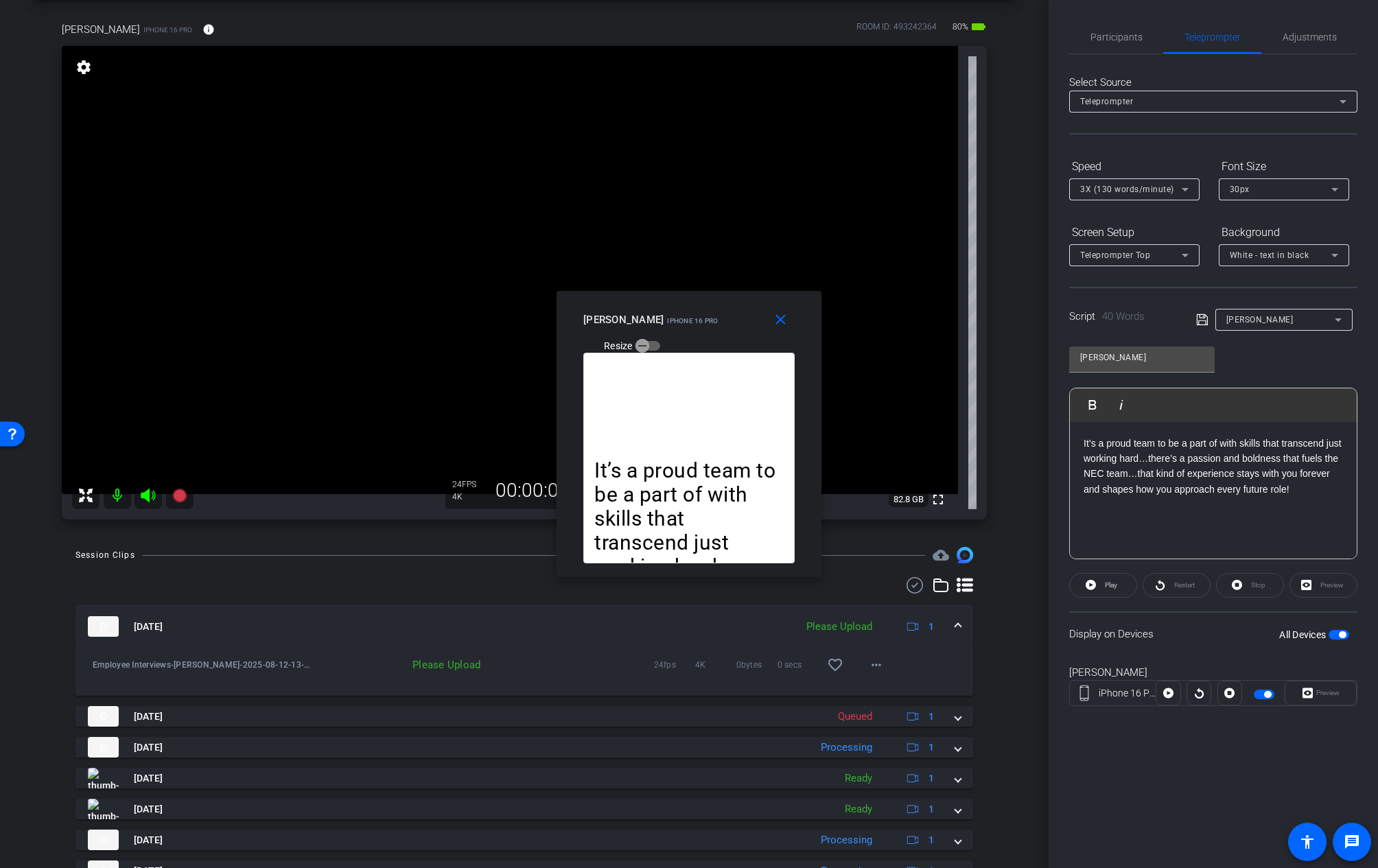
click at [1307, 693] on div "Preview" at bounding box center [1320, 693] width 72 height 25
drag, startPoint x: 680, startPoint y: 259, endPoint x: 732, endPoint y: 261, distance: 52.0
click at [732, 261] on video at bounding box center [510, 270] width 897 height 448
drag, startPoint x: 643, startPoint y: 277, endPoint x: 629, endPoint y: 276, distance: 14.0
click at [632, 277] on video at bounding box center [510, 270] width 897 height 448
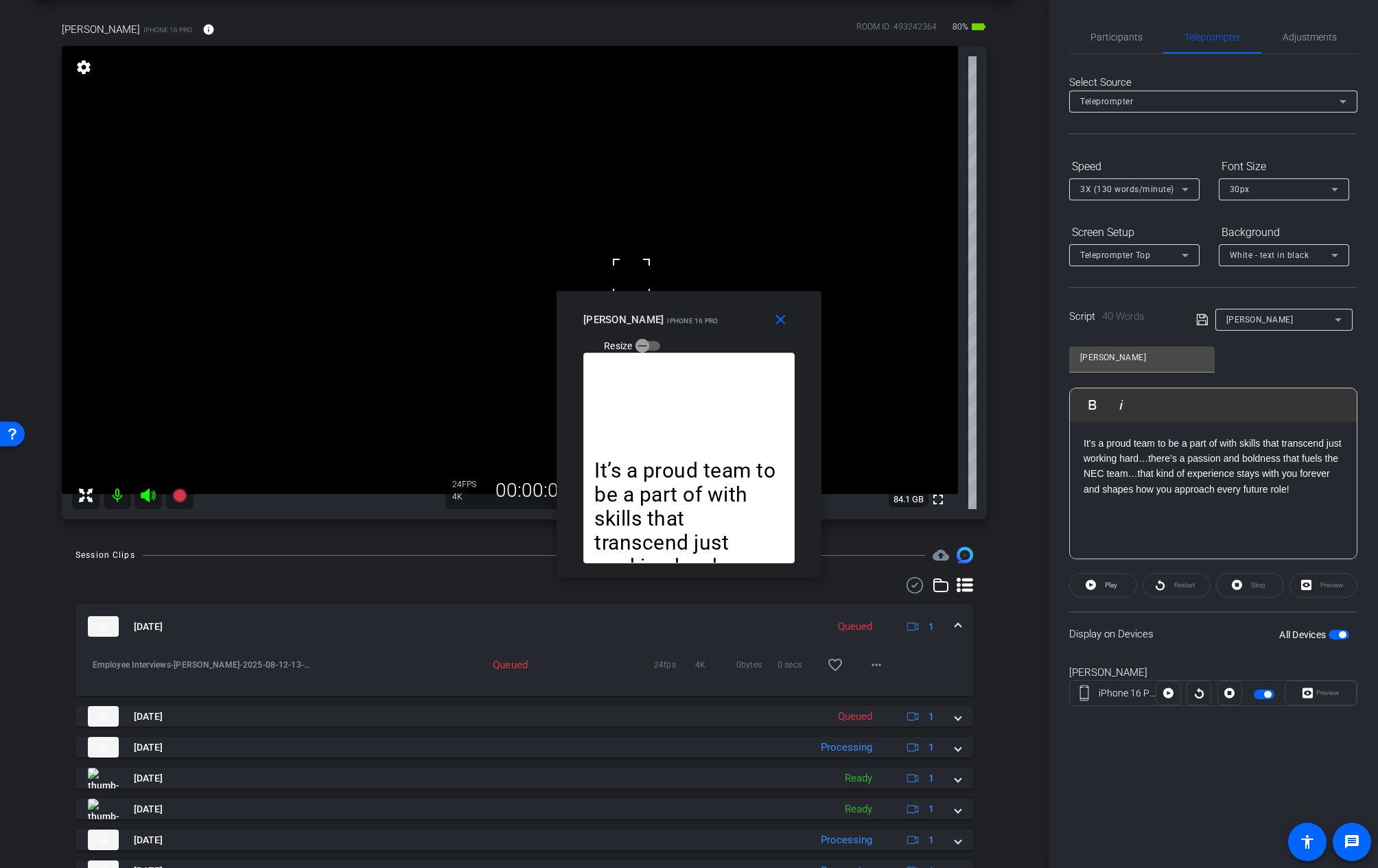
click at [605, 269] on video at bounding box center [510, 270] width 897 height 448
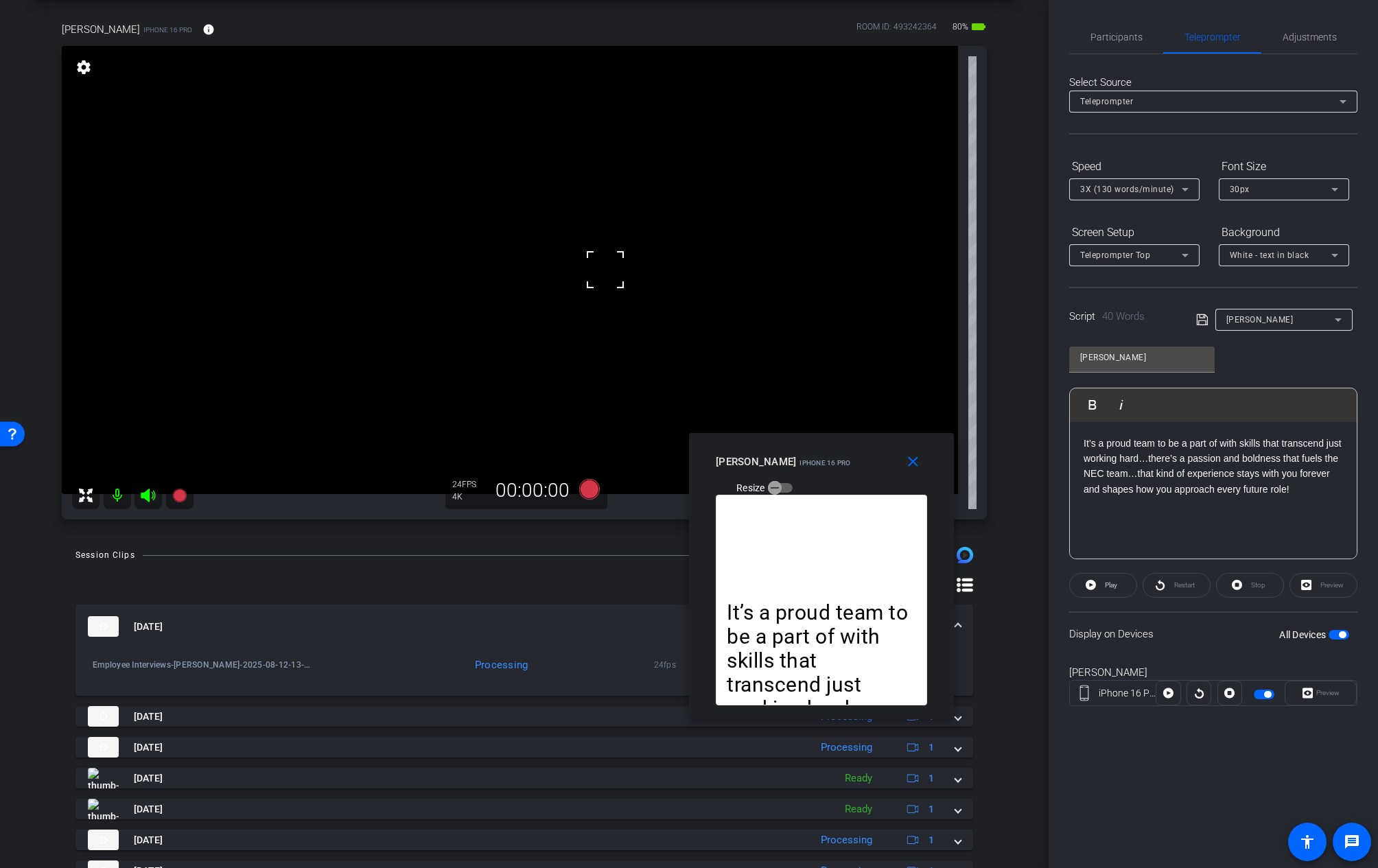
drag, startPoint x: 759, startPoint y: 294, endPoint x: 892, endPoint y: 437, distance: 195.3
click at [892, 437] on div "close christine wiedmayer iPhone 16 Pro Resize" at bounding box center [822, 463] width 265 height 61
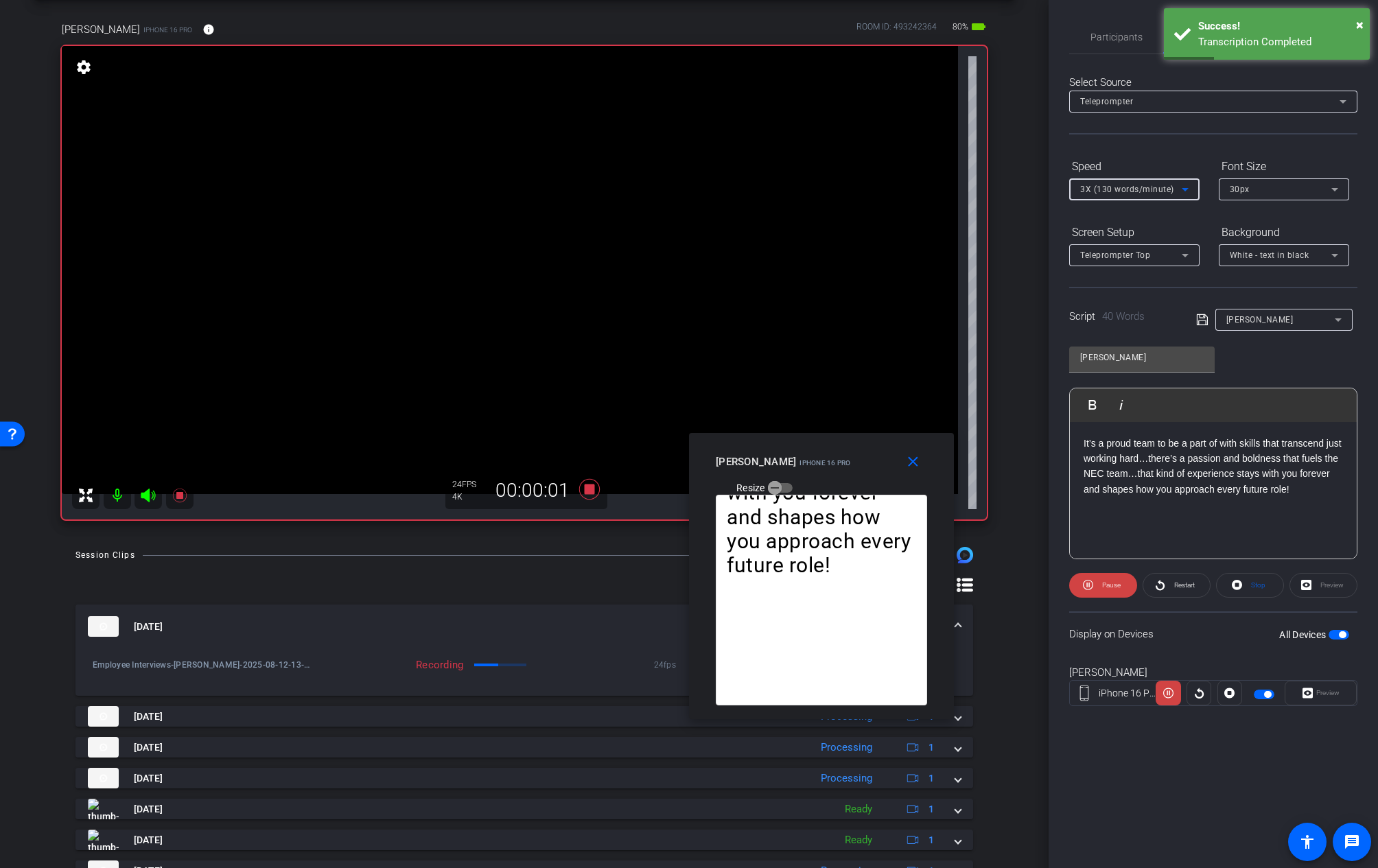
click at [1139, 191] on span "3X (130 words/minute)" at bounding box center [1126, 189] width 94 height 9
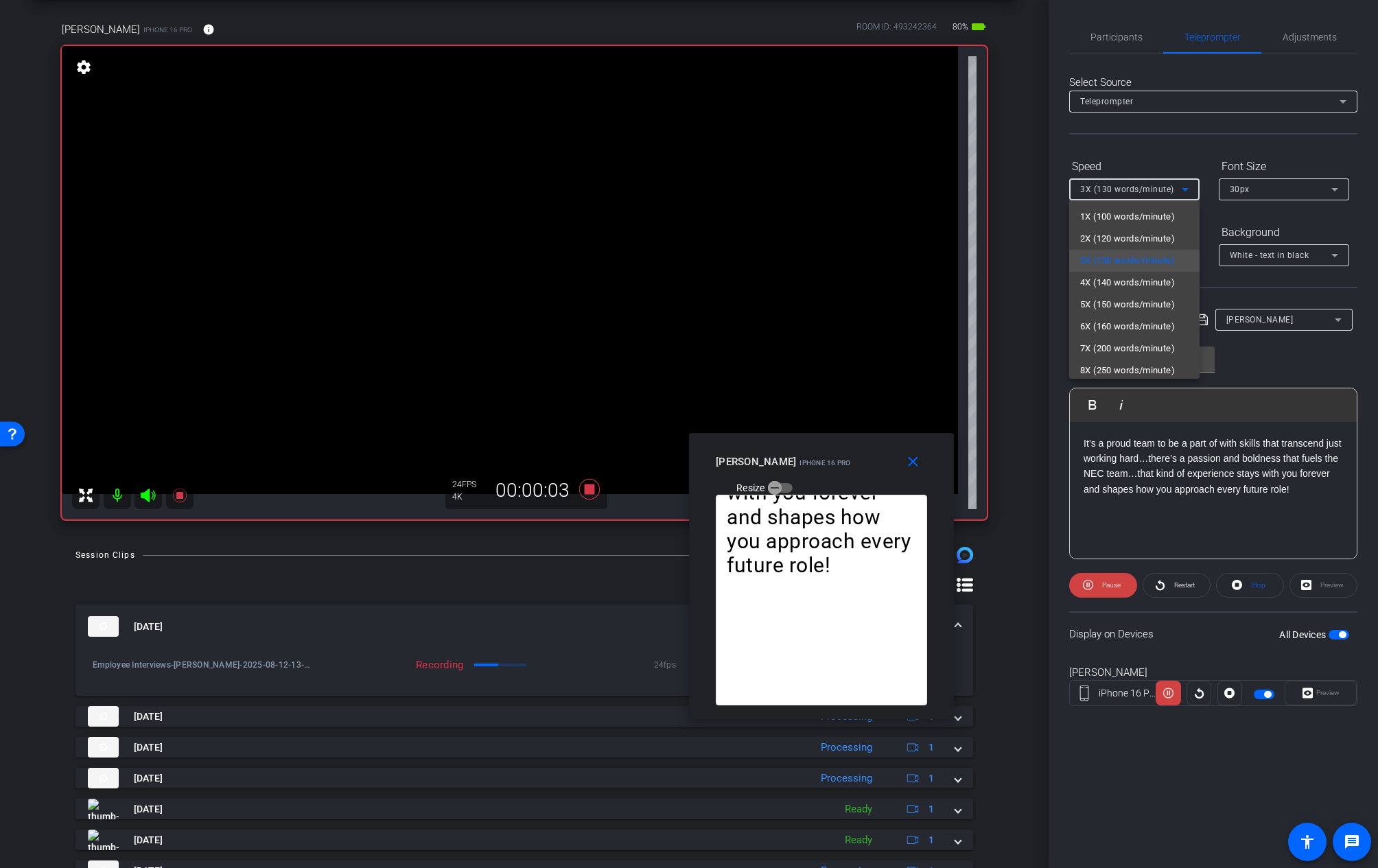
click at [1135, 170] on div at bounding box center [689, 434] width 1378 height 868
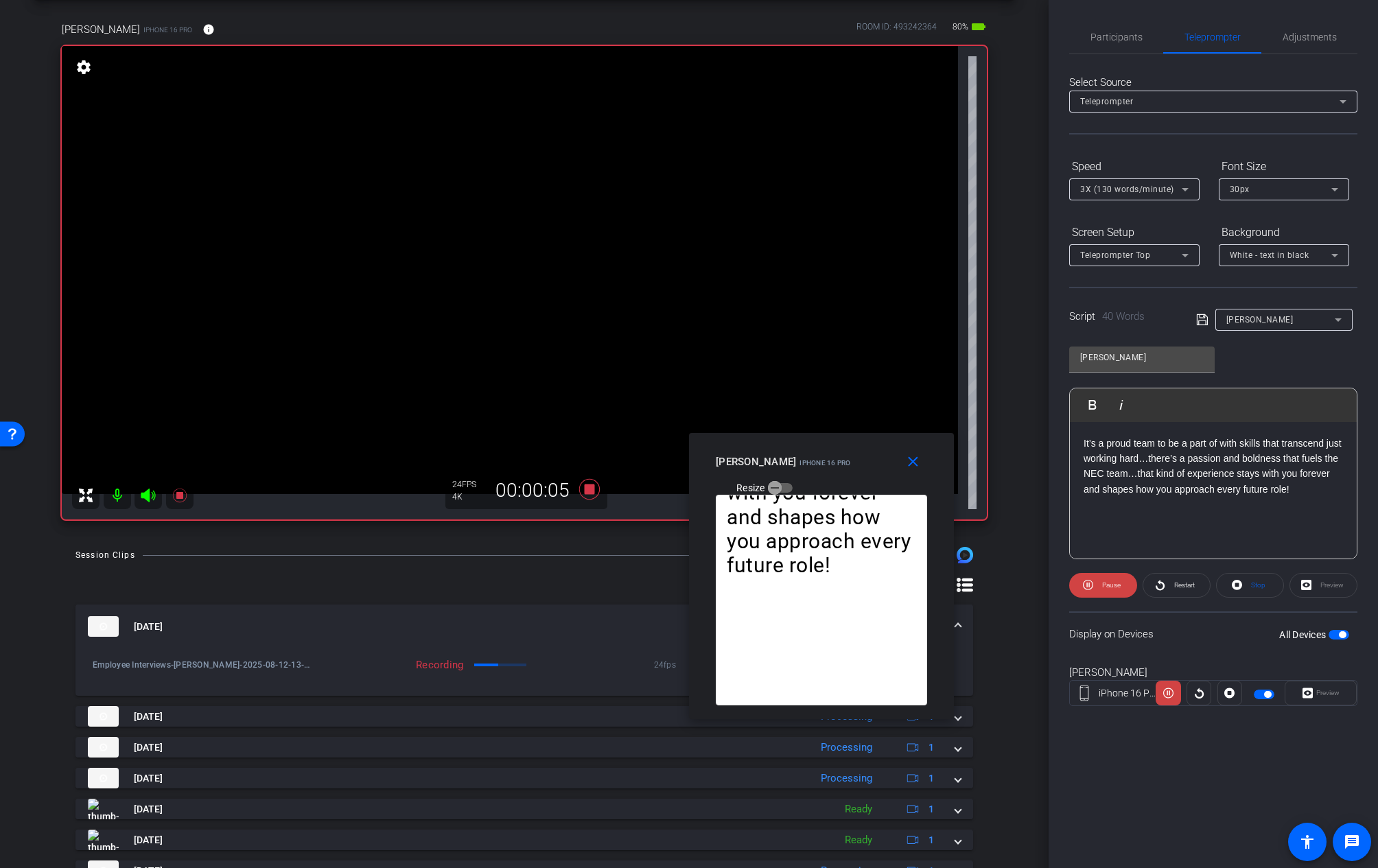
click at [1120, 193] on span "3X (130 words/minute)" at bounding box center [1126, 189] width 94 height 9
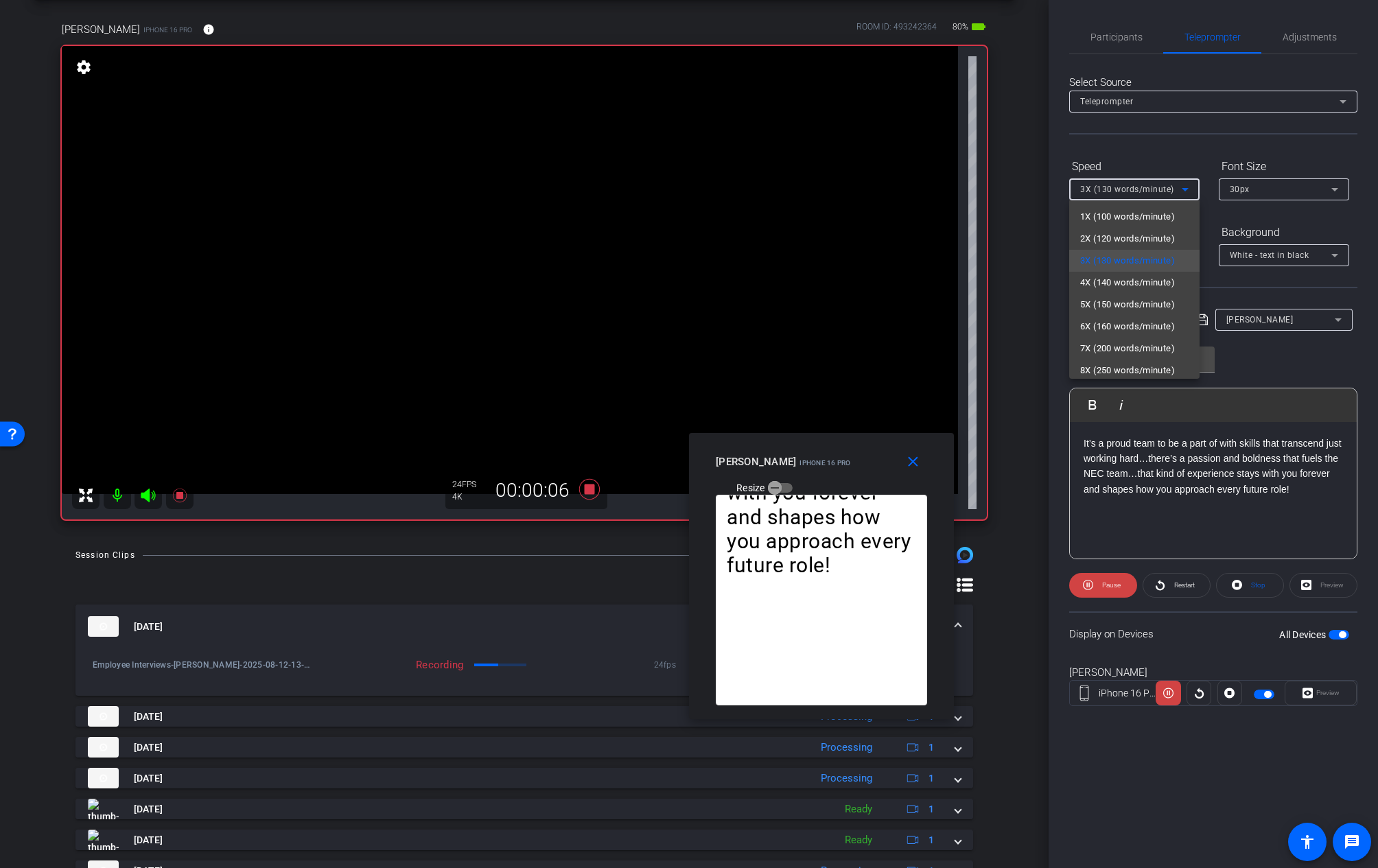
click at [1124, 166] on div at bounding box center [689, 434] width 1378 height 868
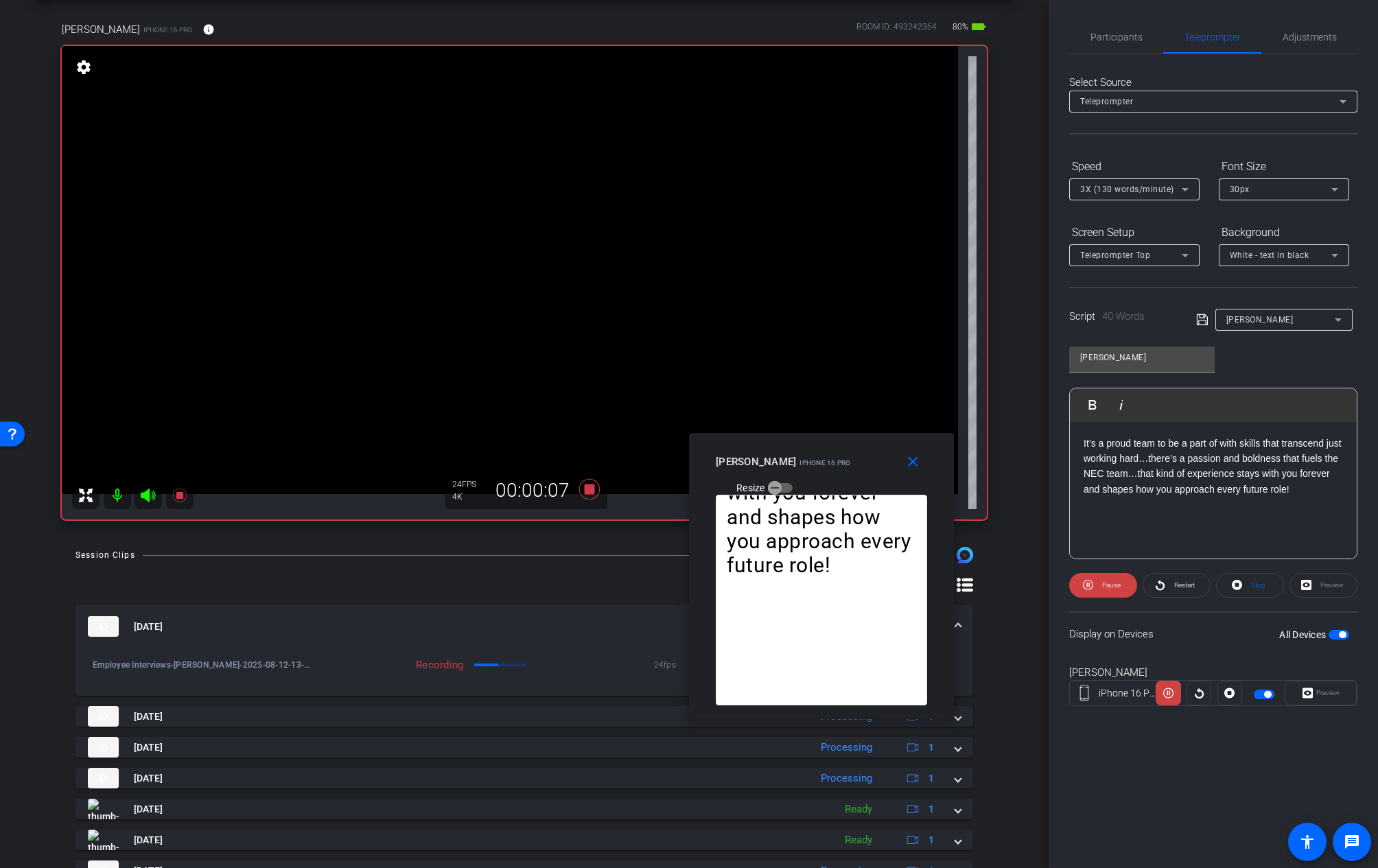
click at [1159, 187] on span "3X (130 words/minute)" at bounding box center [1126, 189] width 94 height 9
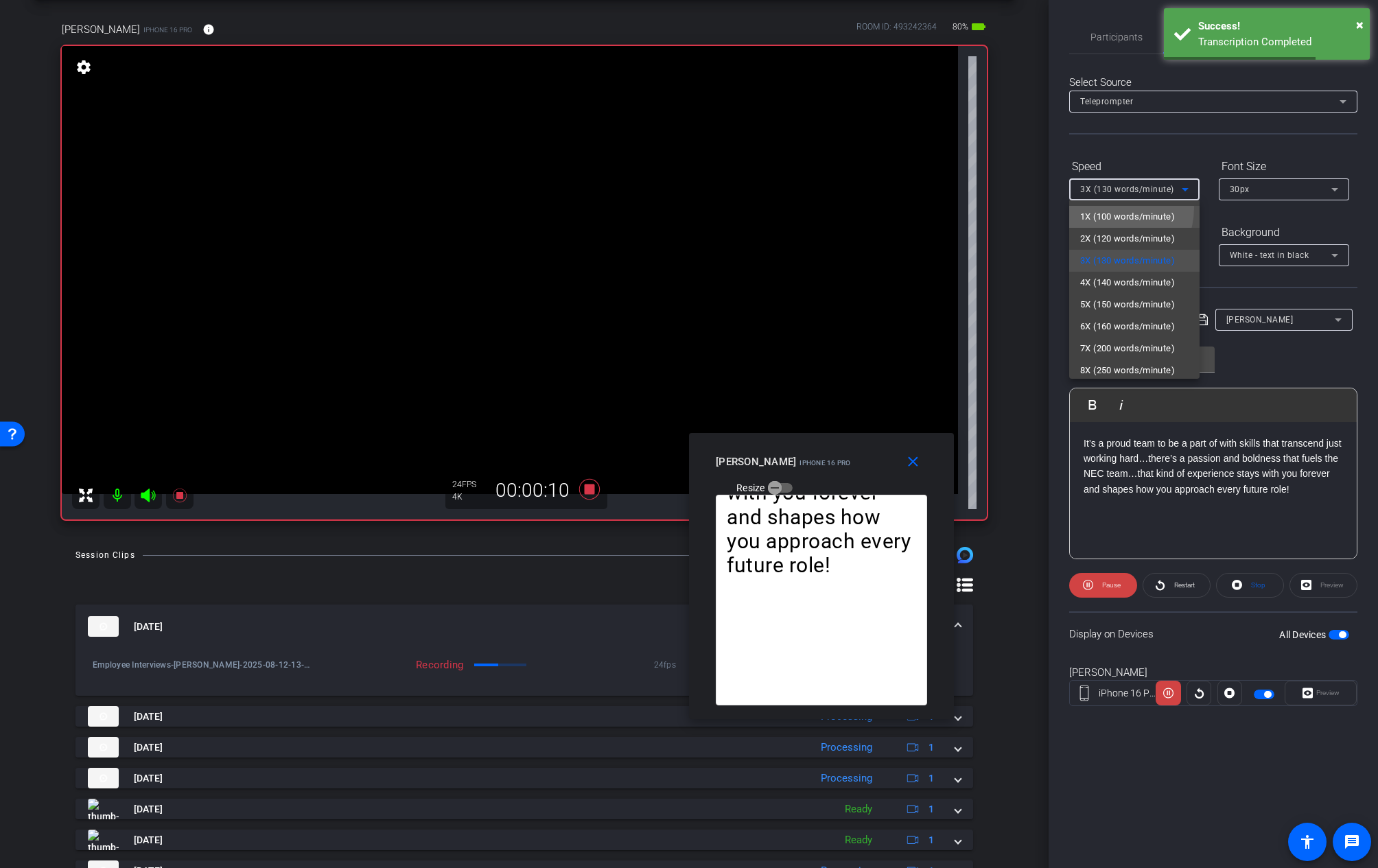
click at [1105, 207] on mat-option "1X (100 words/minute)" at bounding box center [1135, 217] width 131 height 22
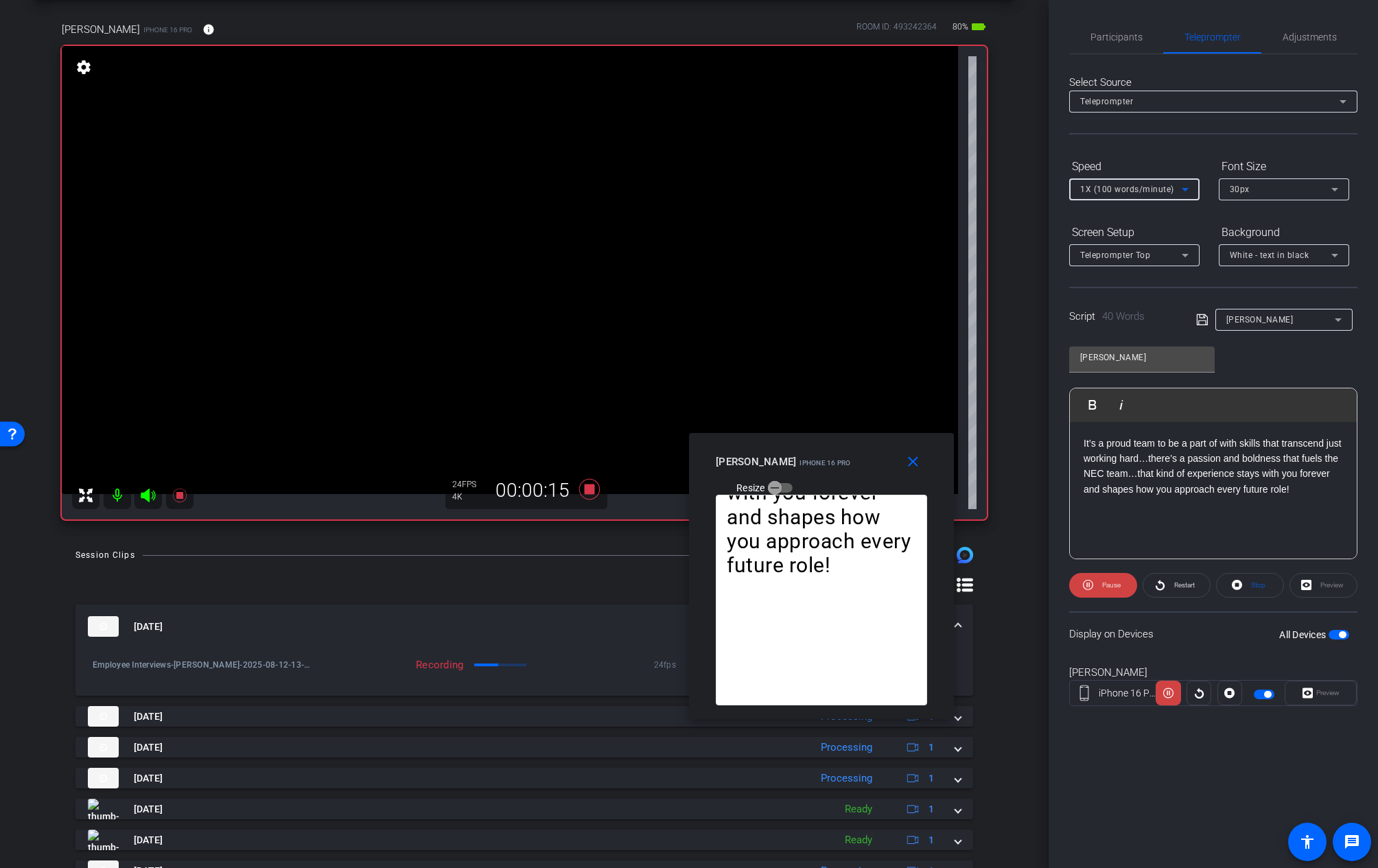
click at [1137, 193] on span "1X (100 words/minute)" at bounding box center [1126, 189] width 94 height 9
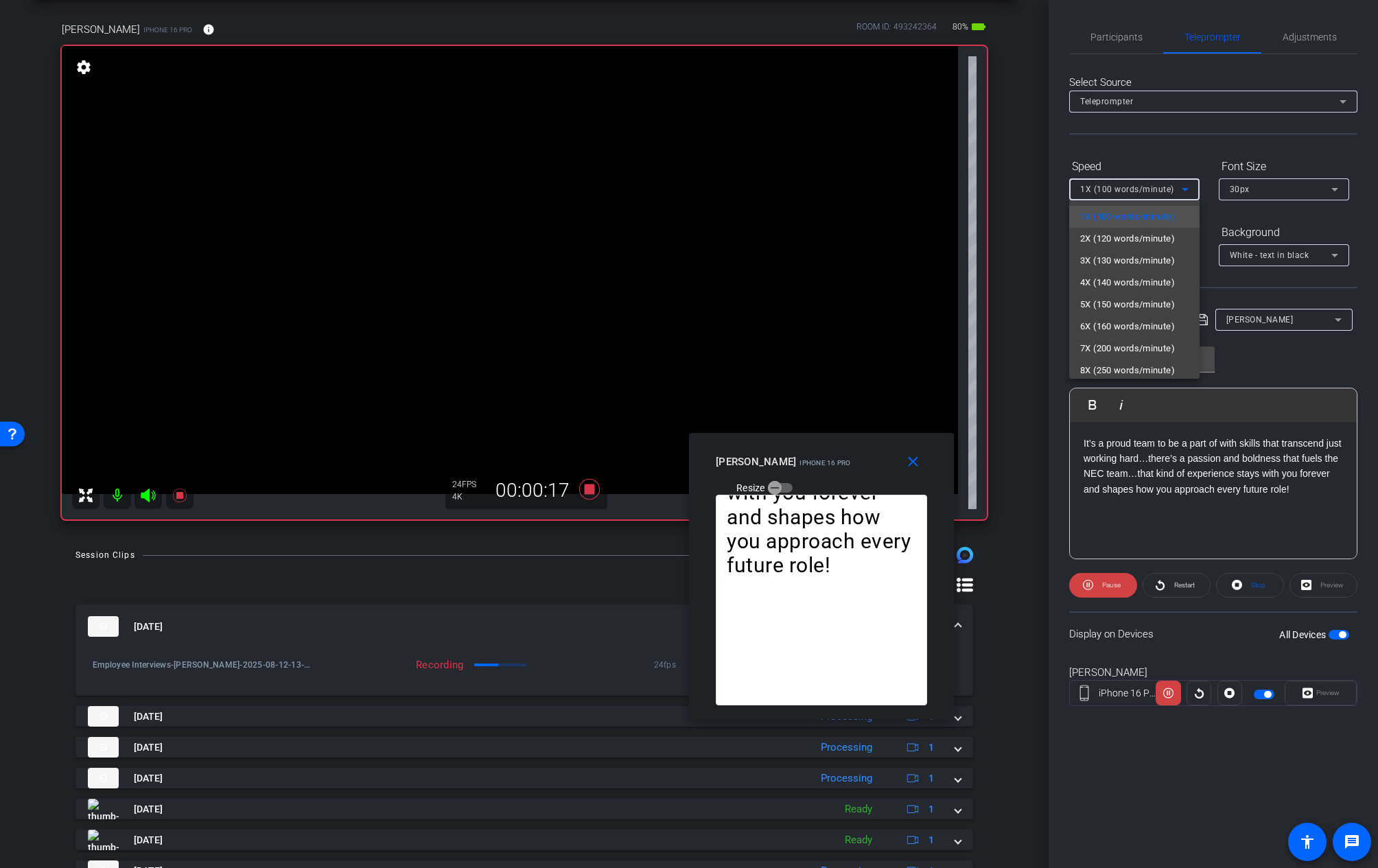
click at [1113, 191] on div at bounding box center [689, 434] width 1378 height 868
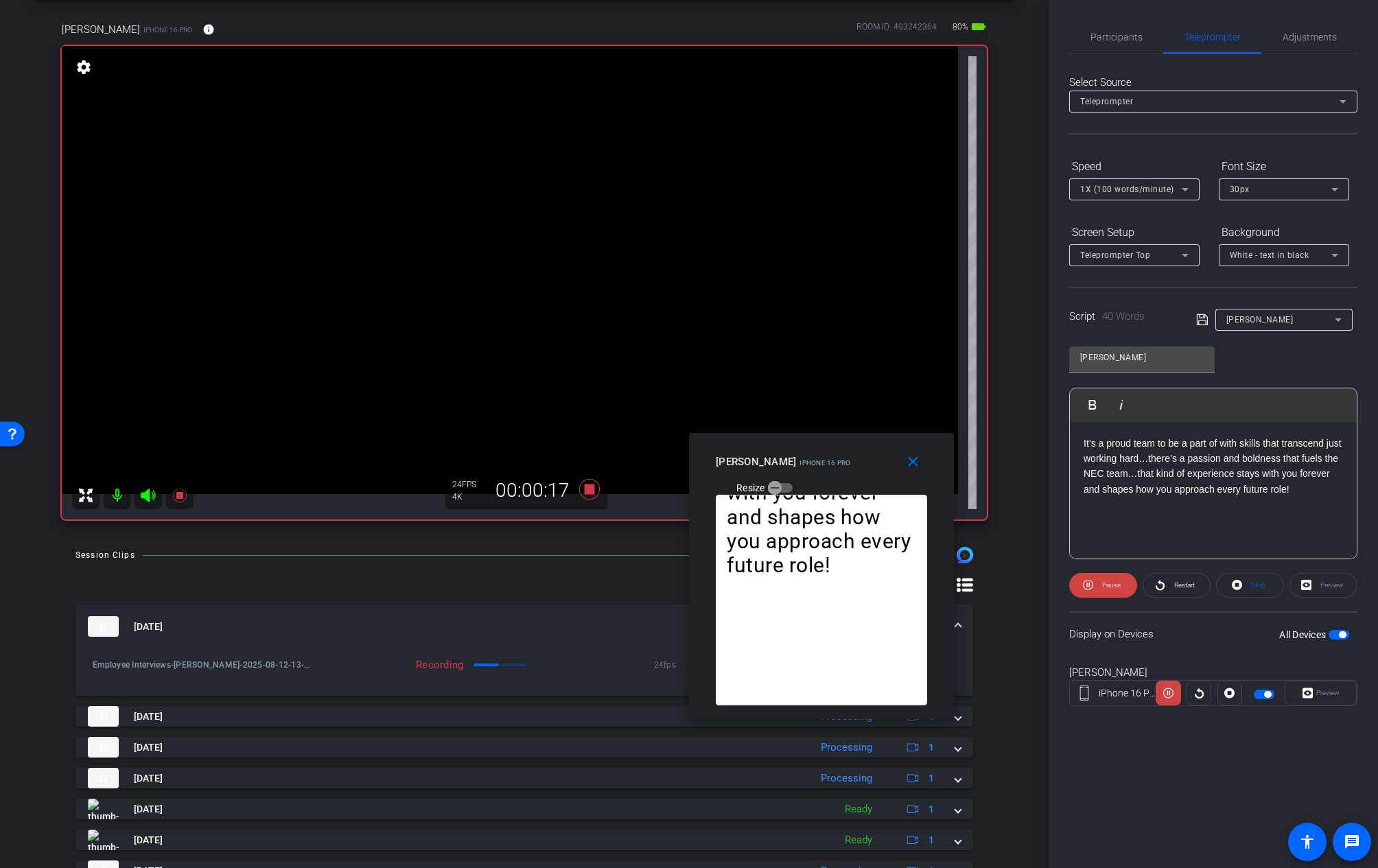
click at [1123, 193] on span "1X (100 words/minute)" at bounding box center [1126, 189] width 94 height 9
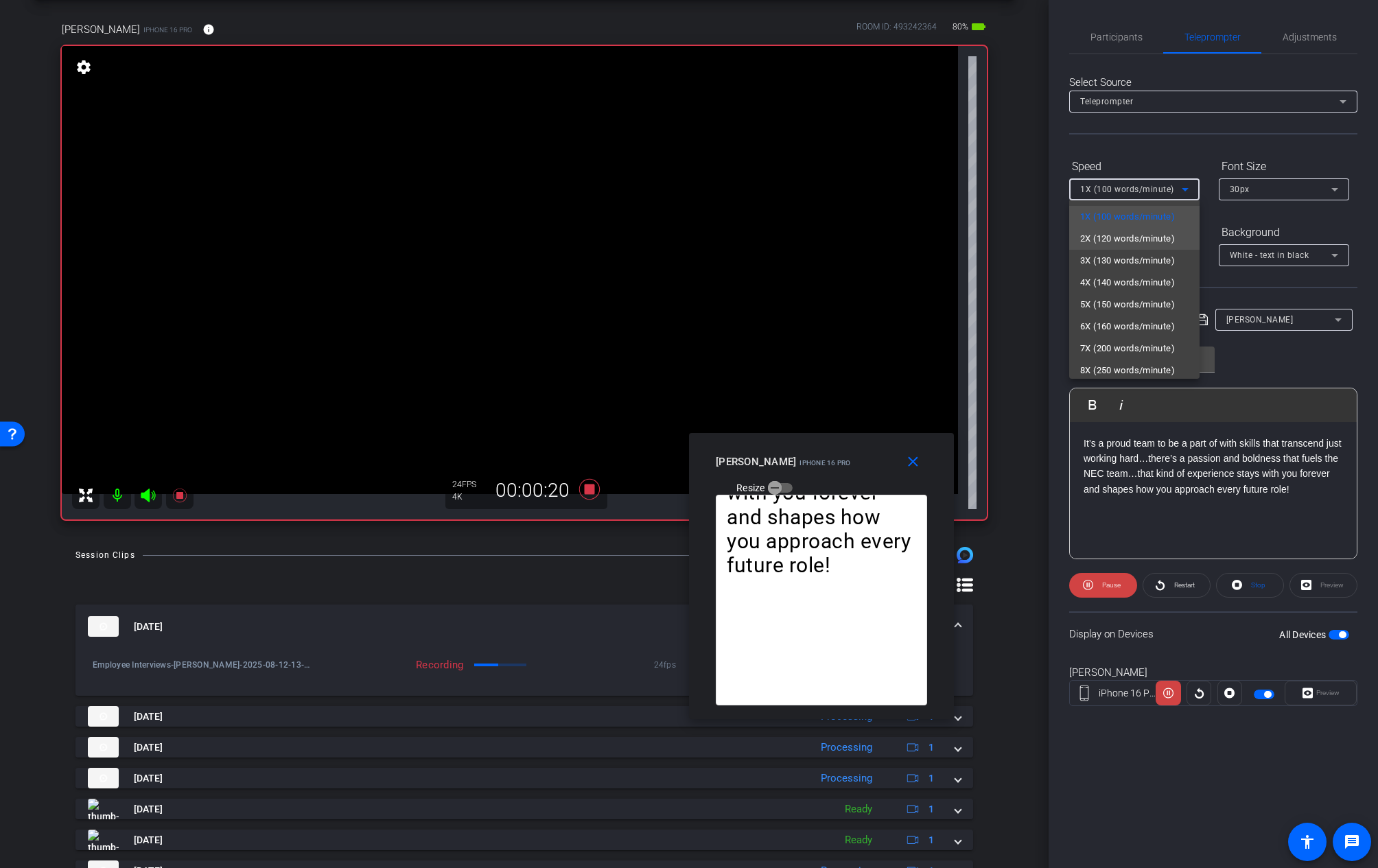
click at [1109, 234] on span "2X (120 words/minute)" at bounding box center [1127, 238] width 95 height 16
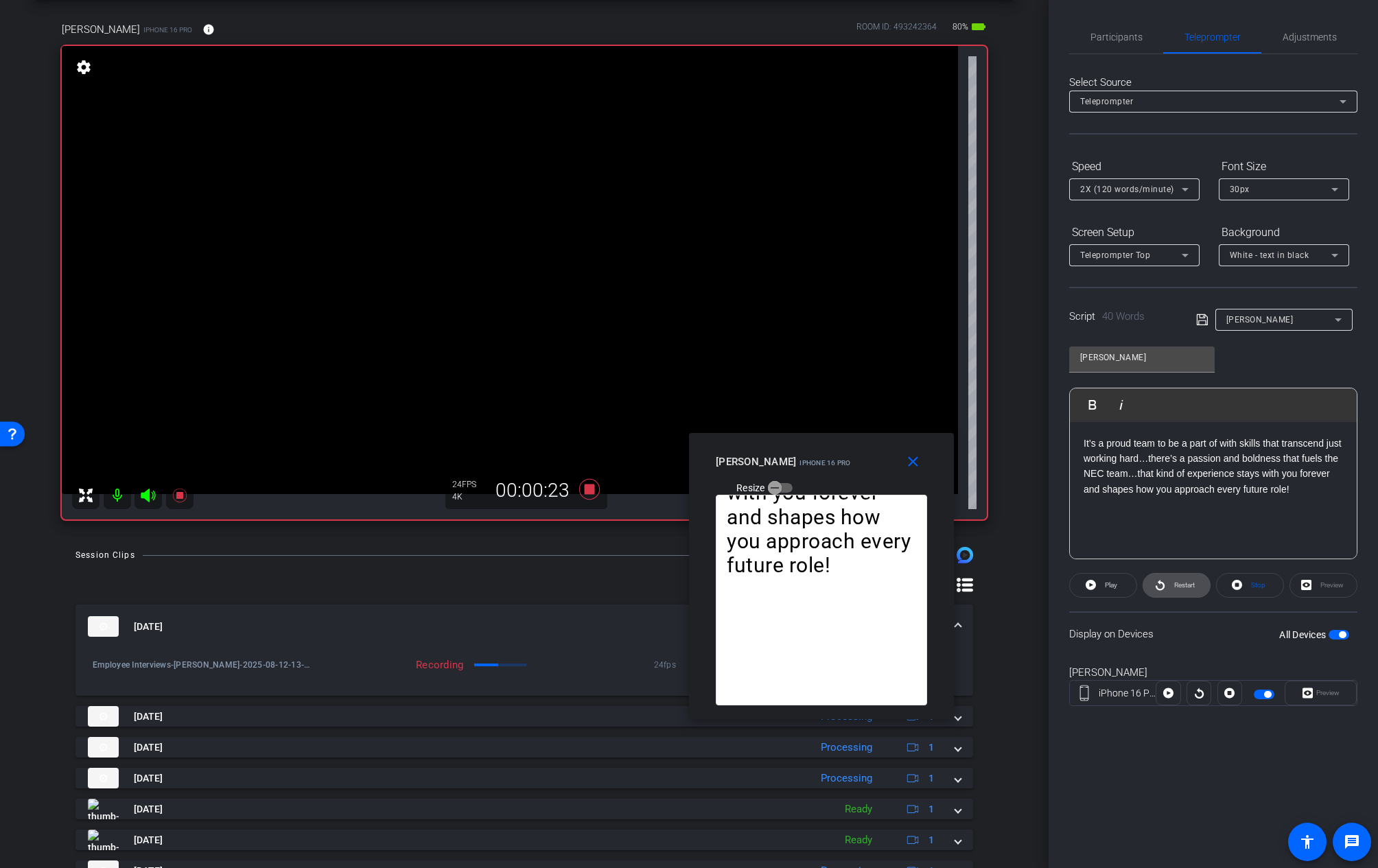
click at [1162, 586] on icon at bounding box center [1160, 585] width 10 height 17
click at [1164, 189] on span "2X (120 words/minute)" at bounding box center [1126, 189] width 94 height 9
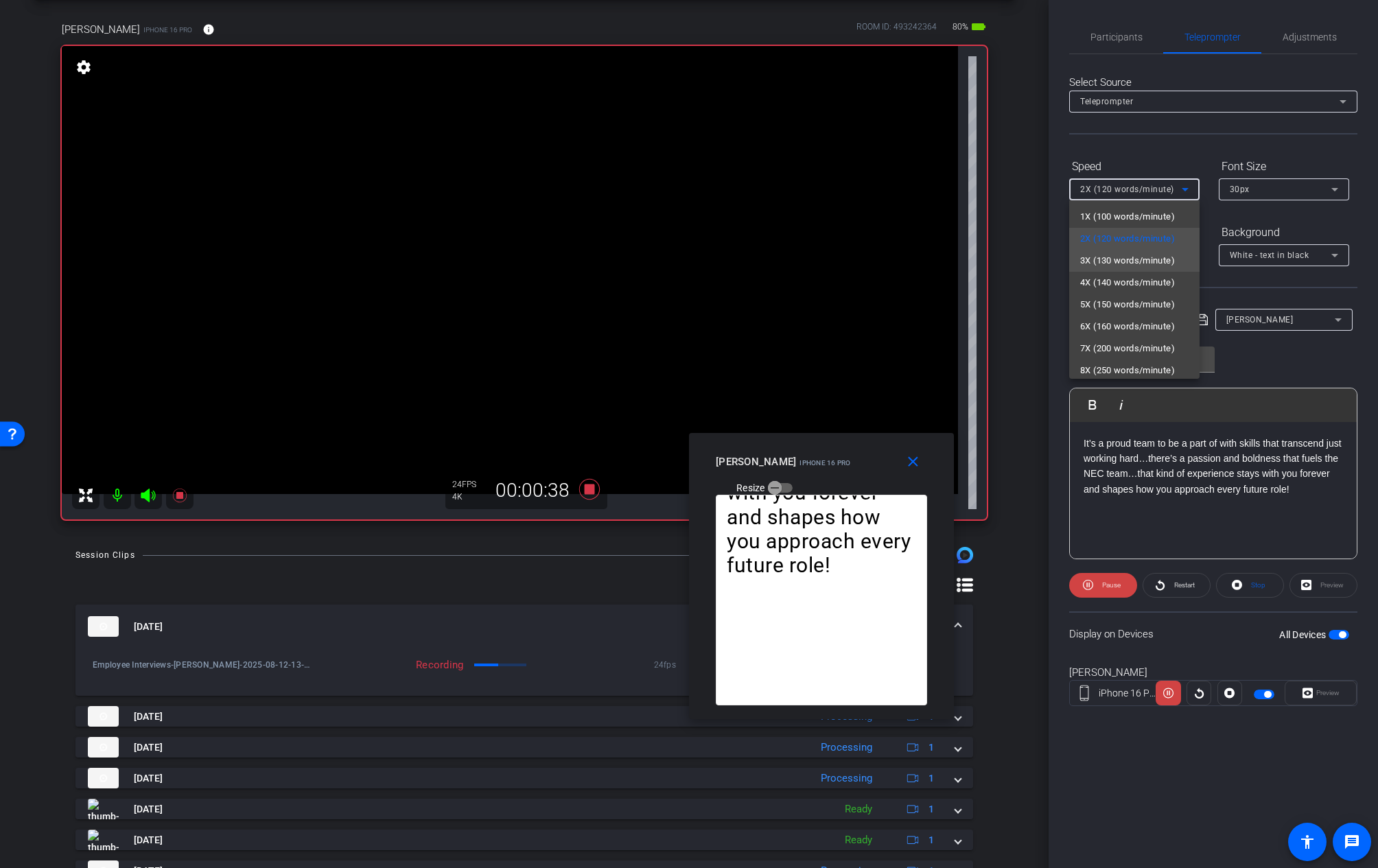
click at [1132, 254] on span "3X (130 words/minute)" at bounding box center [1127, 260] width 95 height 16
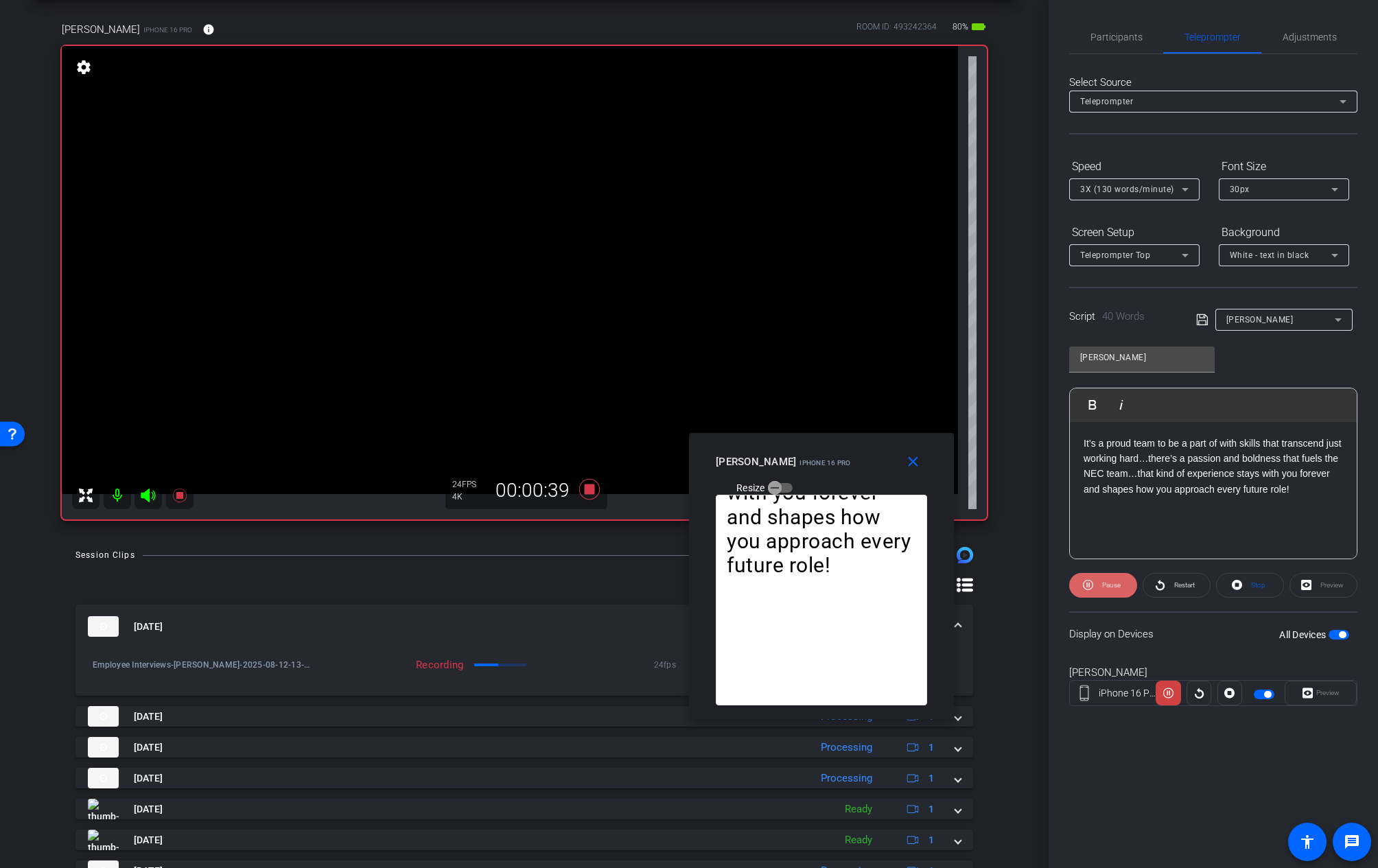
click at [1090, 581] on icon at bounding box center [1088, 585] width 10 height 17
click at [1164, 586] on icon at bounding box center [1160, 585] width 10 height 17
click at [1092, 585] on icon at bounding box center [1088, 584] width 10 height 10
click at [1092, 585] on icon at bounding box center [1090, 584] width 10 height 10
click at [1092, 585] on icon at bounding box center [1088, 584] width 10 height 10
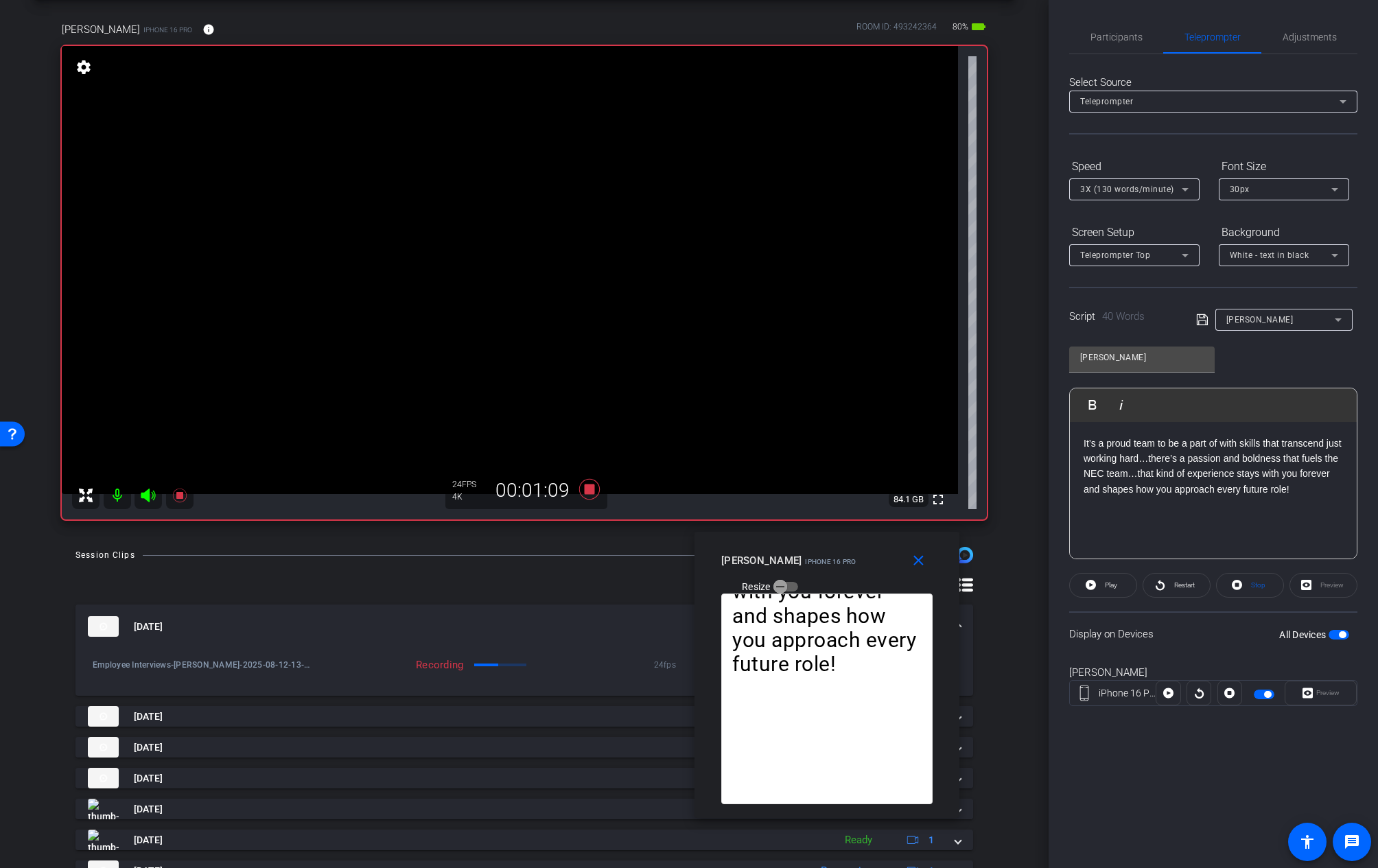
drag, startPoint x: 902, startPoint y: 436, endPoint x: 937, endPoint y: 537, distance: 106.9
click at [939, 541] on div "close christine wiedmayer iPhone 16 Pro Resize" at bounding box center [827, 562] width 265 height 61
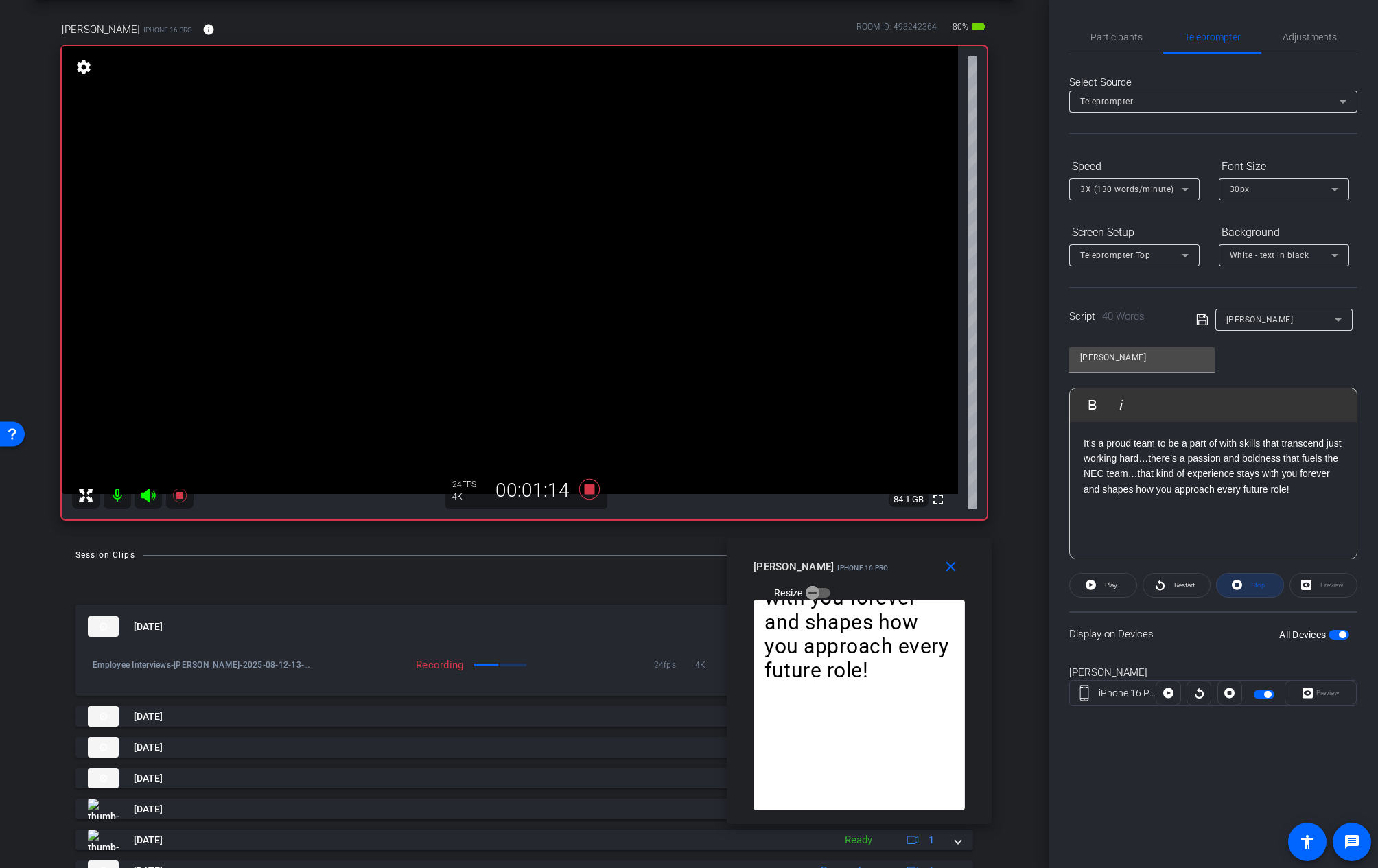
click at [1244, 584] on span at bounding box center [1250, 585] width 66 height 33
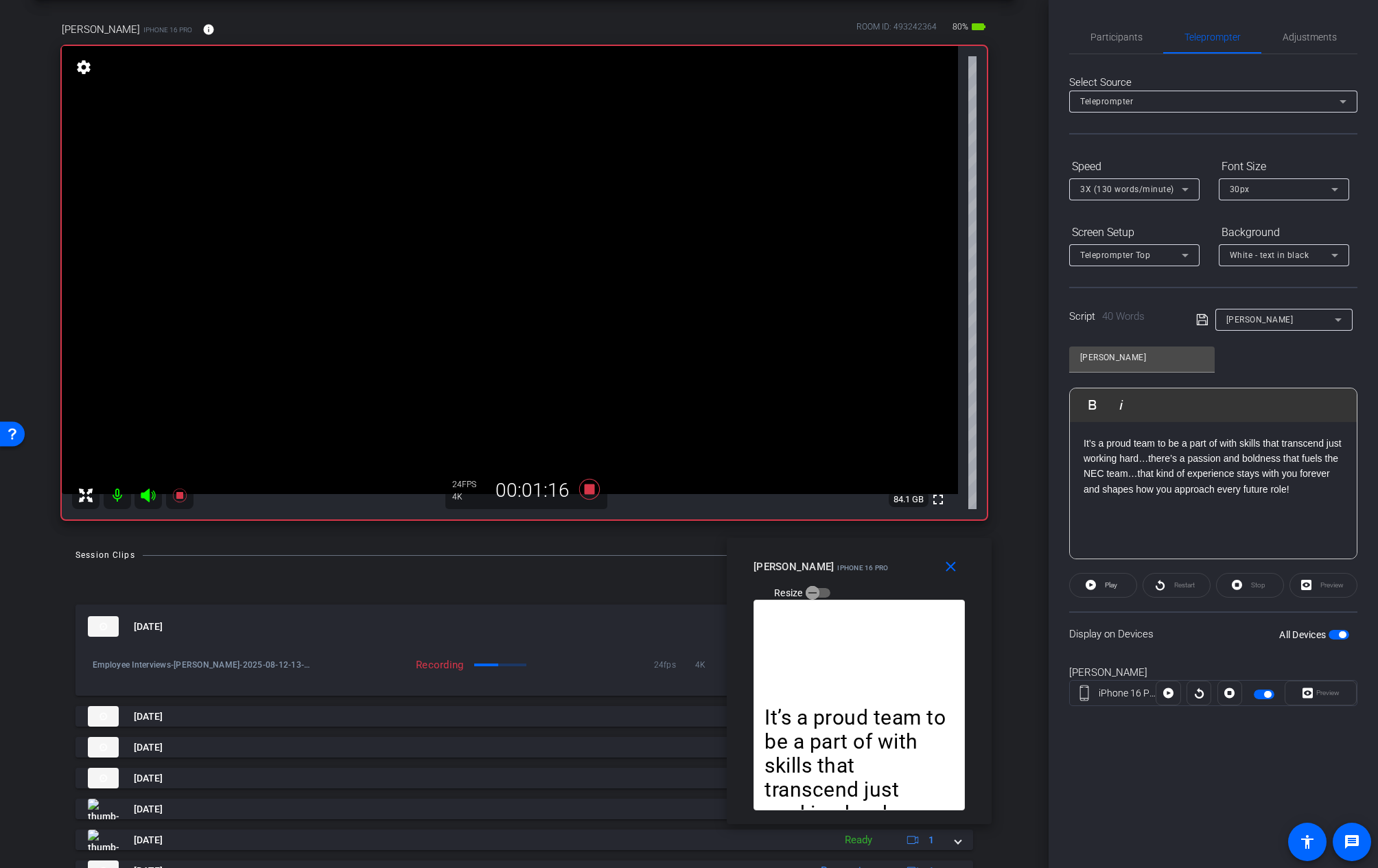
click at [953, 512] on div "fullscreen settings 84.1 GB" at bounding box center [524, 283] width 925 height 474
click at [1167, 474] on p "It’s a proud team to be a part of with skills that transcend just working hard……" at bounding box center [1213, 466] width 259 height 61
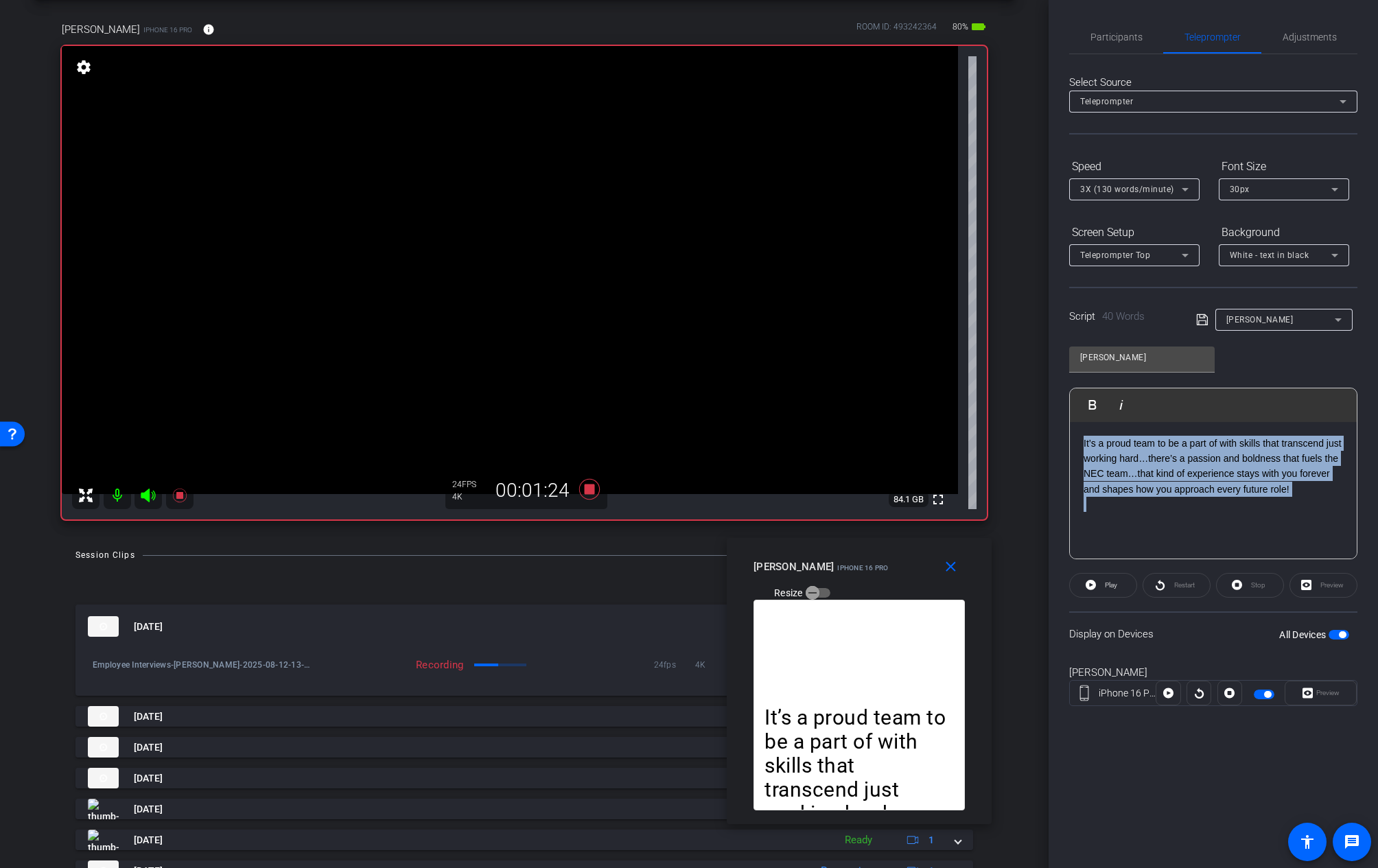
drag, startPoint x: 1082, startPoint y: 442, endPoint x: 1430, endPoint y: 517, distance: 356.0
click at [1377, 517] on html "Accessibility Screen-Reader Guide, Feedback, and Issue Reporting | New window m…" at bounding box center [689, 434] width 1378 height 868
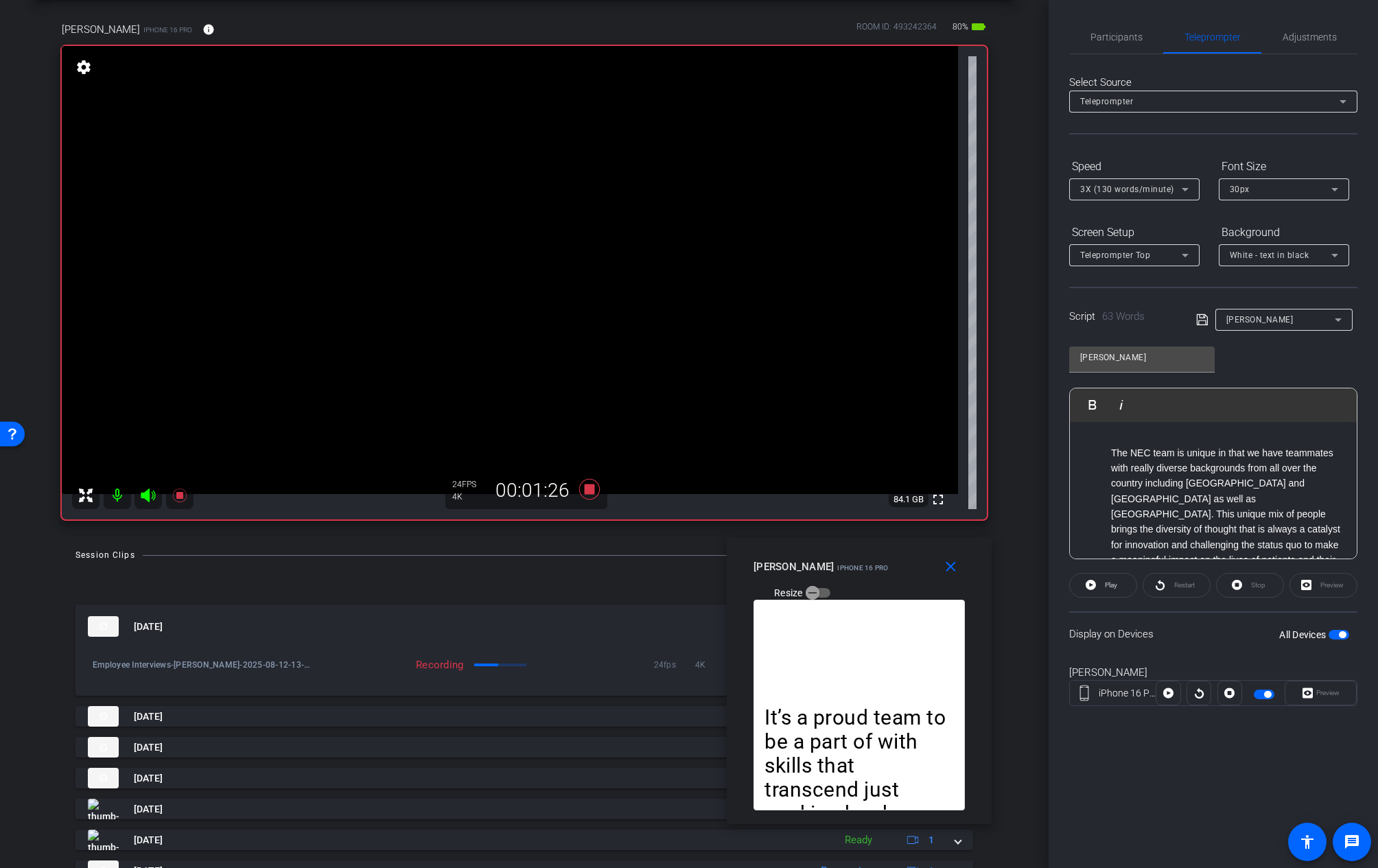
click at [1111, 454] on li "The NEC team is unique in that we have teammates with really diverse background…" at bounding box center [1227, 514] width 232 height 139
click at [1147, 490] on p "The NEC team is unique in that we have teammates with really diverse background…" at bounding box center [1213, 497] width 259 height 123
click at [1202, 317] on icon at bounding box center [1202, 319] width 12 height 16
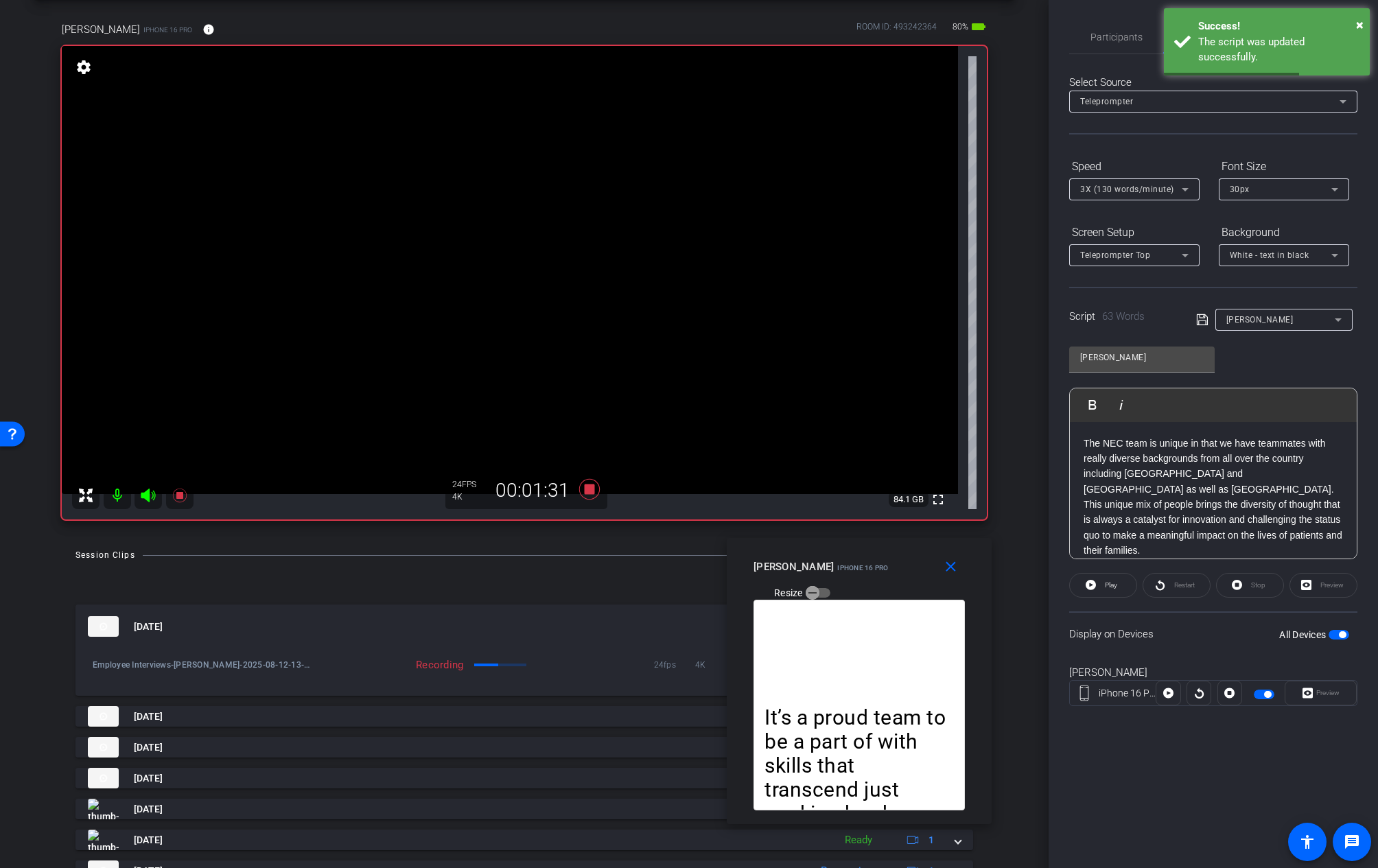
click at [1236, 584] on div "Stop" at bounding box center [1250, 585] width 68 height 25
click at [1258, 619] on div "Display on Devices All Devices" at bounding box center [1213, 634] width 288 height 44
click at [1234, 574] on div "Stop" at bounding box center [1250, 585] width 68 height 25
click at [1274, 601] on openreel-capture-teleprompter "Speed 3X (130 words/minute) Font Size 30px Screen Setup Teleprompter Top Backgr…" at bounding box center [1213, 443] width 288 height 575
drag, startPoint x: 1266, startPoint y: 592, endPoint x: 1200, endPoint y: 589, distance: 66.1
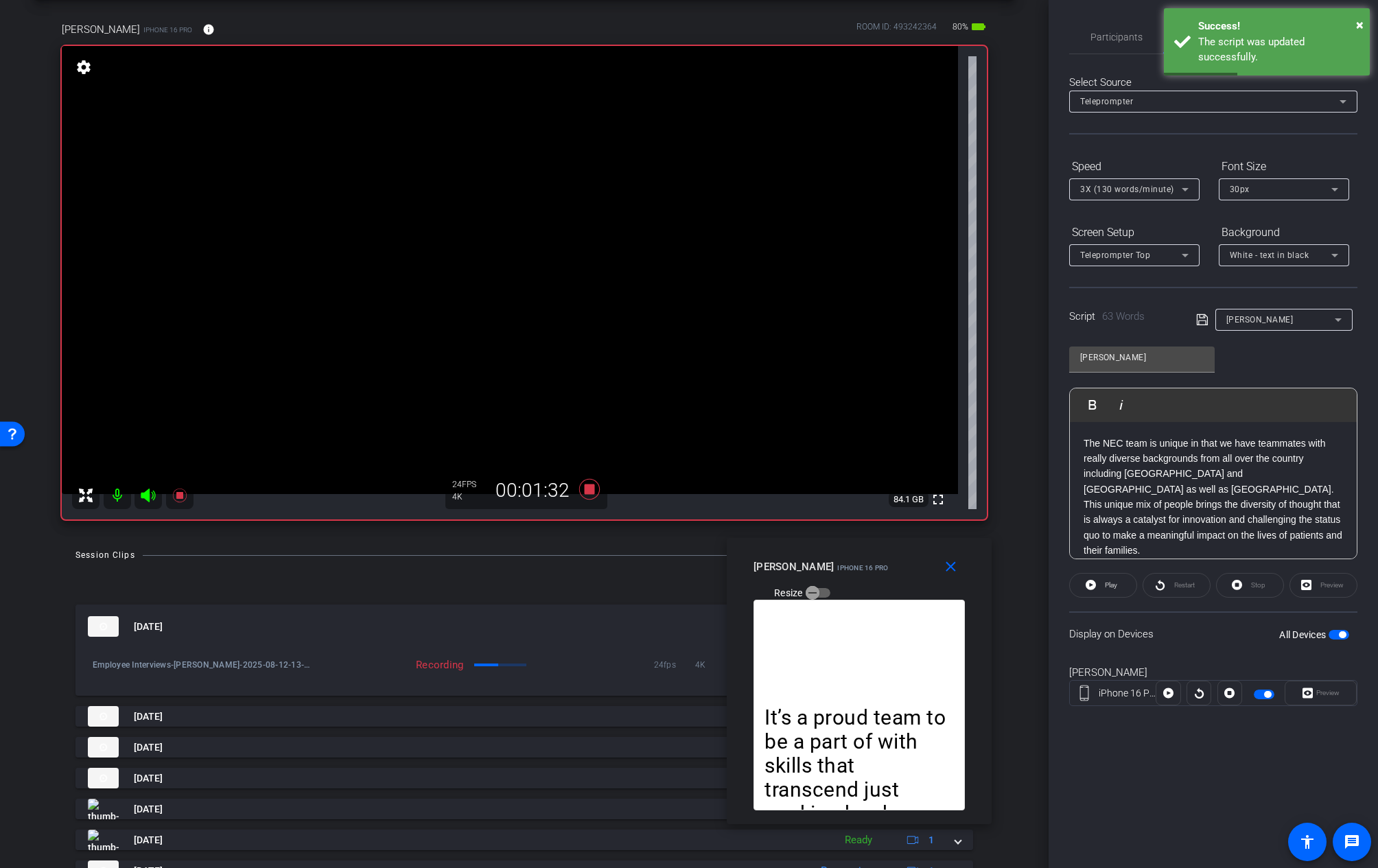
click at [1265, 592] on div "Stop" at bounding box center [1250, 585] width 68 height 25
click at [1160, 583] on div "Restart" at bounding box center [1177, 585] width 68 height 25
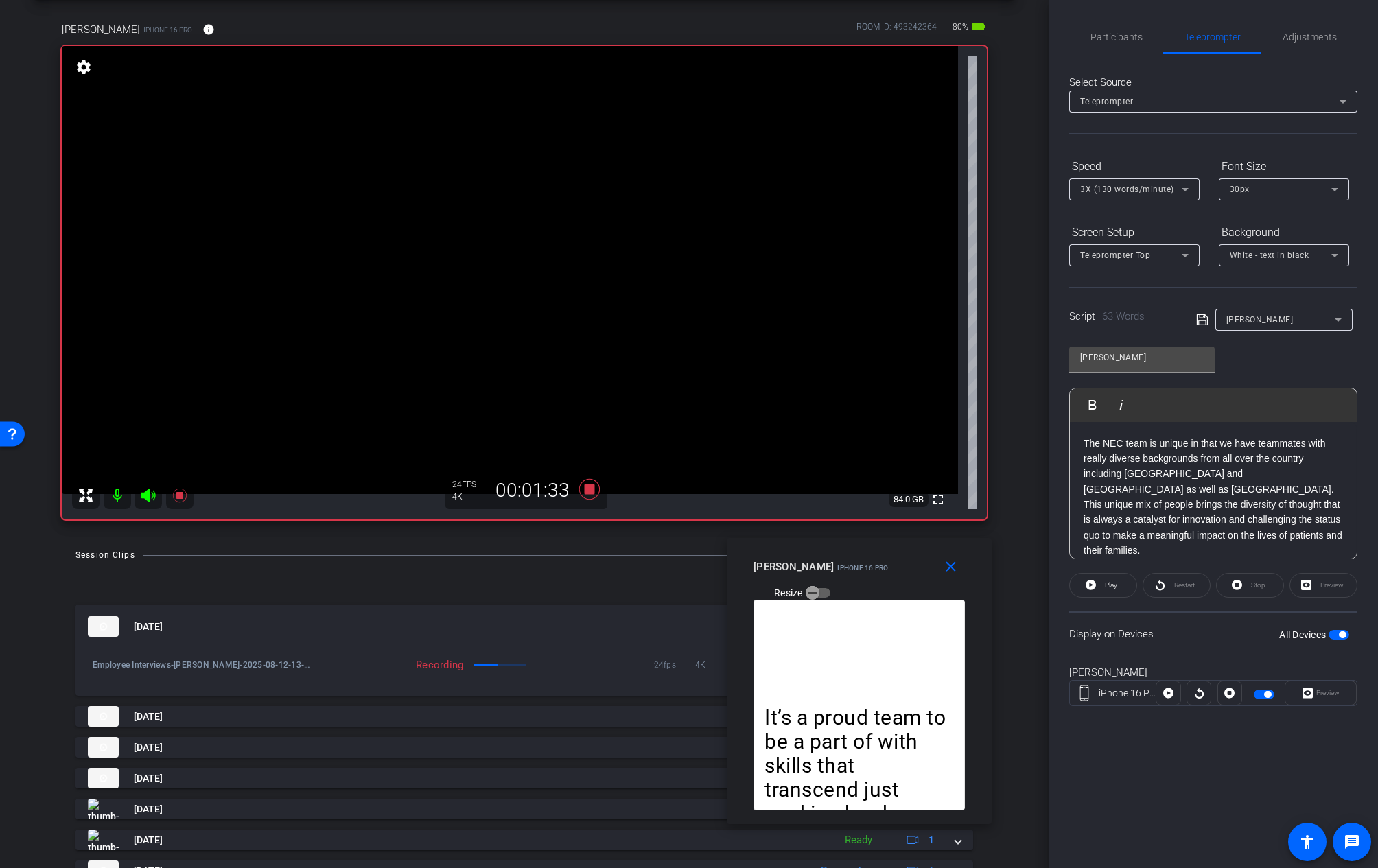
click at [1169, 586] on div "Restart" at bounding box center [1177, 585] width 68 height 25
click at [1339, 632] on span "button" at bounding box center [1342, 634] width 7 height 7
click at [951, 524] on div "christine wiedmayer iPhone 16 Pro info ROOM ID: 493242364 80% battery_std fulls…" at bounding box center [524, 266] width 980 height 534
click at [950, 541] on div "close christine wiedmayer iPhone 16 Pro Resize" at bounding box center [860, 568] width 265 height 61
click at [980, 522] on div "christine wiedmayer iPhone 16 Pro info ROOM ID: 493242364 80% battery_std fulls…" at bounding box center [524, 266] width 980 height 534
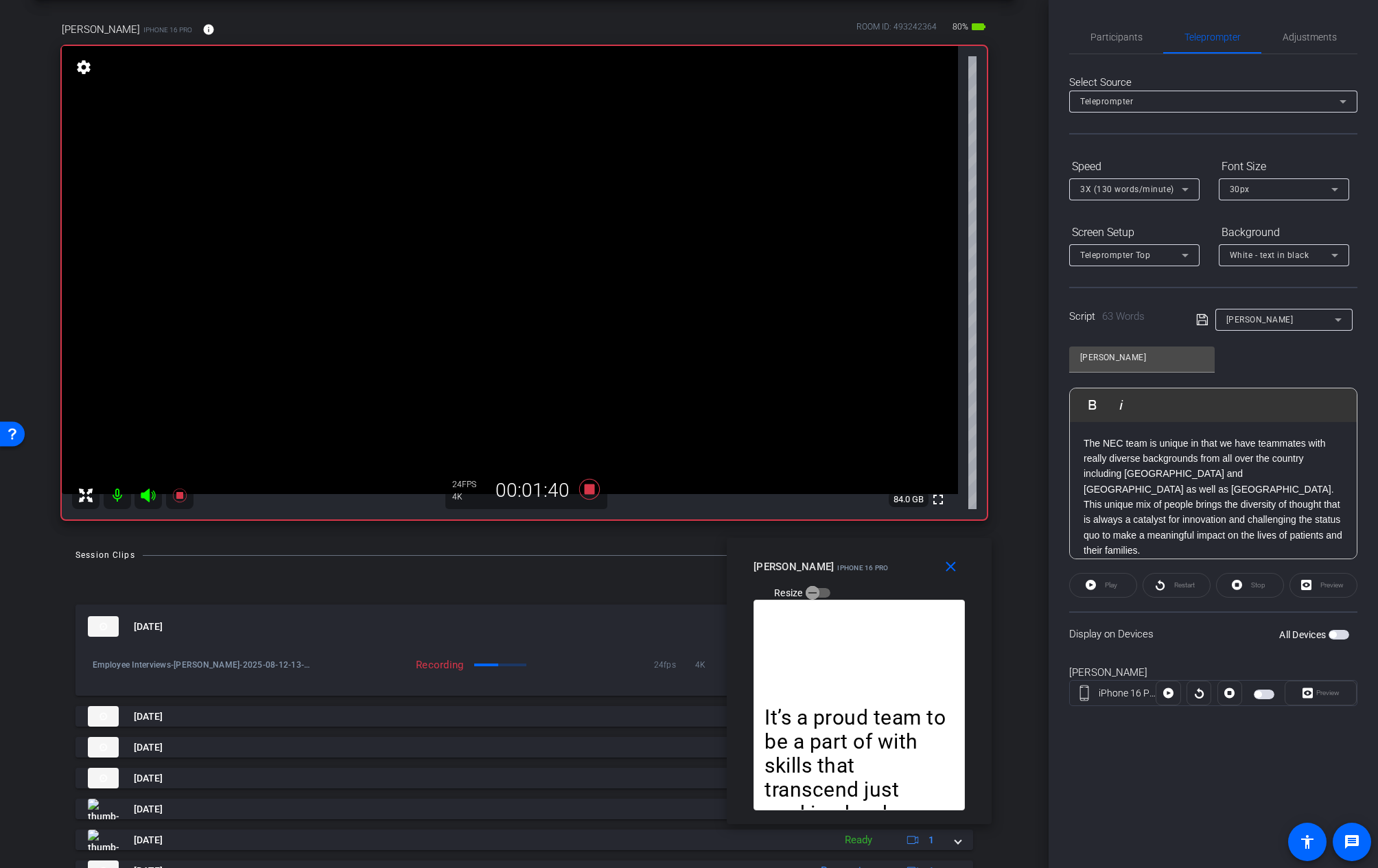
click at [904, 494] on video at bounding box center [510, 270] width 897 height 448
drag, startPoint x: 910, startPoint y: 499, endPoint x: 946, endPoint y: 512, distance: 38.3
click at [946, 512] on div "fullscreen settings 84.0 GB" at bounding box center [524, 283] width 925 height 474
click at [950, 494] on video at bounding box center [510, 270] width 897 height 448
click at [959, 522] on div "christine wiedmayer iPhone 16 Pro info ROOM ID: 493242364 80% battery_std fulls…" at bounding box center [524, 266] width 980 height 534
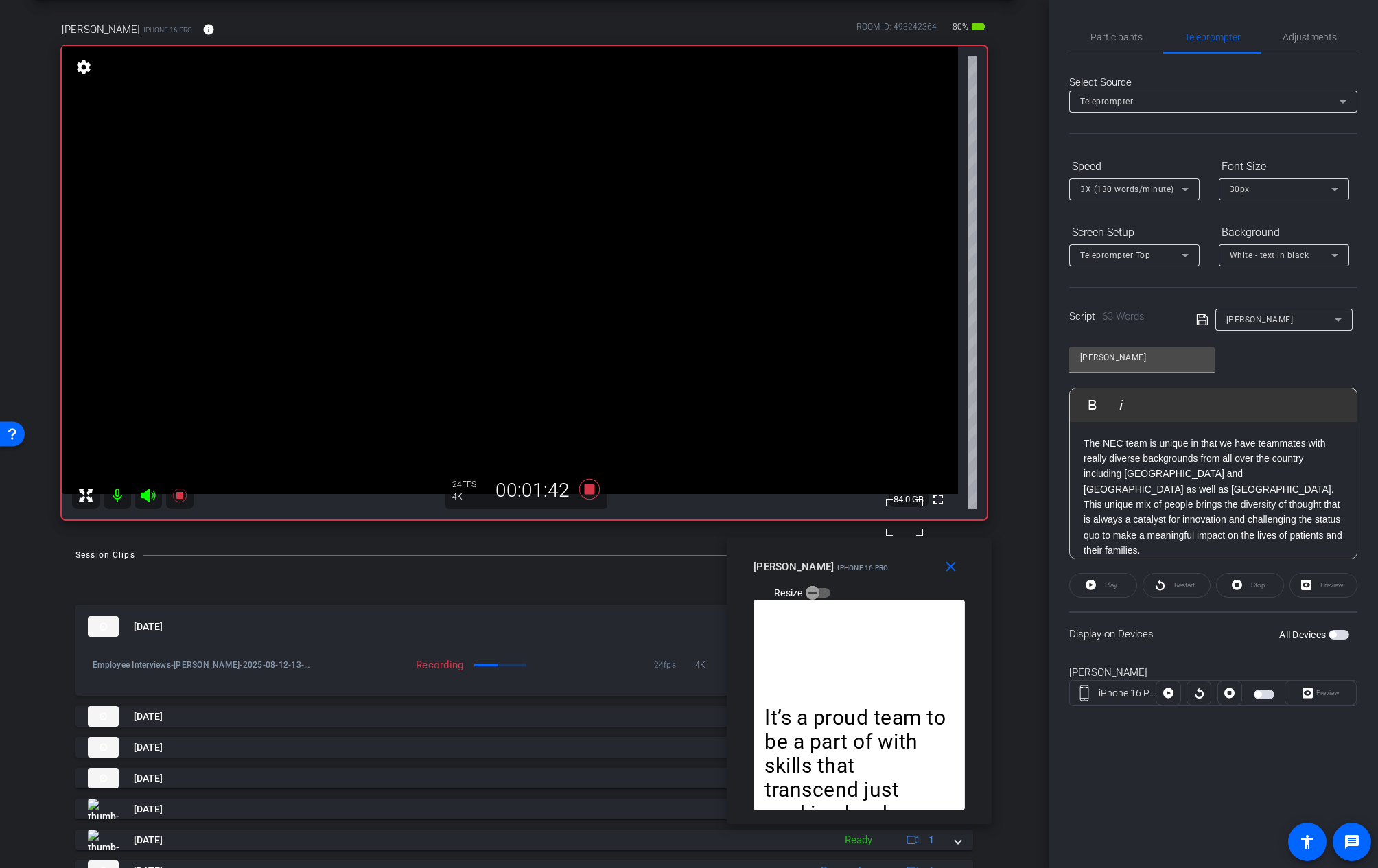
click at [956, 523] on div "christine wiedmayer iPhone 16 Pro info ROOM ID: 493242364 80% battery_std fulls…" at bounding box center [524, 266] width 980 height 534
click at [954, 523] on div "christine wiedmayer iPhone 16 Pro info ROOM ID: 493242364 80% battery_std fulls…" at bounding box center [524, 266] width 980 height 534
click at [1267, 697] on span "button" at bounding box center [1265, 694] width 21 height 9
click at [1090, 589] on icon at bounding box center [1090, 584] width 10 height 10
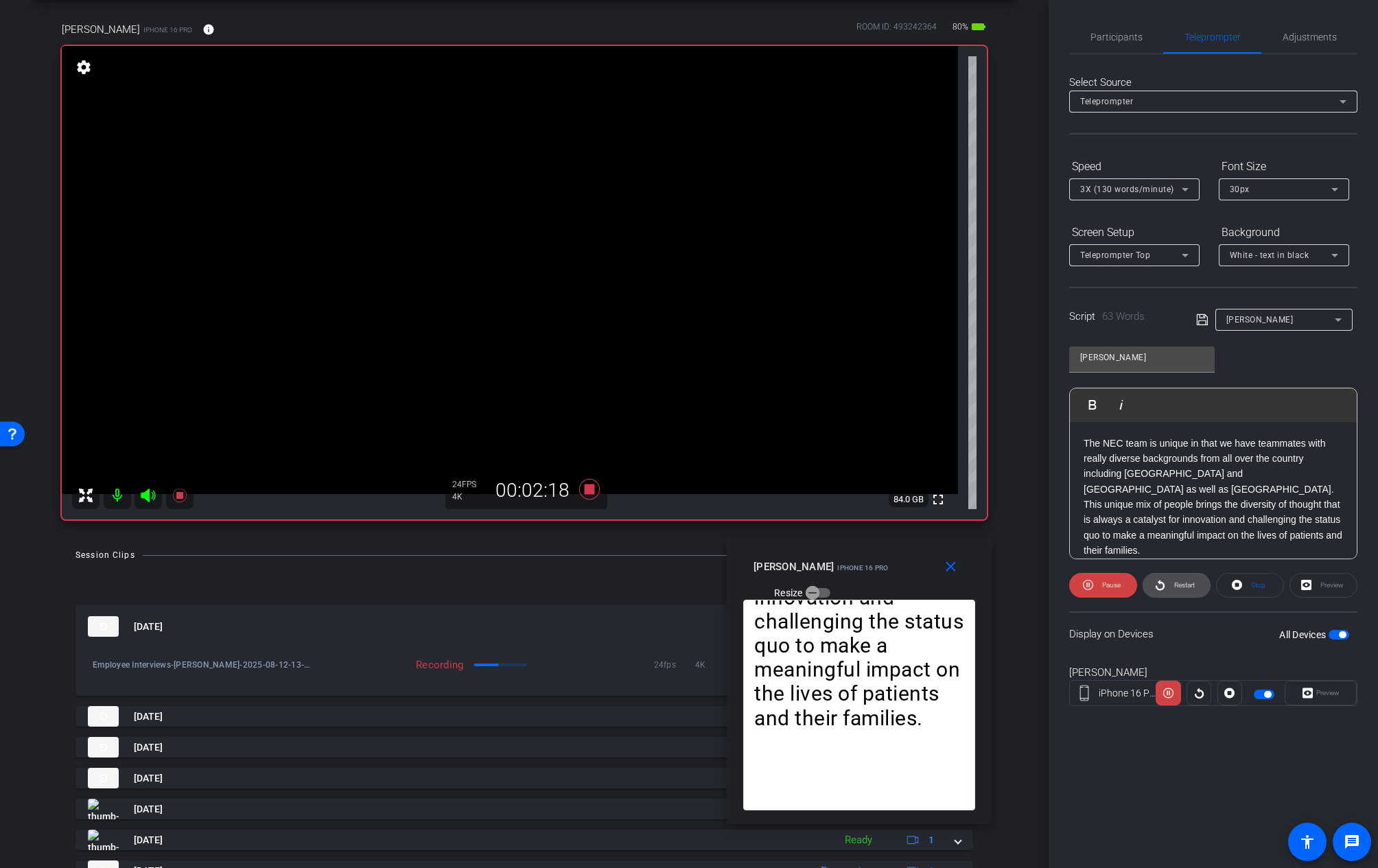
click at [1164, 588] on icon at bounding box center [1160, 585] width 10 height 17
click at [1086, 586] on icon at bounding box center [1088, 585] width 10 height 17
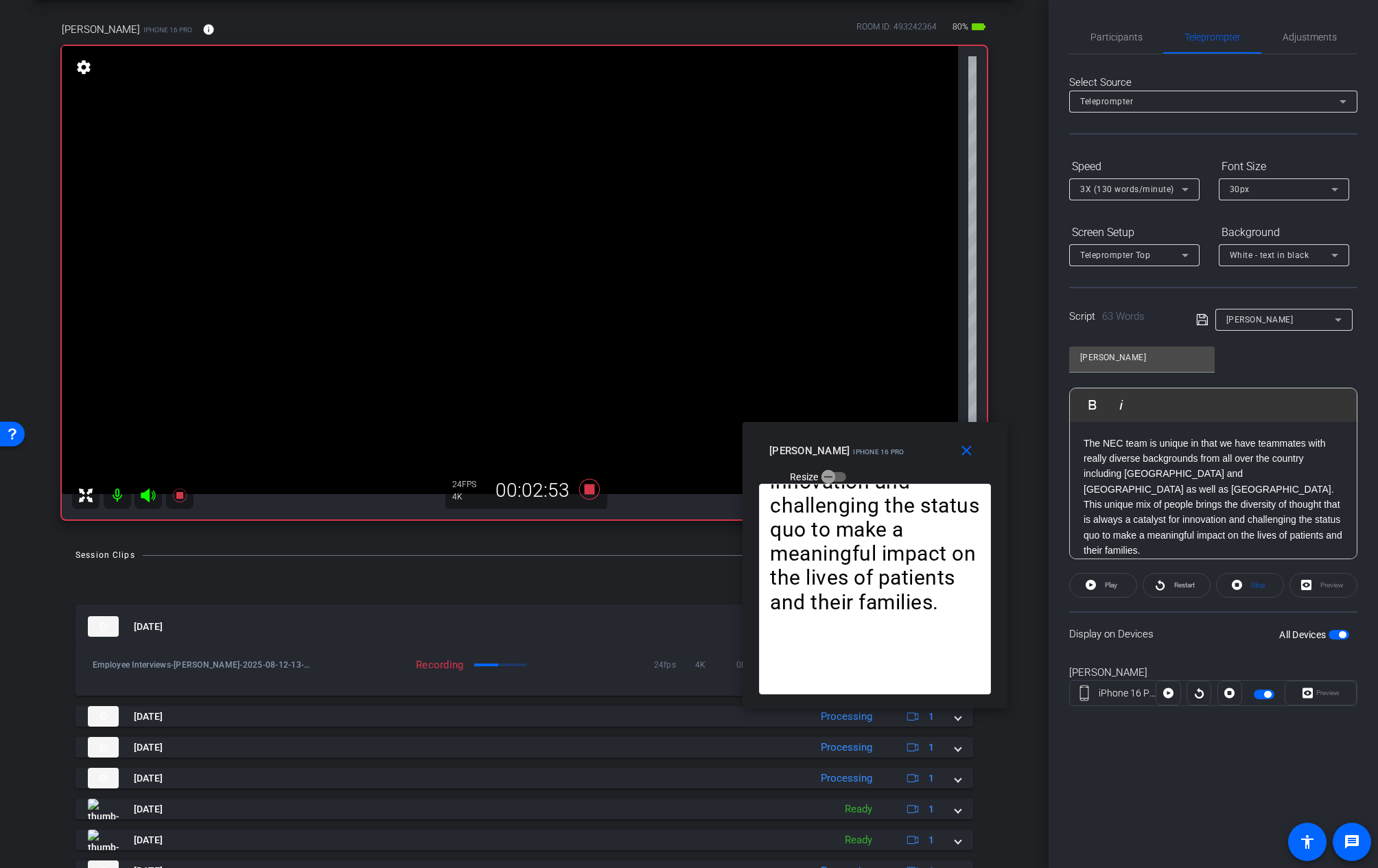
drag, startPoint x: 974, startPoint y: 545, endPoint x: 990, endPoint y: 429, distance: 117.1
click at [990, 429] on div "close christine wiedmayer iPhone 16 Pro Resize" at bounding box center [875, 452] width 265 height 61
click at [1160, 588] on icon at bounding box center [1160, 585] width 10 height 17
click at [1091, 587] on icon at bounding box center [1088, 584] width 10 height 10
drag, startPoint x: 1099, startPoint y: 443, endPoint x: 1031, endPoint y: 443, distance: 68.0
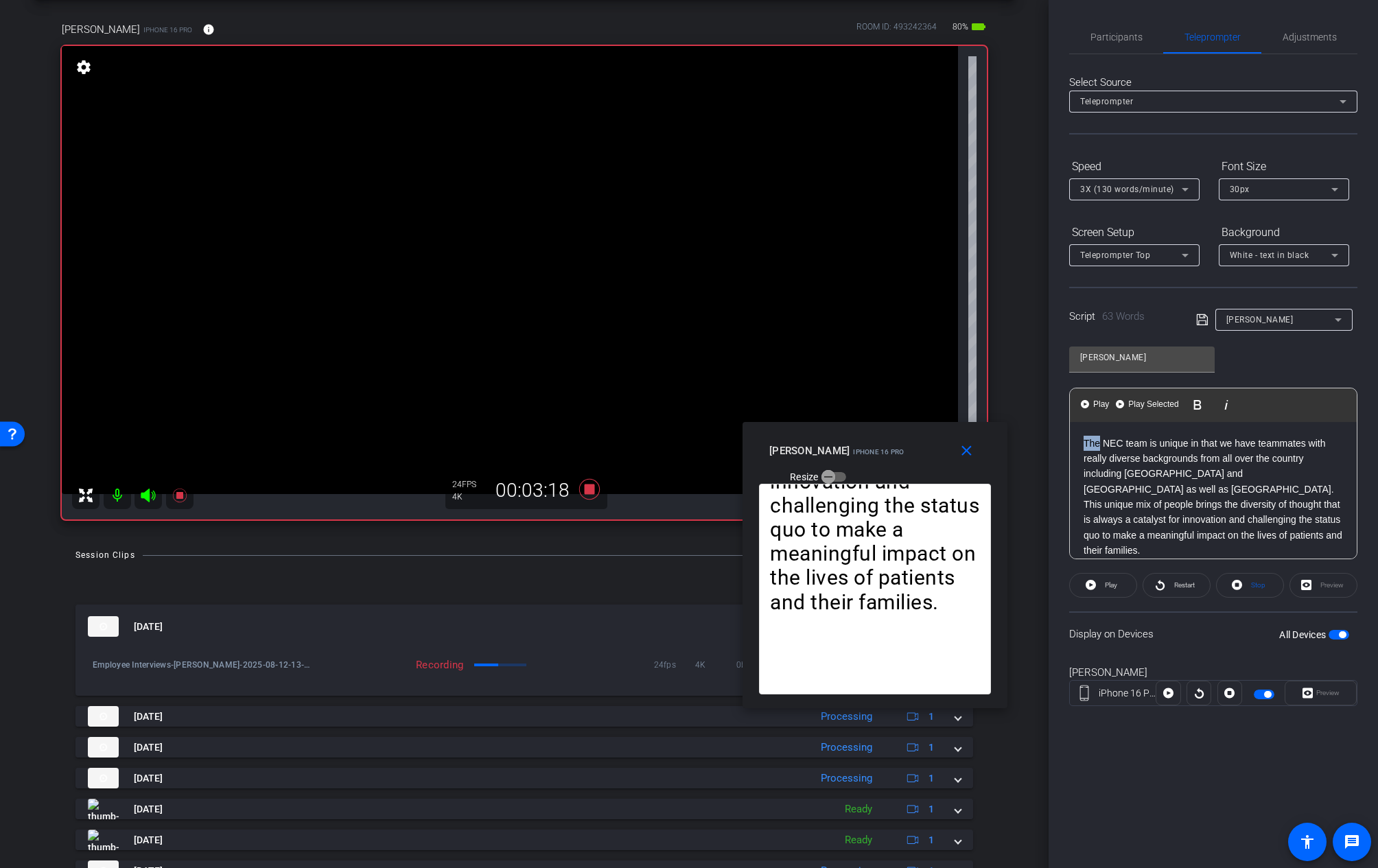
click at [1031, 443] on div "arrow_back Employee Interviews Back to project Send invite account_box grid_on …" at bounding box center [689, 434] width 1378 height 868
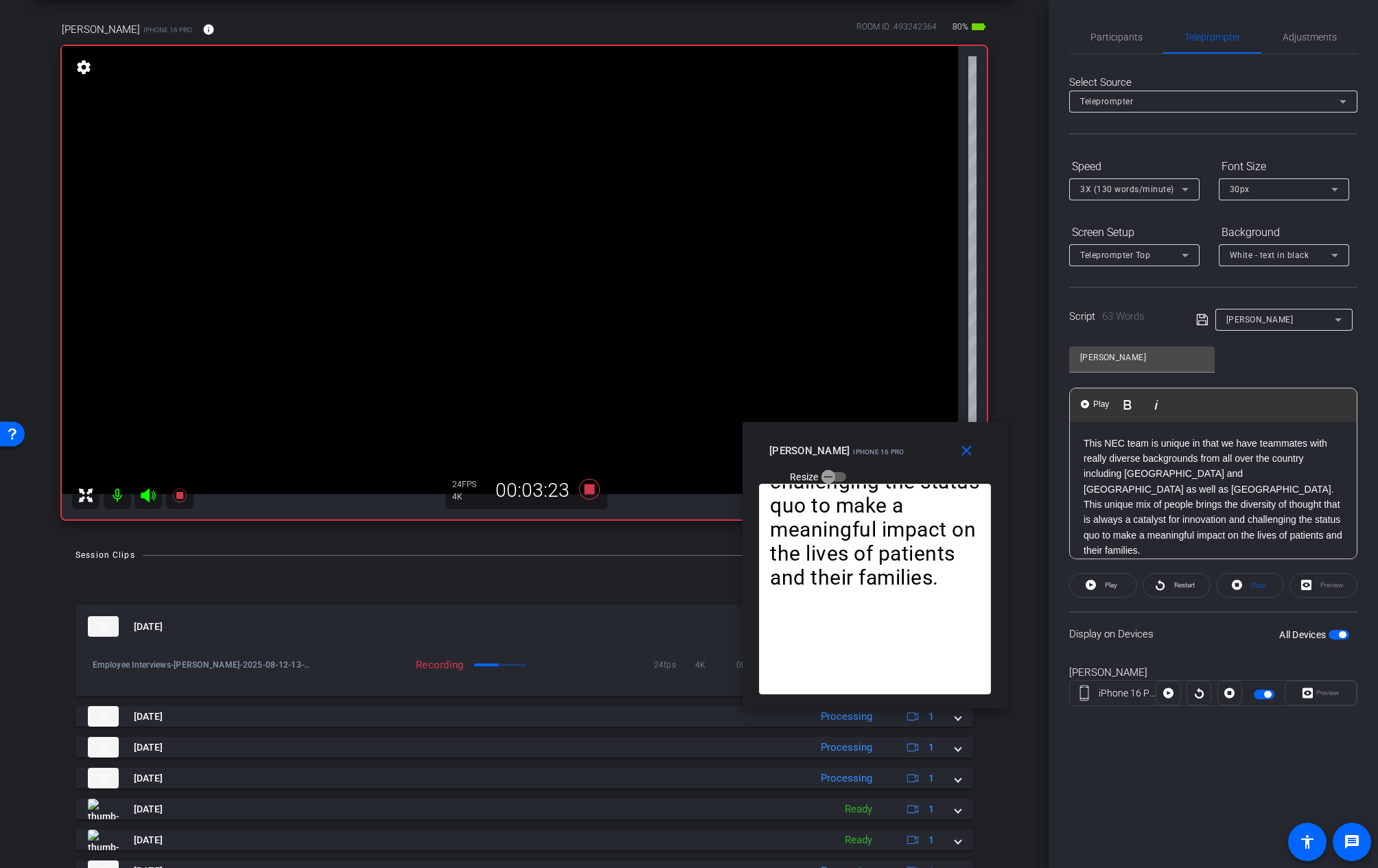
click at [1148, 480] on p "This NEC team is unique in that we have teammates with really diverse backgroun…" at bounding box center [1213, 497] width 259 height 123
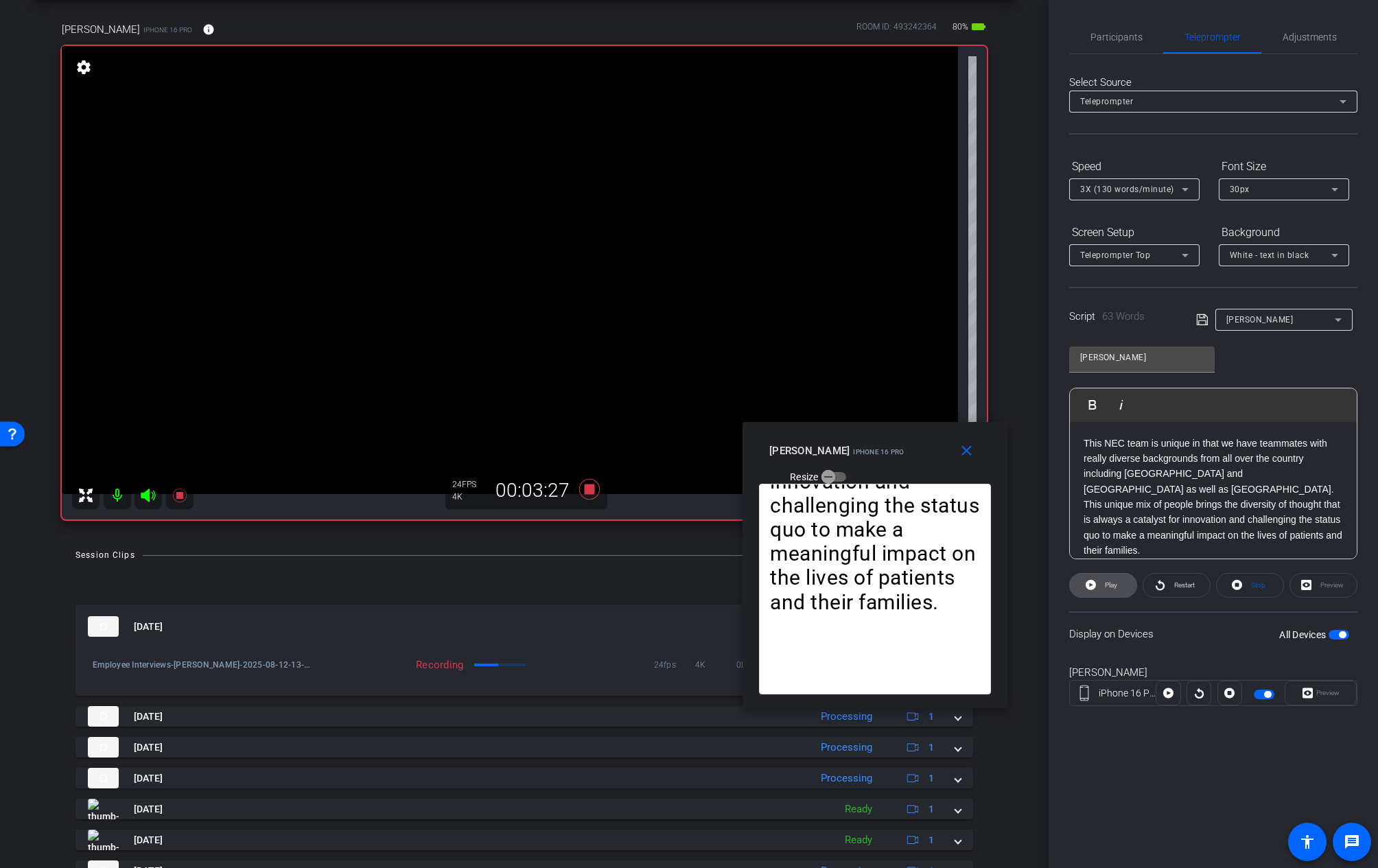
click at [1080, 589] on span at bounding box center [1103, 585] width 66 height 33
click at [1189, 186] on icon at bounding box center [1185, 189] width 16 height 16
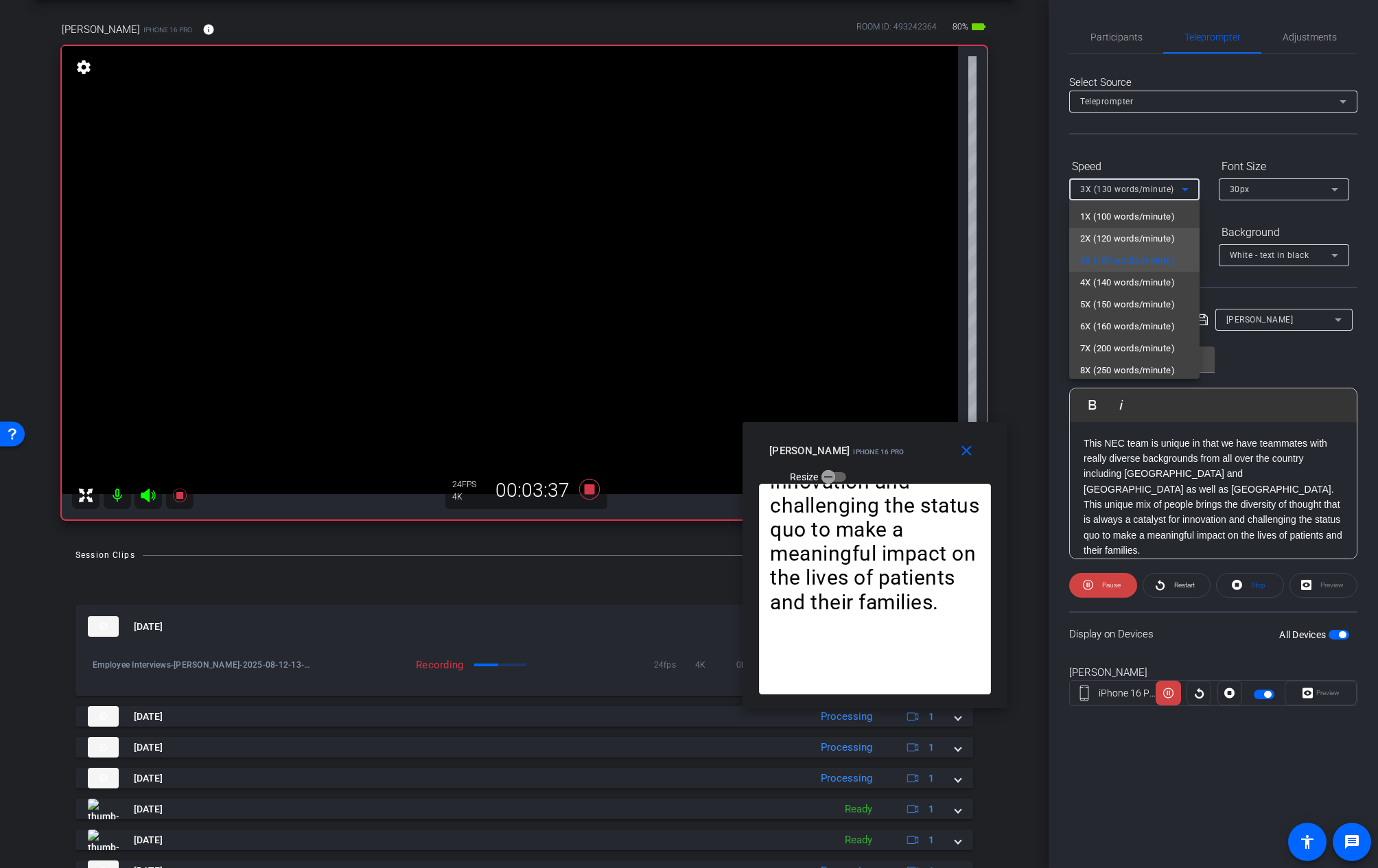
click at [1119, 234] on span "2X (120 words/minute)" at bounding box center [1127, 238] width 95 height 16
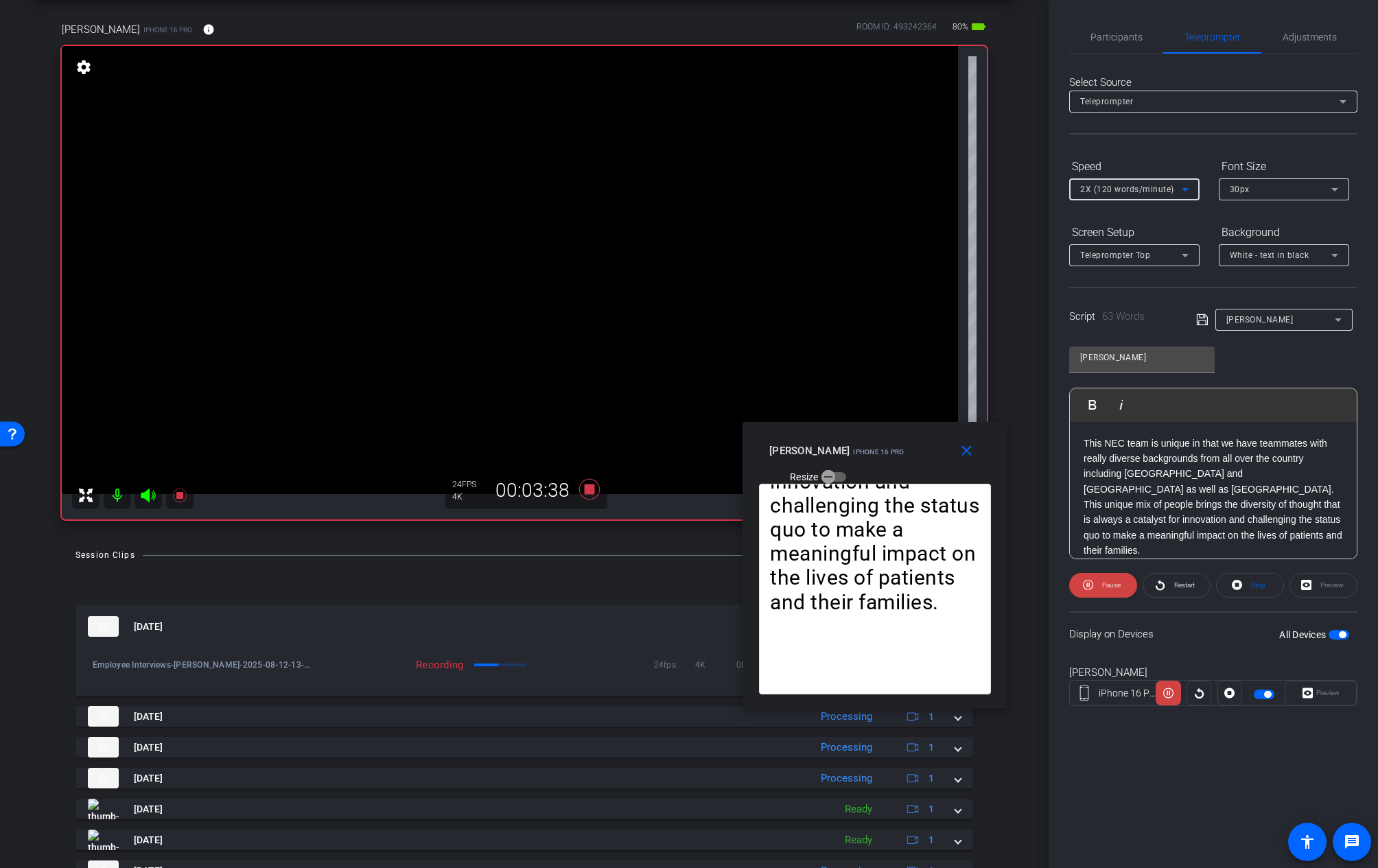
click at [1182, 183] on icon at bounding box center [1185, 189] width 16 height 16
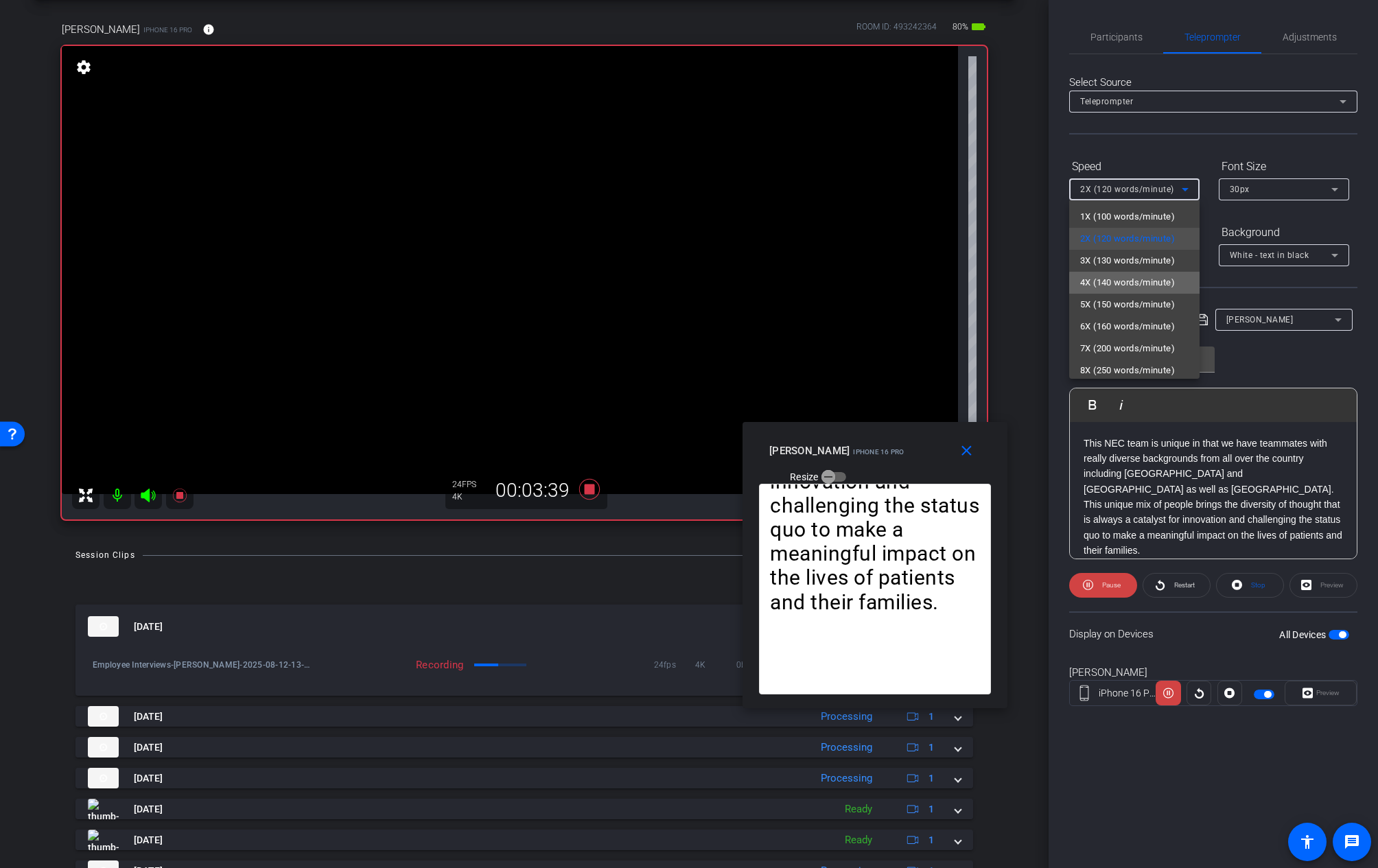
click at [1141, 284] on span "4X (140 words/minute)" at bounding box center [1127, 282] width 95 height 16
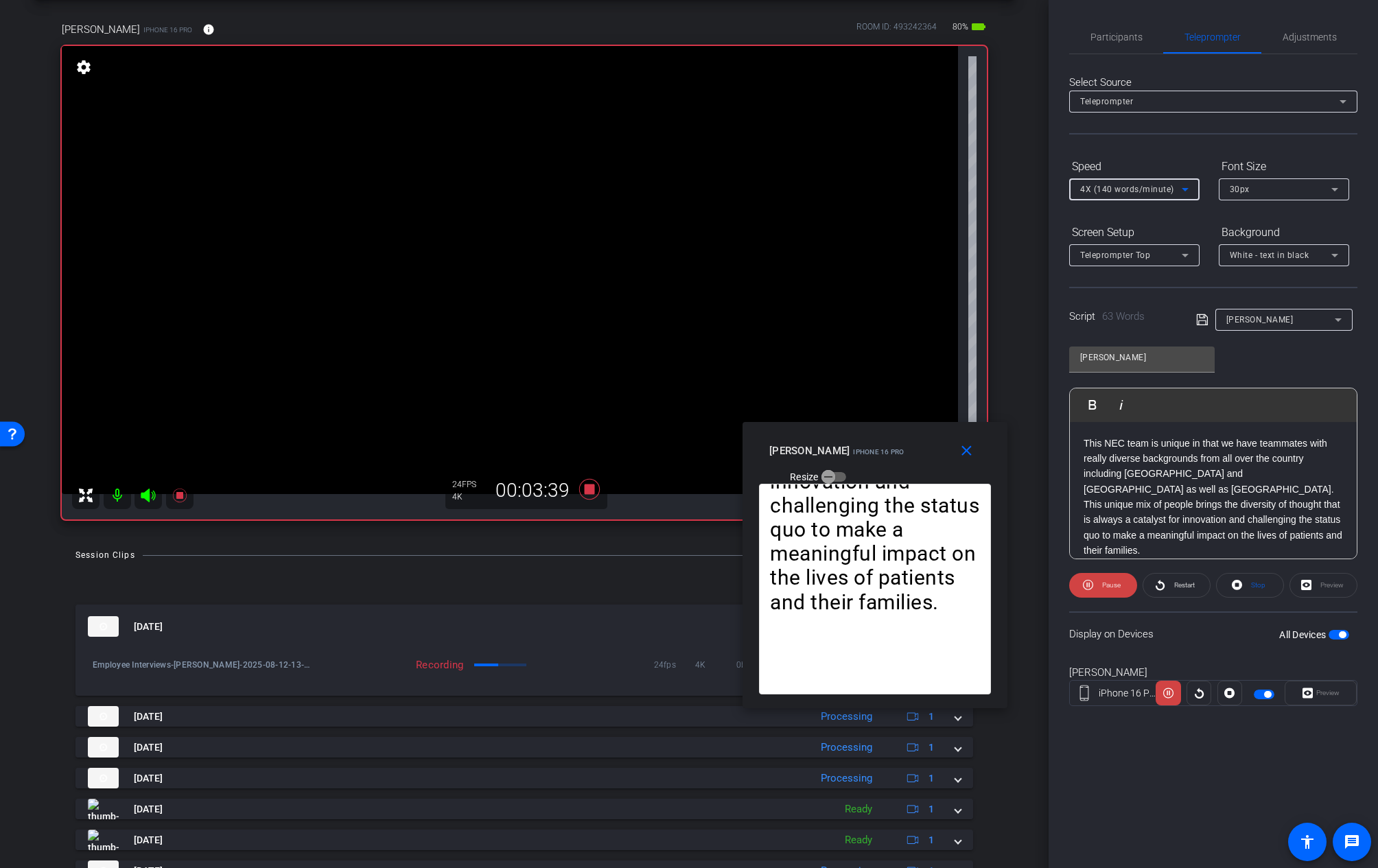
click at [1190, 189] on icon at bounding box center [1185, 189] width 16 height 16
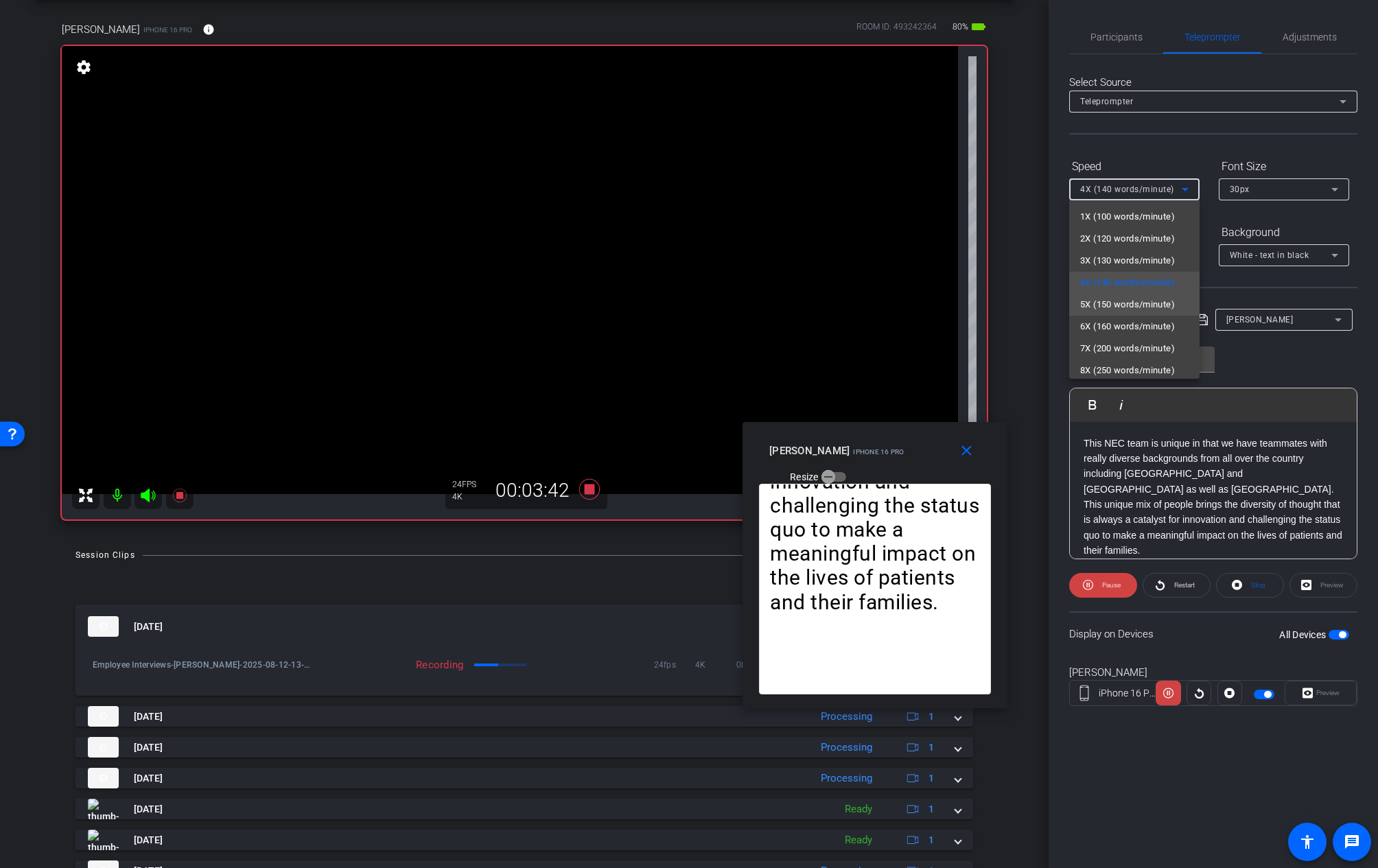
click at [1132, 301] on span "5X (150 words/minute)" at bounding box center [1127, 304] width 95 height 16
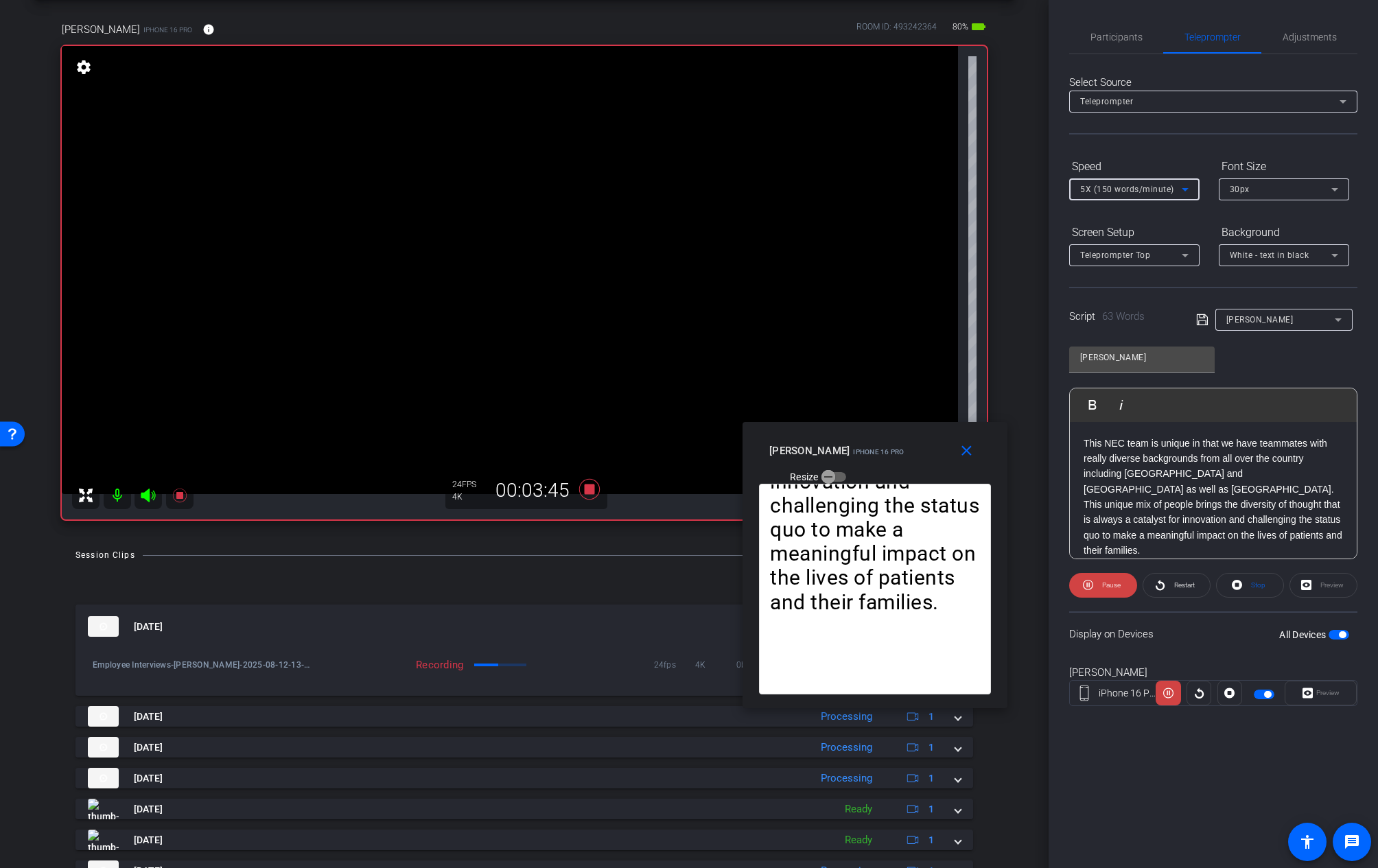
click at [1185, 188] on icon at bounding box center [1185, 190] width 7 height 4
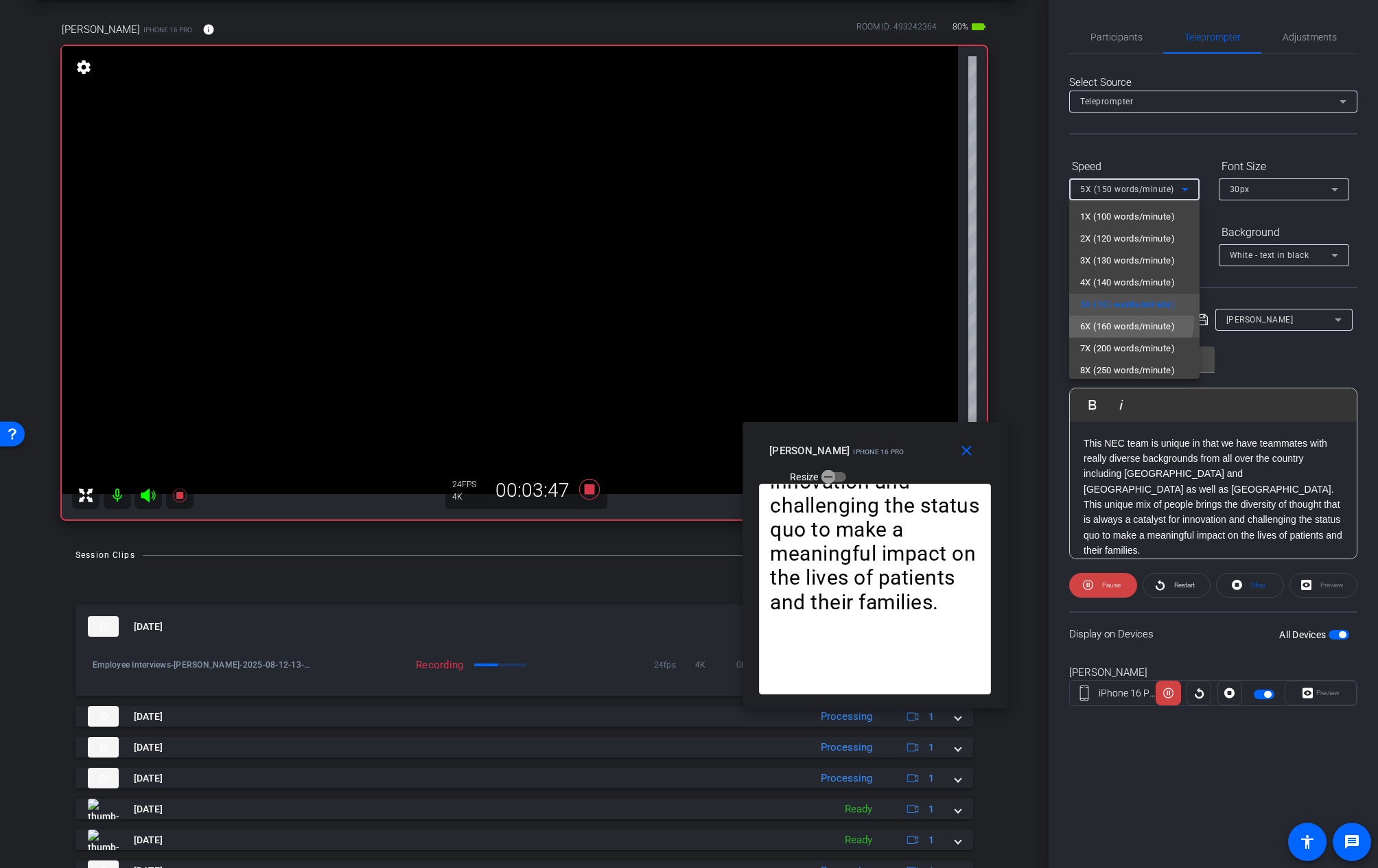
click at [1125, 321] on span "6X (160 words/minute)" at bounding box center [1127, 326] width 95 height 16
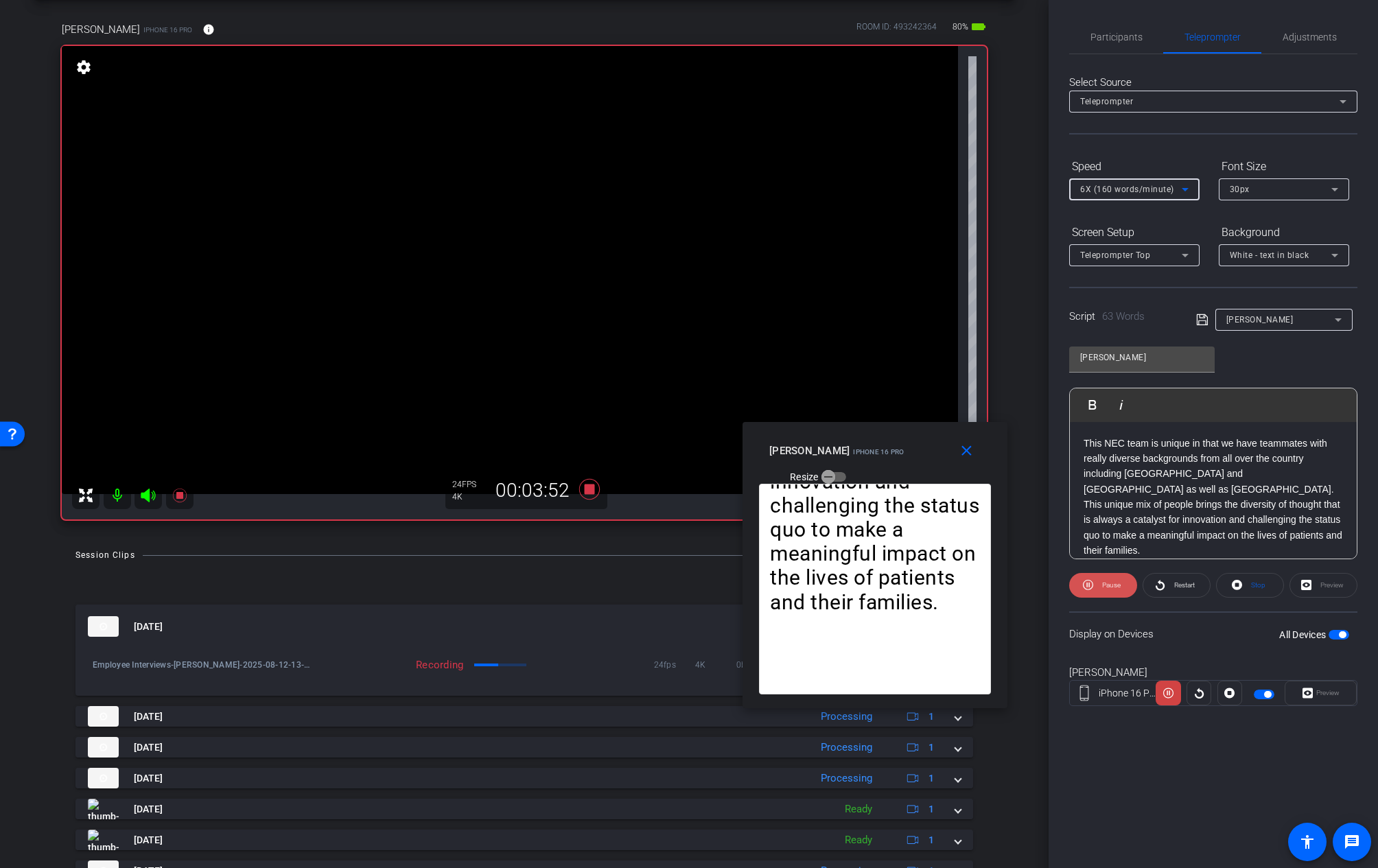
click at [1091, 587] on icon at bounding box center [1088, 584] width 10 height 10
click at [969, 403] on div "fullscreen settings 83.7 GB" at bounding box center [524, 283] width 925 height 474
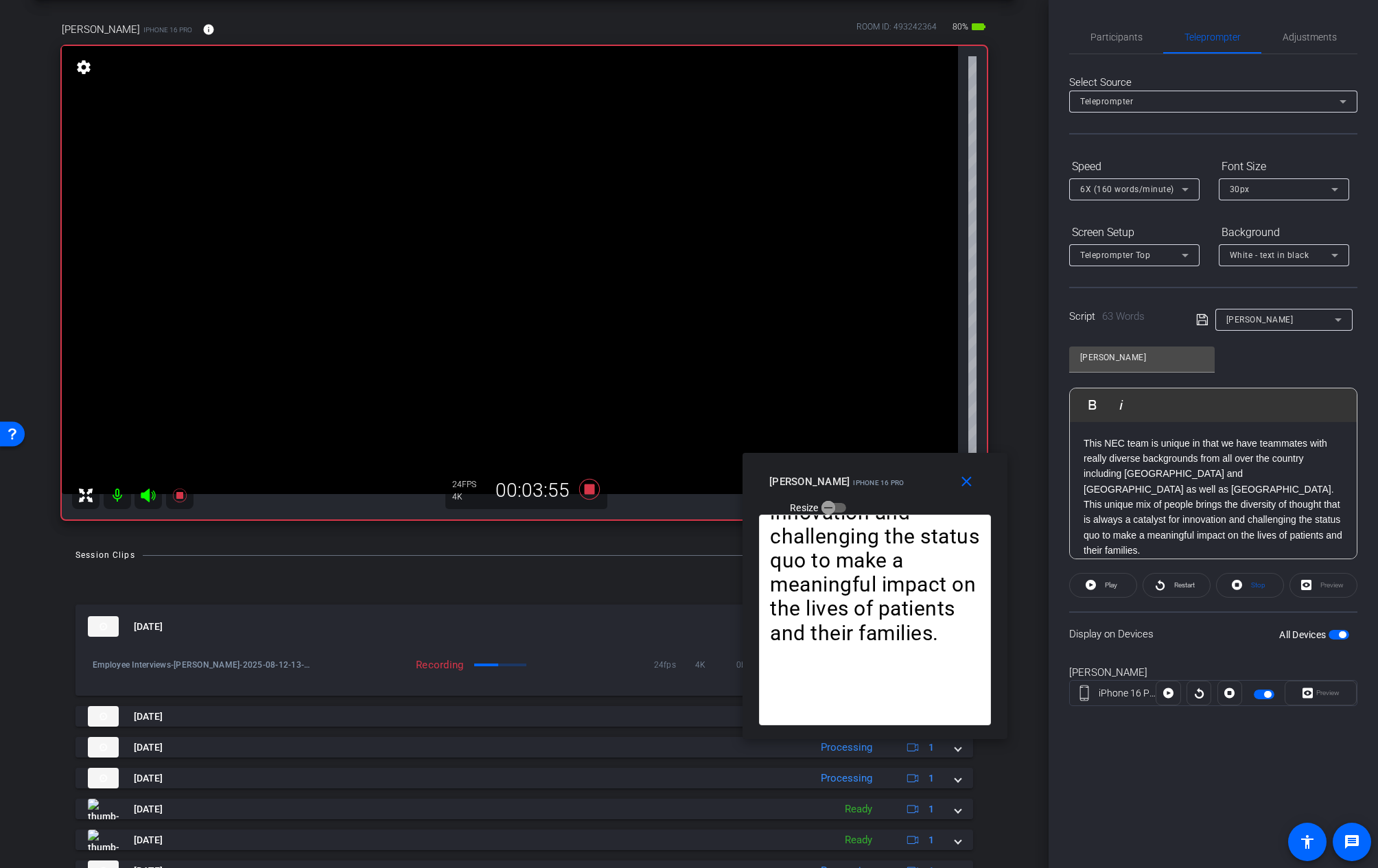
drag, startPoint x: 986, startPoint y: 425, endPoint x: 986, endPoint y: 456, distance: 31.0
click at [986, 456] on div "close christine wiedmayer iPhone 16 Pro Resize" at bounding box center [875, 483] width 265 height 61
click at [1189, 184] on icon at bounding box center [1185, 189] width 16 height 16
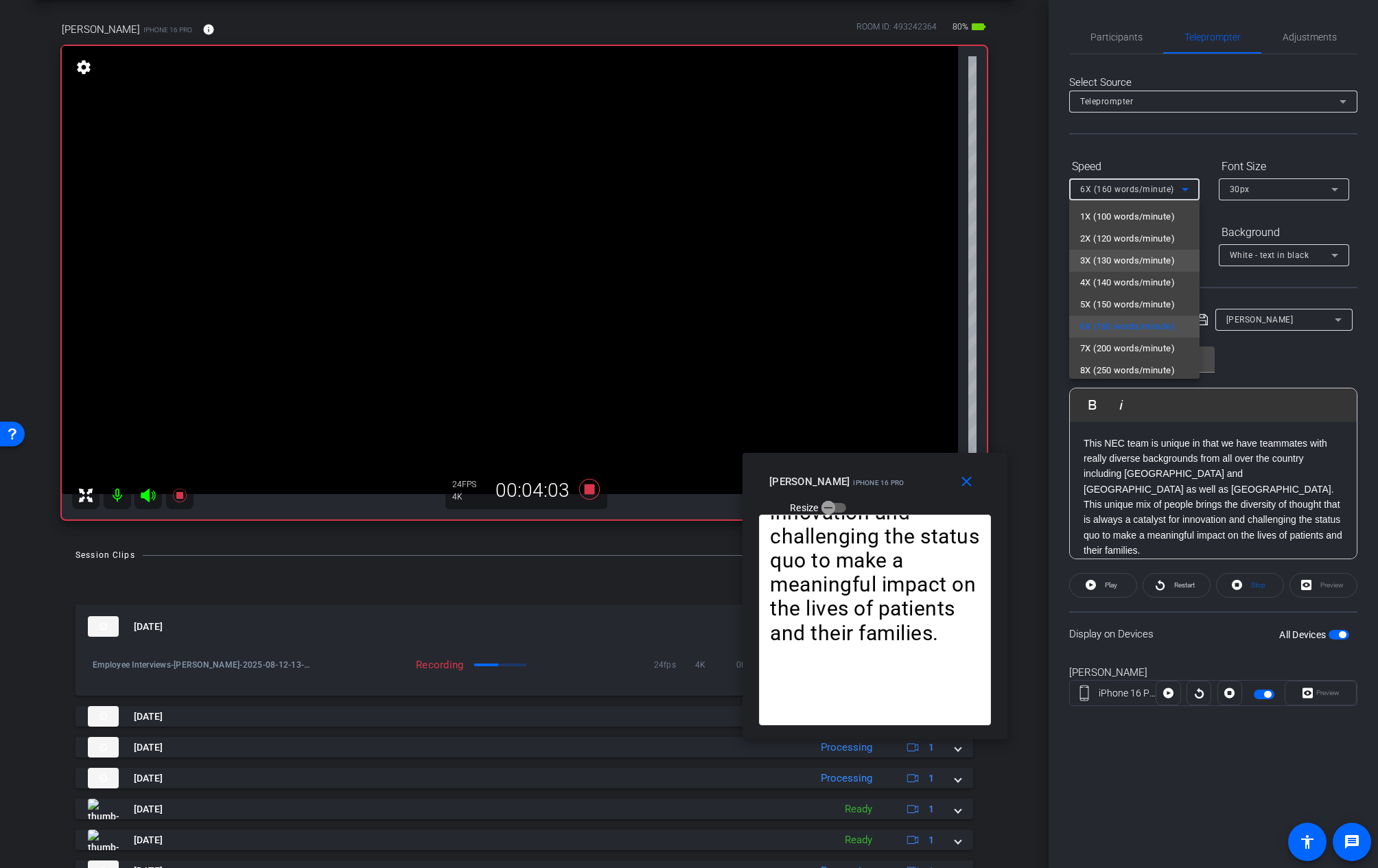
click at [1120, 264] on span "3X (130 words/minute)" at bounding box center [1127, 260] width 95 height 16
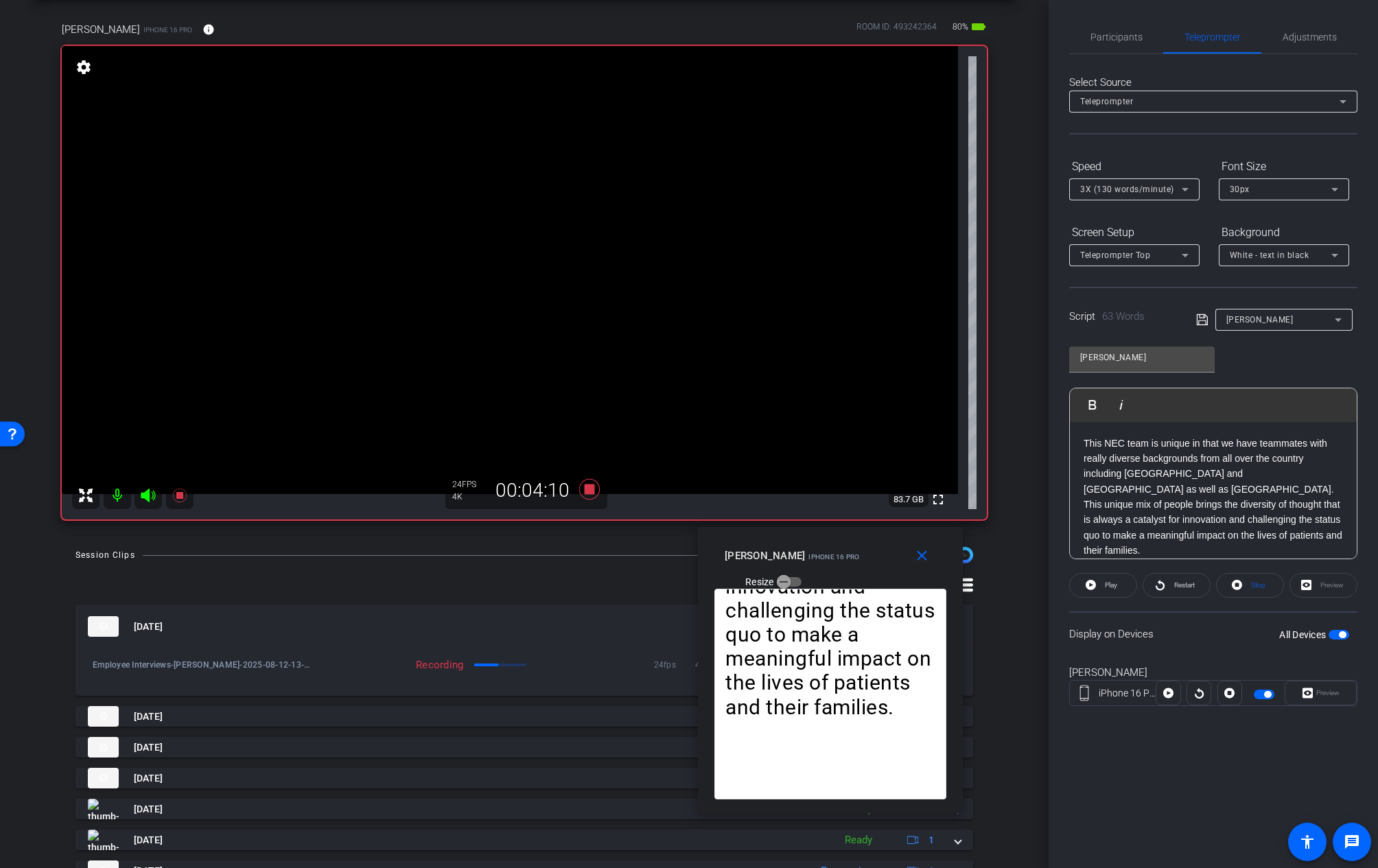
drag, startPoint x: 872, startPoint y: 579, endPoint x: 826, endPoint y: 654, distance: 88.0
click at [826, 654] on p "This NEC team is unique in that we have teammates with really diverse backgroun…" at bounding box center [830, 443] width 210 height 554
click at [1164, 584] on icon at bounding box center [1160, 584] width 9 height 10
click at [1187, 188] on icon at bounding box center [1185, 190] width 7 height 4
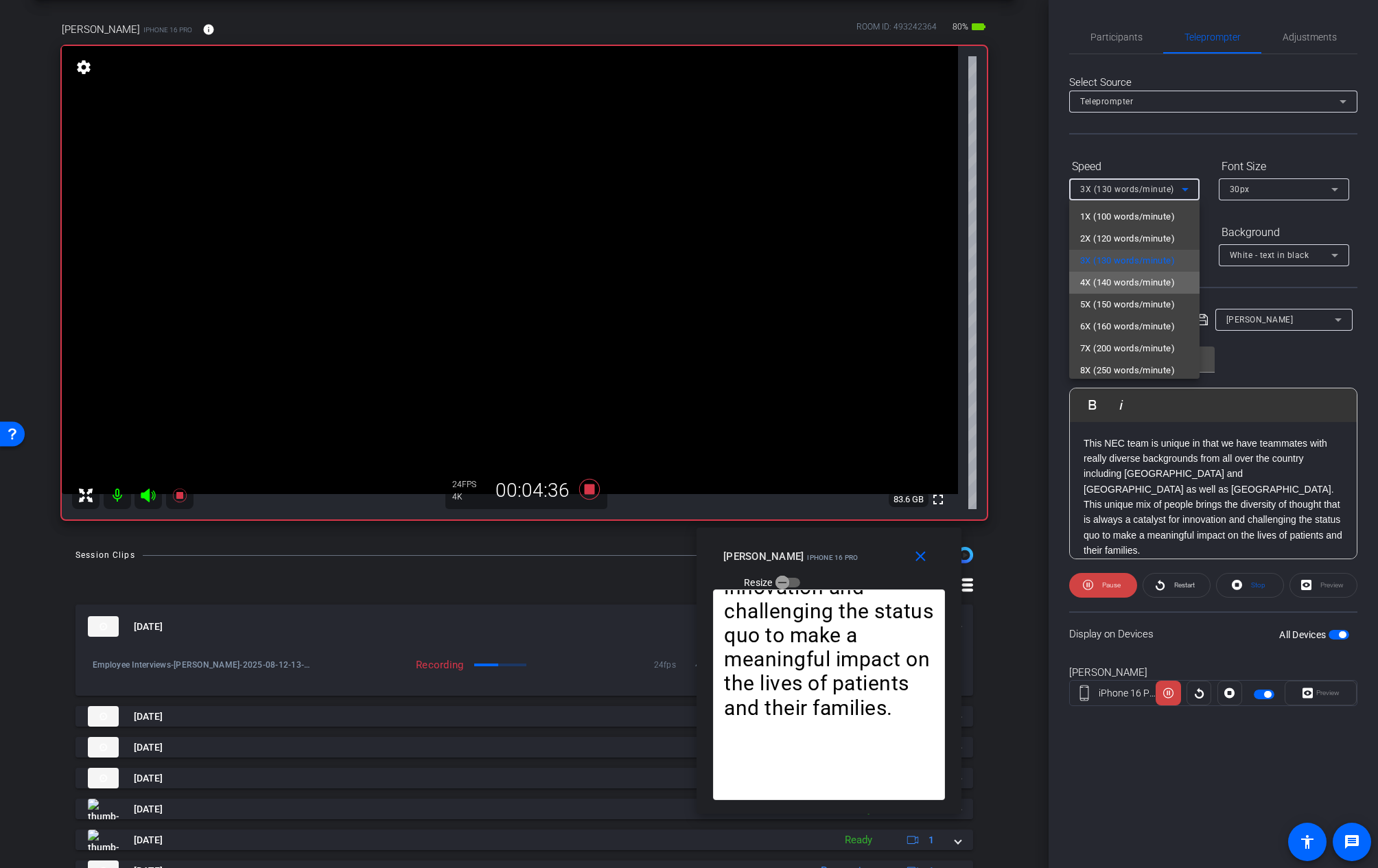
click at [1137, 274] on span "4X (140 words/minute)" at bounding box center [1127, 282] width 95 height 16
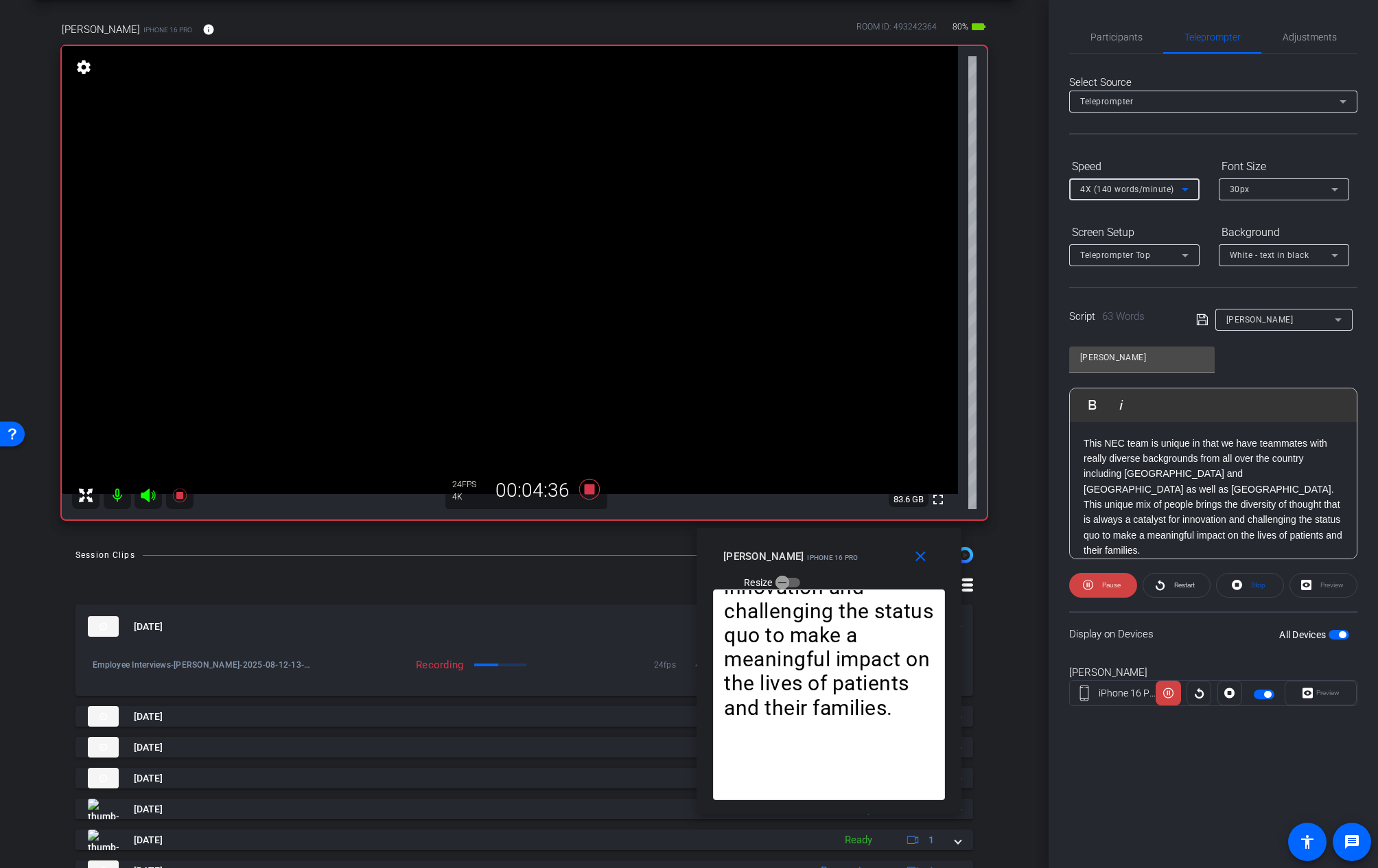
click at [1183, 186] on icon at bounding box center [1185, 189] width 16 height 16
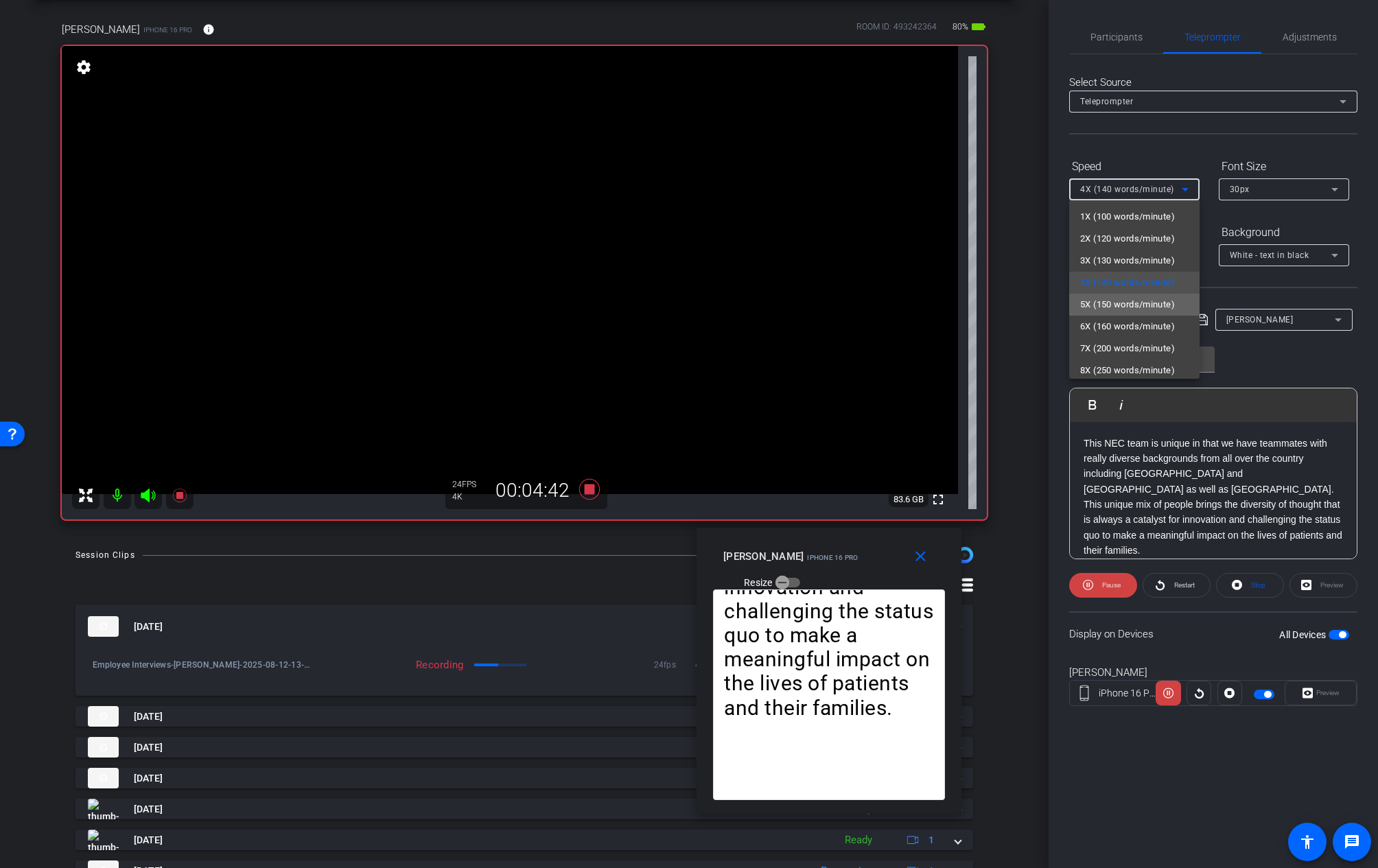
click at [1140, 297] on span "5X (150 words/minute)" at bounding box center [1127, 304] width 95 height 16
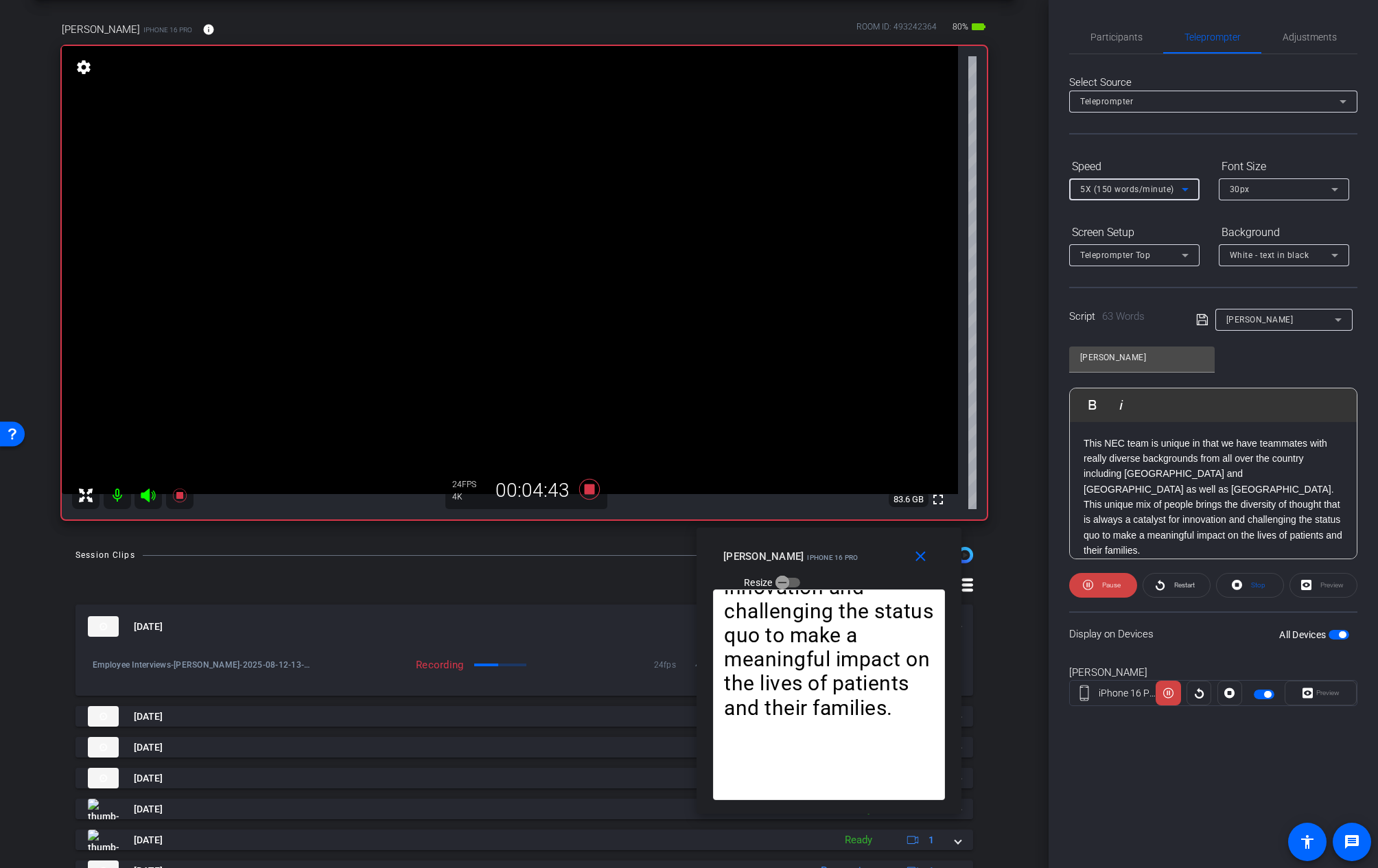
click at [1177, 186] on icon at bounding box center [1185, 189] width 16 height 16
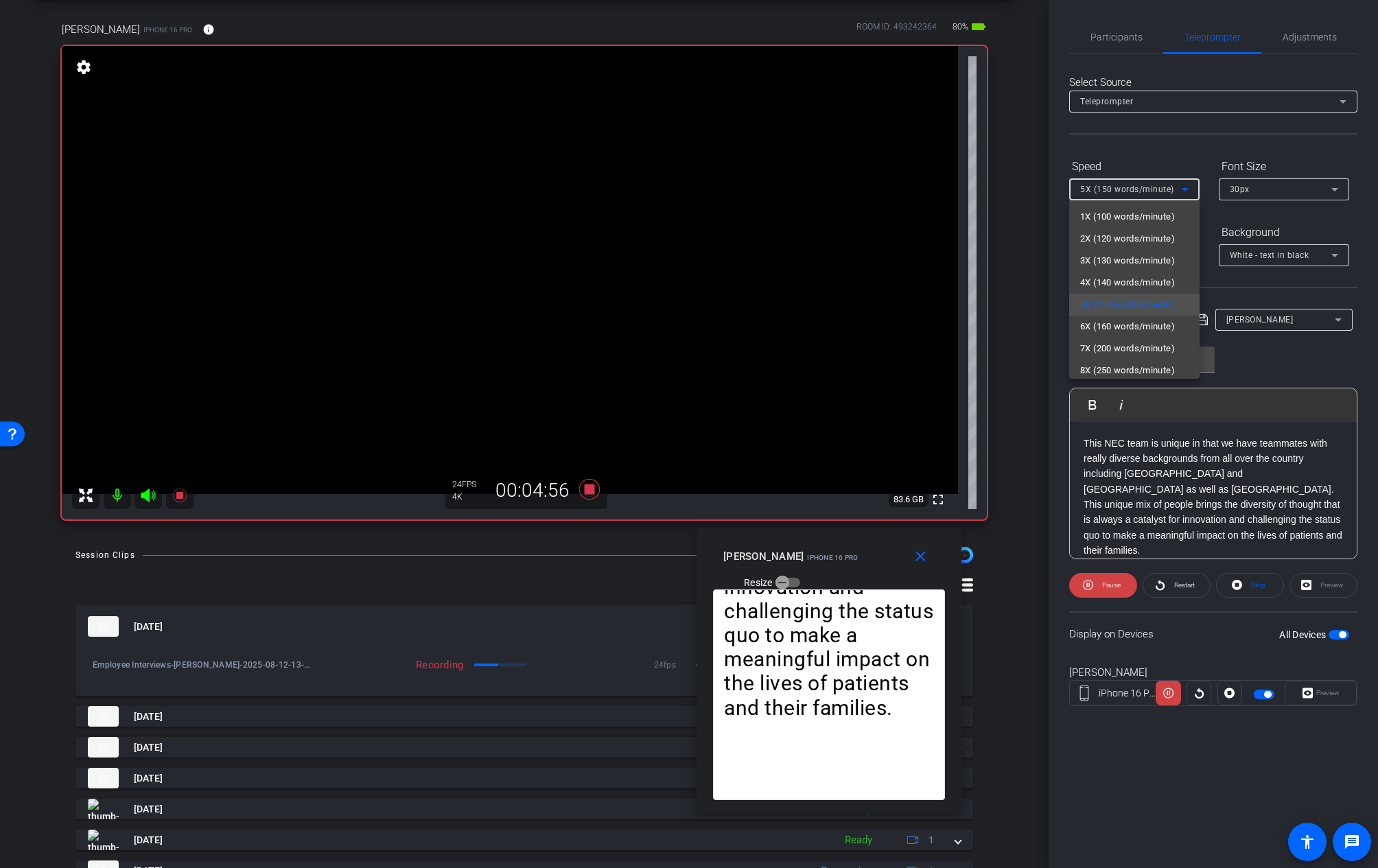
click at [1273, 359] on div at bounding box center [689, 434] width 1378 height 868
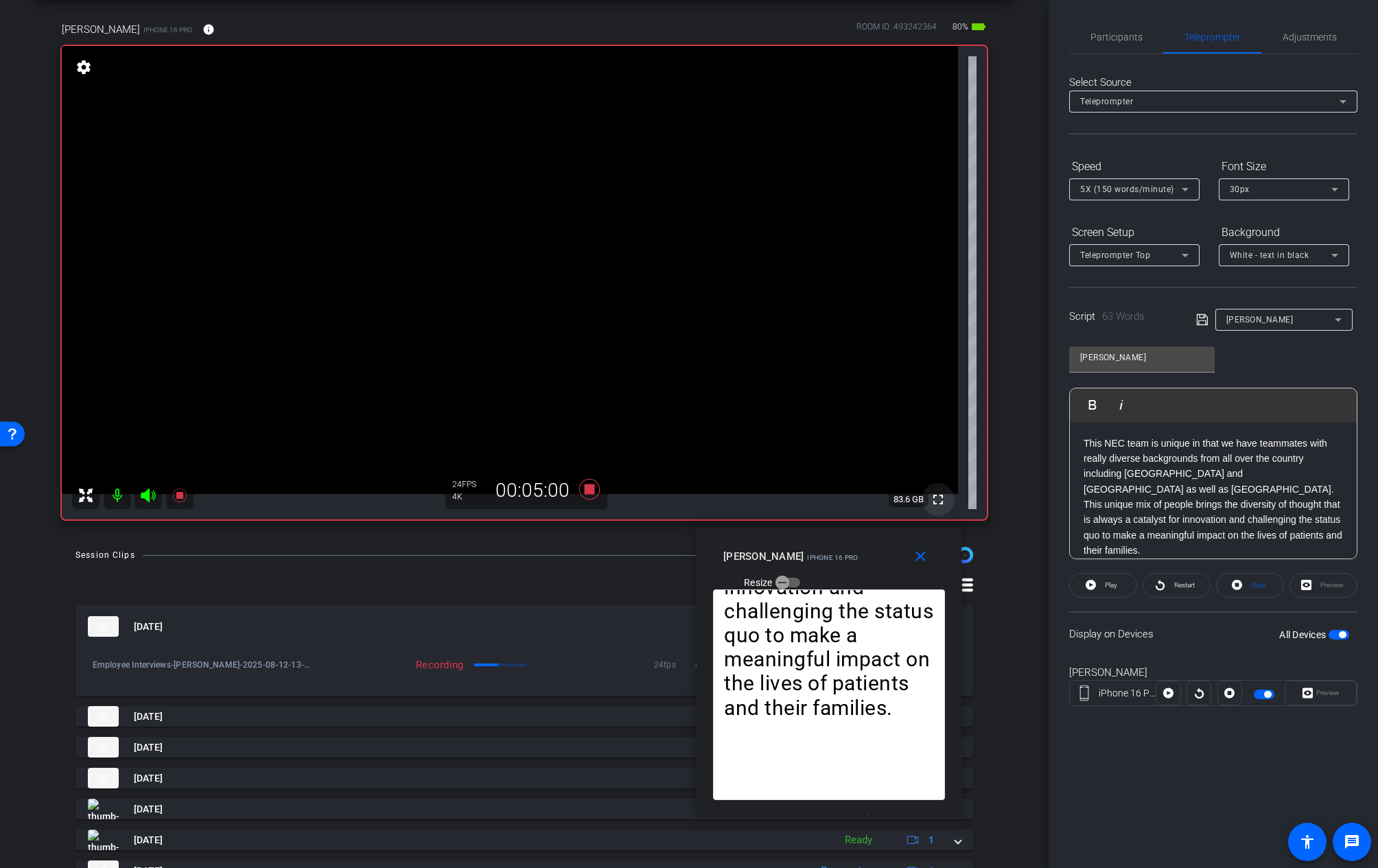
click at [930, 507] on mat-icon "fullscreen" at bounding box center [937, 499] width 16 height 16
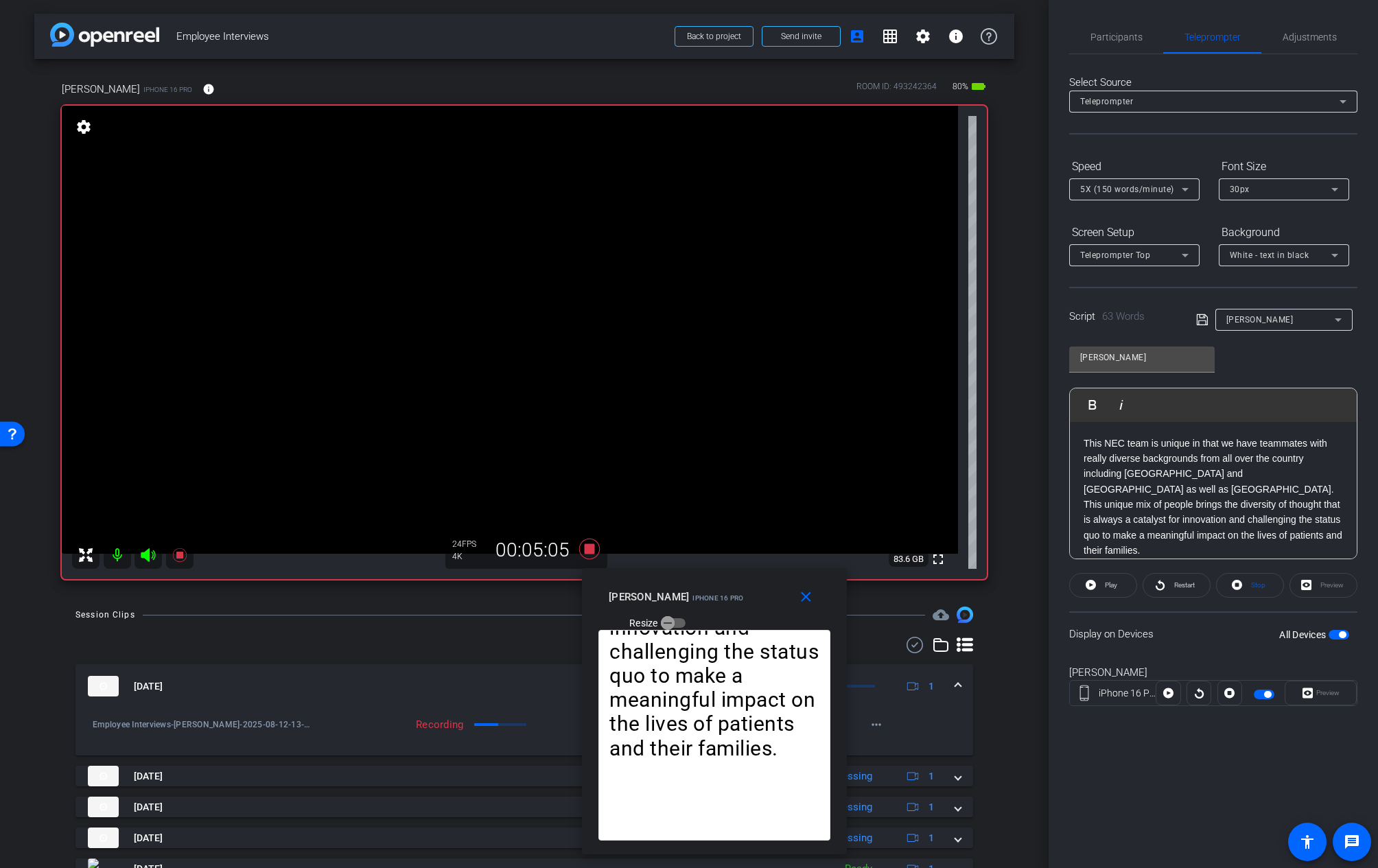
drag, startPoint x: 899, startPoint y: 529, endPoint x: 784, endPoint y: 560, distance: 119.1
click at [784, 568] on div "close christine wiedmayer iPhone 16 Pro Resize" at bounding box center [714, 599] width 265 height 61
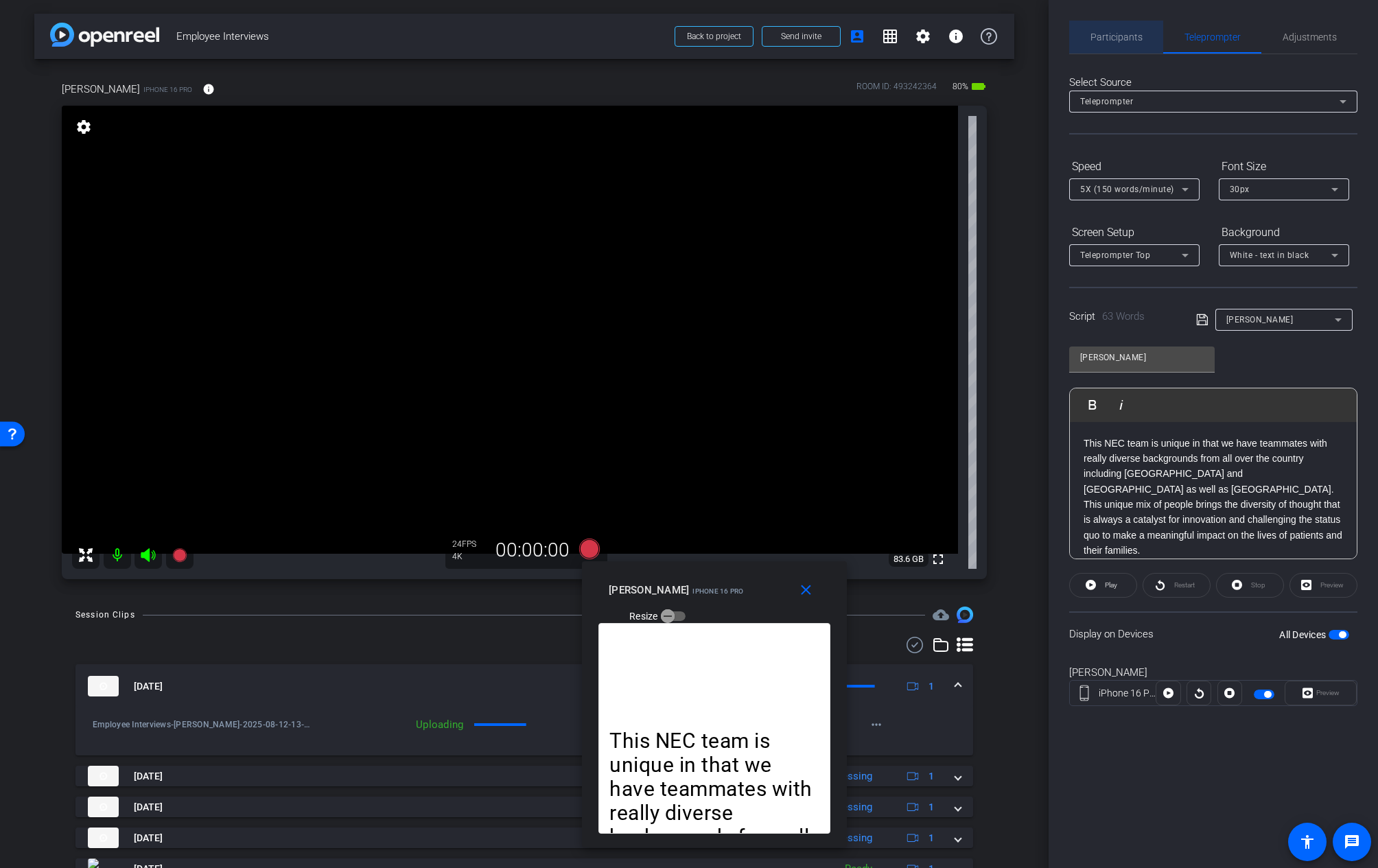
click at [1125, 30] on span "Participants" at bounding box center [1116, 37] width 52 height 33
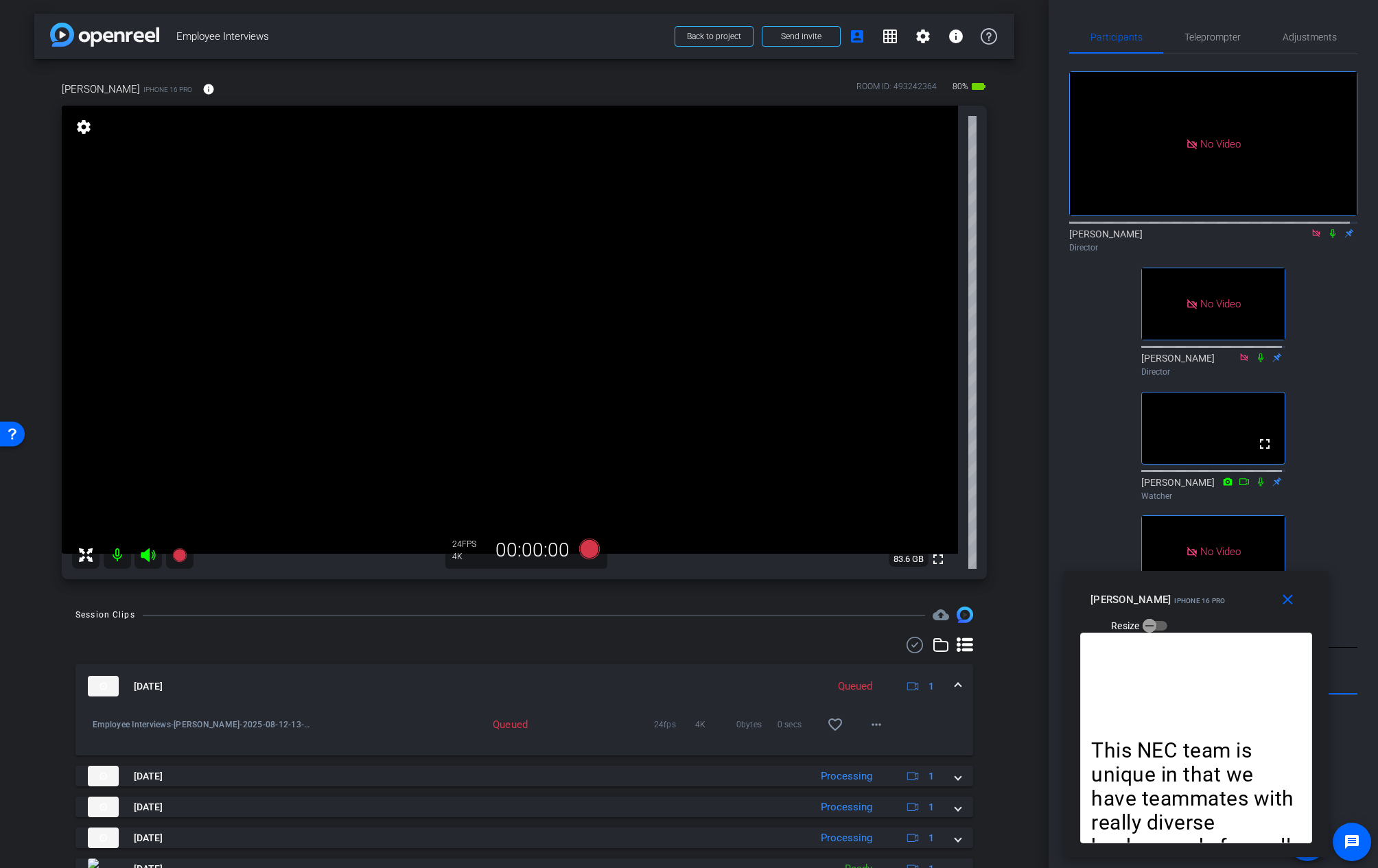
drag, startPoint x: 771, startPoint y: 568, endPoint x: 1251, endPoint y: 578, distance: 480.1
click at [1251, 578] on div "close christine wiedmayer iPhone 16 Pro Resize" at bounding box center [1196, 601] width 265 height 61
click at [1209, 40] on span "Teleprompter" at bounding box center [1213, 37] width 57 height 9
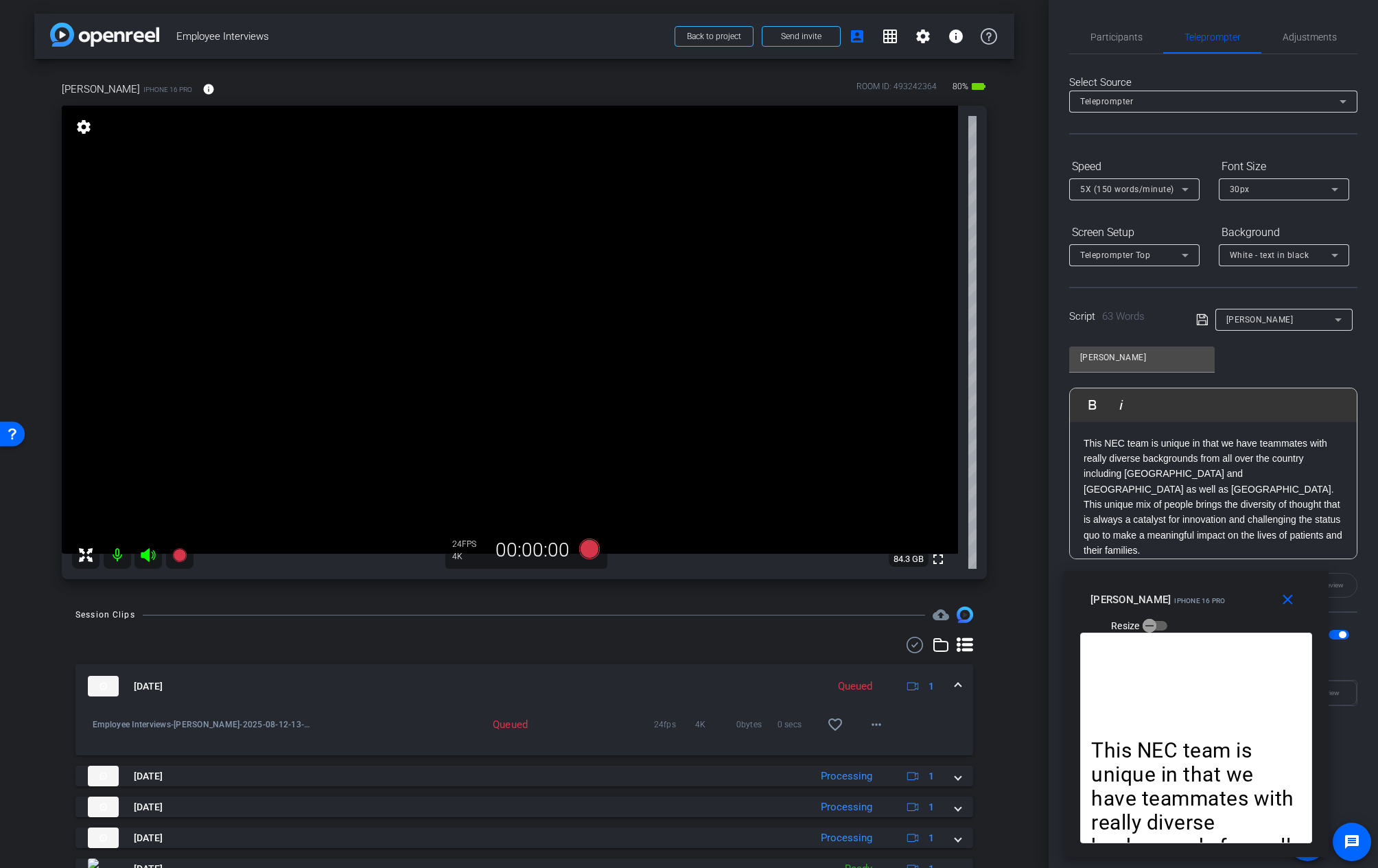
click at [1336, 636] on span "button" at bounding box center [1339, 634] width 21 height 9
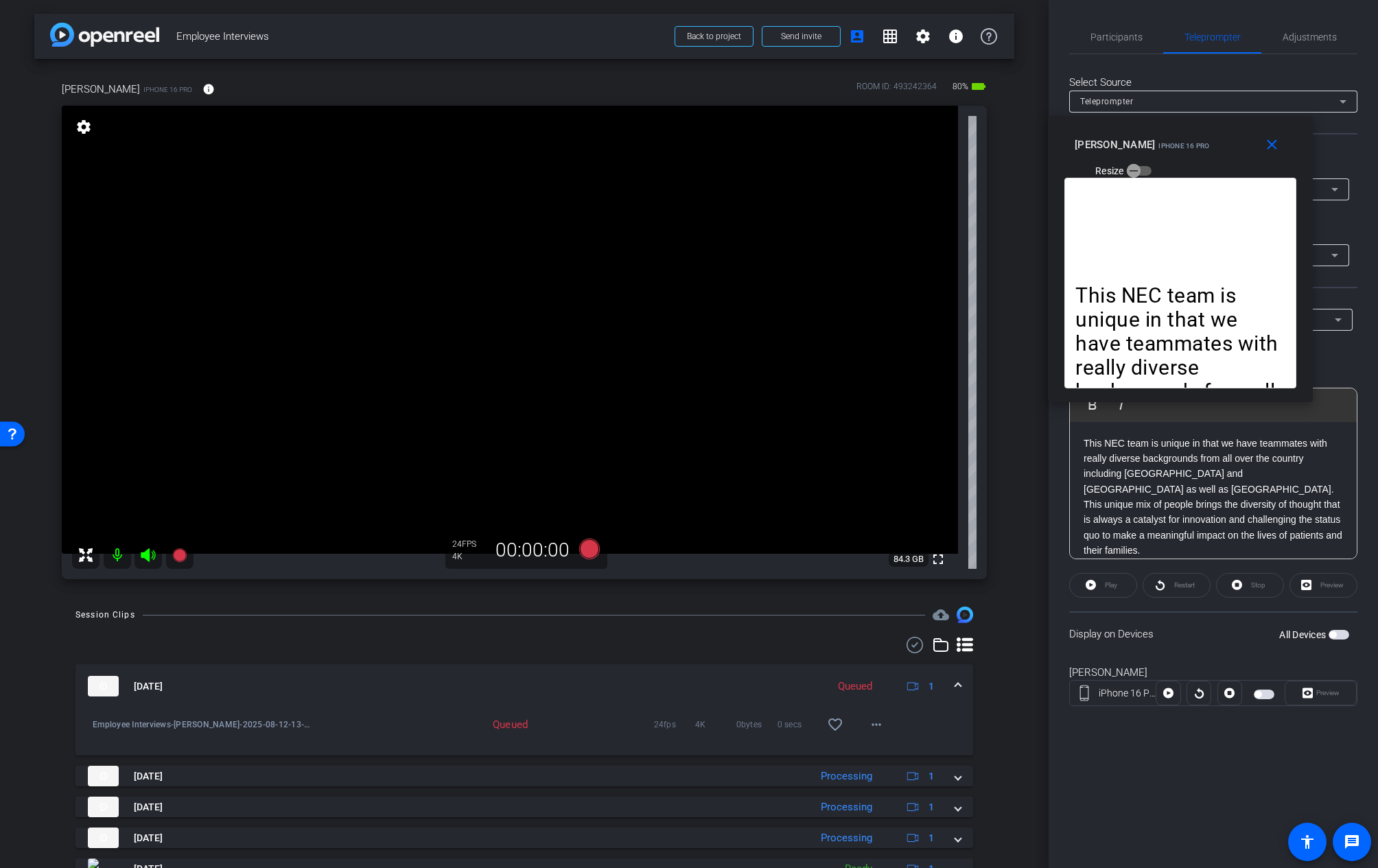
drag, startPoint x: 1265, startPoint y: 571, endPoint x: 1248, endPoint y: 116, distance: 455.3
click at [1248, 116] on div "close christine wiedmayer iPhone 16 Pro Resize" at bounding box center [1180, 147] width 265 height 61
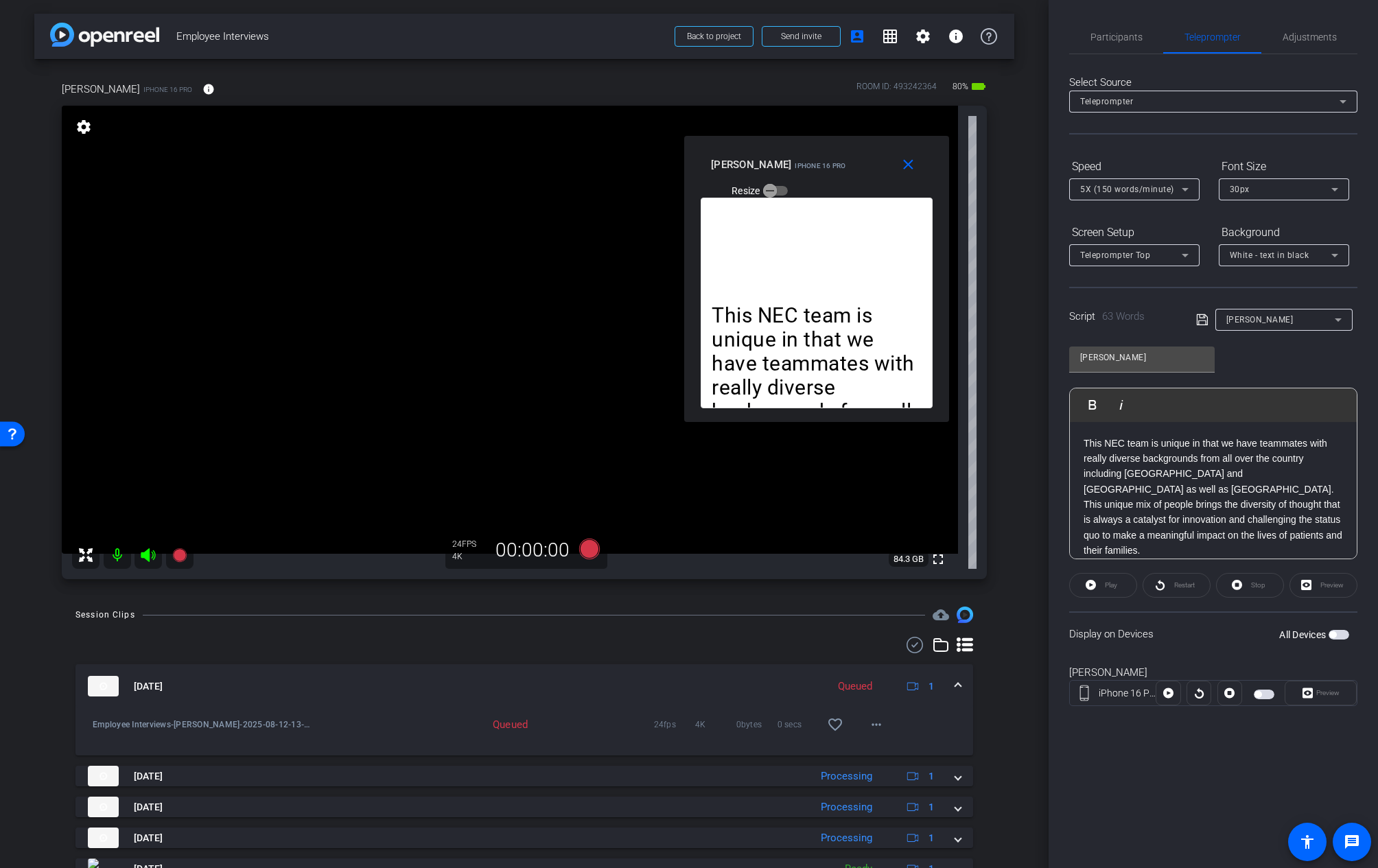
drag, startPoint x: 1274, startPoint y: 116, endPoint x: 910, endPoint y: 136, distance: 364.5
click at [910, 136] on div "close christine wiedmayer iPhone 16 Pro Resize" at bounding box center [817, 166] width 265 height 61
click at [1127, 36] on span "Participants" at bounding box center [1116, 37] width 52 height 9
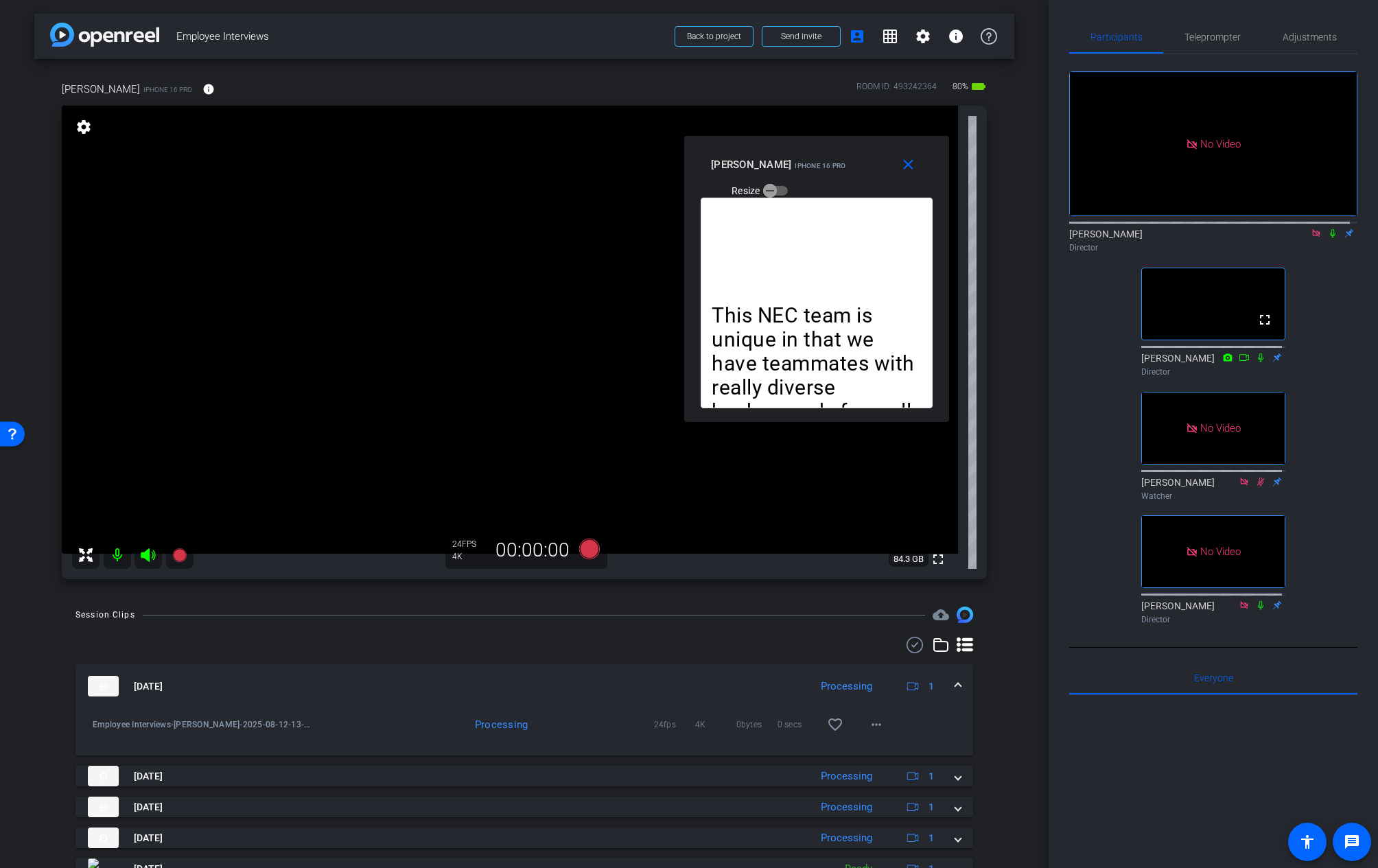
click at [1090, 295] on div "No Video James Director fullscreen Linda Pizzico Director No Video Nicole Watch…" at bounding box center [1213, 341] width 288 height 576
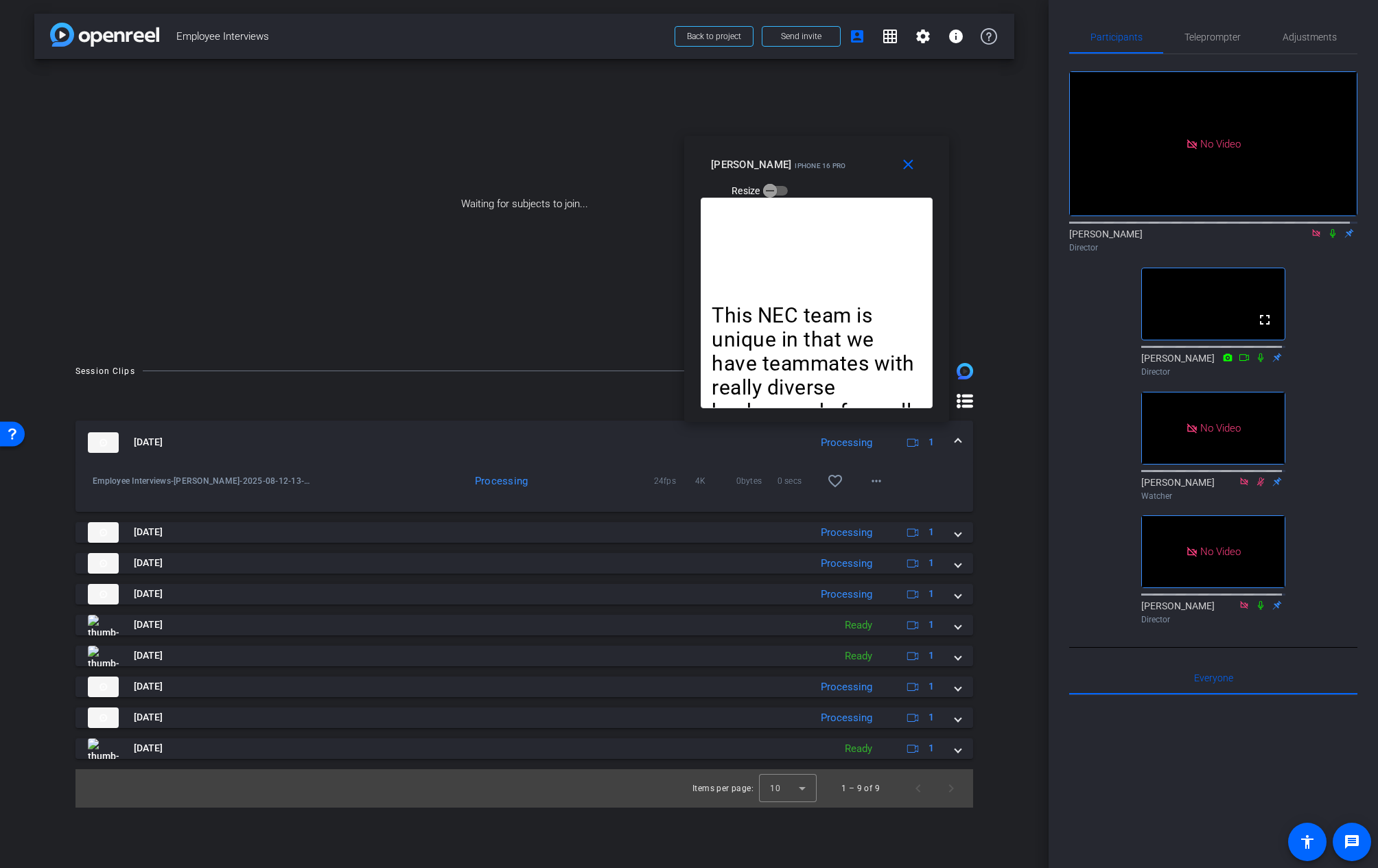
click at [1333, 229] on div "No Video James Director fullscreen Linda Pizzico Director No Video Nicole Watch…" at bounding box center [1213, 341] width 288 height 576
click at [1311, 229] on icon at bounding box center [1317, 234] width 11 height 9
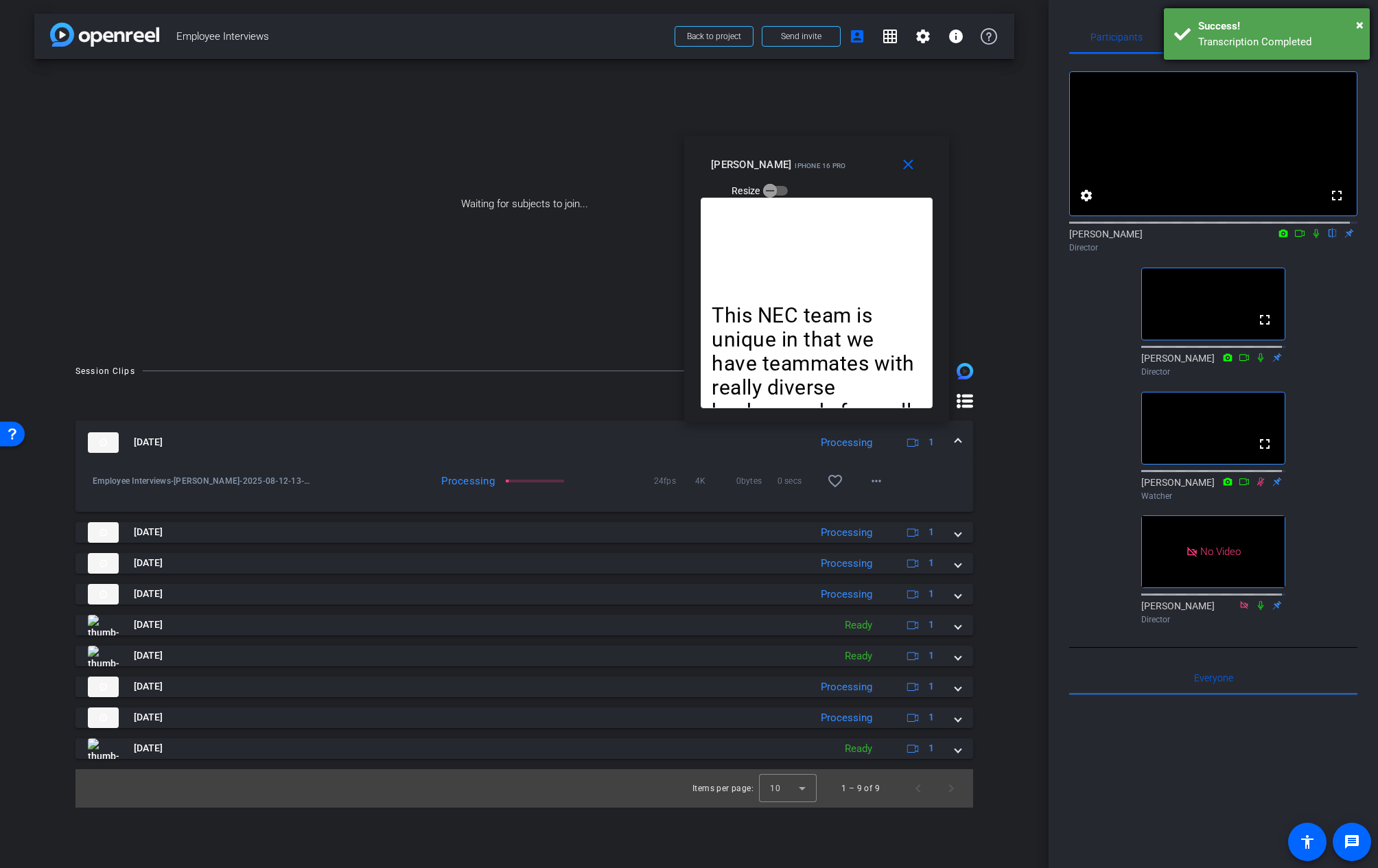
click at [1365, 0] on html "Accessibility Screen-Reader Guide, Feedback, and Issue Reporting | New window m…" at bounding box center [689, 434] width 1378 height 868
click at [1091, 521] on div "fullscreen settings James flip Director fullscreen Linda Pizzico Director fulls…" at bounding box center [1213, 341] width 288 height 576
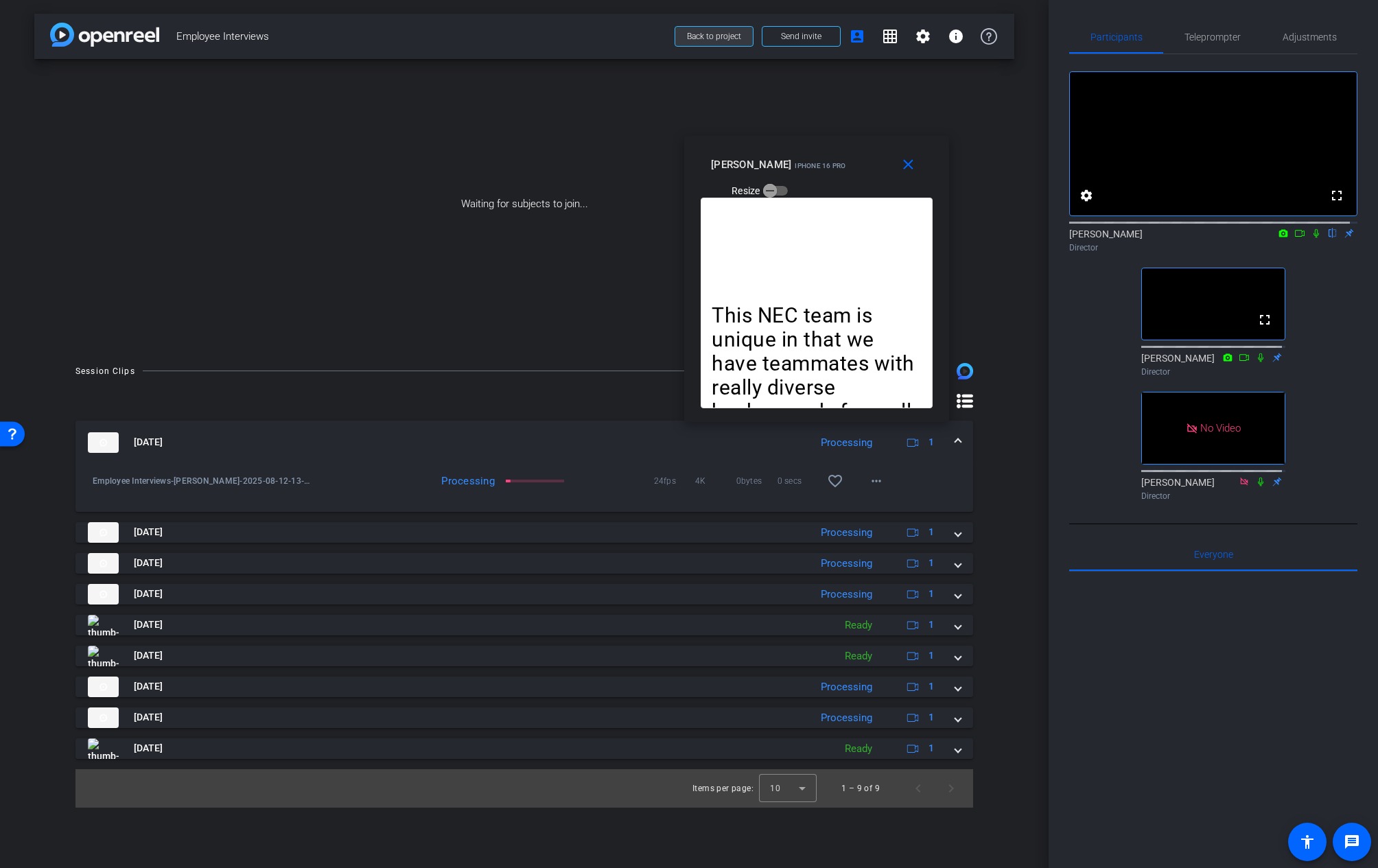
click at [734, 36] on span "Back to project" at bounding box center [713, 36] width 54 height 9
